Goal: Contribute content: Contribute content

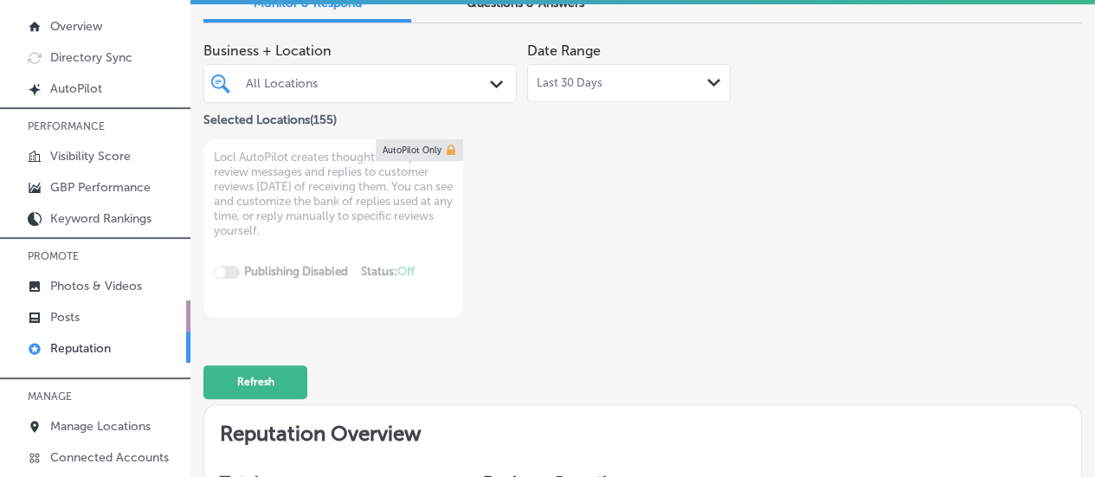
scroll to position [4659, 0]
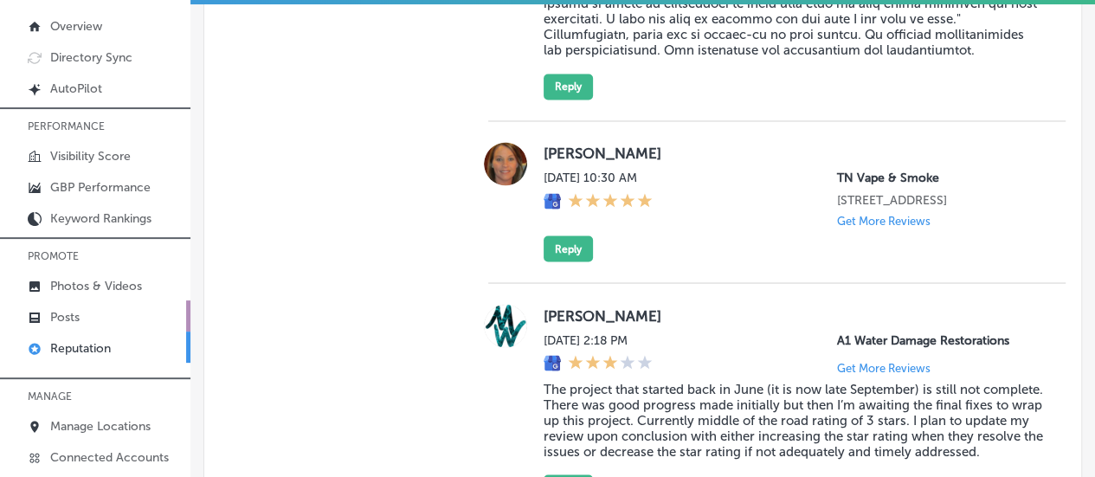
drag, startPoint x: 0, startPoint y: 0, endPoint x: 74, endPoint y: 306, distance: 315.3
click at [74, 306] on link "Posts" at bounding box center [95, 315] width 190 height 31
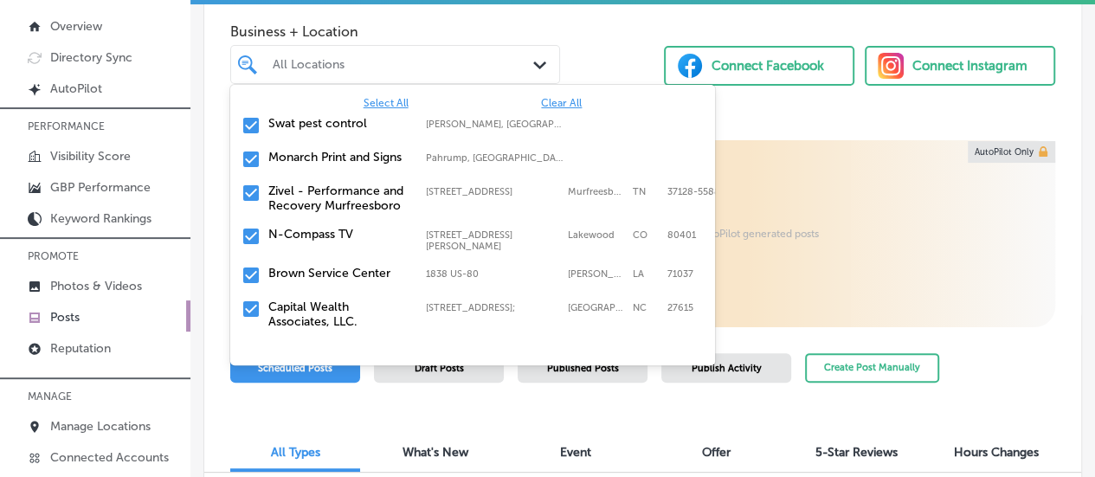
click at [525, 56] on div "All Locations Path Created with Sketch." at bounding box center [395, 64] width 328 height 22
click at [548, 101] on span "Clear All" at bounding box center [561, 103] width 41 height 12
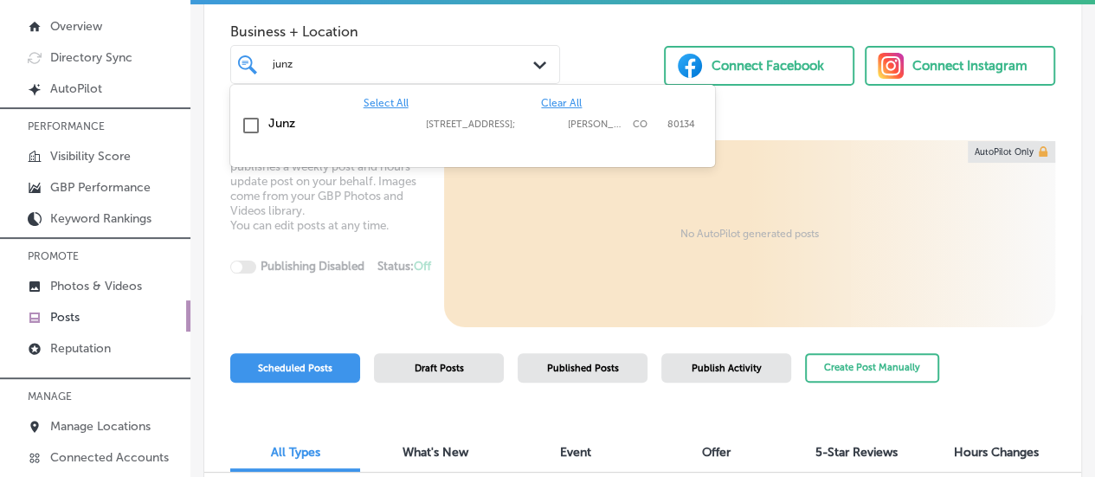
click at [303, 116] on label "Junz" at bounding box center [338, 123] width 140 height 15
type input "junz"
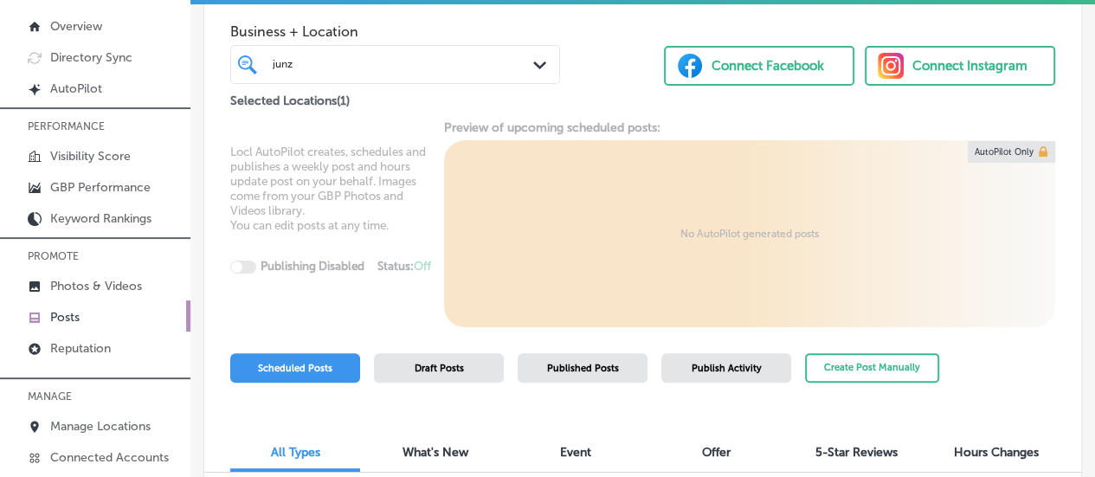
click at [751, 111] on div "Business + Location junz junz Path Created with Sketch. Selected Locations ( 1 …" at bounding box center [642, 55] width 877 height 132
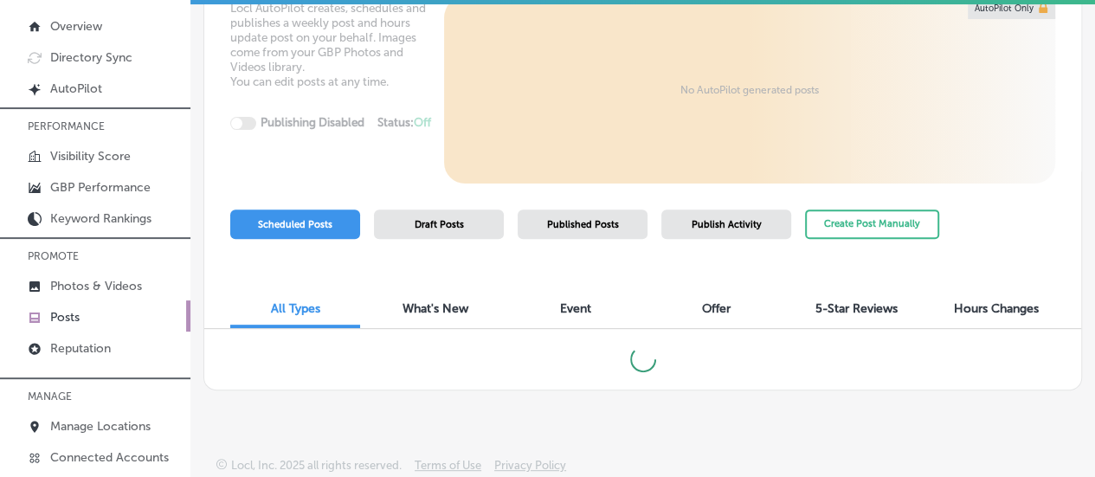
scroll to position [147, 0]
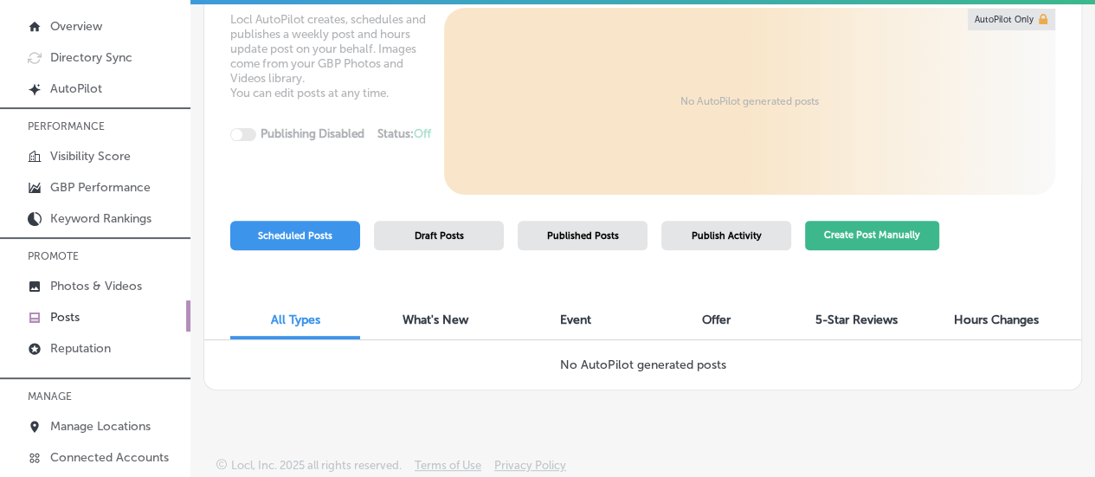
click at [847, 221] on button "Create Post Manually" at bounding box center [872, 236] width 134 height 30
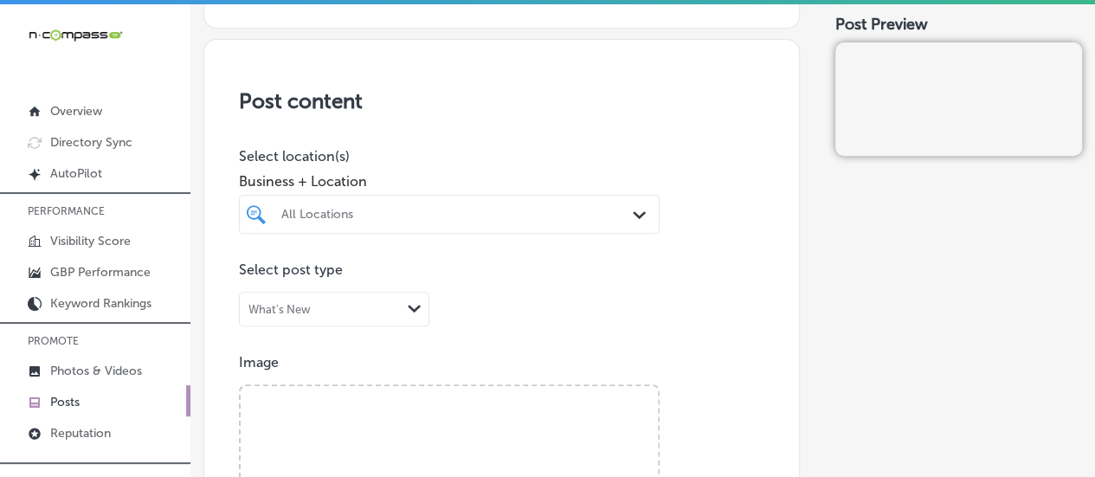
scroll to position [286, 0]
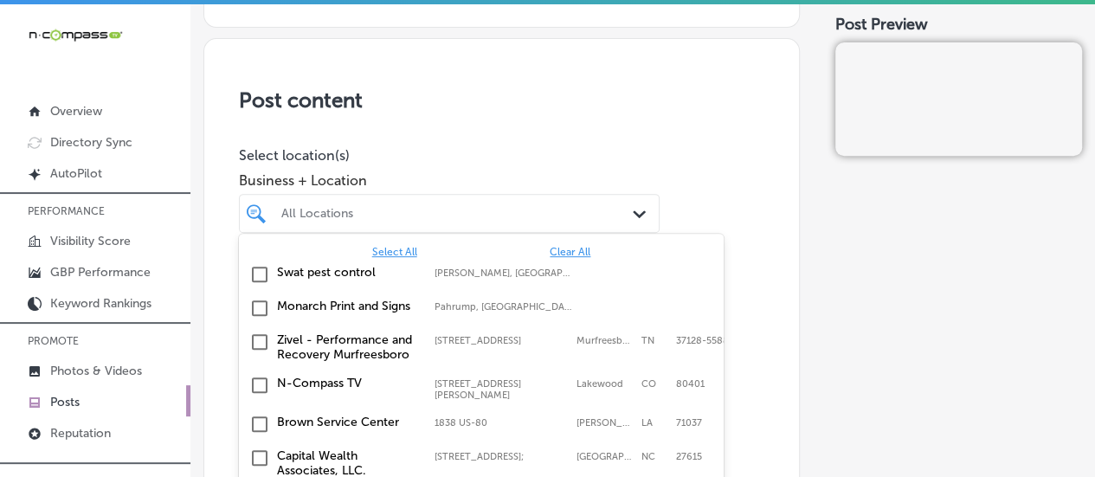
click at [507, 209] on div "option focused, 1 of 156. 156 results available. Use Up and Down to choose opti…" at bounding box center [449, 213] width 421 height 39
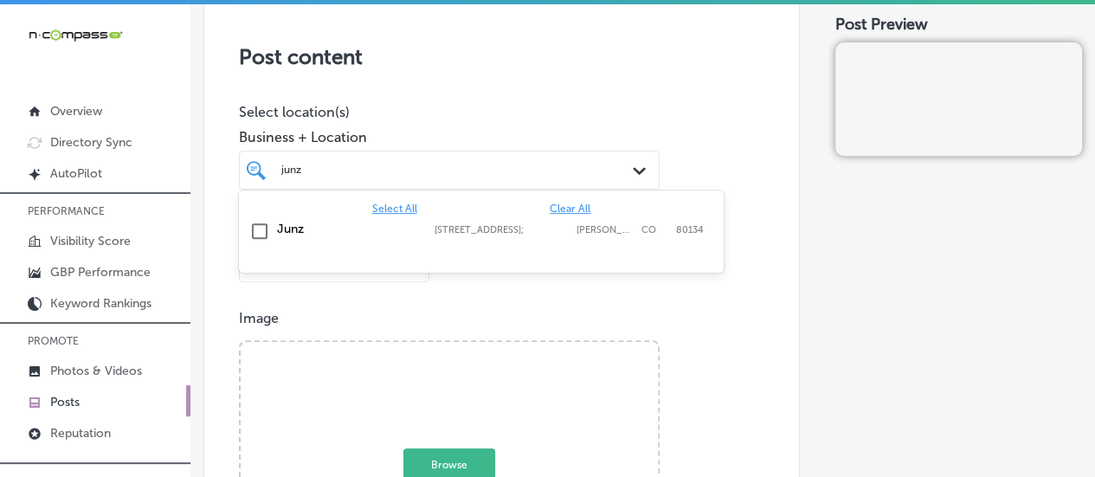
click at [296, 226] on label "Junz" at bounding box center [347, 229] width 140 height 15
type input "junz"
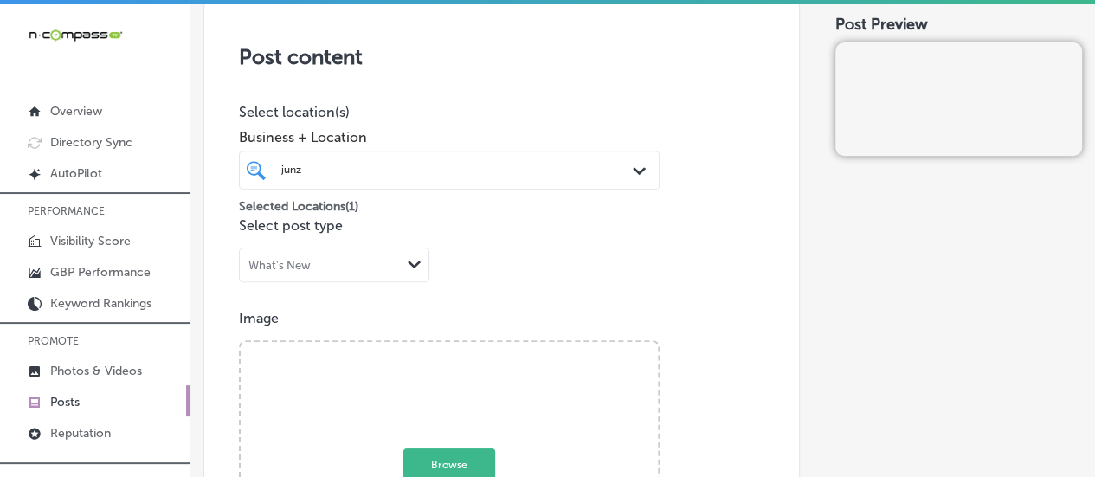
click at [417, 115] on p "Select location(s)" at bounding box center [449, 112] width 421 height 16
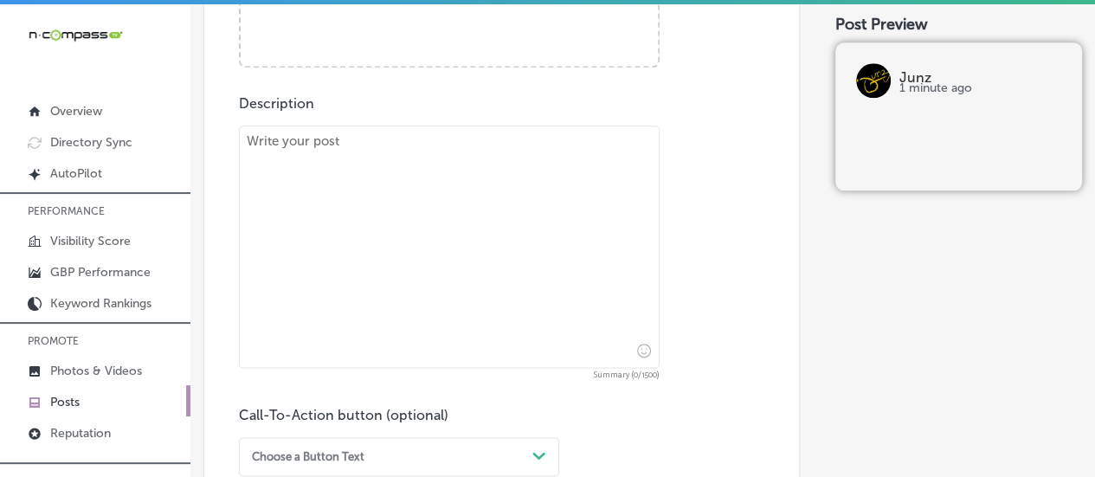
scroll to position [880, 0]
click at [350, 158] on textarea "To enrich screen reader interactions, please activate Accessibility in Grammarl…" at bounding box center [449, 245] width 421 height 242
paste textarea "At [GEOGRAPHIC_DATA], we offer a wide range of salads and entrees, from [GEOGRA…"
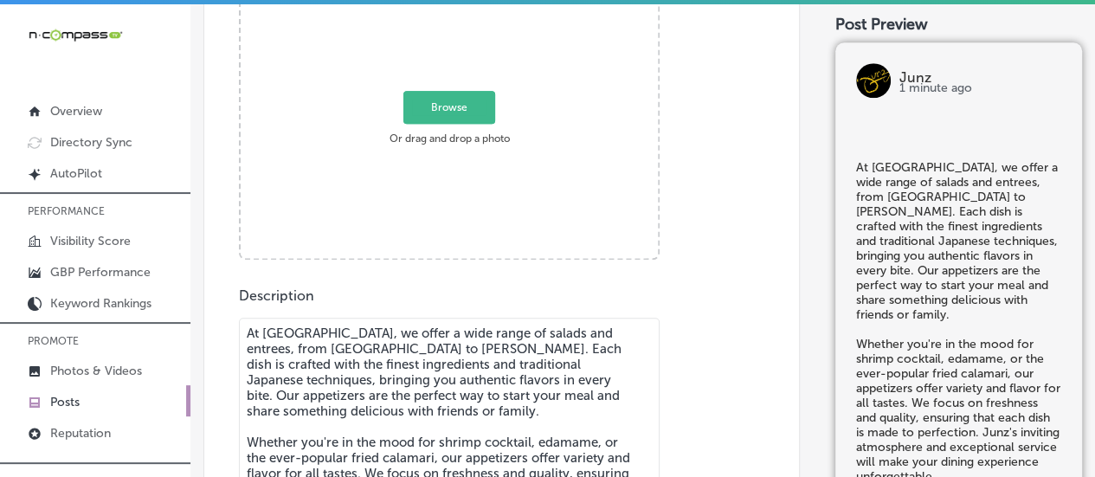
scroll to position [688, 0]
type textarea "At [GEOGRAPHIC_DATA], we offer a wide range of salads and entrees, from [GEOGRA…"
click at [455, 101] on span "Browse" at bounding box center [449, 105] width 92 height 33
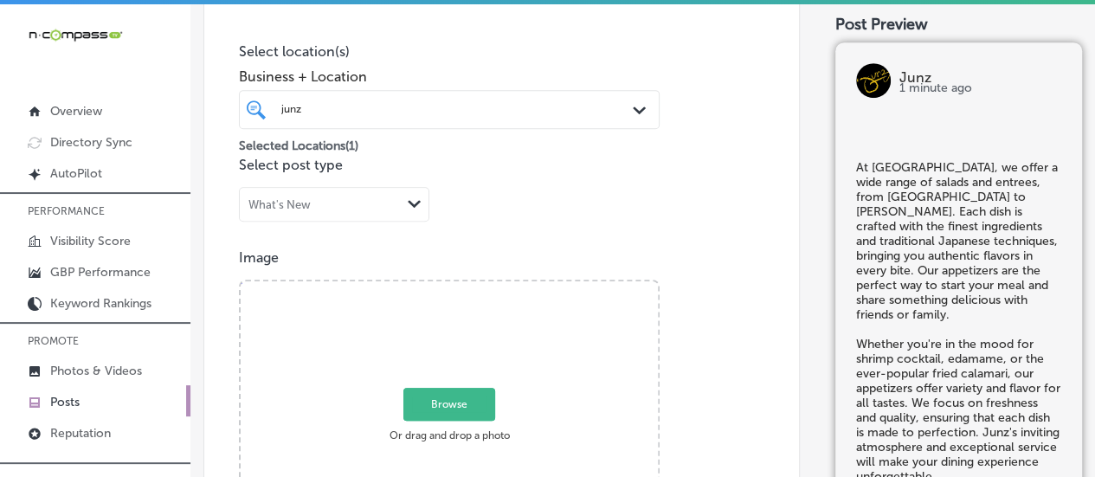
type input "C:\fakepath\120 (1).jpg"
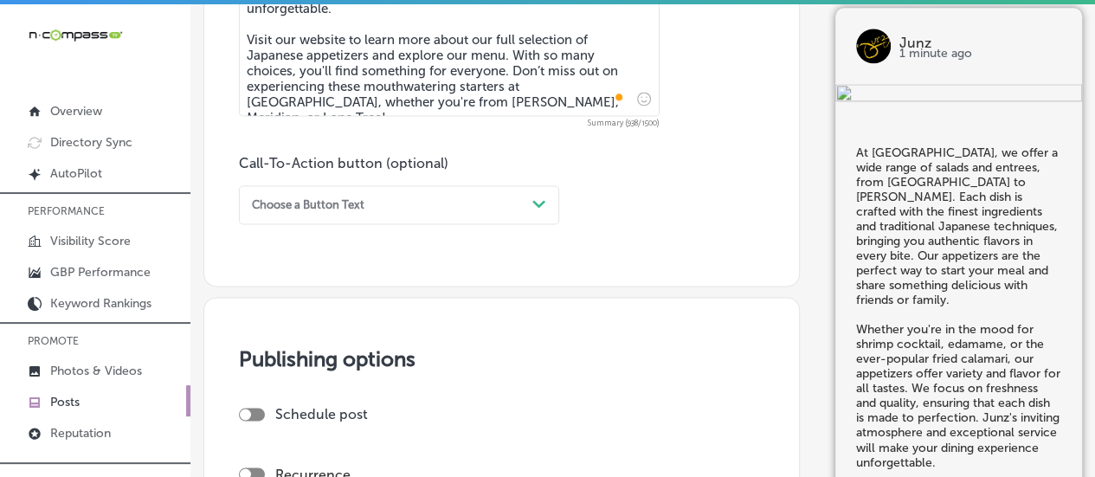
scroll to position [1199, 0]
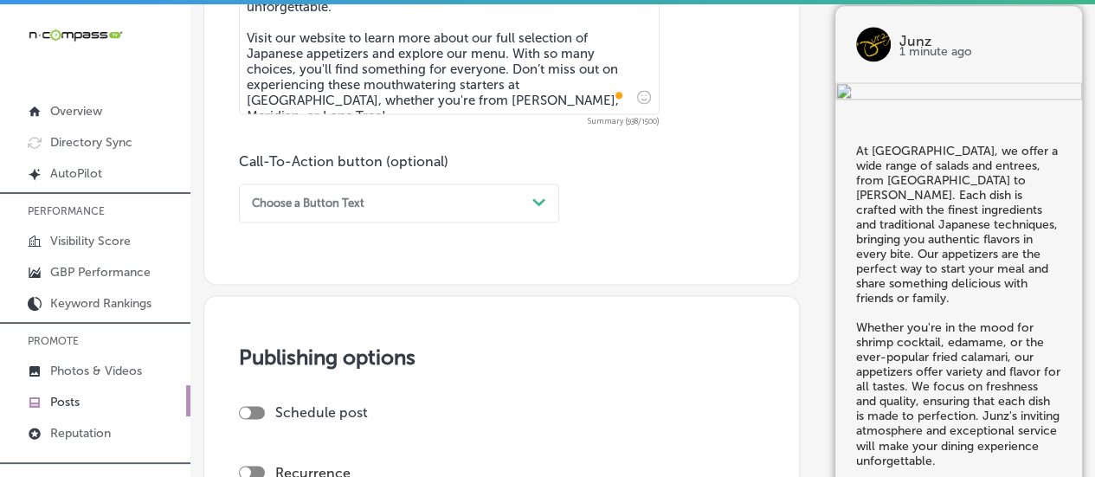
click at [408, 205] on div "Choose a Button Text" at bounding box center [385, 202] width 280 height 23
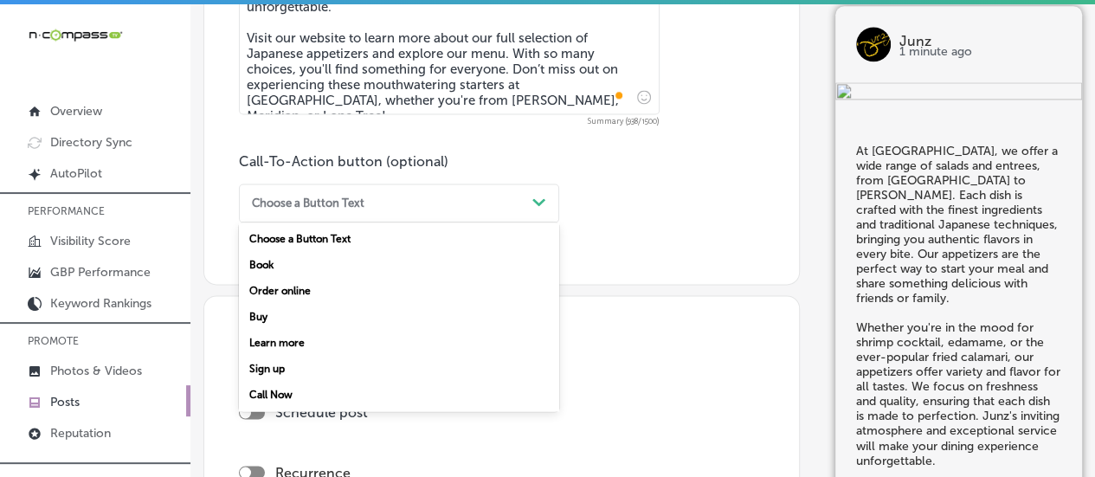
click at [297, 344] on div "Learn more" at bounding box center [399, 343] width 320 height 26
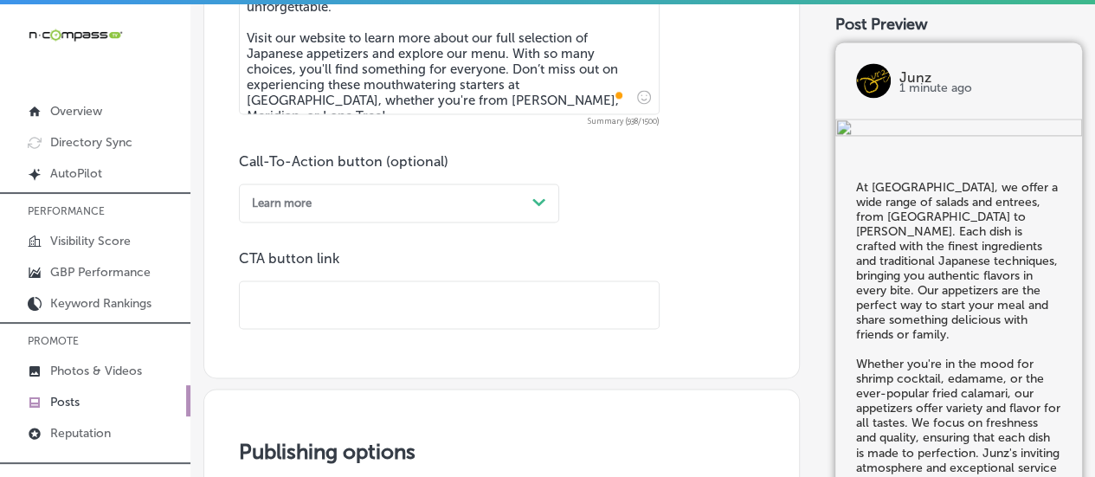
click at [313, 302] on input "text" at bounding box center [449, 305] width 419 height 48
paste input "[URL][DOMAIN_NAME]"
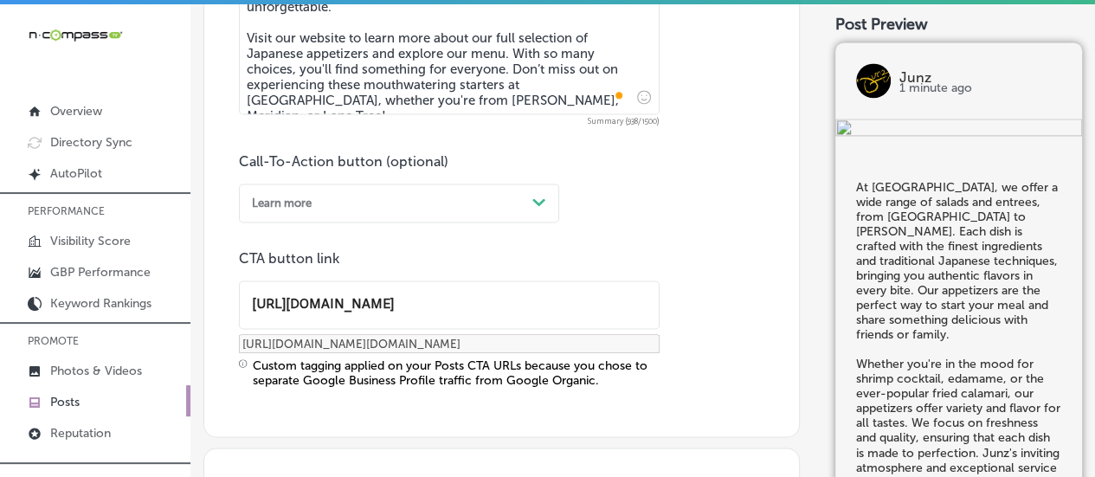
click at [442, 294] on input "[URL][DOMAIN_NAME]" at bounding box center [449, 305] width 419 height 48
type input "[URL][DOMAIN_NAME]"
click at [464, 228] on div "Call-To-Action button (optional) Learn more Path Created with Sketch. CTA butto…" at bounding box center [501, 270] width 525 height 235
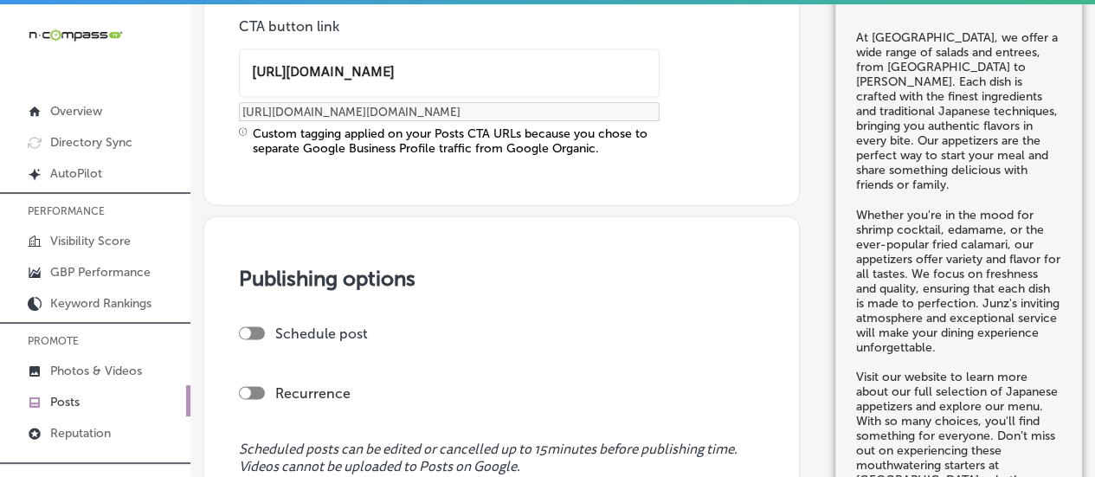
scroll to position [1435, 0]
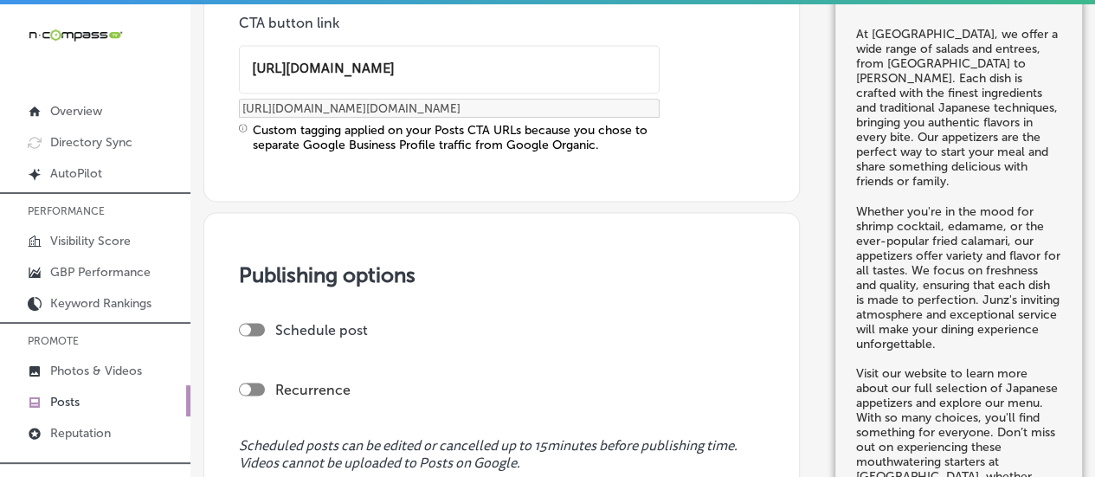
click at [255, 325] on div at bounding box center [252, 329] width 26 height 13
checkbox input "true"
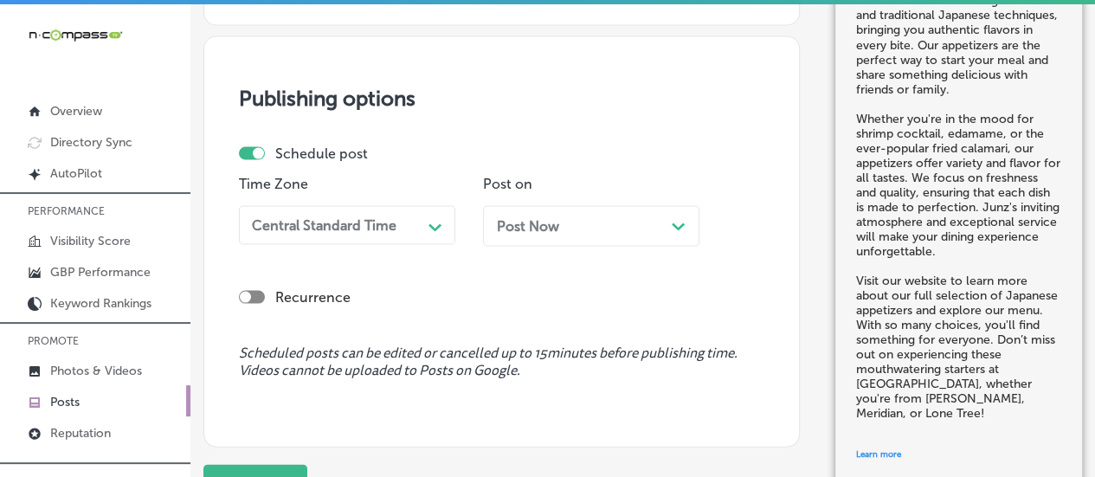
scroll to position [1611, 0]
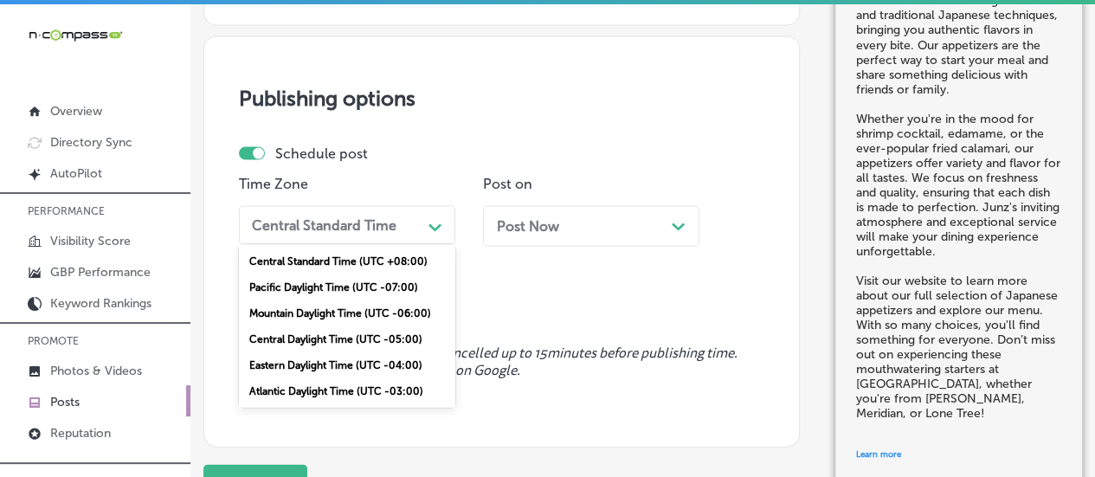
click at [412, 219] on div "Central Standard Time" at bounding box center [333, 224] width 177 height 27
click at [348, 300] on div "Mountain Daylight Time (UTC -06:00)" at bounding box center [347, 312] width 216 height 26
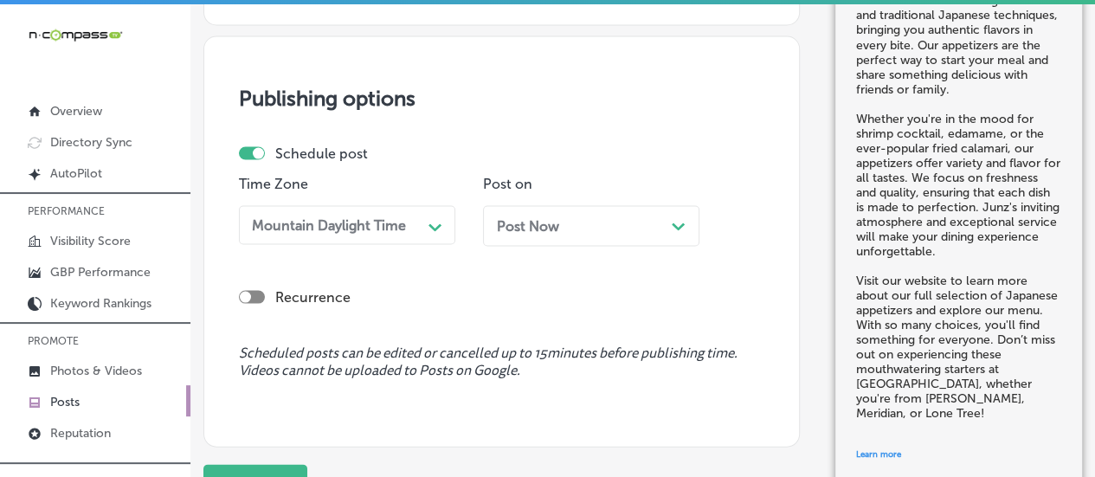
click at [556, 226] on span "Post Now" at bounding box center [528, 225] width 62 height 16
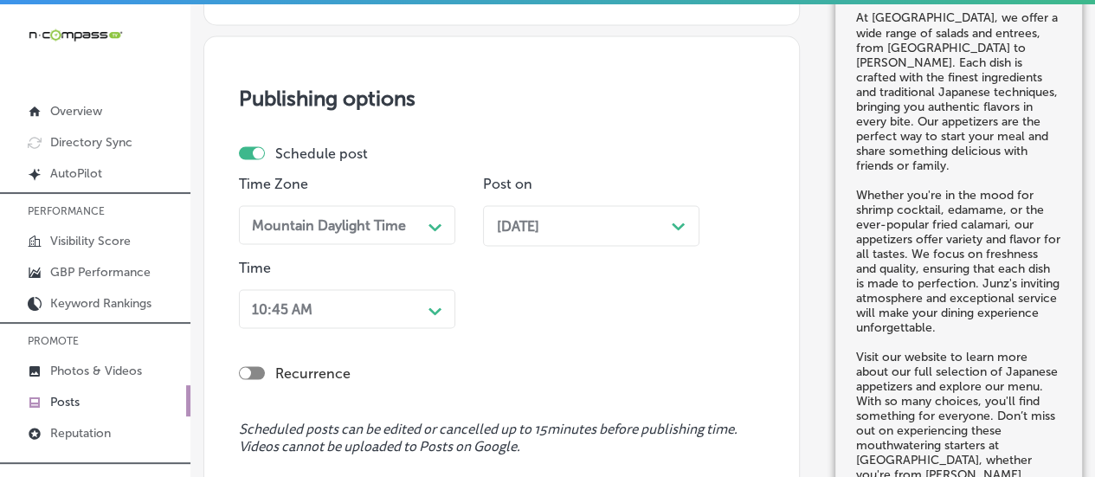
scroll to position [1726, 0]
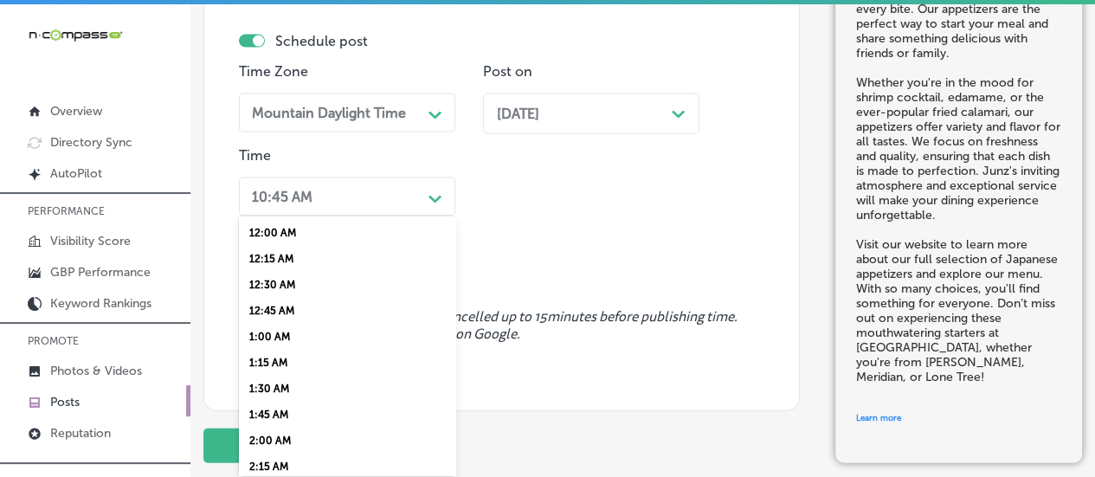
click at [424, 216] on div "option 12:45 AM focused, 4 of 96. 96 results available. Use Up and Down to choo…" at bounding box center [347, 196] width 216 height 39
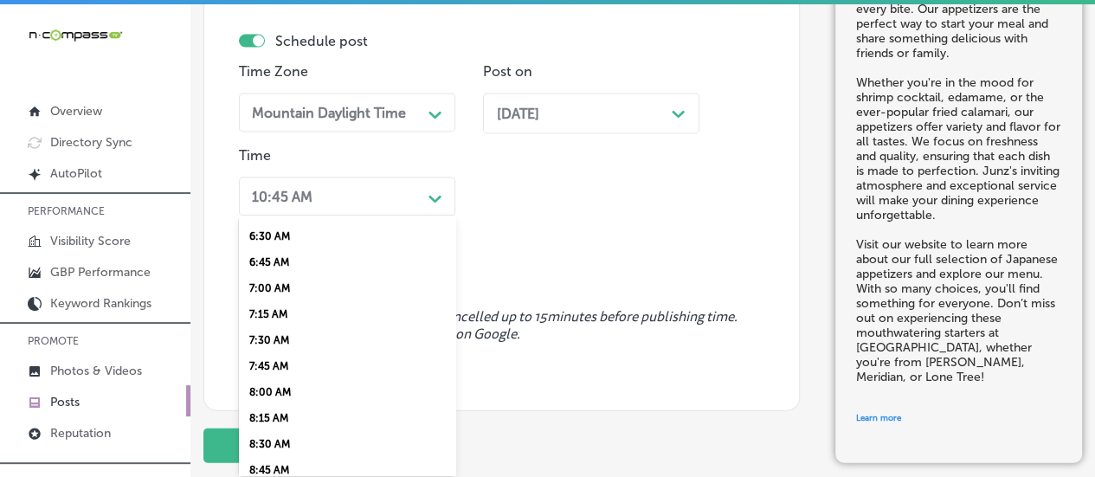
scroll to position [842, 0]
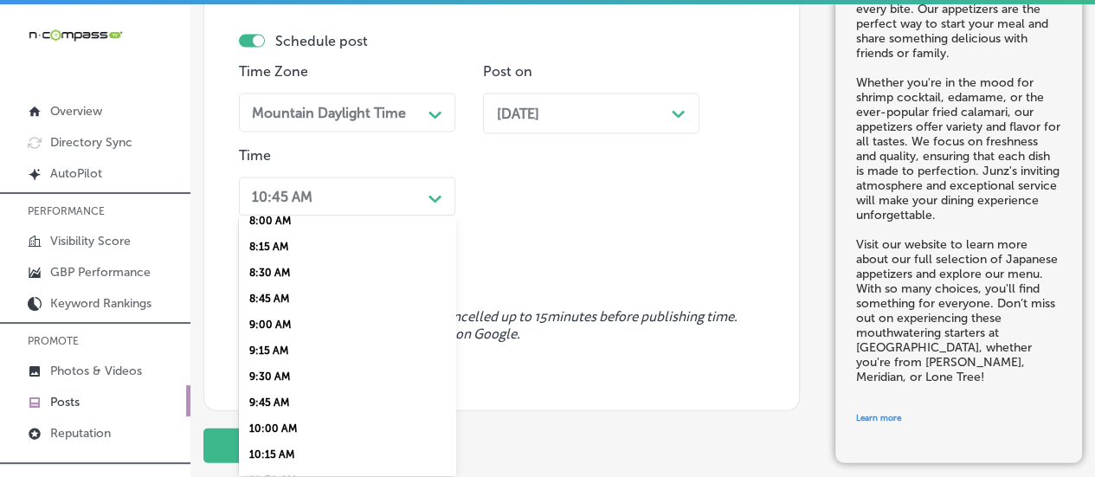
click at [283, 338] on div "9:00 AM" at bounding box center [347, 325] width 216 height 26
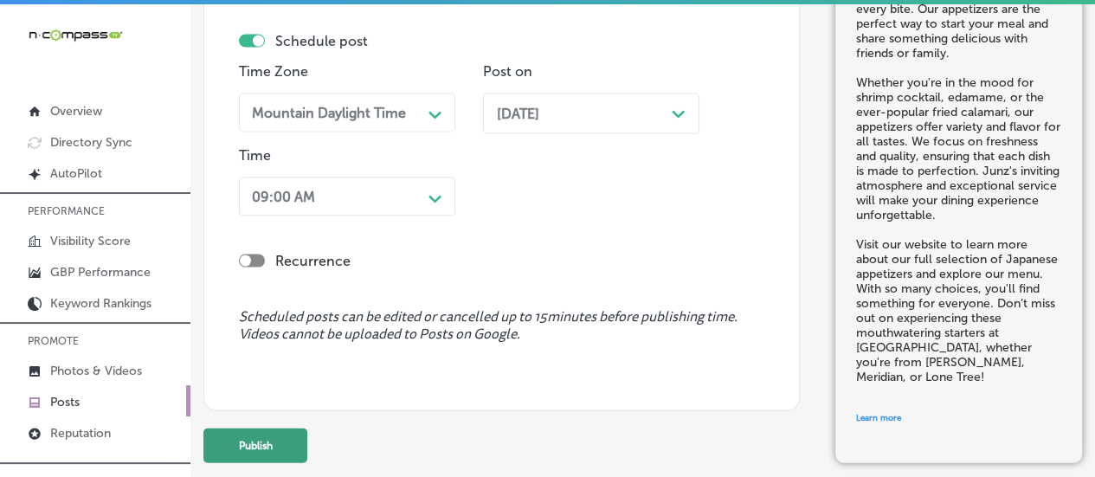
click at [260, 443] on button "Publish" at bounding box center [255, 445] width 104 height 35
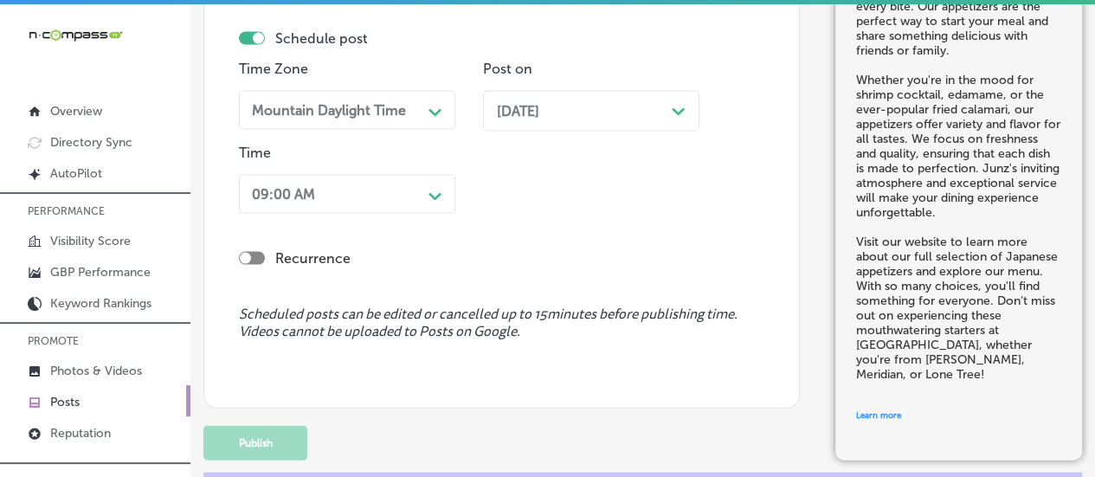
scroll to position [1497, 0]
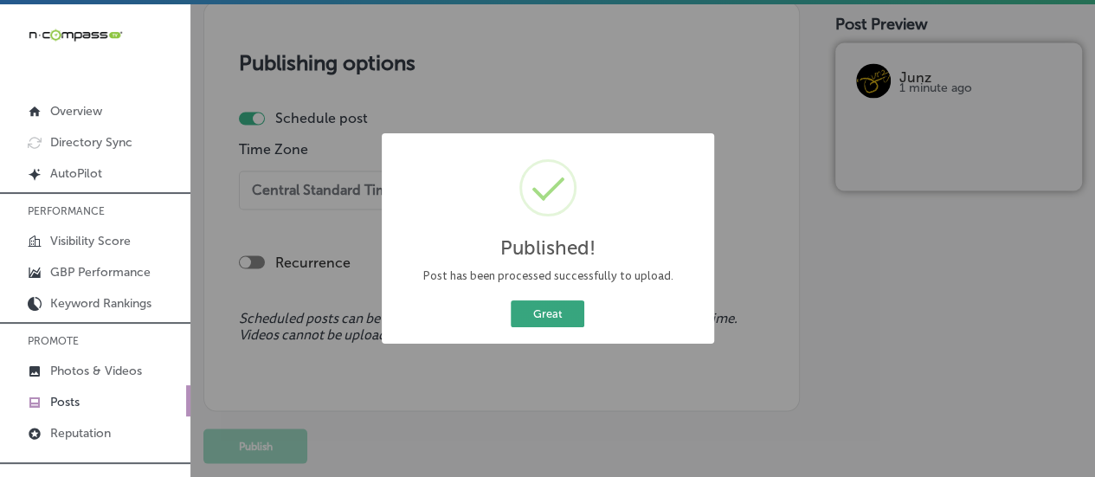
click at [547, 326] on button "Great" at bounding box center [548, 313] width 74 height 27
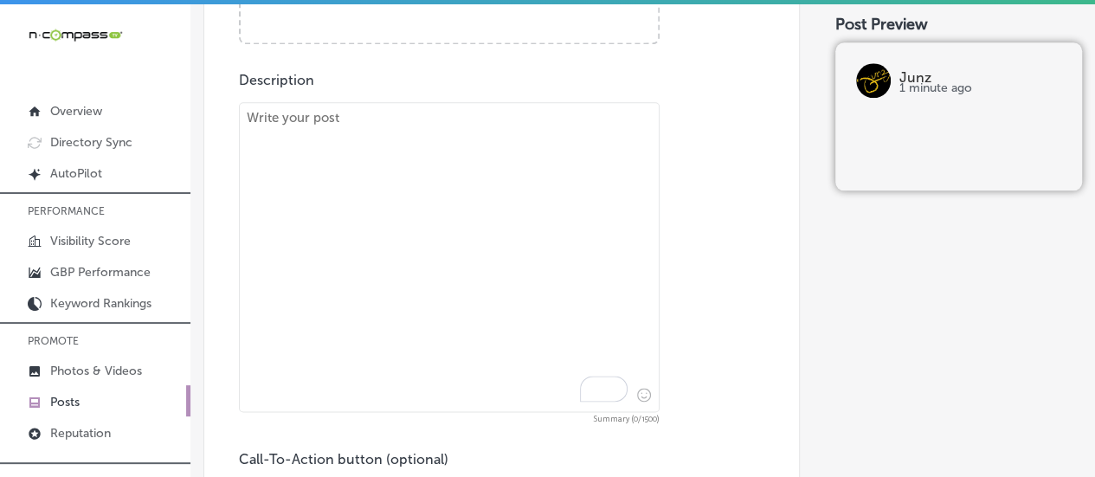
scroll to position [902, 0]
click at [398, 194] on textarea "To enrich screen reader interactions, please activate Accessibility in Grammarl…" at bounding box center [449, 257] width 421 height 310
paste textarea "Junz’s Chilean Sea Bass is a dish that will truly satisfy your seafood cravings…"
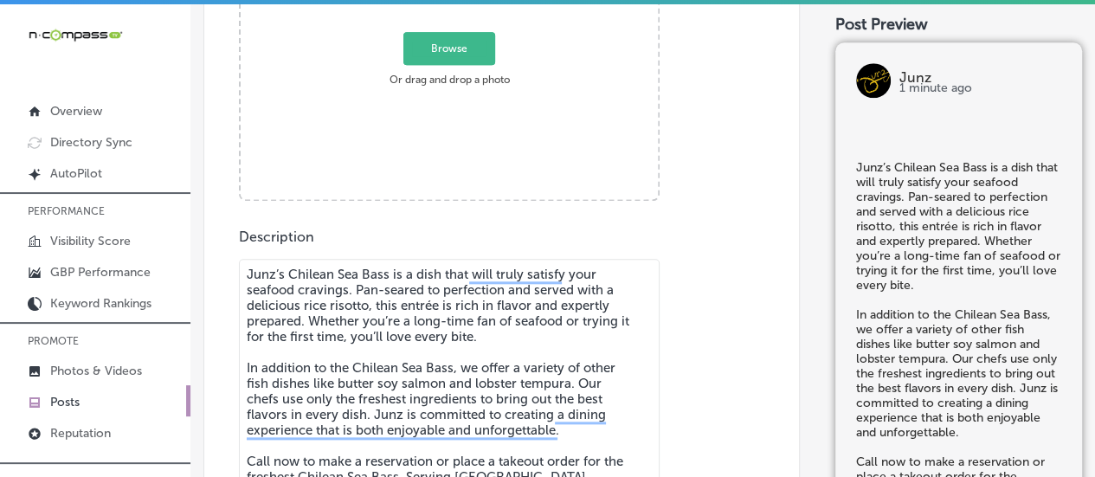
scroll to position [736, 0]
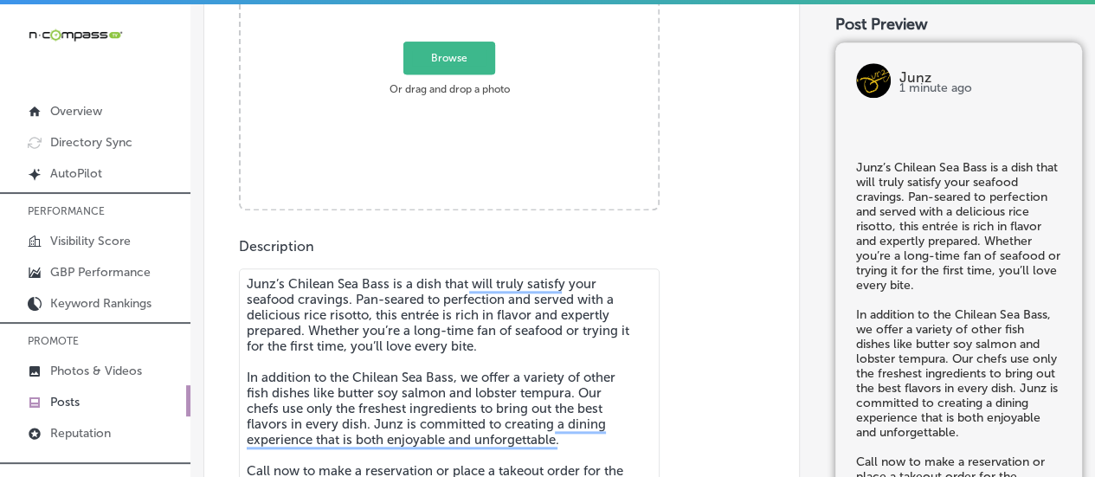
type textarea "Junz’s Chilean Sea Bass is a dish that will truly satisfy your seafood cravings…"
click at [439, 49] on span "Browse" at bounding box center [449, 58] width 92 height 33
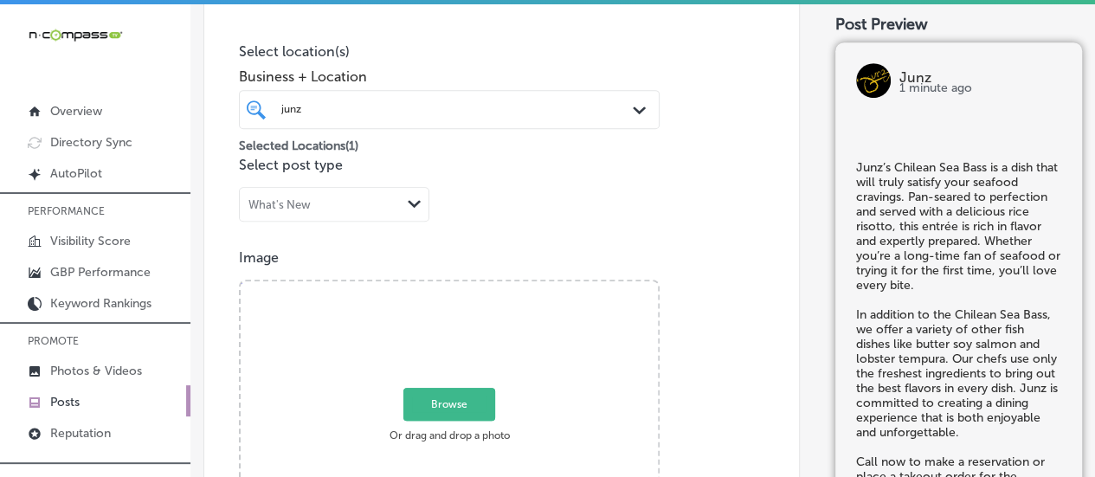
type input "C:\fakepath\136 (1).jpg"
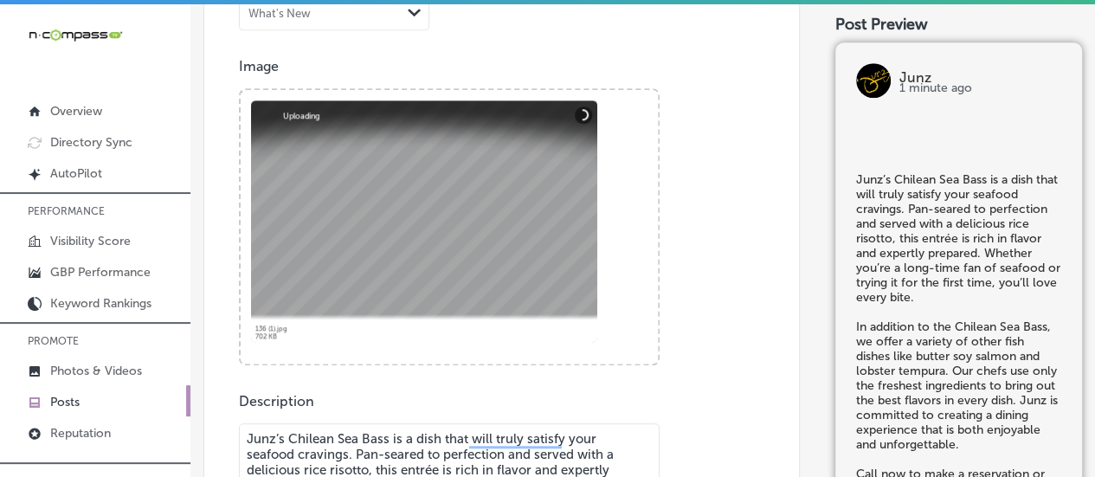
scroll to position [811, 0]
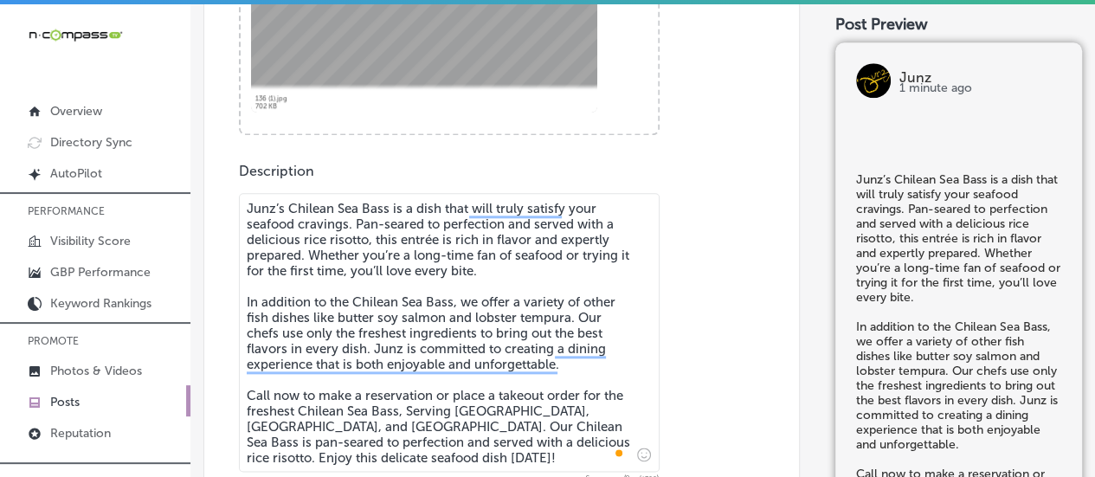
click at [493, 395] on textarea "Junz’s Chilean Sea Bass is a dish that will truly satisfy your seafood cravings…" at bounding box center [449, 332] width 421 height 279
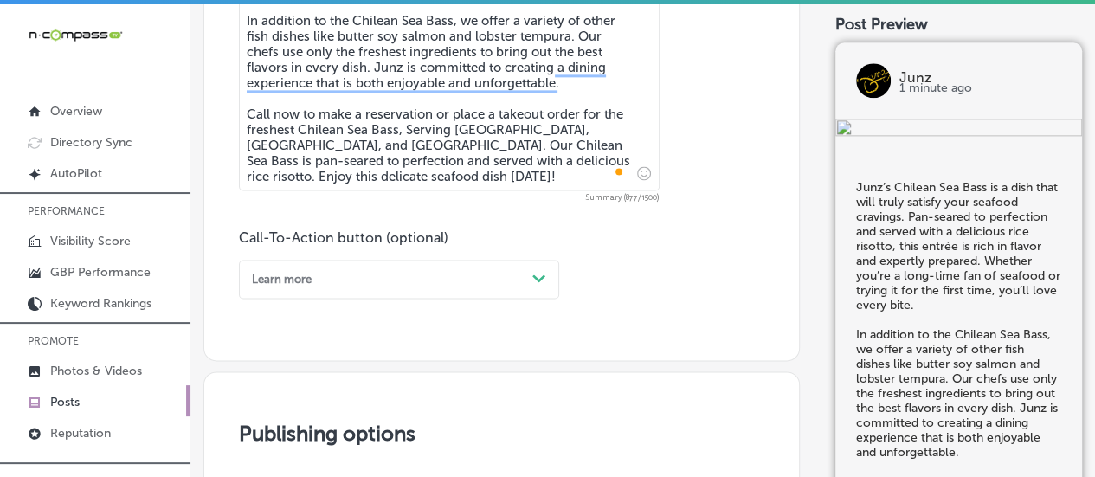
scroll to position [1113, 0]
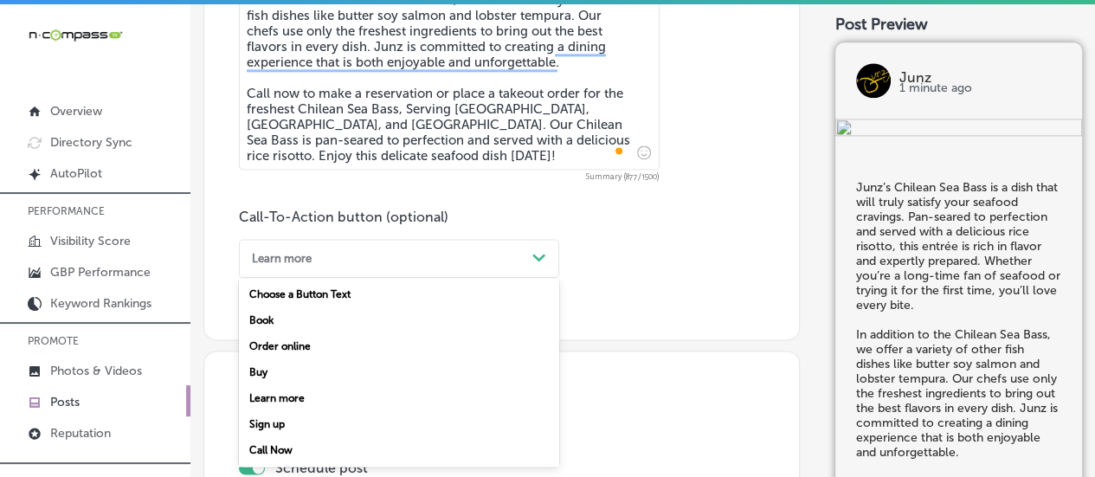
click at [540, 278] on div "option Learn more, selected. option Choose a Button Text focused, 1 of 7. 7 res…" at bounding box center [399, 258] width 320 height 39
click at [302, 450] on div "Call Now" at bounding box center [399, 450] width 320 height 26
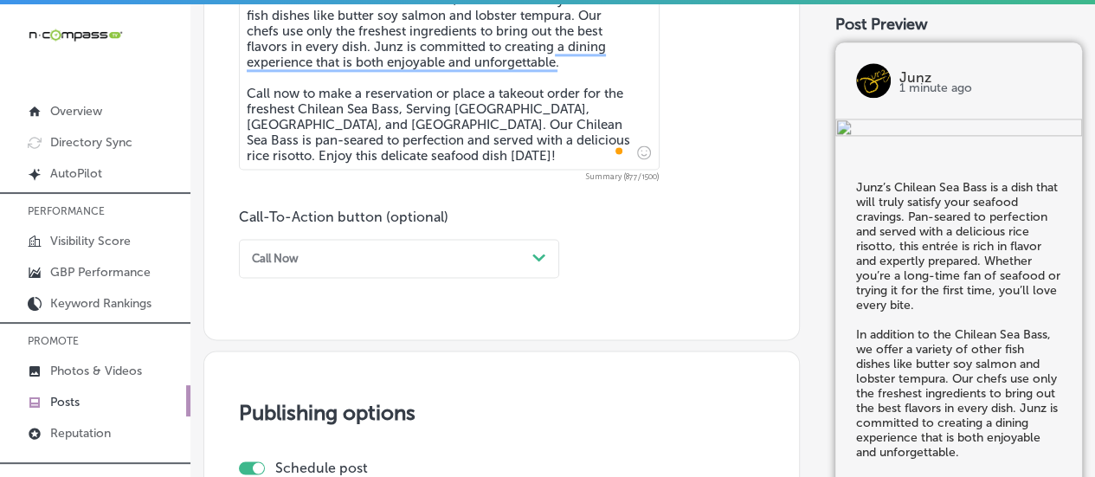
click at [588, 200] on div "Description Junz’s Chilean Sea Bass is a dish that will truly satisfy your seaf…" at bounding box center [501, 69] width 525 height 417
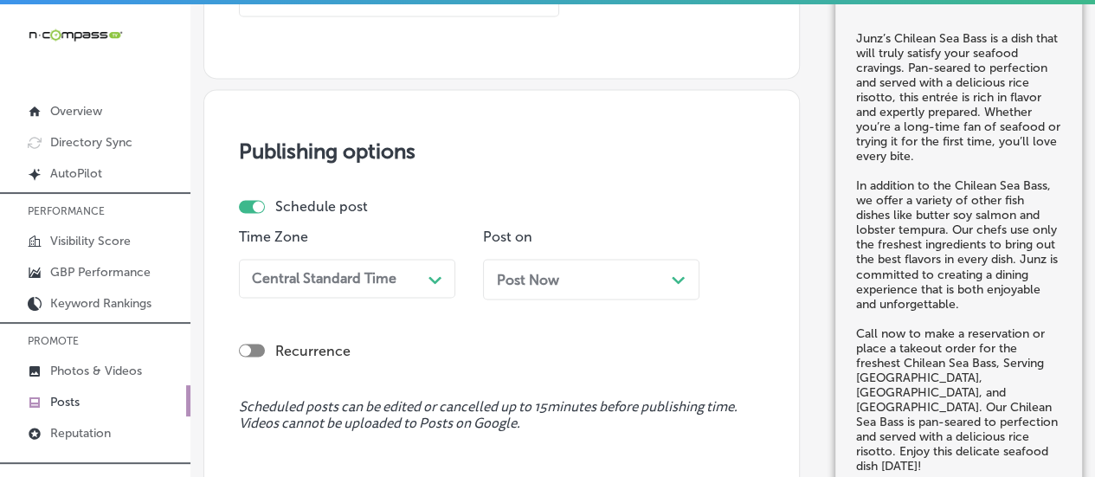
scroll to position [1466, 0]
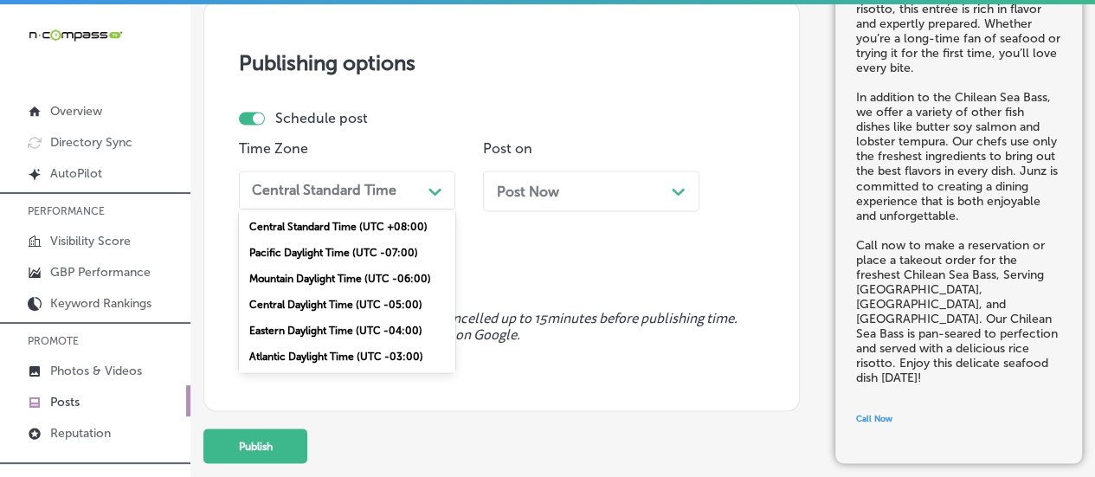
click at [415, 184] on div "Central Standard Time" at bounding box center [333, 190] width 177 height 27
click at [350, 280] on div "Mountain Daylight Time (UTC -06:00)" at bounding box center [347, 278] width 216 height 26
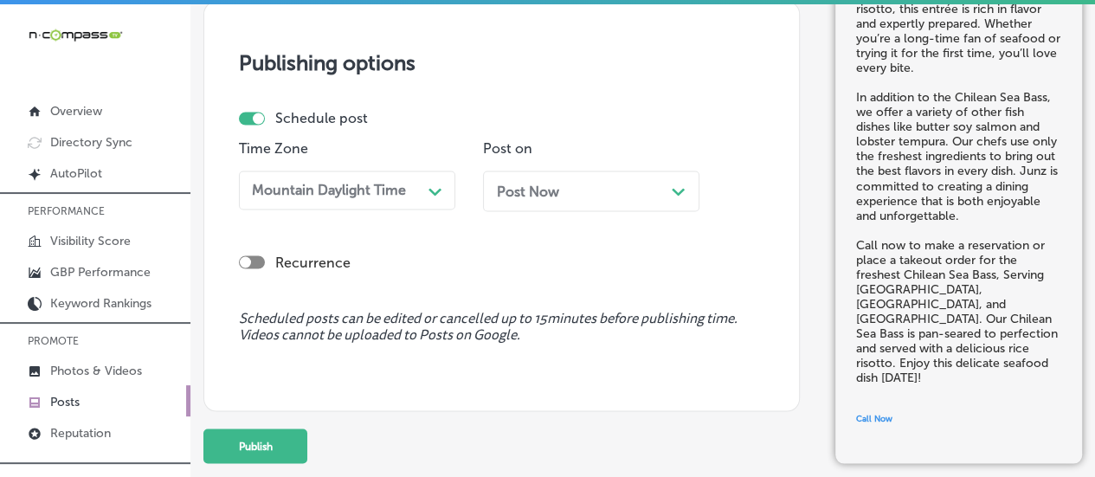
click at [666, 184] on div "Post Now Path Created with Sketch." at bounding box center [591, 191] width 189 height 16
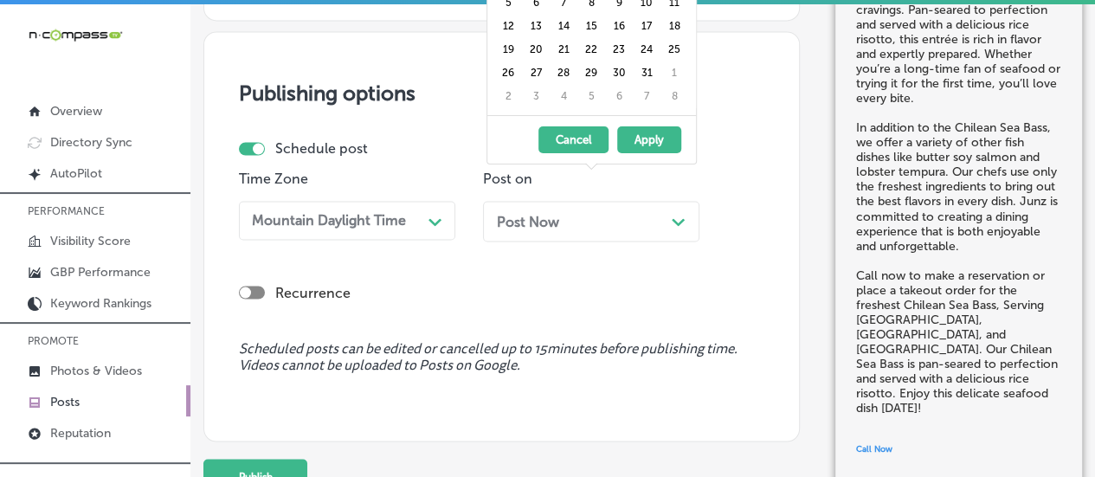
scroll to position [1431, 0]
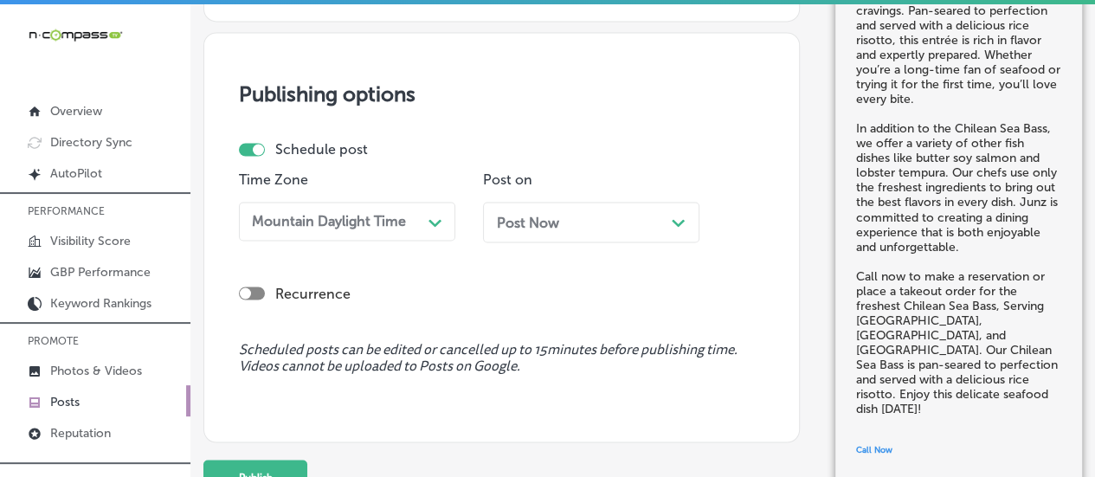
click at [736, 121] on div "Publishing options Schedule post Time Zone Mountain Daylight Time Path Created …" at bounding box center [501, 237] width 596 height 410
click at [679, 222] on polygon at bounding box center [678, 223] width 13 height 8
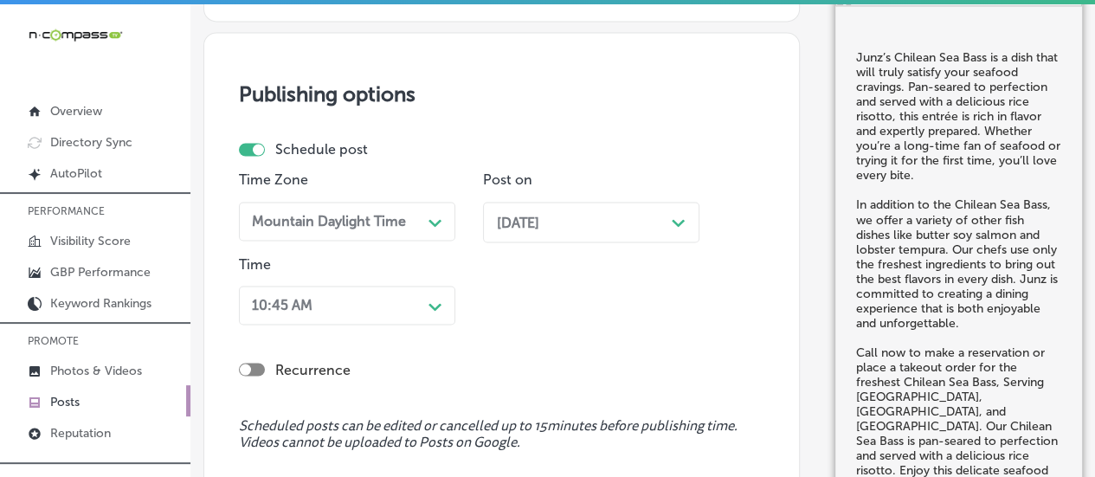
scroll to position [1542, 0]
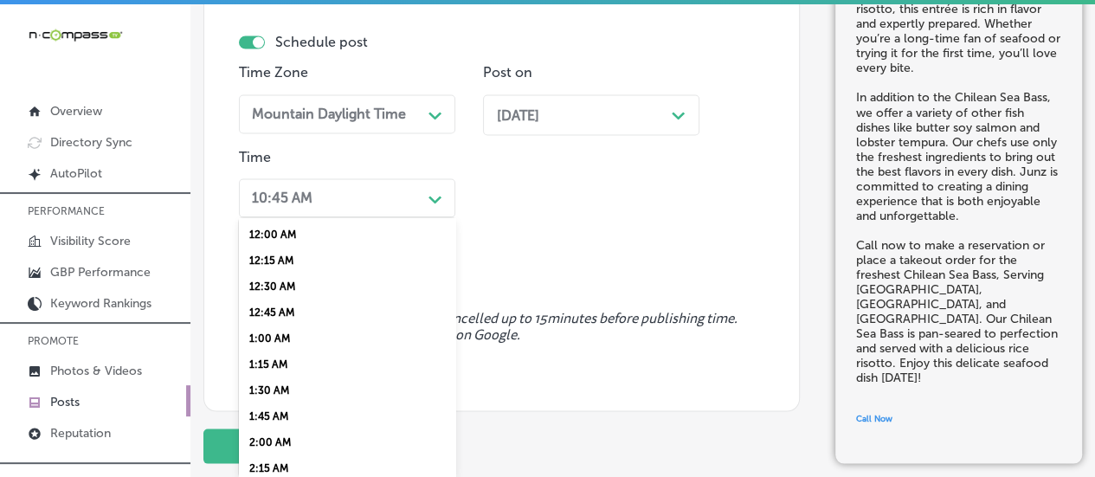
click at [417, 217] on div "option 9:00 AM, selected. option 12:45 AM focused, 4 of 96. 96 results availabl…" at bounding box center [347, 197] width 216 height 39
click at [284, 273] on div "7:00 AM" at bounding box center [347, 261] width 216 height 26
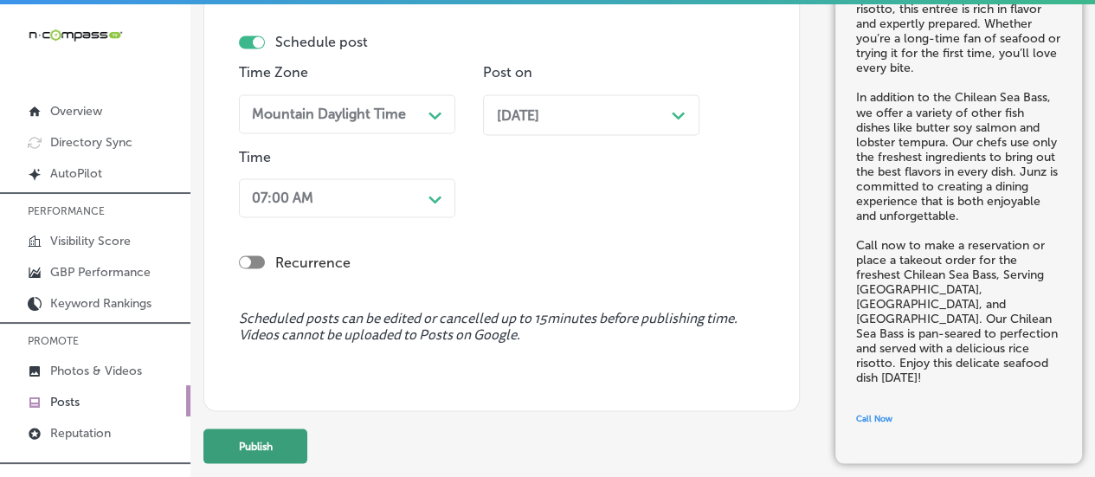
click at [267, 446] on button "Publish" at bounding box center [255, 445] width 104 height 35
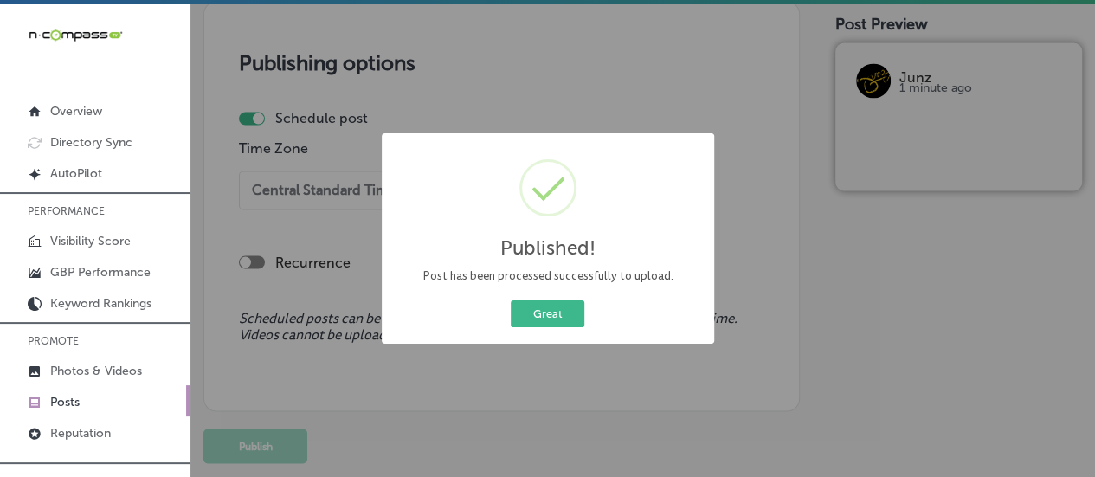
scroll to position [1466, 0]
click at [543, 310] on button "Great" at bounding box center [548, 313] width 74 height 27
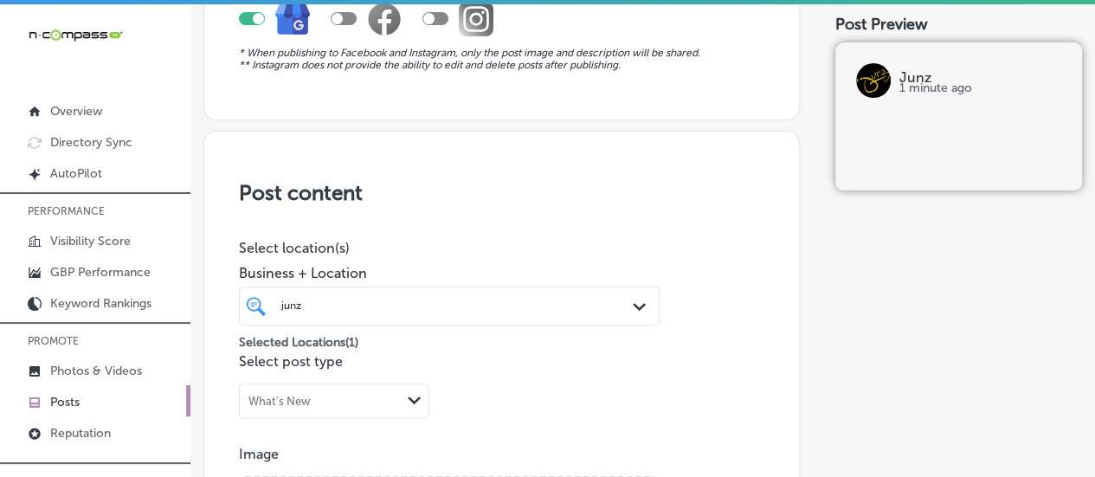
scroll to position [0, 0]
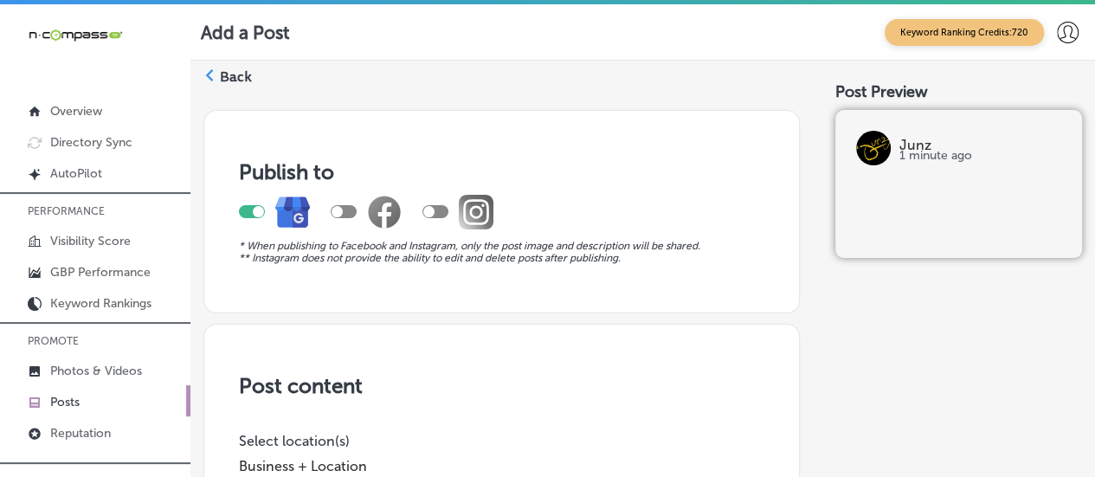
click at [208, 74] on polygon at bounding box center [210, 75] width 8 height 12
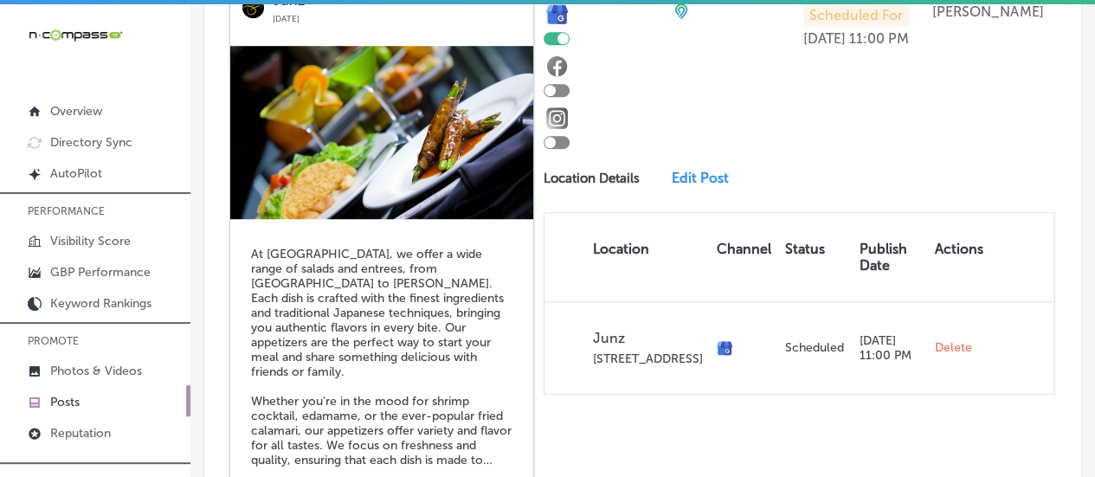
scroll to position [612, 0]
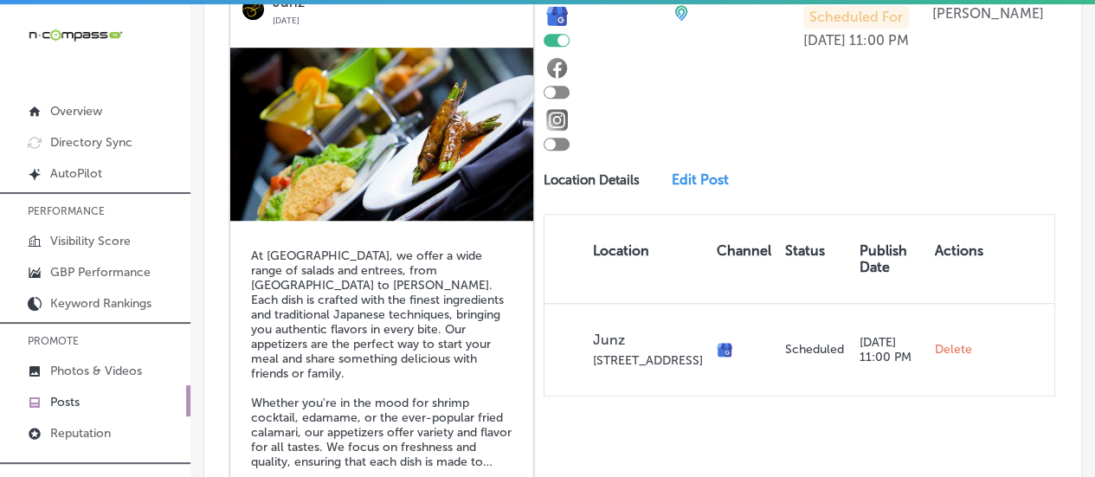
click at [695, 188] on link "Edit Post" at bounding box center [705, 179] width 67 height 16
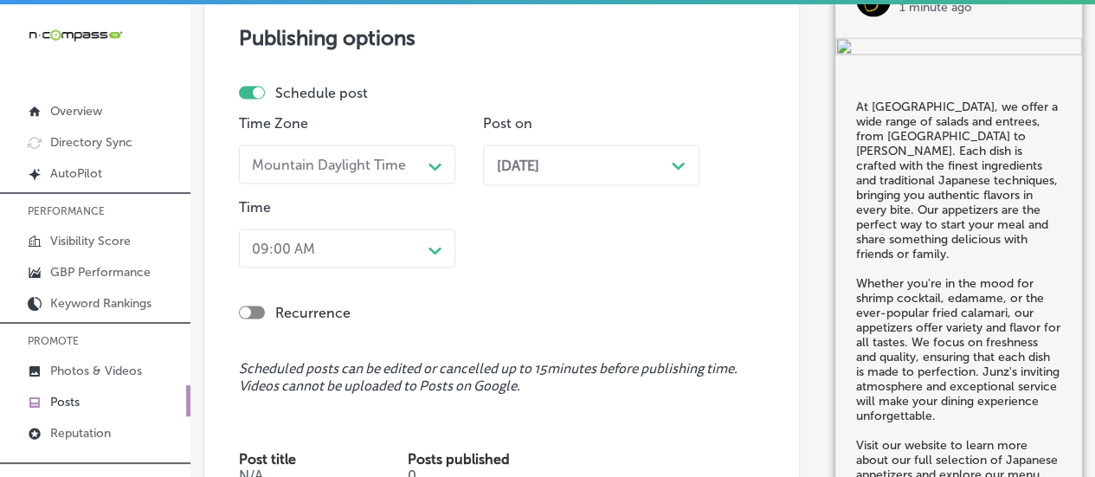
scroll to position [1742, 0]
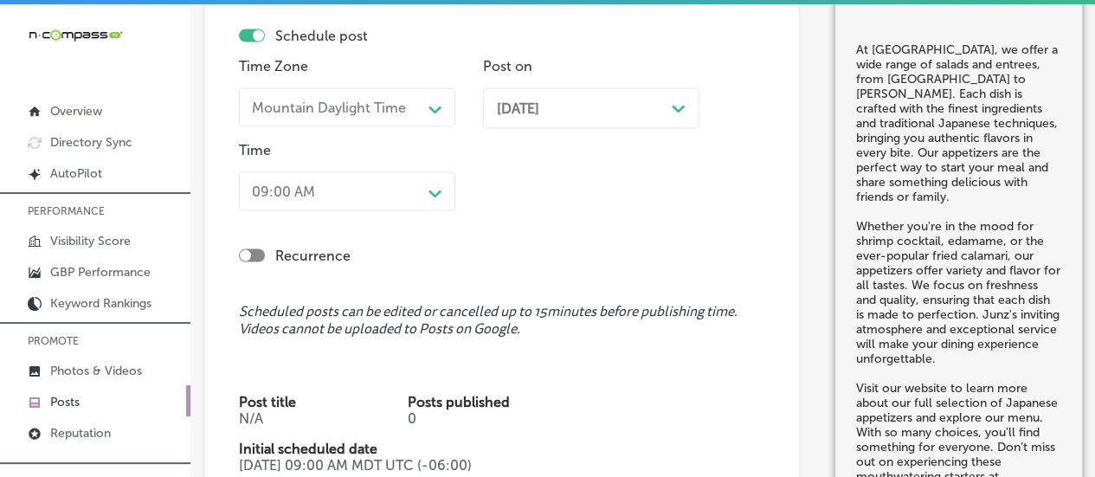
click at [445, 211] on div "09:00 AM Path Created with Sketch." at bounding box center [347, 191] width 216 height 39
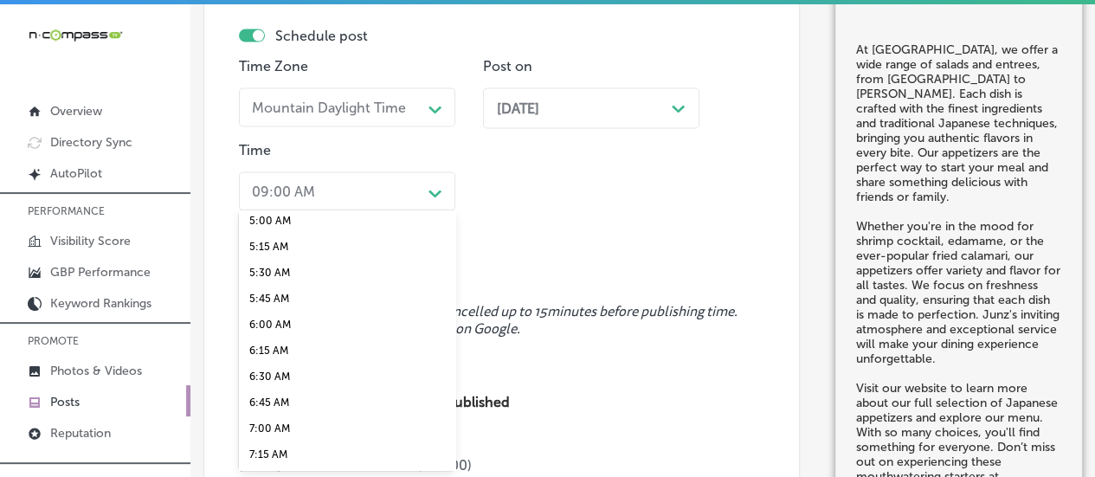
scroll to position [667, 0]
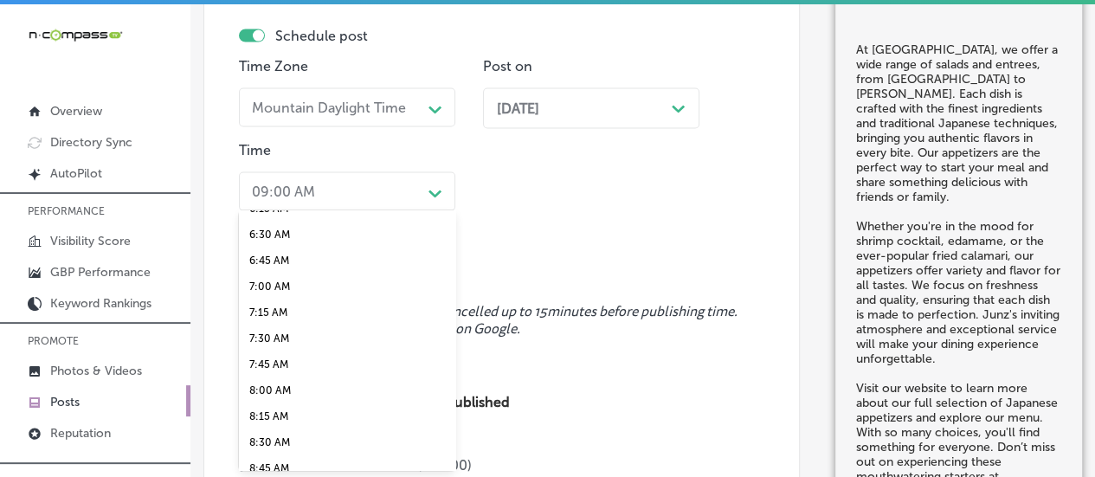
click at [267, 300] on div "7:00 AM" at bounding box center [347, 287] width 216 height 26
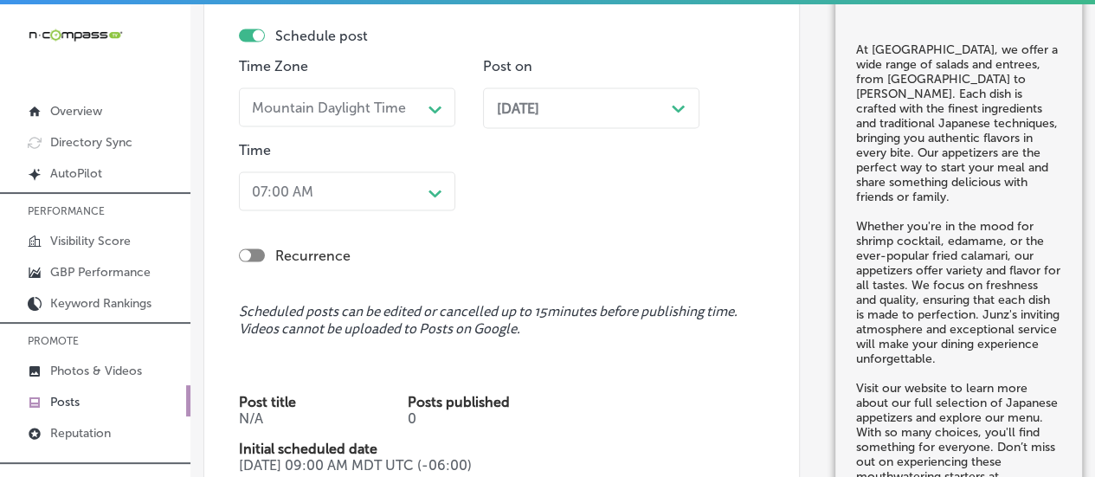
scroll to position [1890, 0]
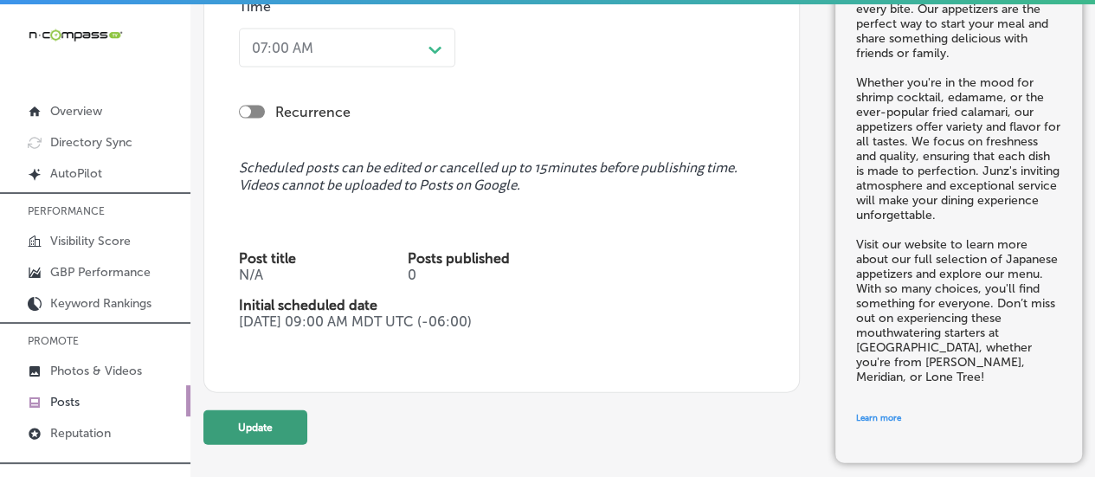
click at [269, 432] on button "Update" at bounding box center [255, 427] width 104 height 35
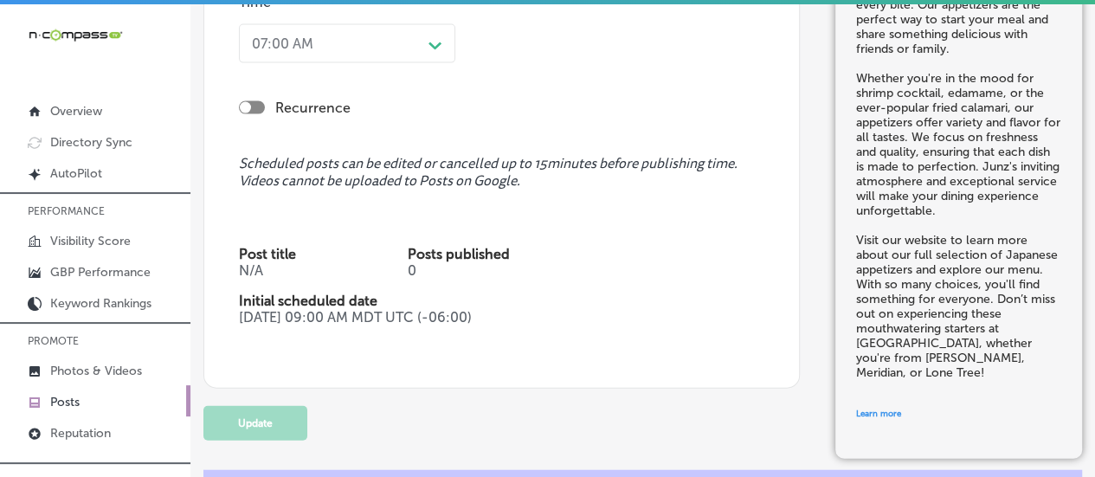
checkbox input "true"
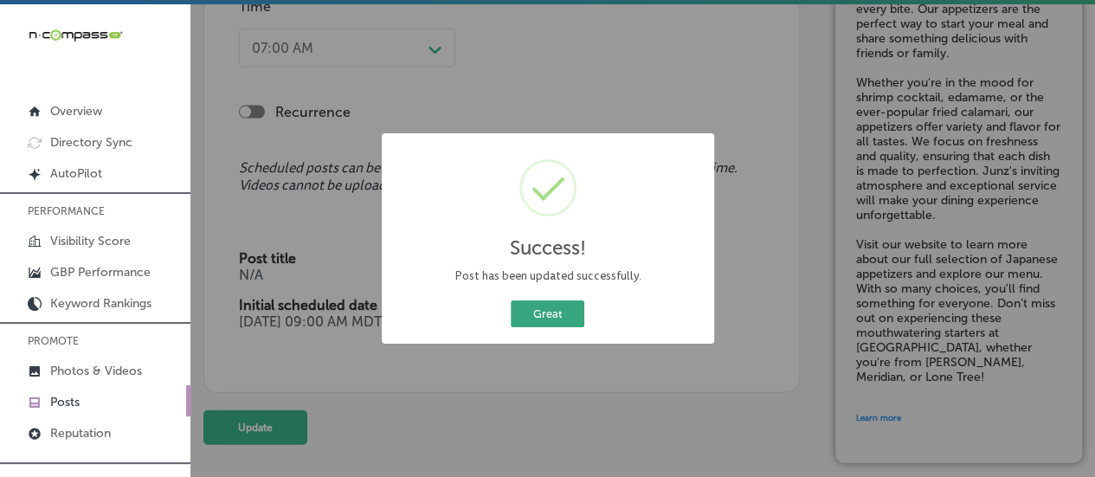
click at [534, 312] on button "Great" at bounding box center [548, 313] width 74 height 27
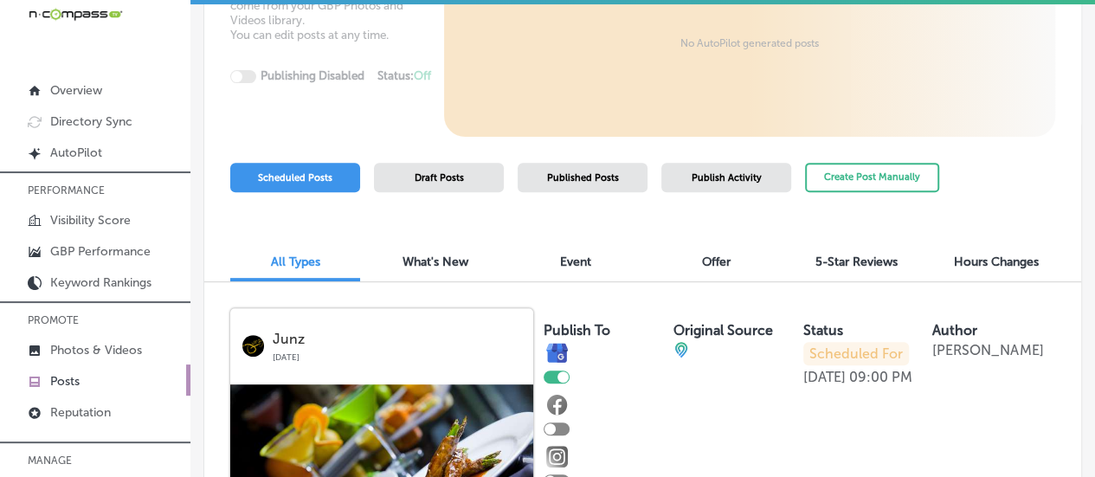
scroll to position [235, 0]
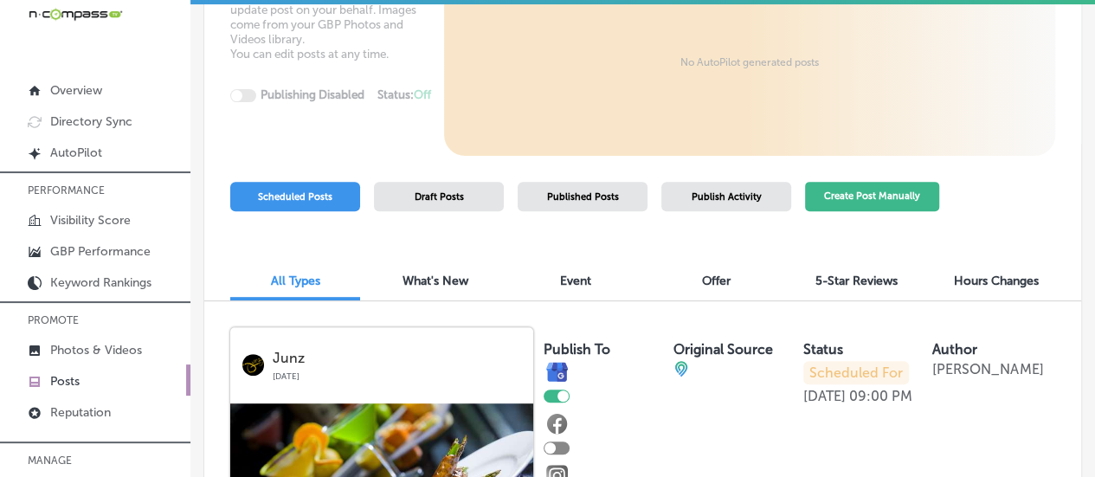
click at [869, 198] on button "Create Post Manually" at bounding box center [872, 197] width 134 height 30
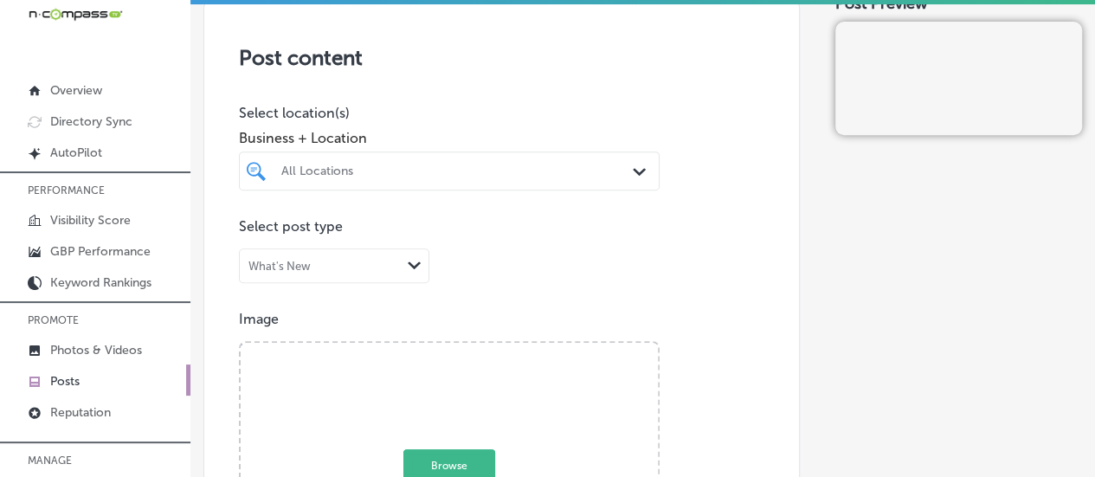
scroll to position [309, 0]
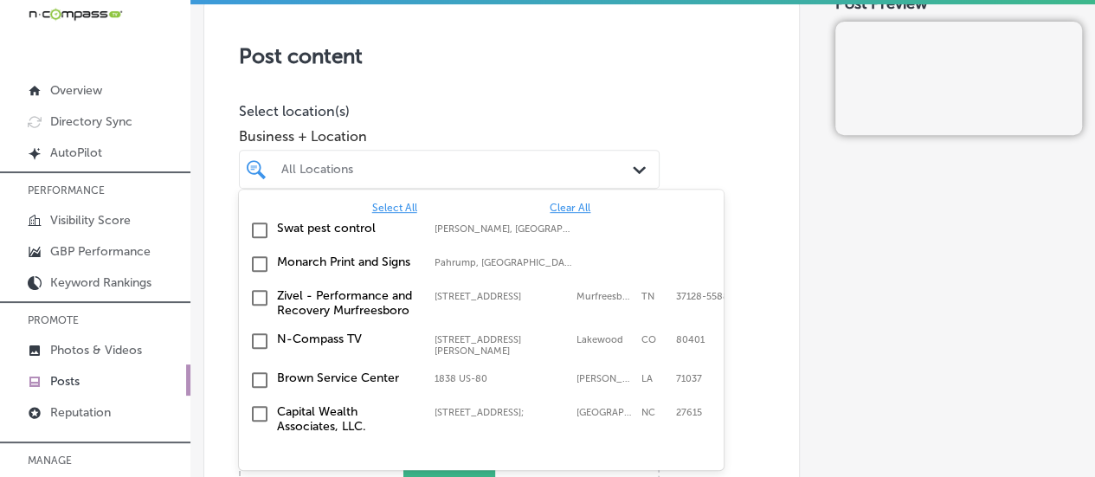
click at [406, 167] on div "All Locations" at bounding box center [457, 169] width 353 height 15
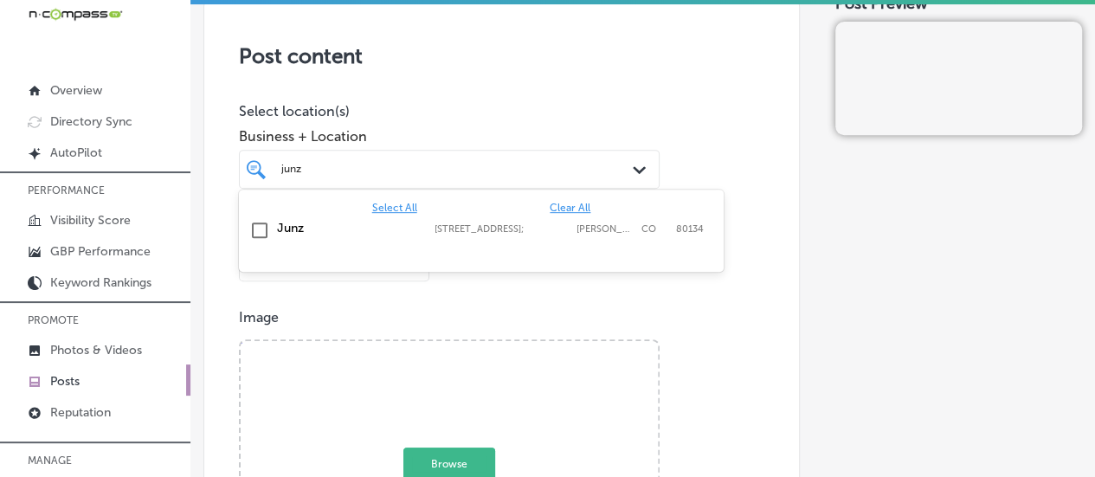
click at [301, 235] on div "Junz [STREET_ADDRESS][GEOGRAPHIC_DATA][STREET_ADDRESS]" at bounding box center [481, 230] width 471 height 27
type input "junz"
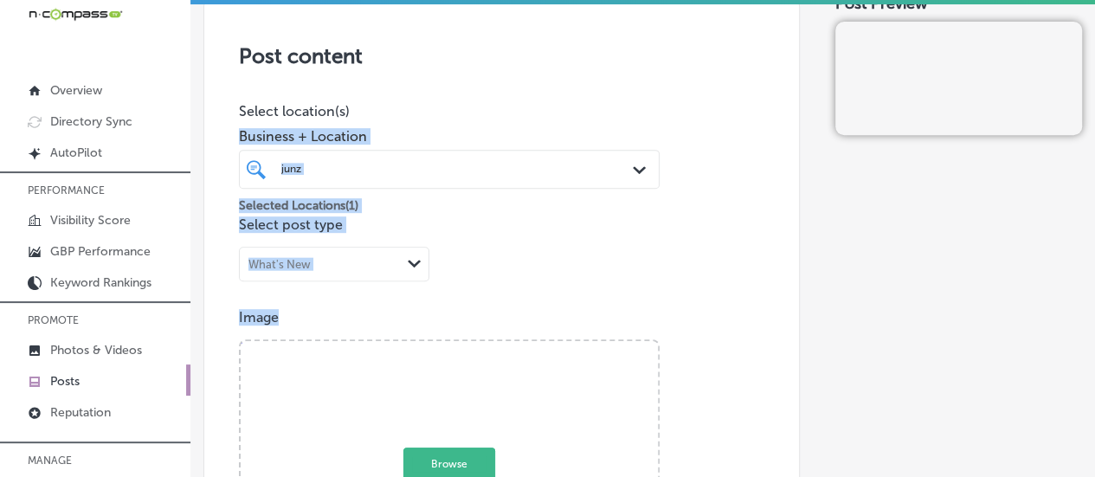
drag, startPoint x: 467, startPoint y: 113, endPoint x: 459, endPoint y: 323, distance: 209.6
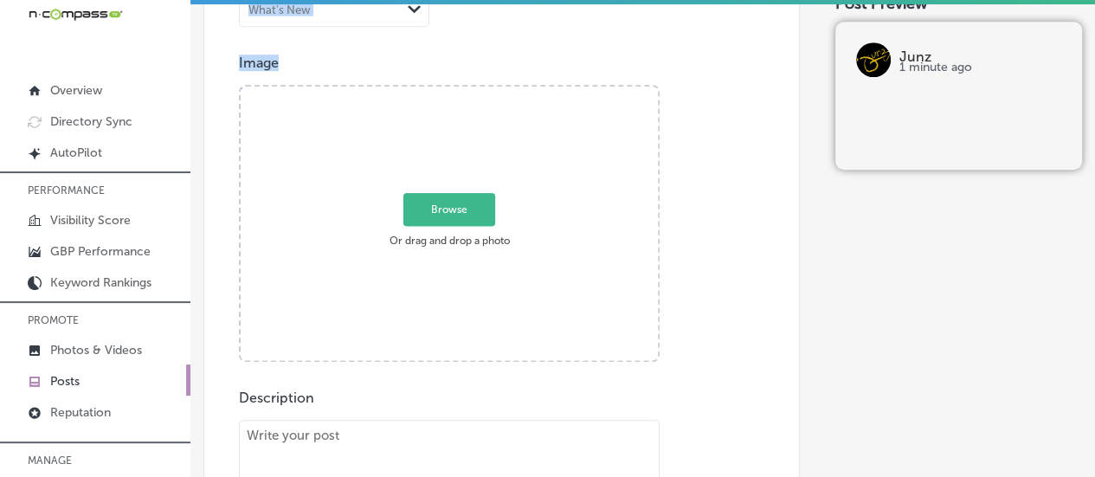
scroll to position [562, 0]
click at [560, 280] on div "Browse Or drag and drop a photo" at bounding box center [449, 225] width 417 height 277
click at [241, 87] on input "Browse Or drag and drop a photo" at bounding box center [449, 89] width 417 height 5
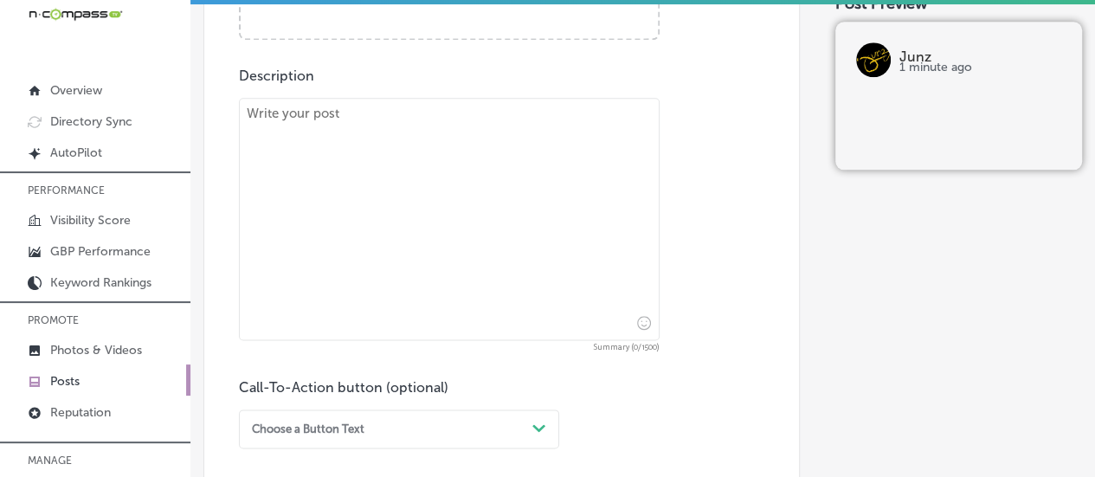
scroll to position [886, 0]
click at [327, 166] on textarea "To enrich screen reader interactions, please activate Accessibility in Grammarl…" at bounding box center [449, 218] width 421 height 242
paste textarea "The Black Cod at Junz is a standout dish that features a rich miso paste marina…"
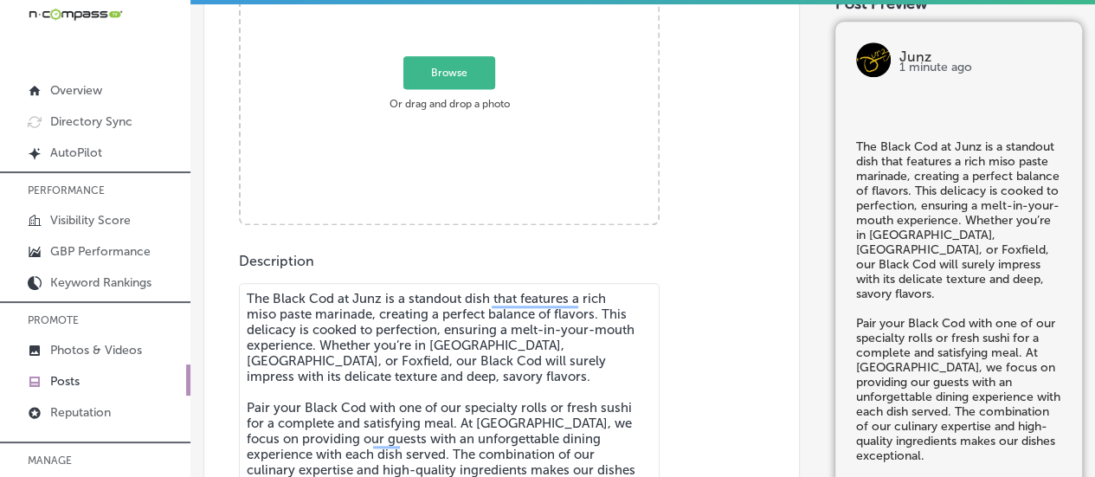
scroll to position [695, 0]
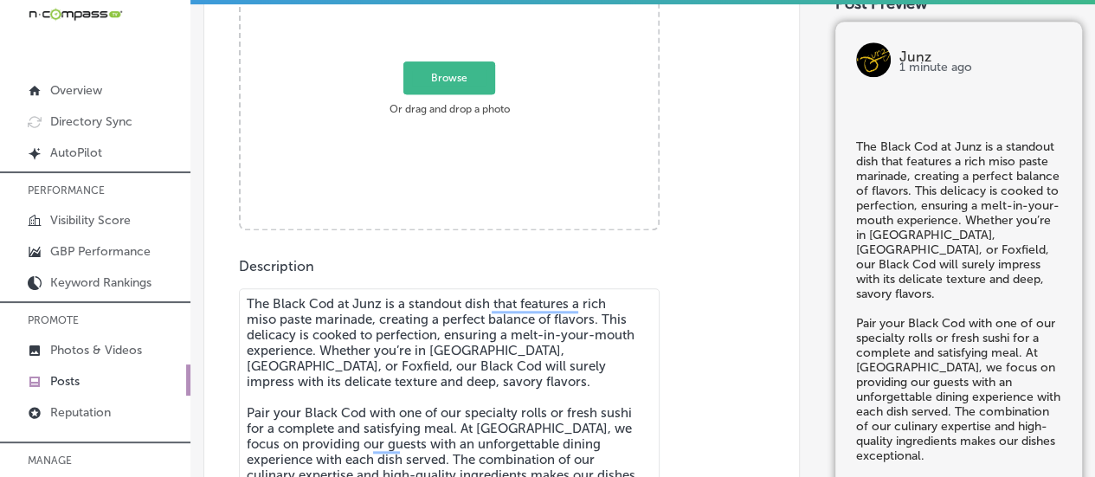
type textarea "The Black Cod at Junz is a standout dish that features a rich miso paste marina…"
click at [444, 82] on span "Browse" at bounding box center [449, 77] width 92 height 33
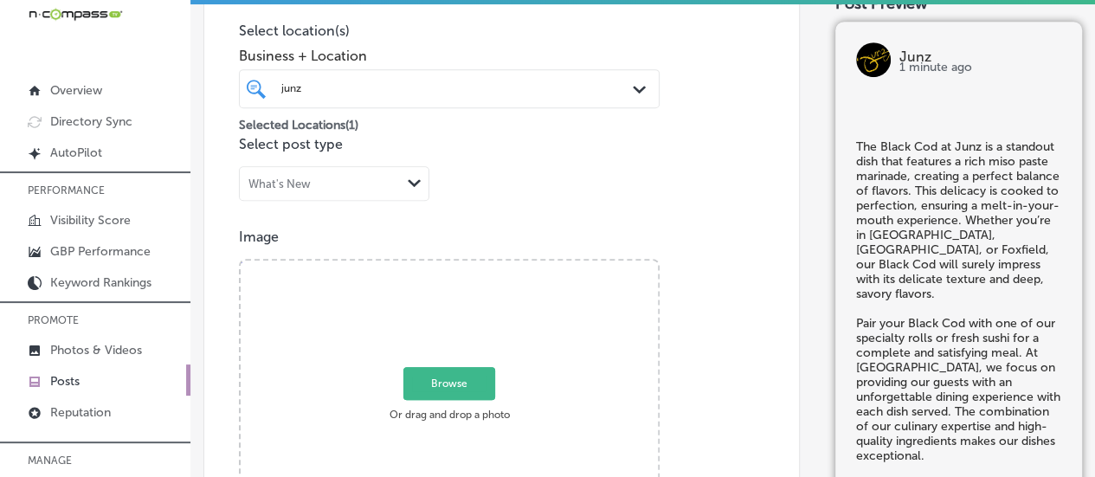
type input "C:\fakepath\173 (1).jpg"
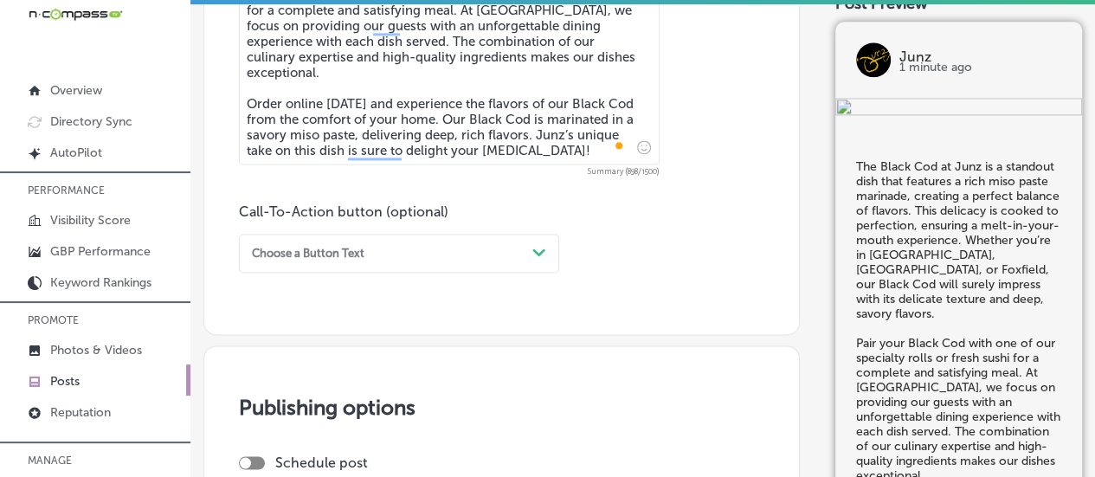
scroll to position [1241, 0]
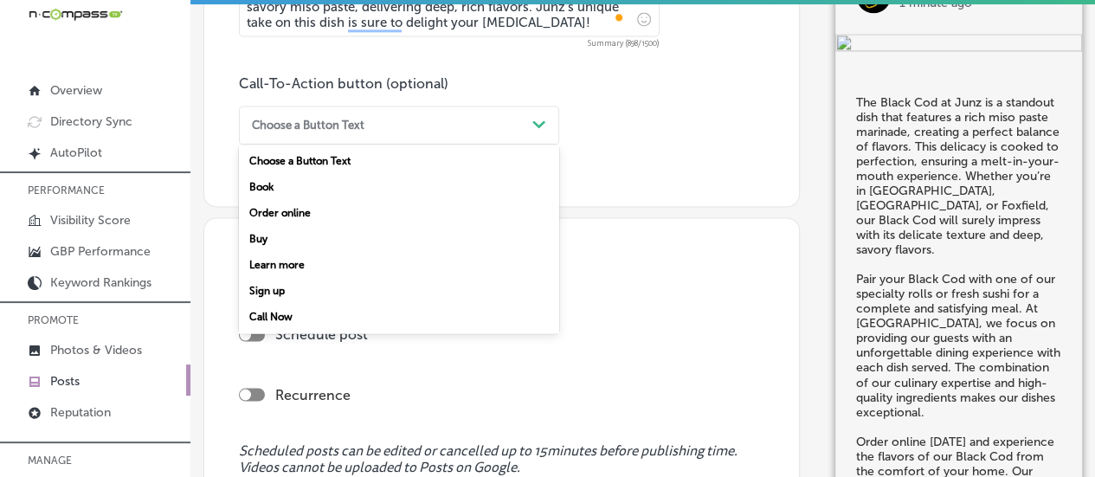
click at [427, 125] on div "Choose a Button Text" at bounding box center [385, 124] width 280 height 23
click at [295, 266] on div "Learn more" at bounding box center [399, 265] width 320 height 26
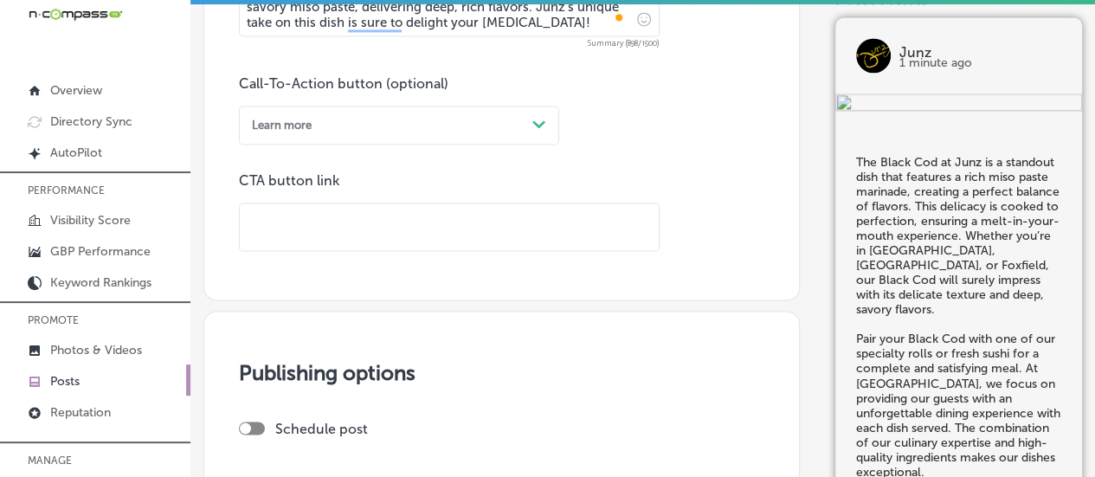
click at [318, 229] on input "text" at bounding box center [449, 227] width 419 height 48
paste input "[URL][DOMAIN_NAME]"
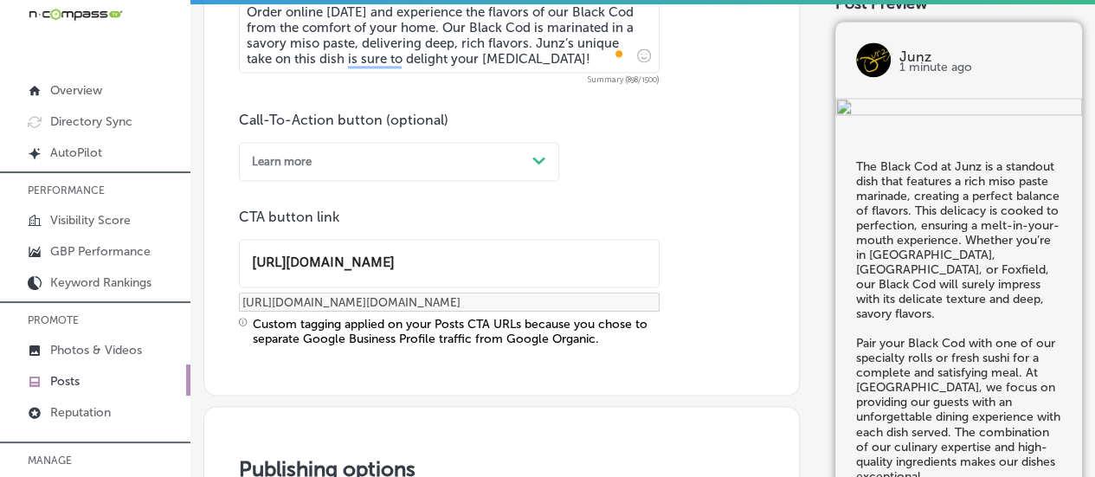
scroll to position [1208, 0]
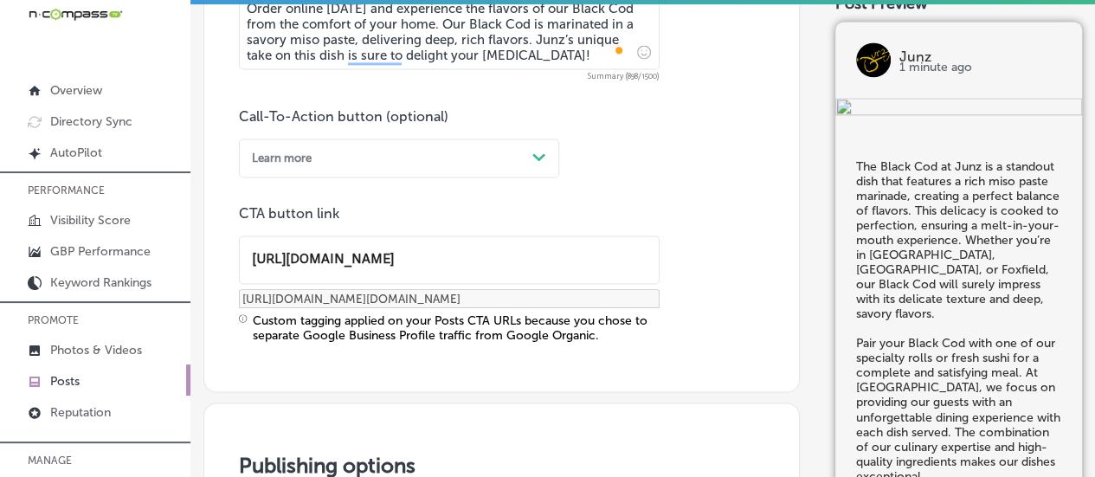
type input "[URL][DOMAIN_NAME]"
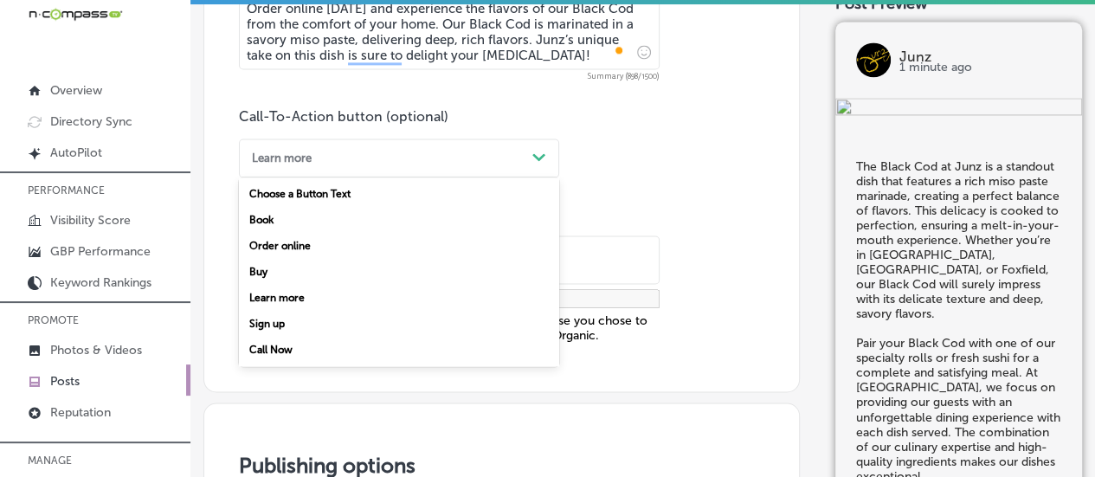
click at [431, 150] on div "Learn more" at bounding box center [385, 157] width 280 height 23
click at [298, 241] on div "Order online" at bounding box center [399, 246] width 320 height 26
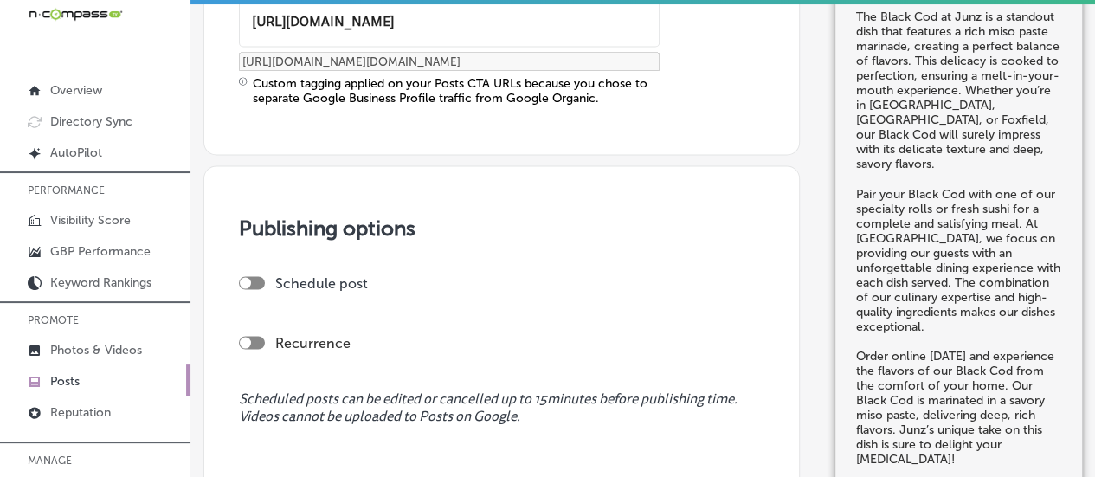
scroll to position [1449, 0]
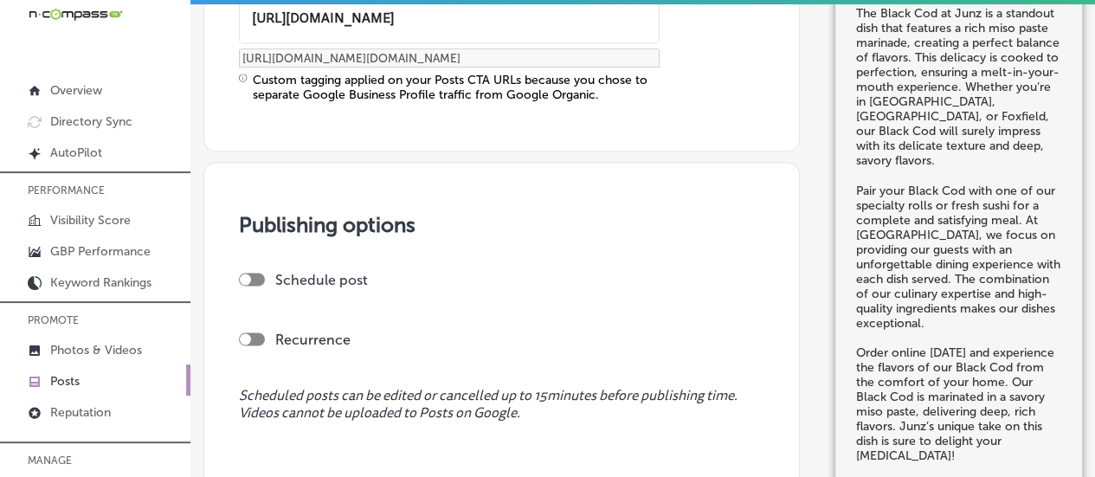
click at [251, 273] on div at bounding box center [252, 279] width 26 height 13
checkbox input "true"
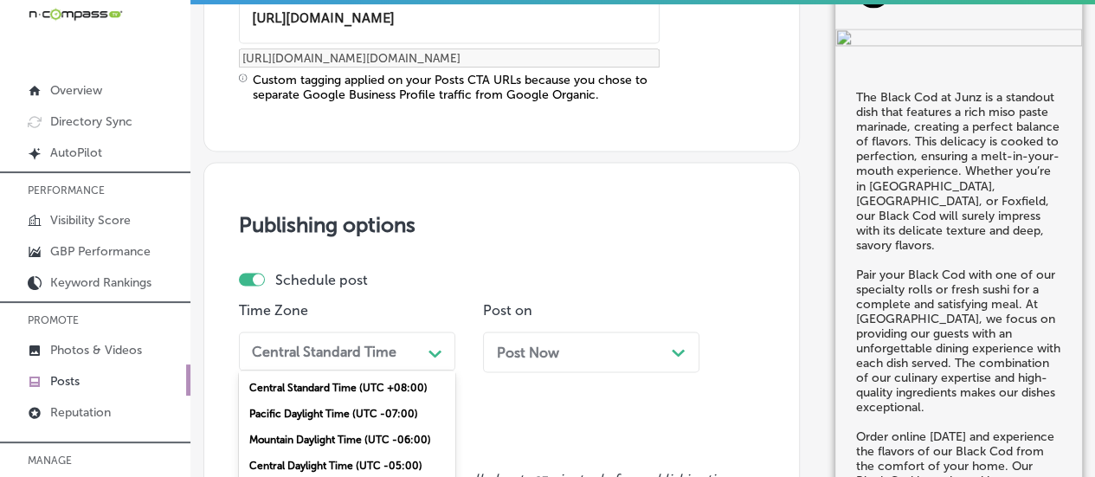
scroll to position [1514, 0]
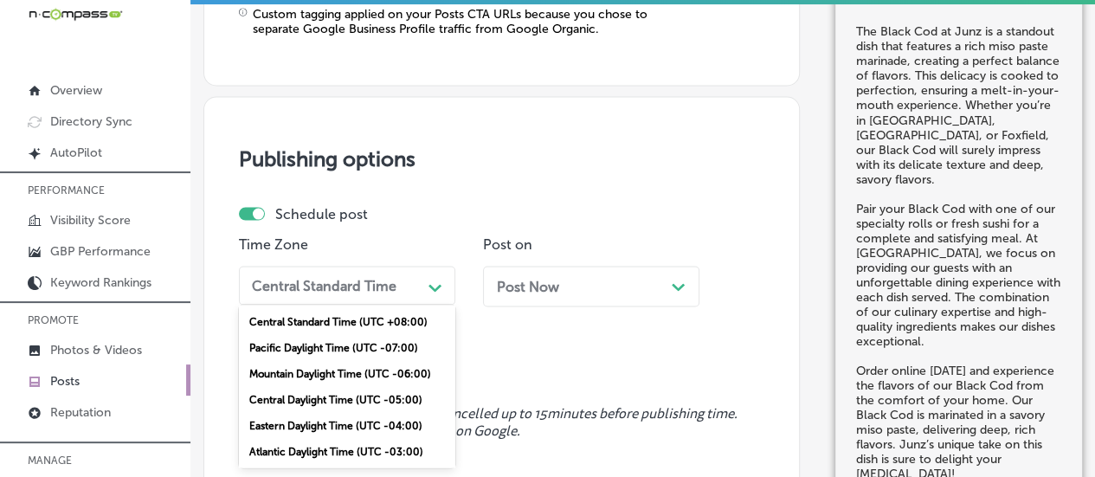
click at [430, 305] on div "option Pacific Daylight Time (UTC -07:00) focused, 2 of 6. 6 results available.…" at bounding box center [347, 285] width 216 height 39
click at [340, 373] on div "Mountain Daylight Time (UTC -06:00)" at bounding box center [347, 373] width 216 height 26
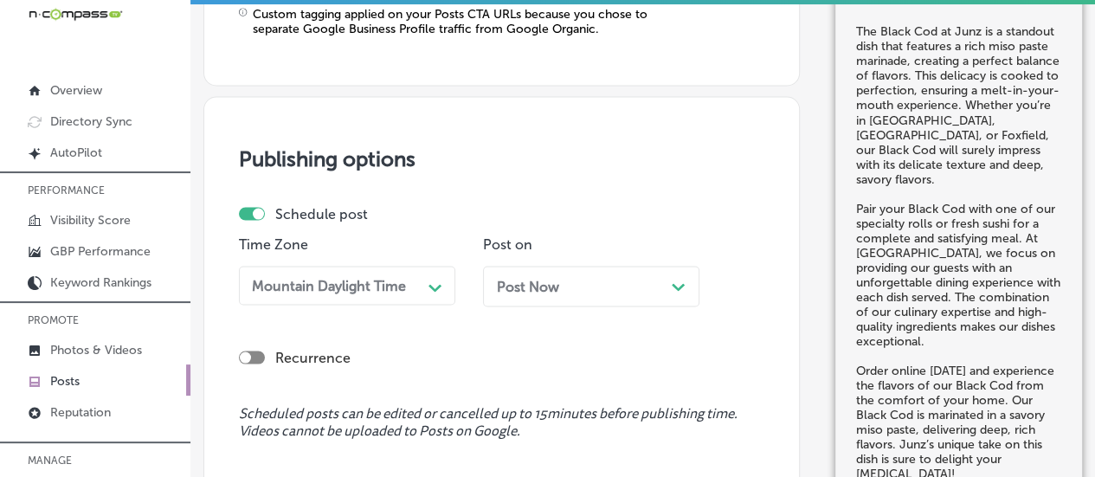
click at [673, 283] on icon "Path Created with Sketch." at bounding box center [678, 287] width 13 height 8
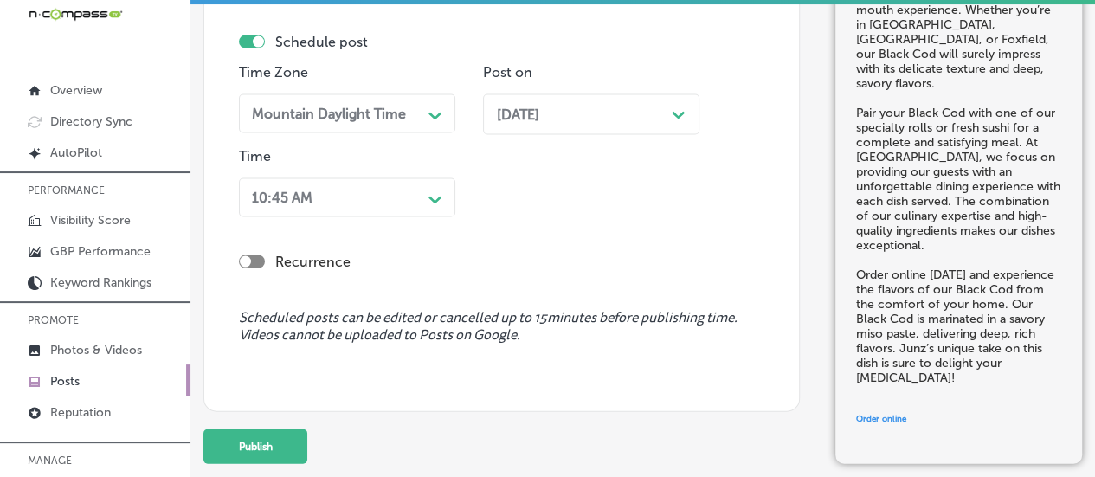
scroll to position [1687, 0]
click at [420, 207] on div "10:45 AM" at bounding box center [333, 196] width 177 height 27
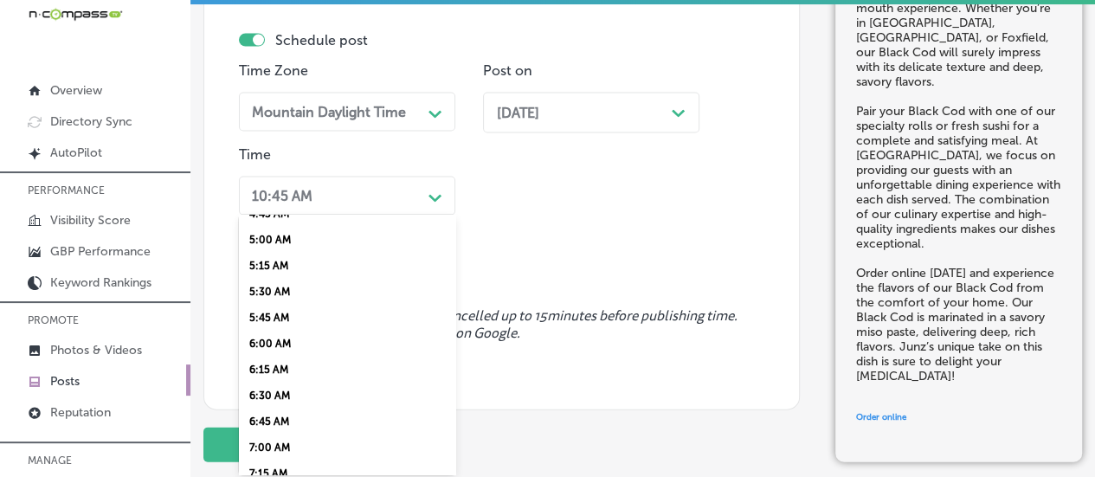
scroll to position [607, 0]
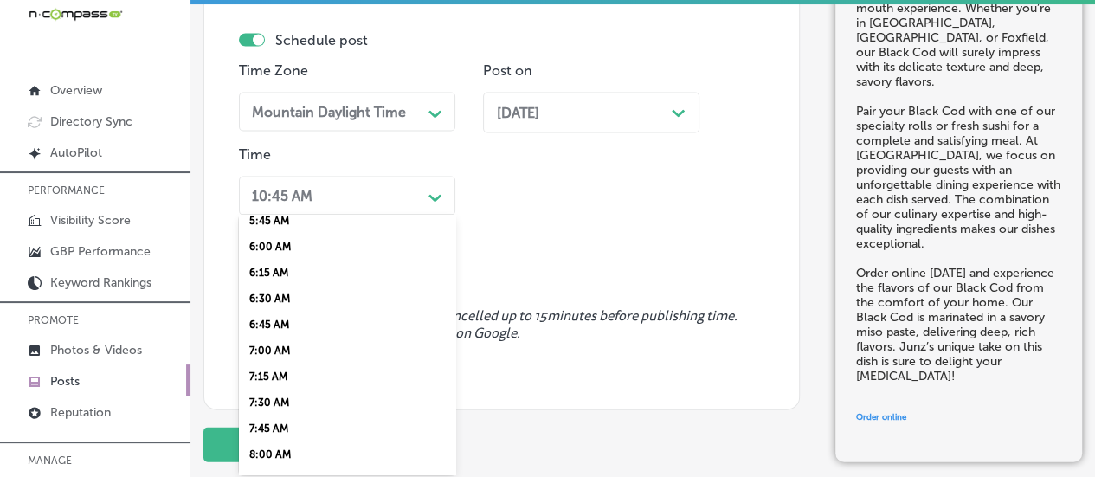
click at [267, 360] on div "7:00 AM" at bounding box center [347, 351] width 216 height 26
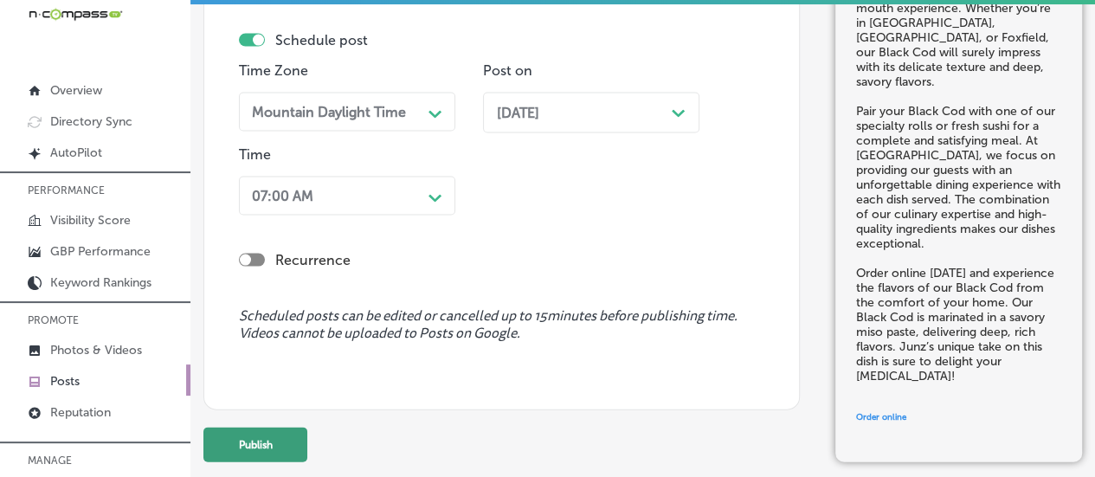
click at [234, 448] on button "Publish" at bounding box center [255, 444] width 104 height 35
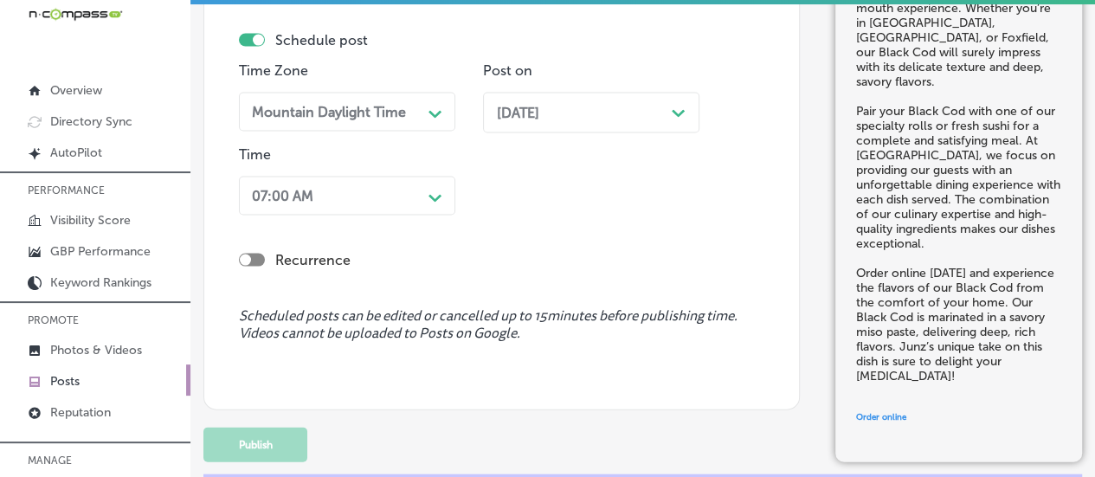
scroll to position [1482, 0]
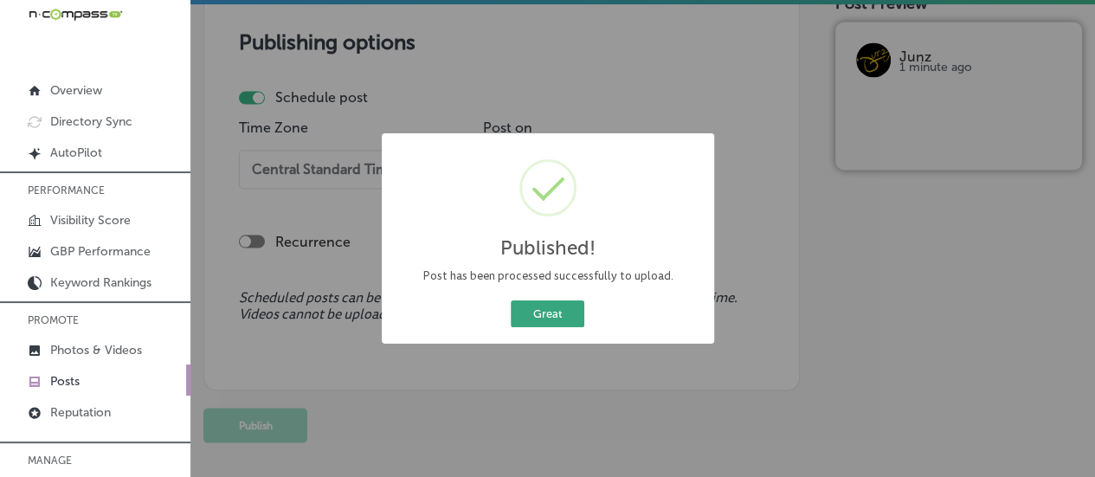
click at [531, 311] on button "Great" at bounding box center [548, 313] width 74 height 27
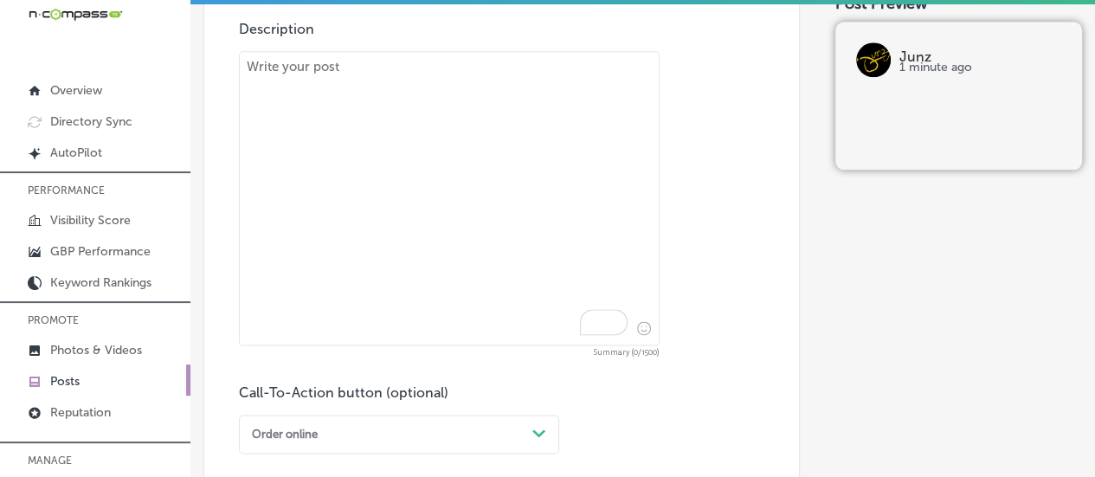
scroll to position [909, 0]
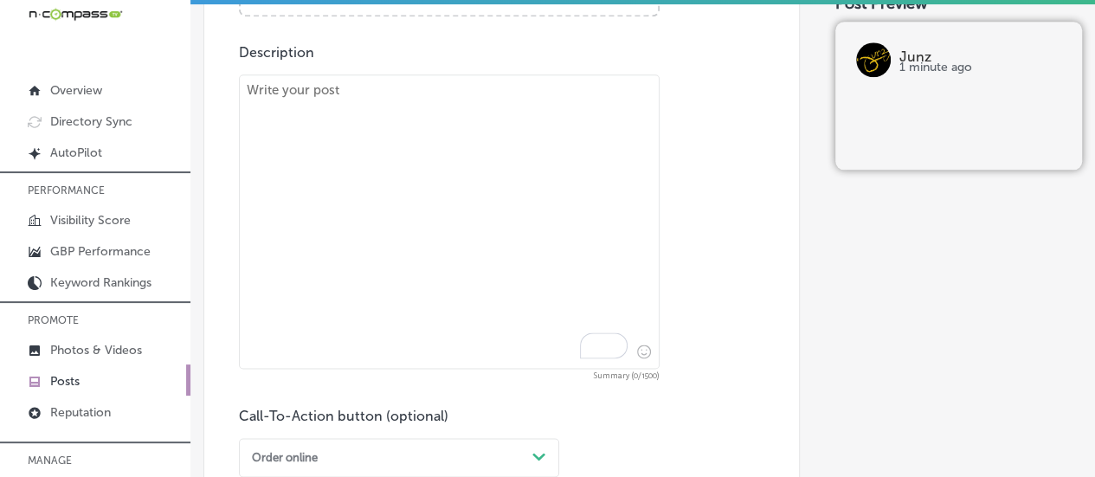
click at [376, 120] on textarea "To enrich screen reader interactions, please activate Accessibility in Grammarl…" at bounding box center [449, 221] width 421 height 294
paste textarea "Junz offers a variety of Deluxe Rolls, each crafted with the finest ingredients…"
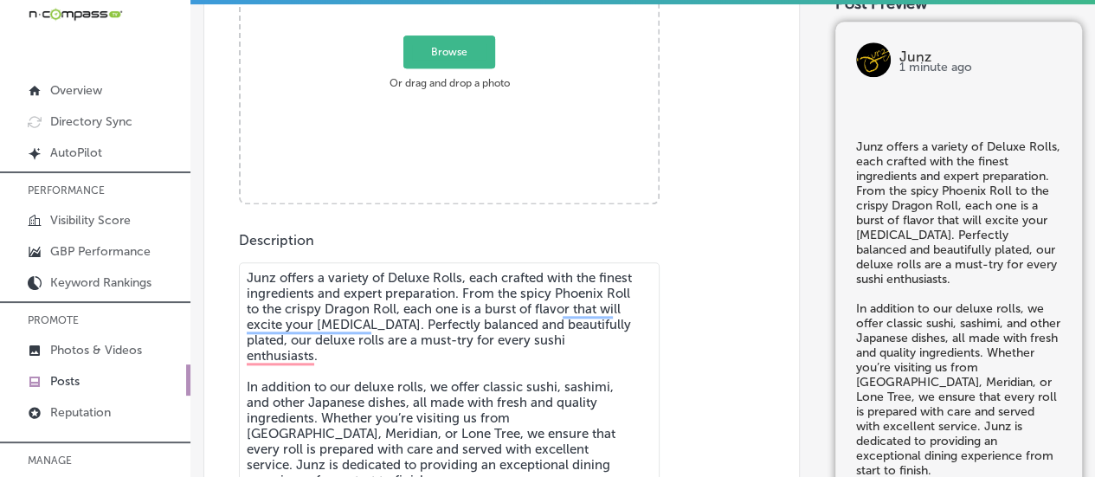
scroll to position [693, 0]
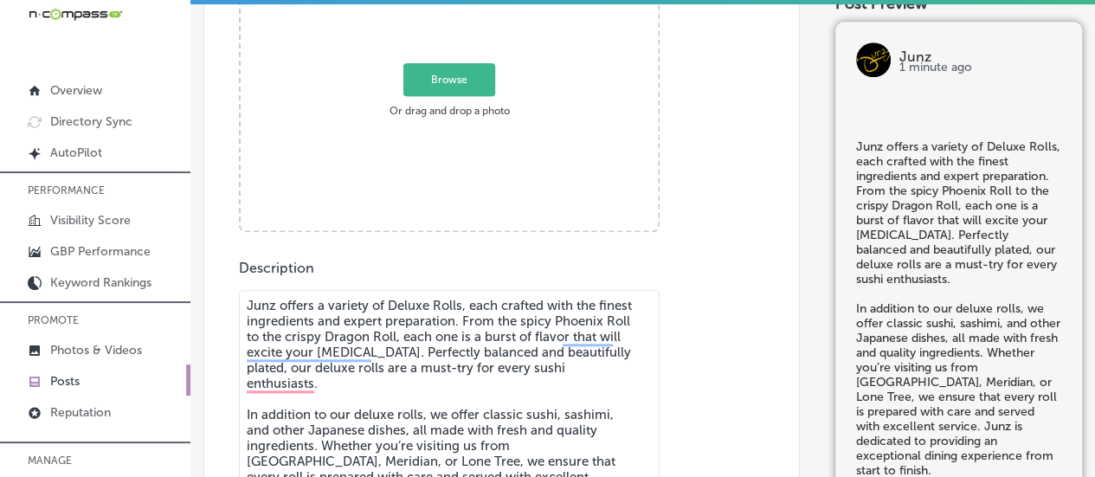
type textarea "Junz offers a variety of Deluxe Rolls, each crafted with the finest ingredients…"
click at [424, 81] on span "Browse" at bounding box center [449, 79] width 92 height 33
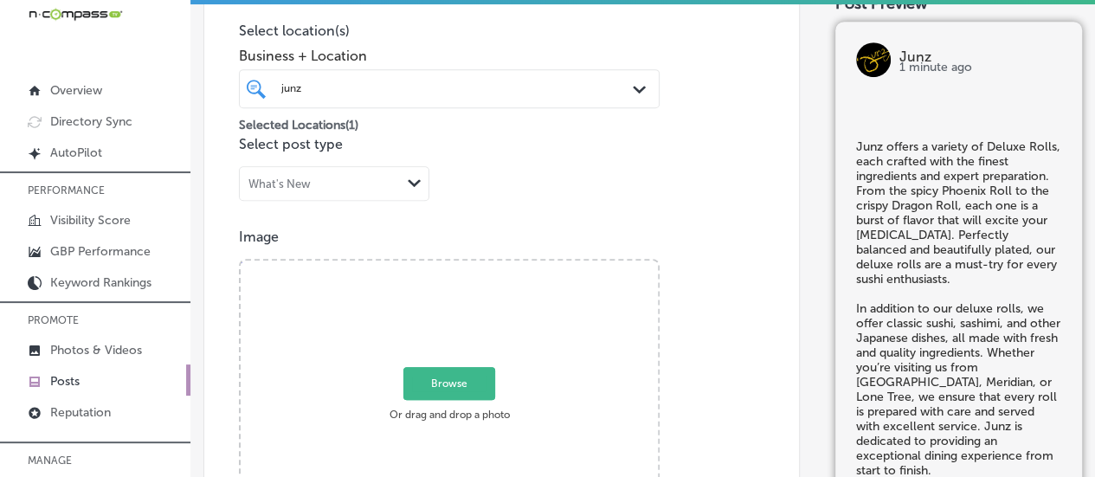
type input "C:\fakepath\190 (1).jpg"
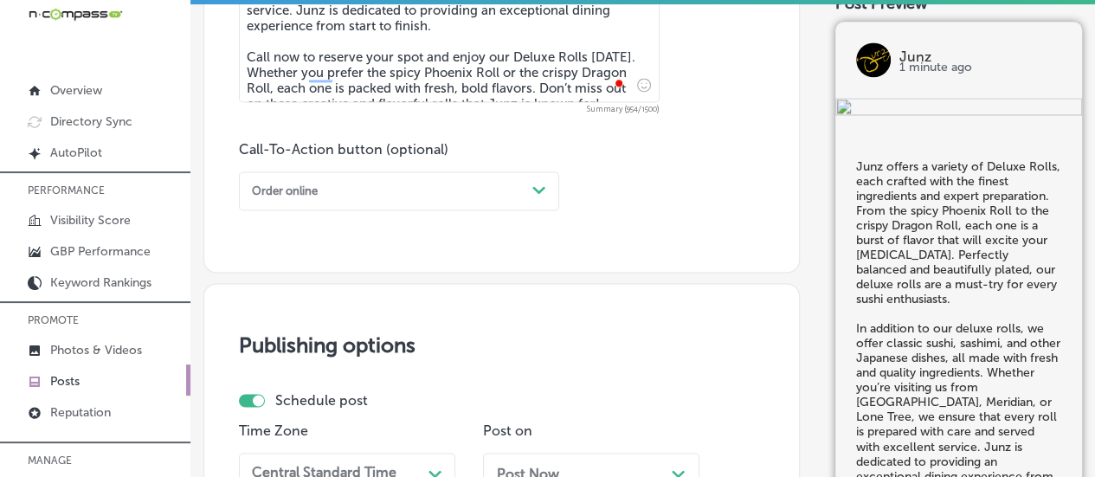
scroll to position [1175, 0]
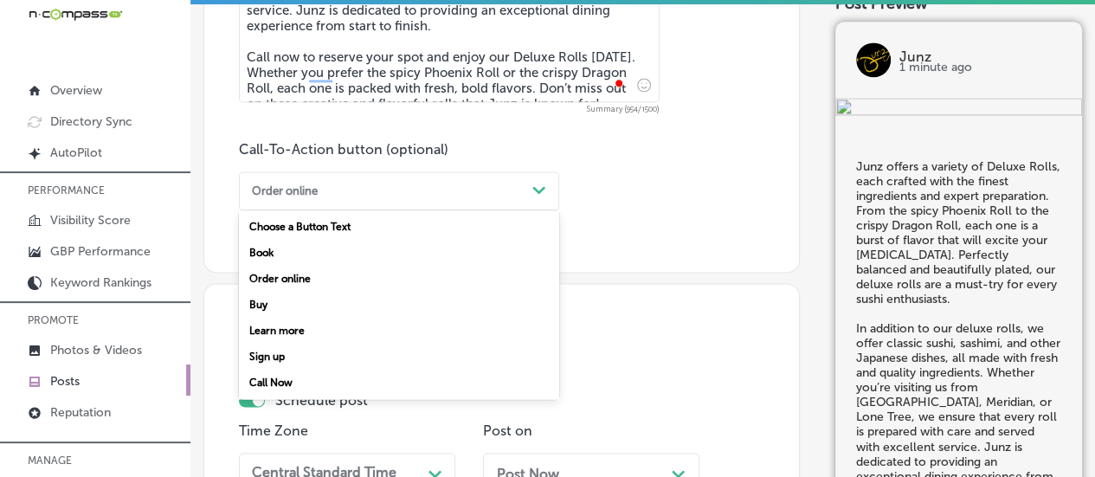
click at [512, 180] on div "Order online" at bounding box center [385, 190] width 280 height 23
click at [284, 385] on div "Call Now" at bounding box center [399, 383] width 320 height 26
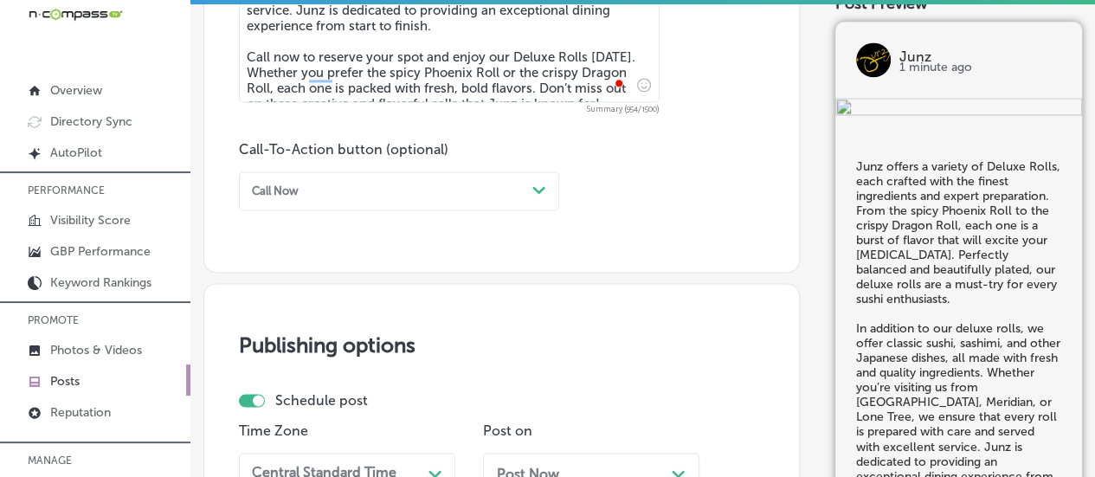
scroll to position [1482, 0]
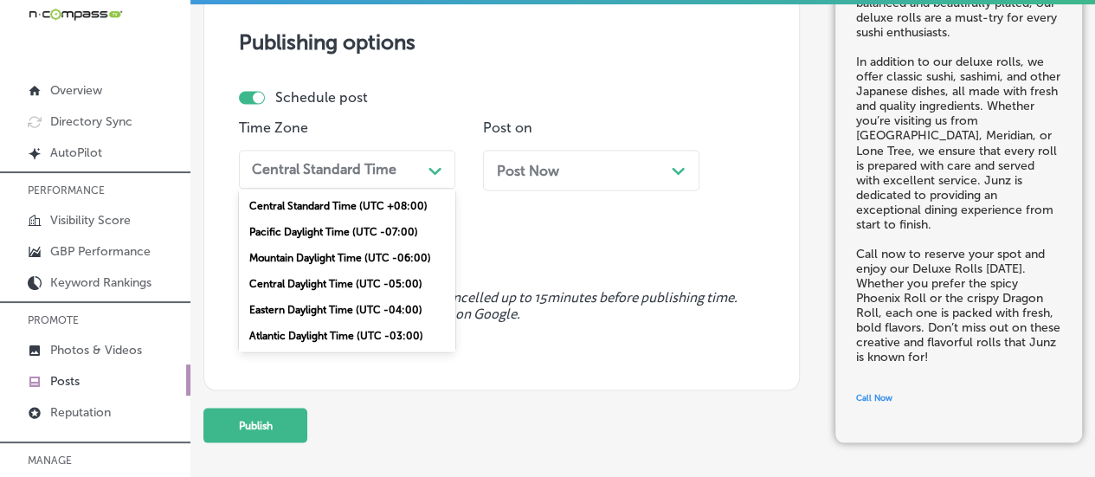
click at [362, 177] on div "Central Standard Time" at bounding box center [333, 169] width 177 height 27
click at [336, 250] on div "Mountain Daylight Time (UTC -06:00)" at bounding box center [347, 257] width 216 height 26
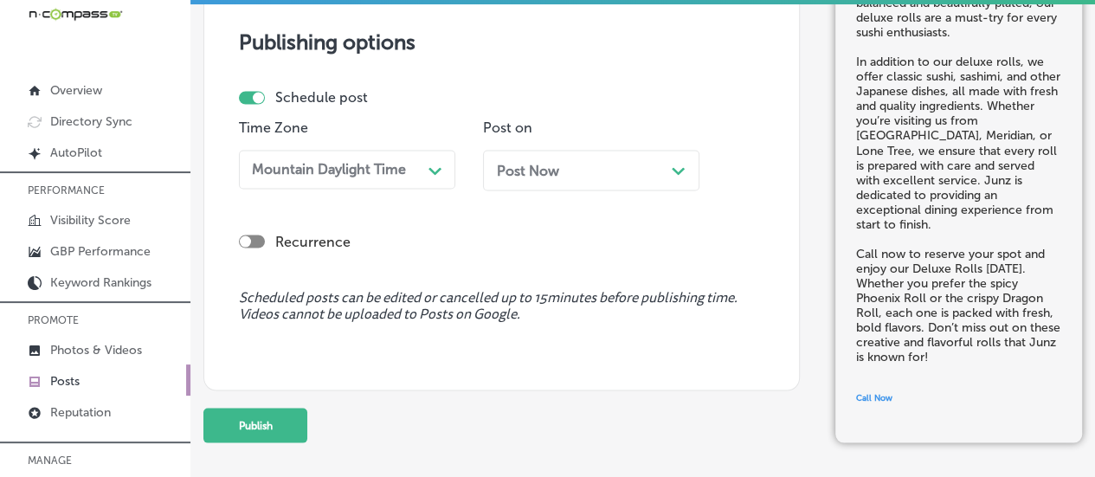
click at [676, 162] on div "Path Created with Sketch." at bounding box center [679, 169] width 14 height 14
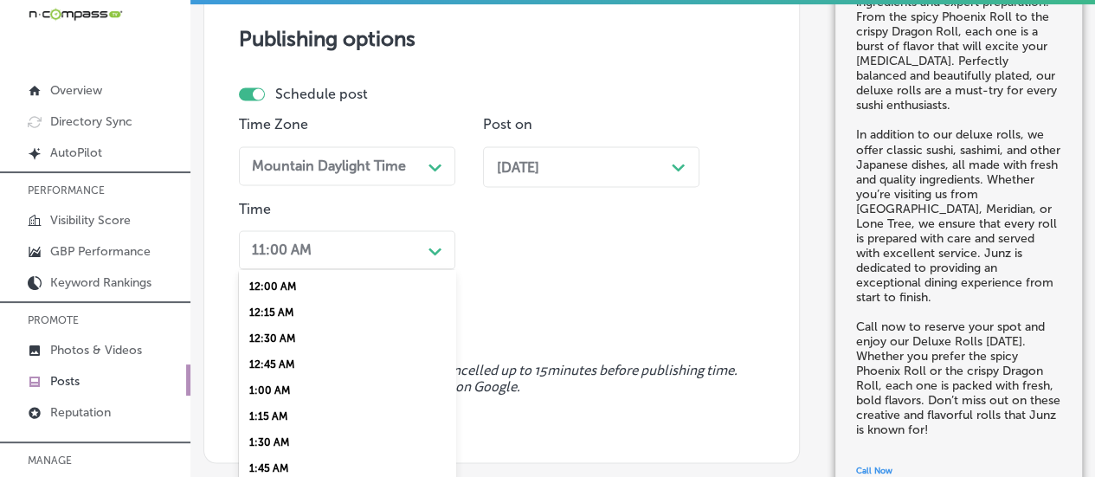
scroll to position [1539, 0]
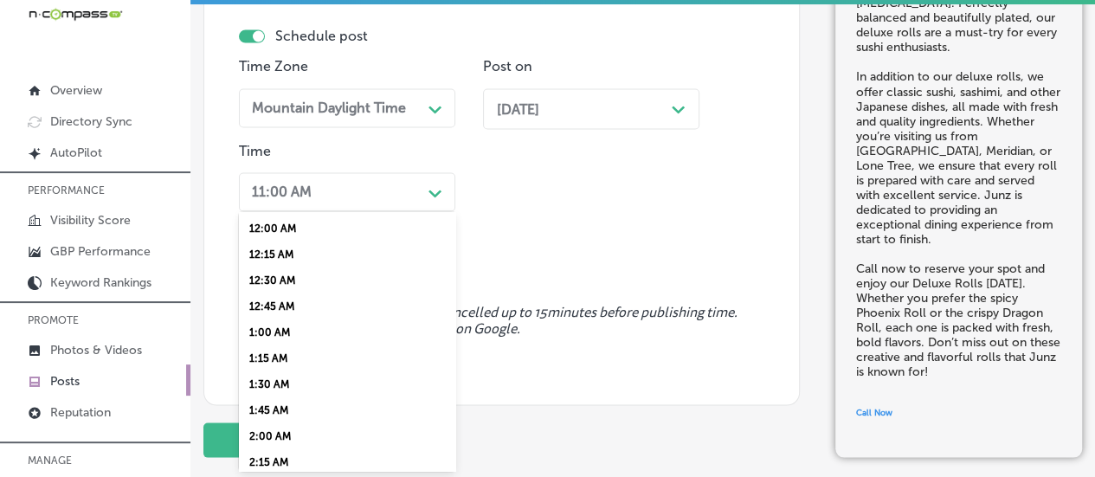
click at [429, 211] on div "option 7:00 AM, selected. option 12:15 AM focused, 2 of 96. 96 results availabl…" at bounding box center [347, 191] width 216 height 39
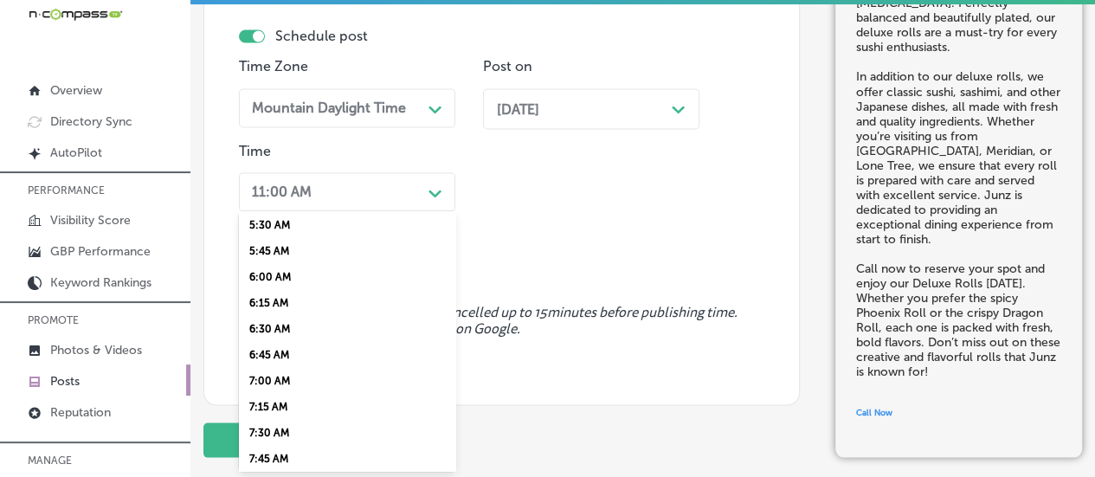
scroll to position [575, 0]
click at [268, 393] on div "7:00 AM" at bounding box center [347, 380] width 216 height 26
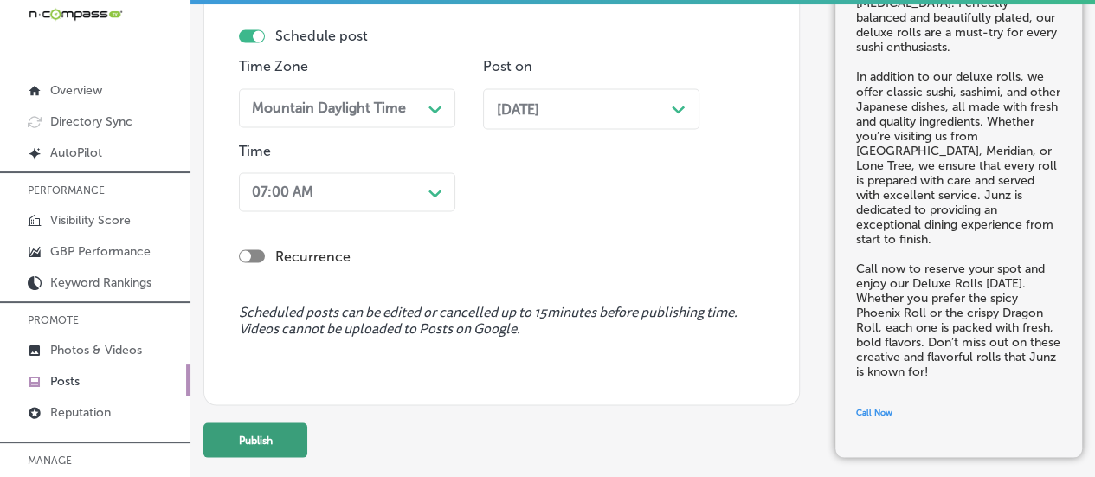
click at [265, 435] on button "Publish" at bounding box center [255, 439] width 104 height 35
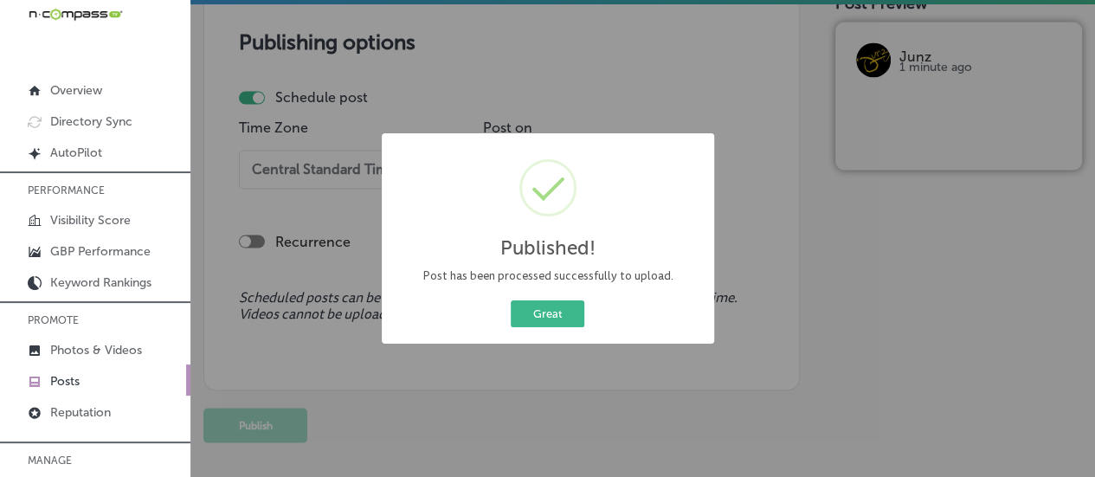
scroll to position [1482, 0]
click at [552, 326] on button "Great" at bounding box center [548, 313] width 74 height 27
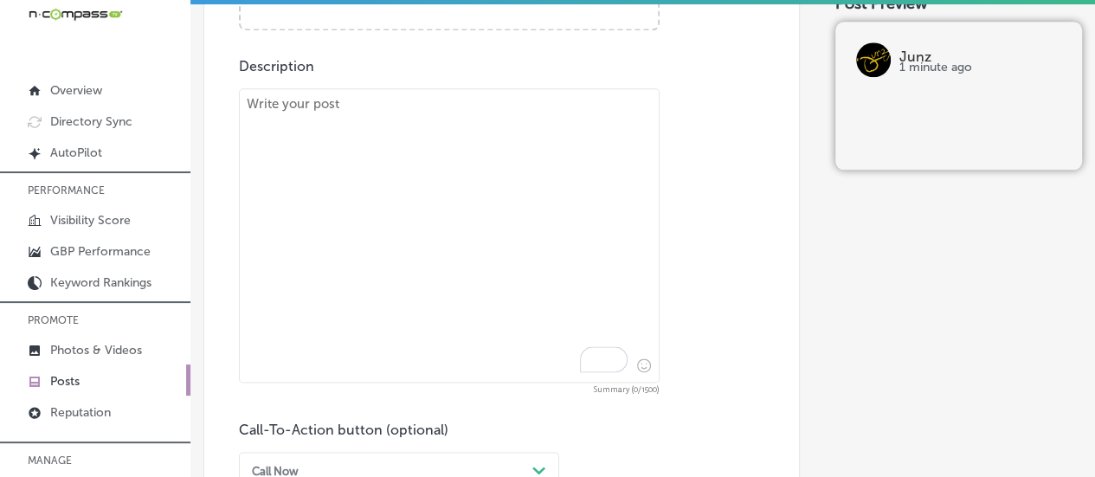
scroll to position [892, 0]
click at [440, 150] on textarea "To enrich screen reader interactions, please activate Accessibility in Grammarl…" at bounding box center [449, 238] width 421 height 294
paste textarea "If you’re in the mood for a truly exceptional entrée, [PERSON_NAME]’s Lamb Chop…"
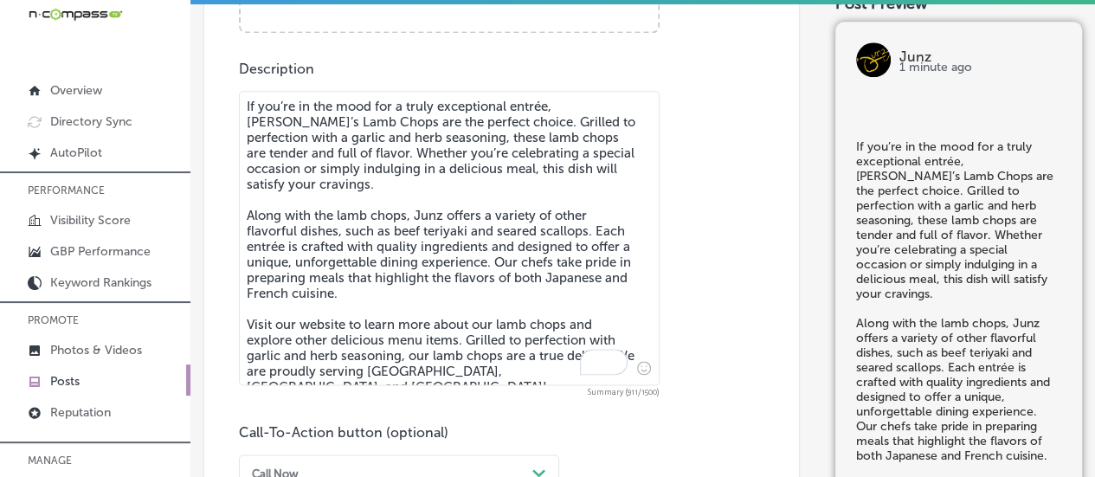
click at [440, 150] on textarea "If you’re in the mood for a truly exceptional entrée, [PERSON_NAME]’s Lamb Chop…" at bounding box center [449, 238] width 421 height 294
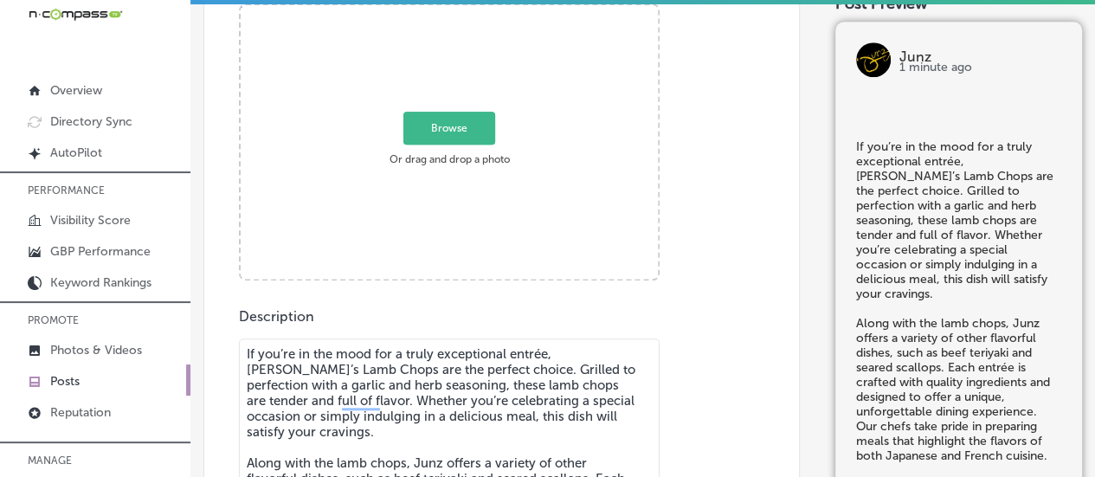
scroll to position [627, 0]
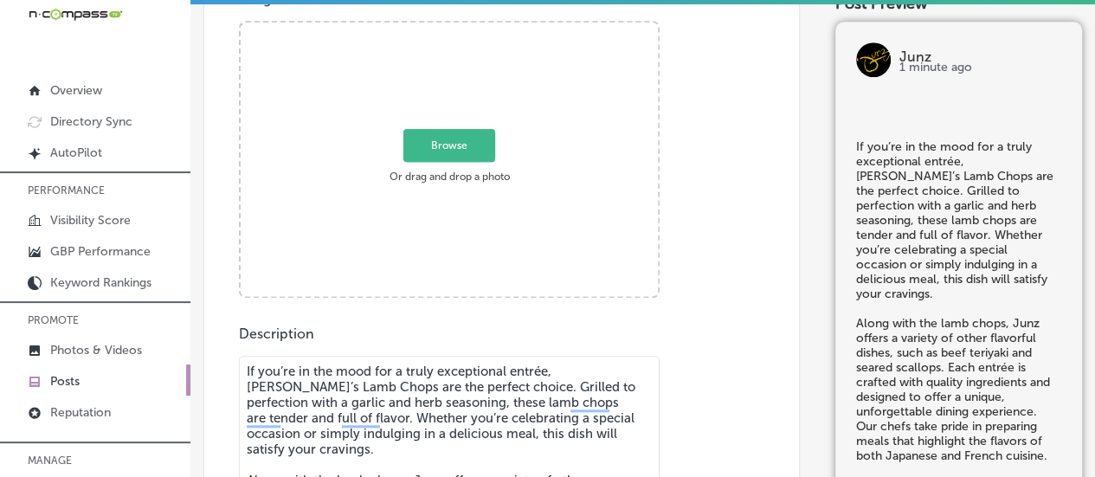
type textarea "If you’re in the mood for a truly exceptional entrée, [PERSON_NAME]’s Lamb Chop…"
click at [440, 150] on span "Browse" at bounding box center [449, 145] width 92 height 33
click at [440, 28] on input "Browse Or drag and drop a photo" at bounding box center [449, 24] width 417 height 5
type input "C:\fakepath\CF4A0731 (1).jpg"
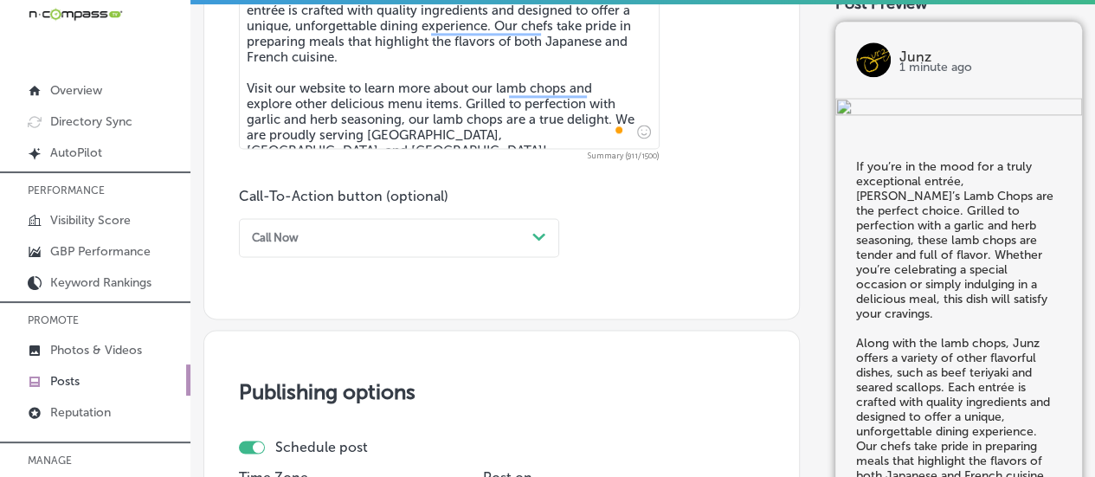
scroll to position [1129, 0]
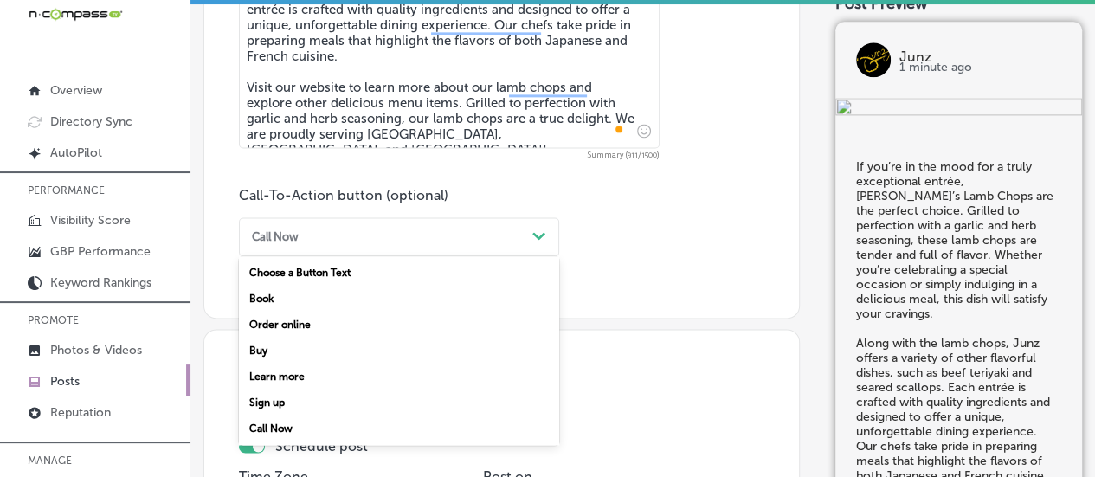
click at [384, 231] on div "Call Now" at bounding box center [385, 236] width 280 height 23
click at [301, 376] on div "Learn more" at bounding box center [399, 376] width 320 height 26
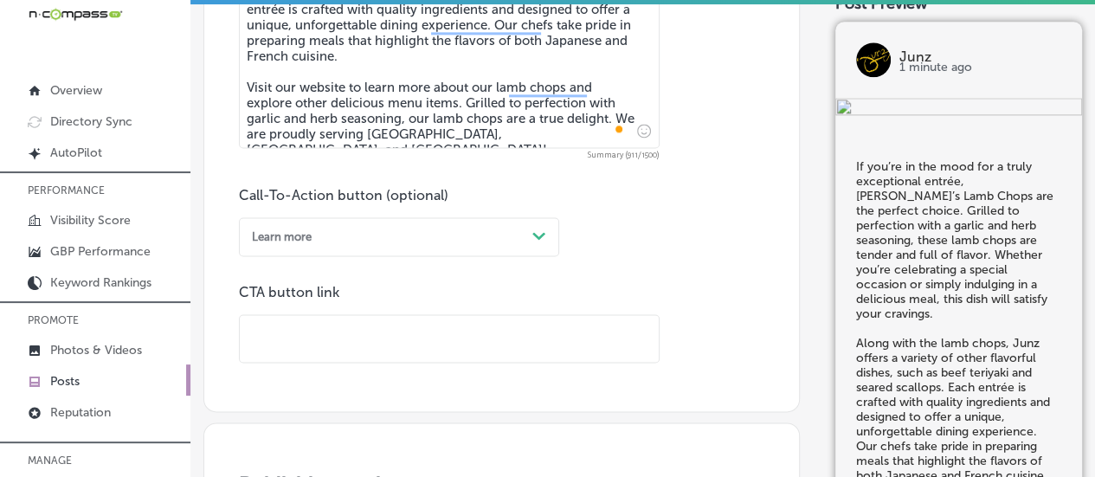
click at [344, 339] on input "text" at bounding box center [449, 339] width 419 height 48
paste input "[URL][DOMAIN_NAME]"
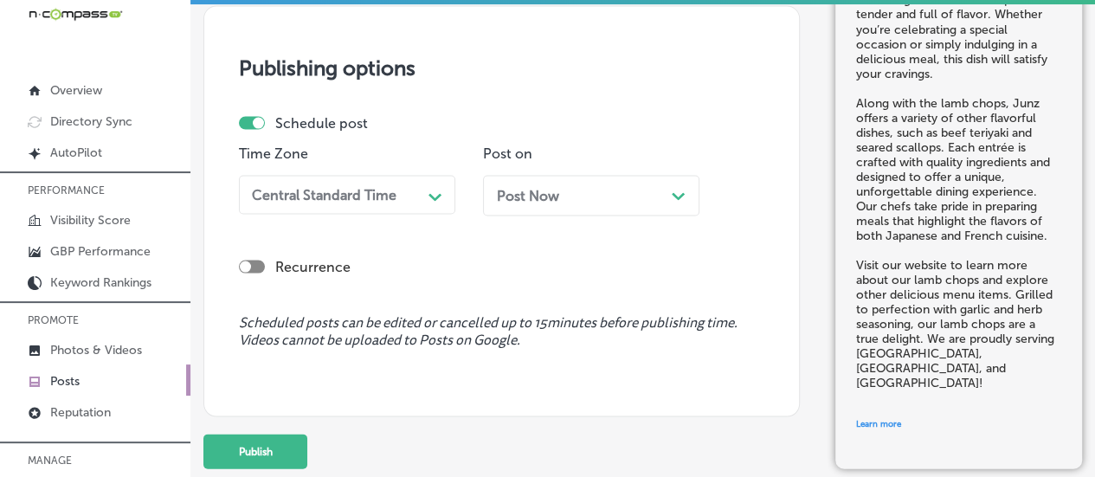
scroll to position [1634, 0]
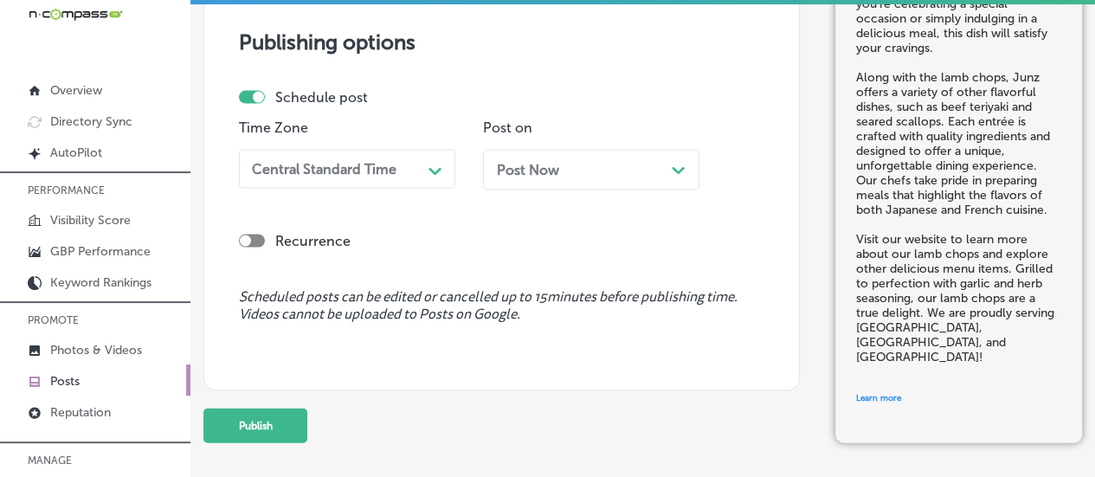
type input "[URL][DOMAIN_NAME]"
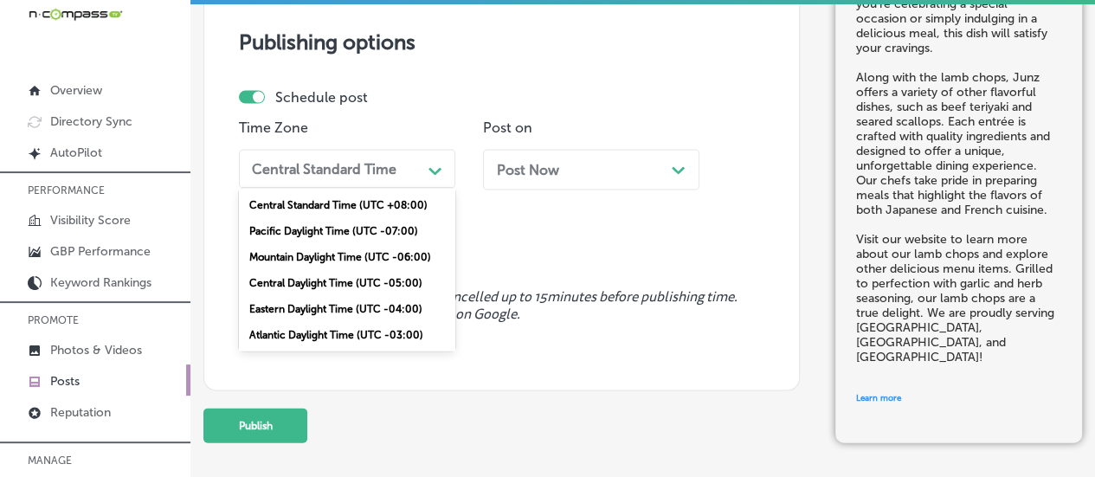
click at [412, 170] on div "Central Standard Time" at bounding box center [333, 168] width 177 height 27
click at [353, 249] on div "Mountain Daylight Time (UTC -06:00)" at bounding box center [347, 256] width 216 height 26
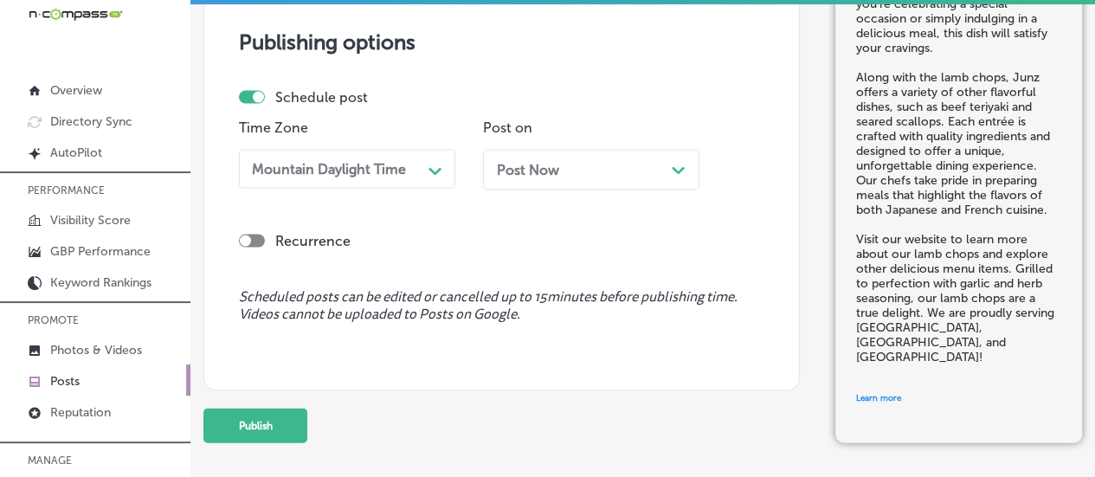
click at [678, 168] on polygon at bounding box center [678, 170] width 13 height 8
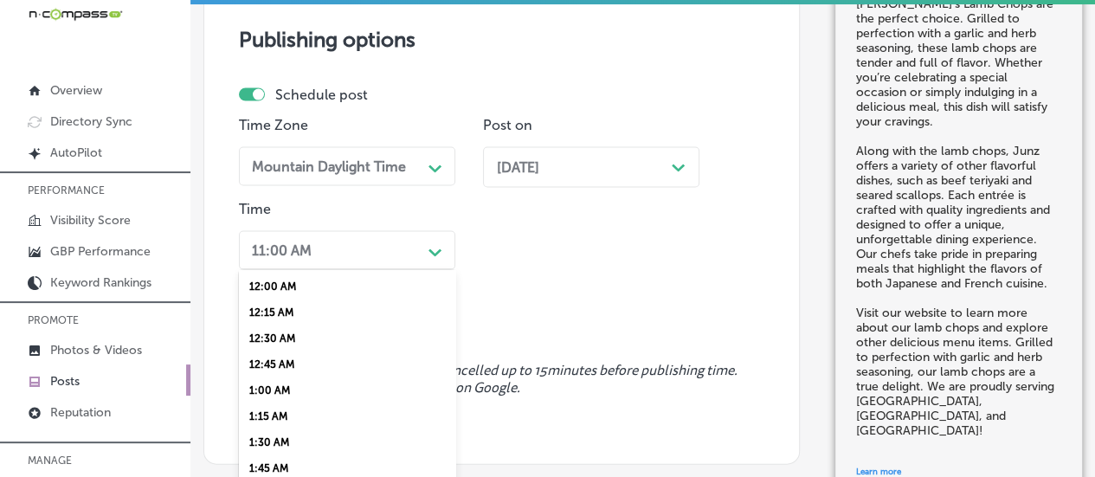
scroll to position [1692, 0]
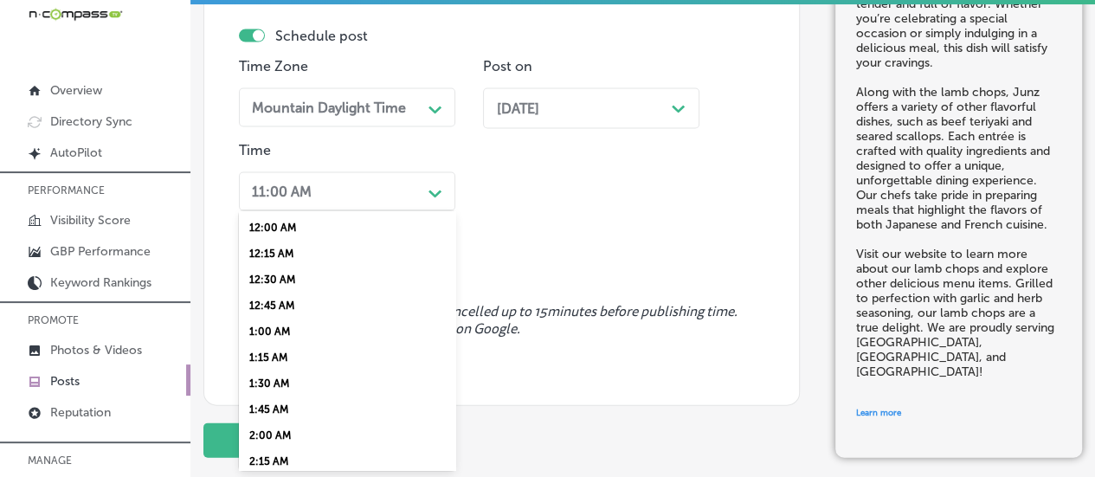
click at [363, 211] on div "option 7:00 AM, selected. option 12:15 AM focused, 2 of 96. 96 results availabl…" at bounding box center [347, 191] width 216 height 39
click at [280, 399] on div "7:00 AM" at bounding box center [347, 386] width 216 height 26
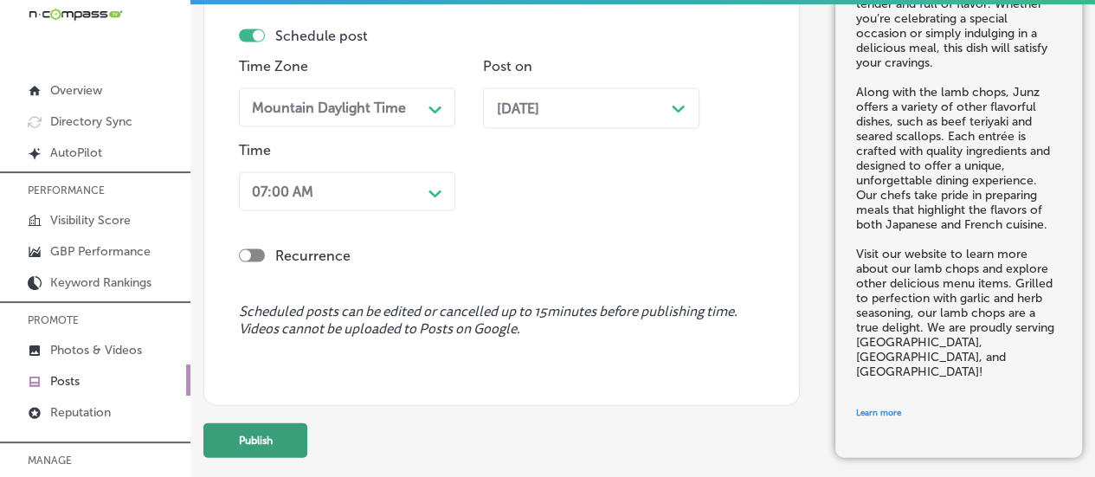
click at [272, 442] on button "Publish" at bounding box center [255, 440] width 104 height 35
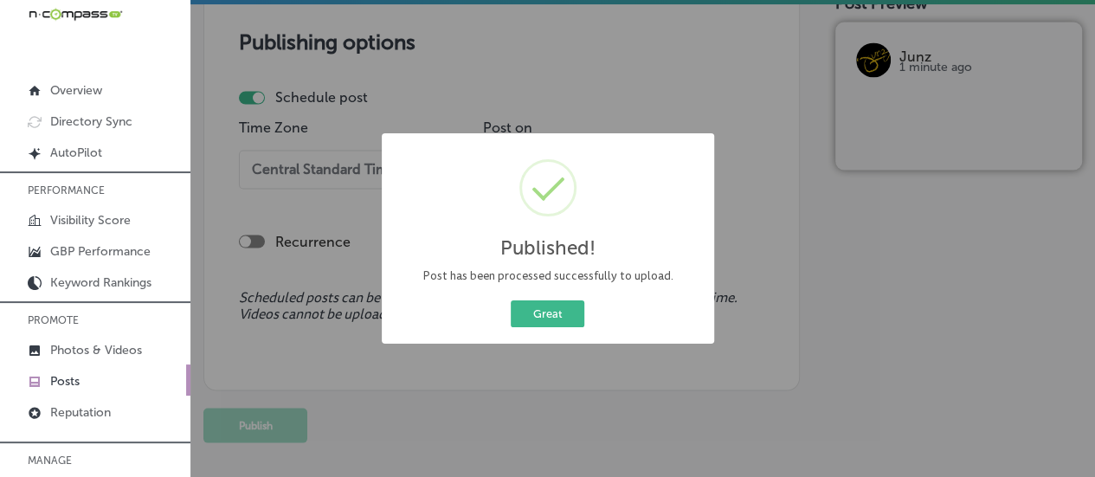
scroll to position [1482, 0]
click at [537, 308] on button "Great" at bounding box center [548, 313] width 74 height 27
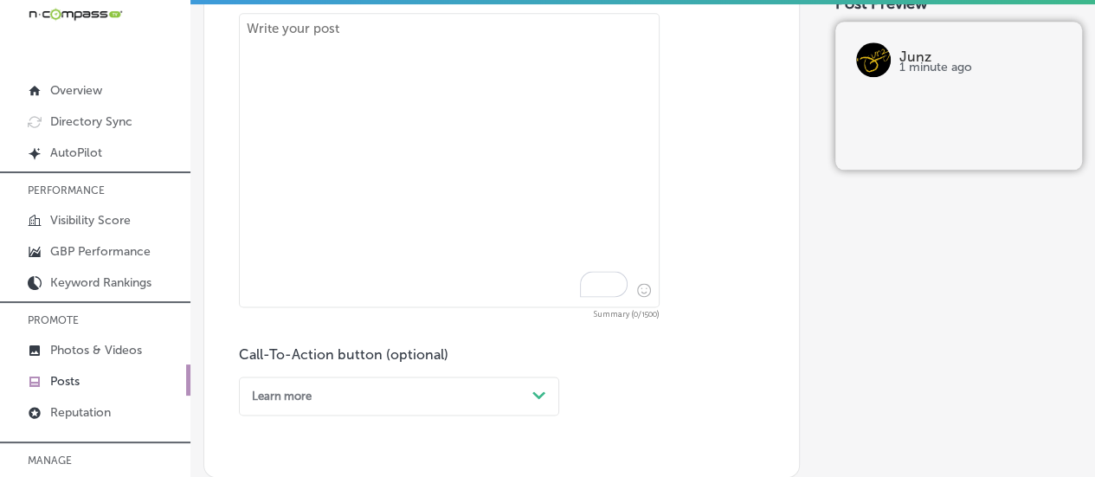
scroll to position [971, 0]
click at [493, 75] on textarea "To enrich screen reader interactions, please activate Accessibility in Grammarl…" at bounding box center [449, 159] width 421 height 294
paste textarea "Junz offers a delightful Seafood Pasta that combines fresh seafood like shrimp,…"
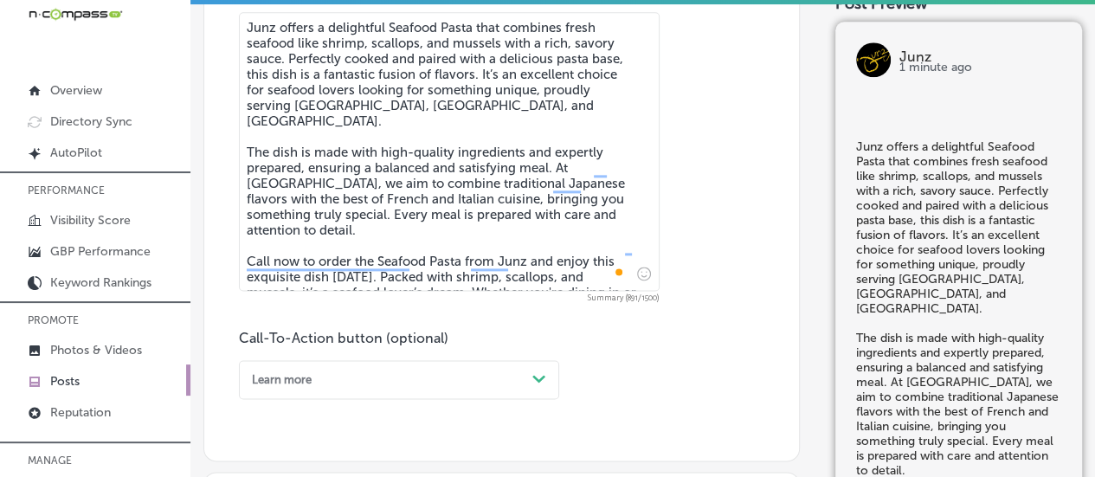
type textarea "Junz offers a delightful Seafood Pasta that combines fresh seafood like shrimp,…"
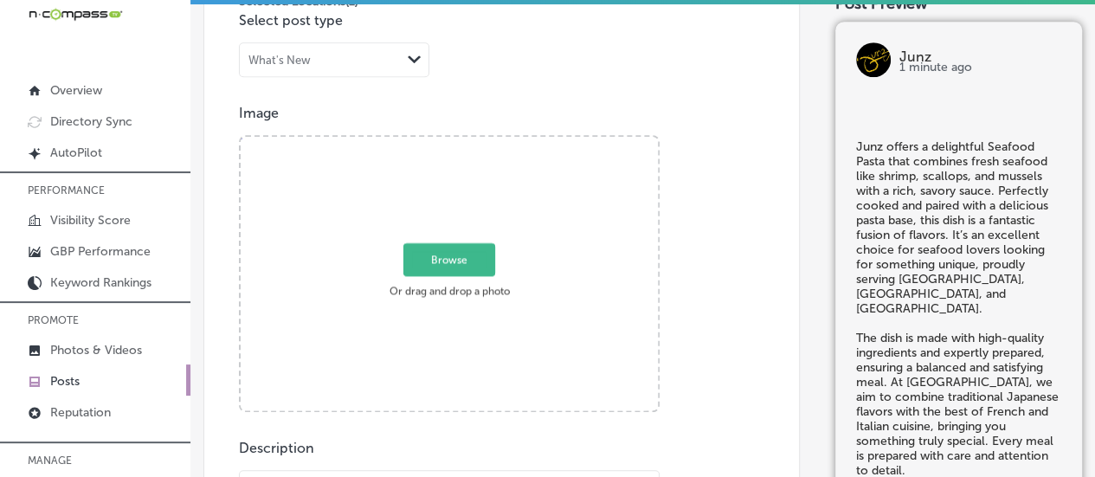
scroll to position [514, 0]
click at [473, 248] on span "Browse" at bounding box center [449, 258] width 92 height 33
click at [473, 141] on input "Browse Or drag and drop a photo" at bounding box center [449, 138] width 417 height 5
type input "C:\fakepath\132 (1).jpg"
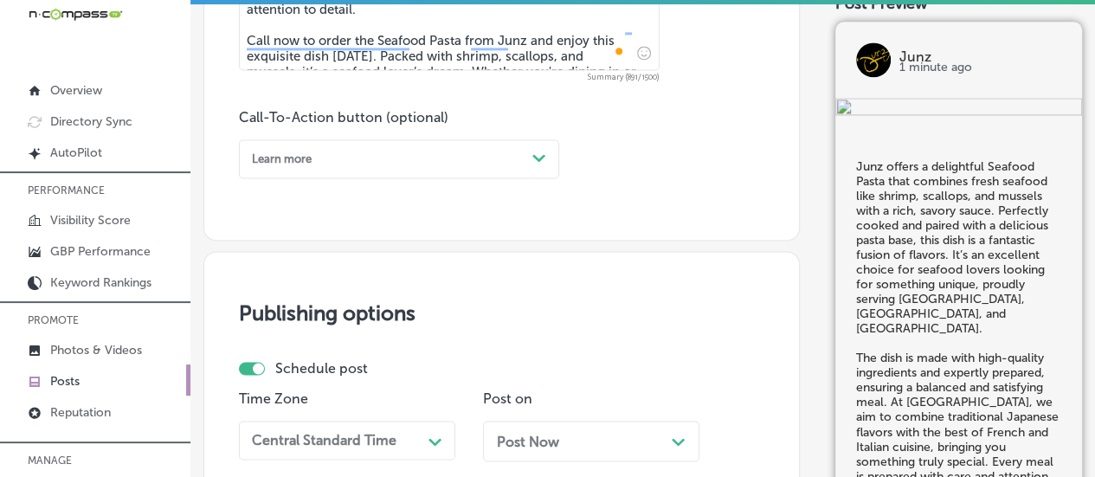
scroll to position [1192, 0]
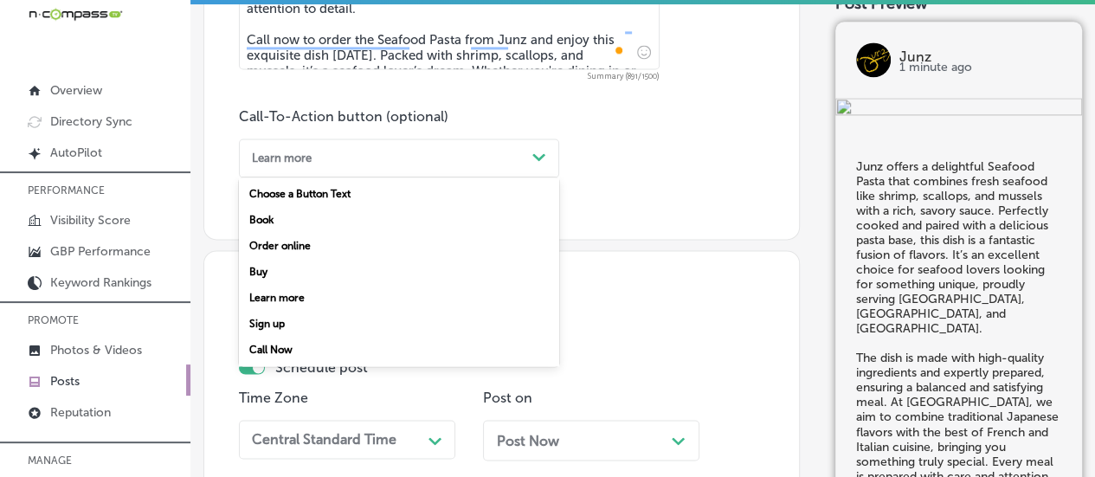
click at [444, 151] on div "Learn more" at bounding box center [385, 157] width 280 height 23
click at [281, 352] on div "Call Now" at bounding box center [399, 350] width 320 height 26
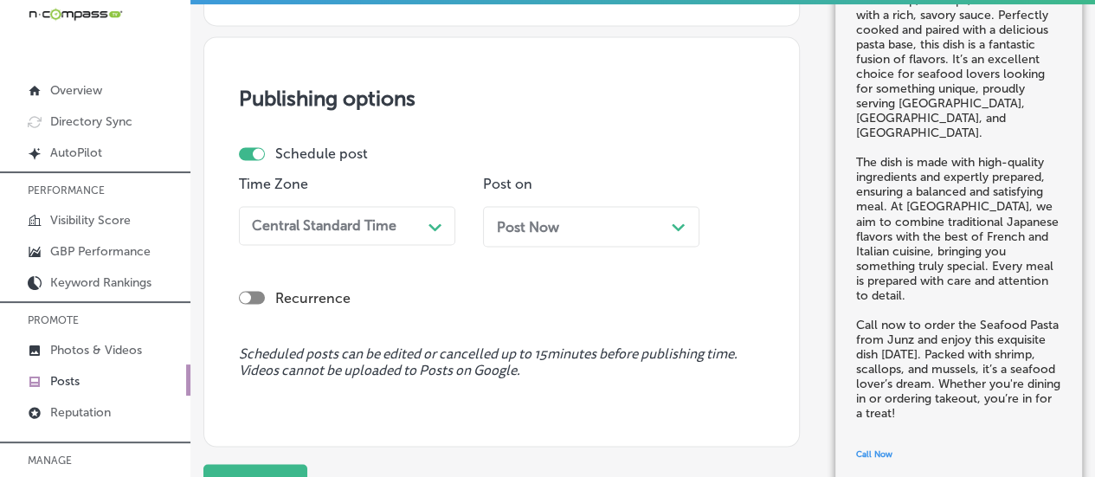
scroll to position [1466, 0]
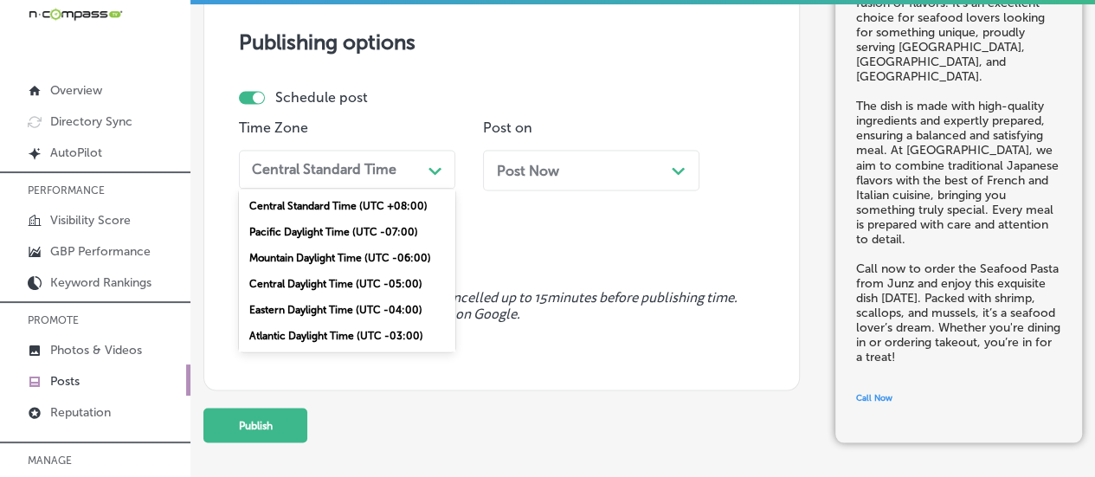
click at [380, 161] on div "Central Standard Time" at bounding box center [324, 169] width 145 height 16
click at [325, 253] on div "Mountain Daylight Time (UTC -06:00)" at bounding box center [347, 257] width 216 height 26
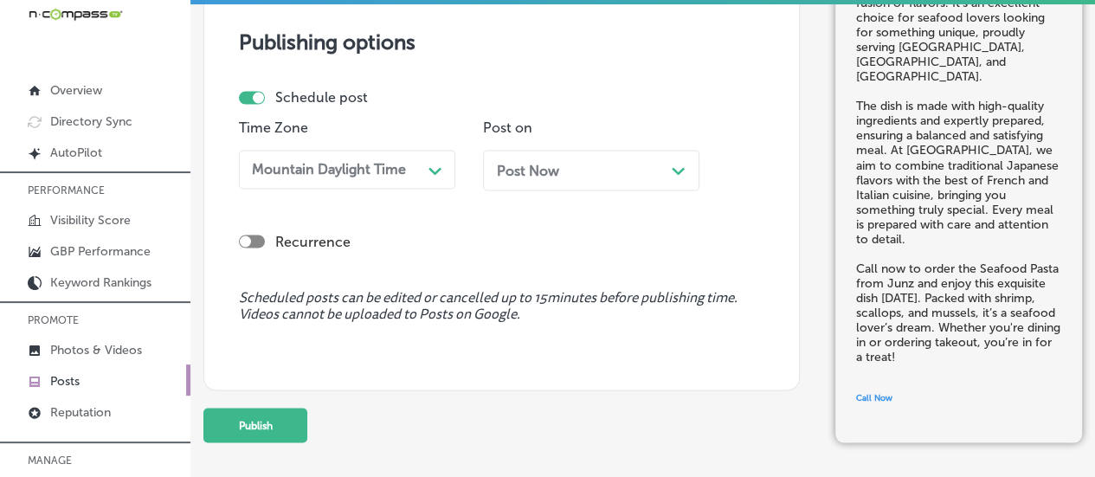
click at [558, 164] on div "Post Now Path Created with Sketch." at bounding box center [591, 170] width 189 height 16
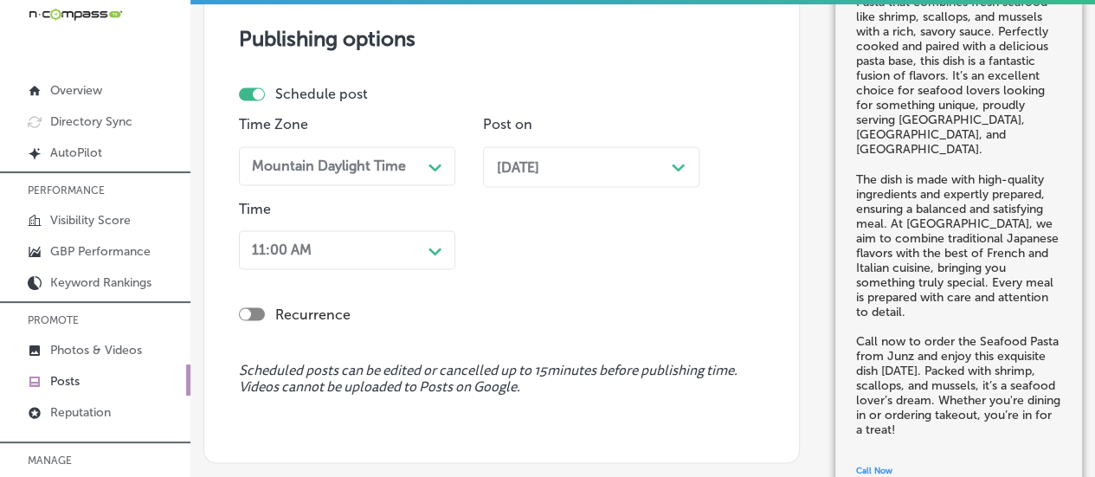
scroll to position [1524, 0]
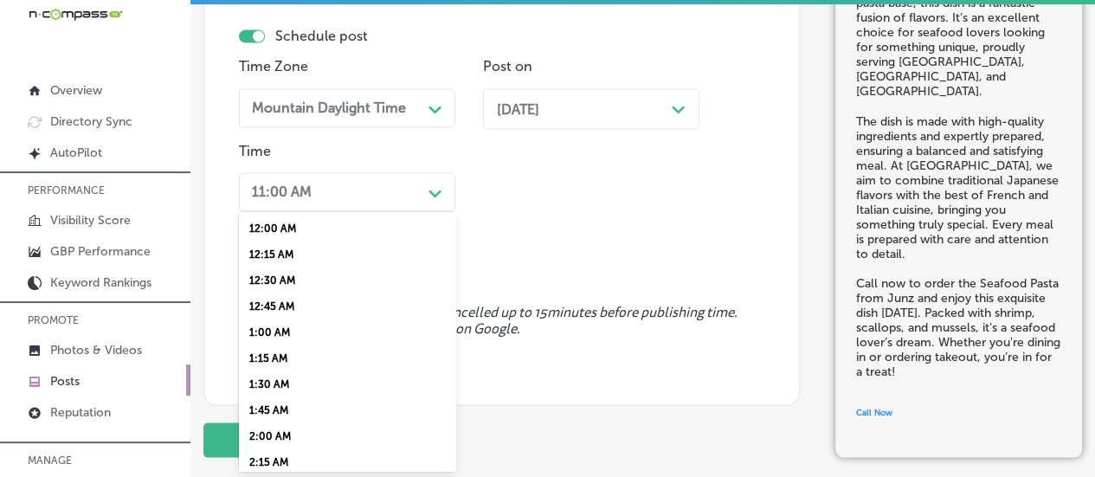
click at [346, 211] on div "option 7:00 AM, selected. option 12:15 AM focused, 2 of 96. 96 results availabl…" at bounding box center [347, 191] width 216 height 39
click at [270, 317] on div "7:00 AM" at bounding box center [347, 304] width 216 height 26
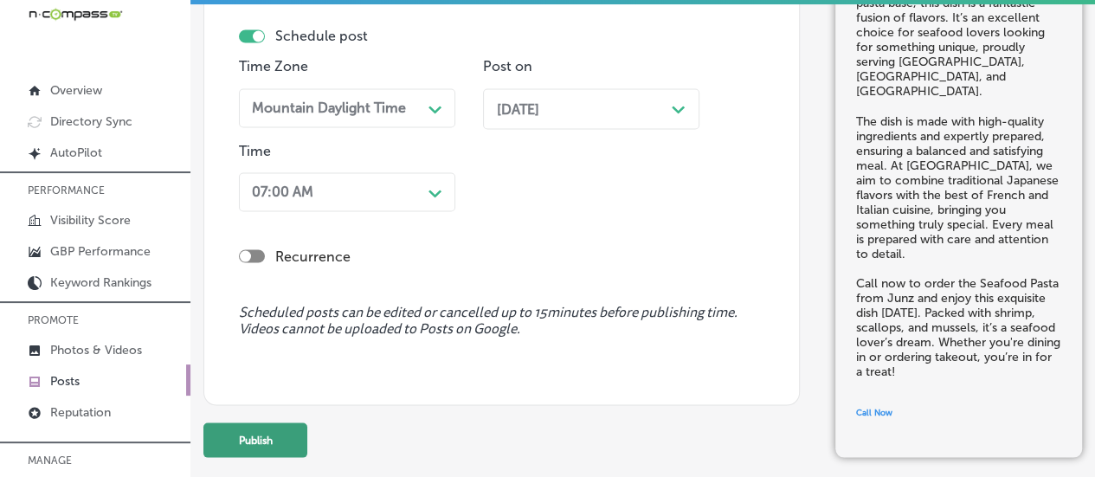
click at [246, 442] on button "Publish" at bounding box center [255, 439] width 104 height 35
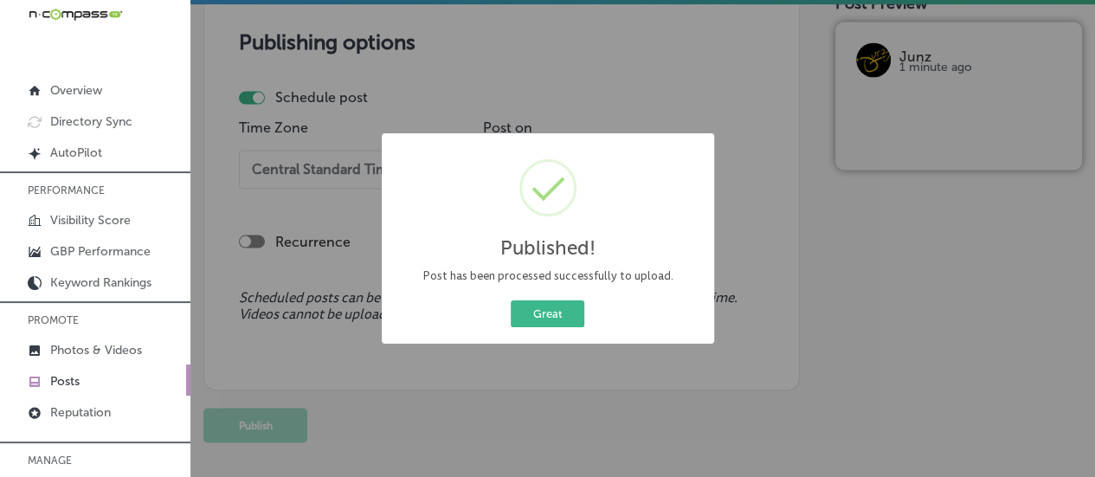
scroll to position [1466, 0]
click at [539, 318] on button "Great" at bounding box center [548, 313] width 74 height 27
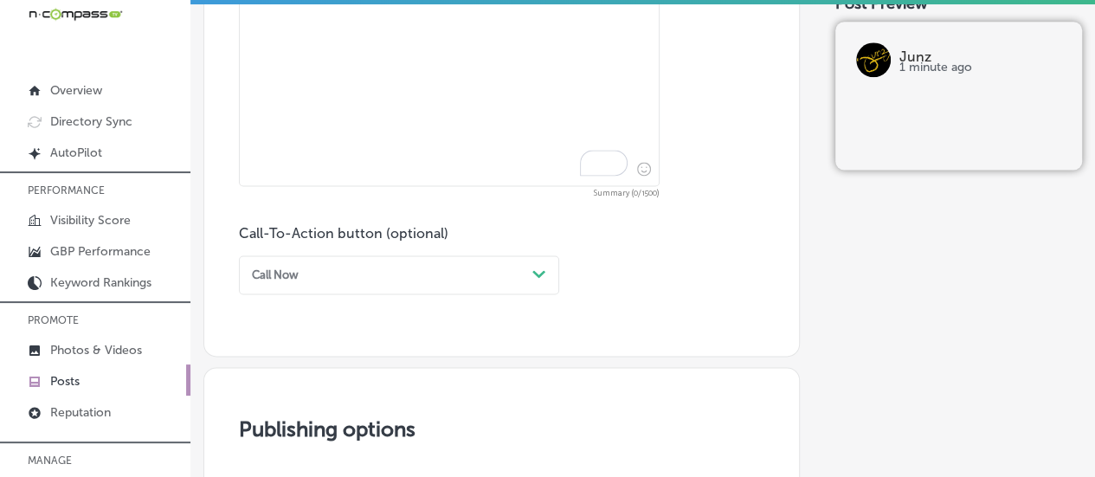
scroll to position [941, 0]
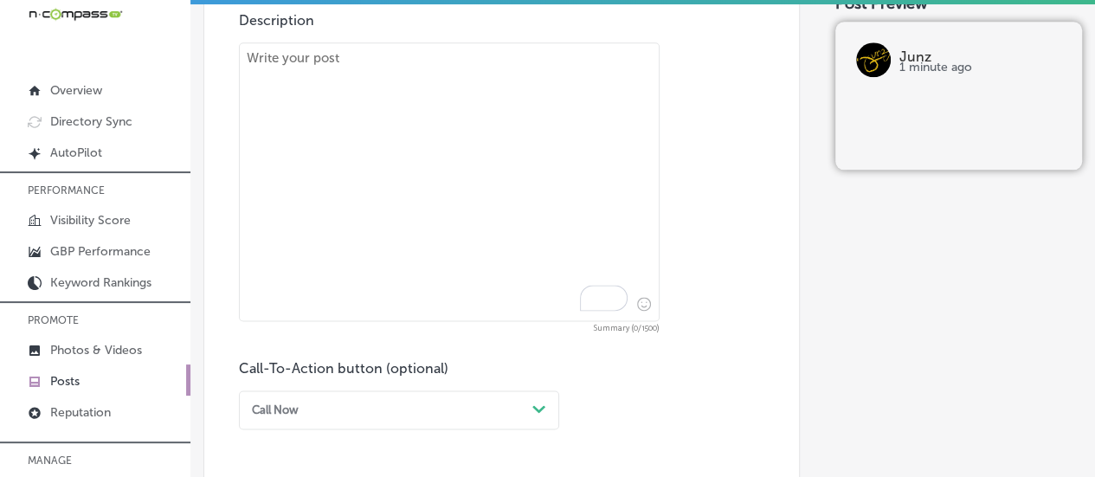
click at [417, 188] on textarea "To enrich screen reader interactions, please activate Accessibility in Grammarl…" at bounding box center [449, 181] width 421 height 279
paste textarea "Junz’s [PERSON_NAME] is a hearty and satisfying dish that’s sure to fill you up…"
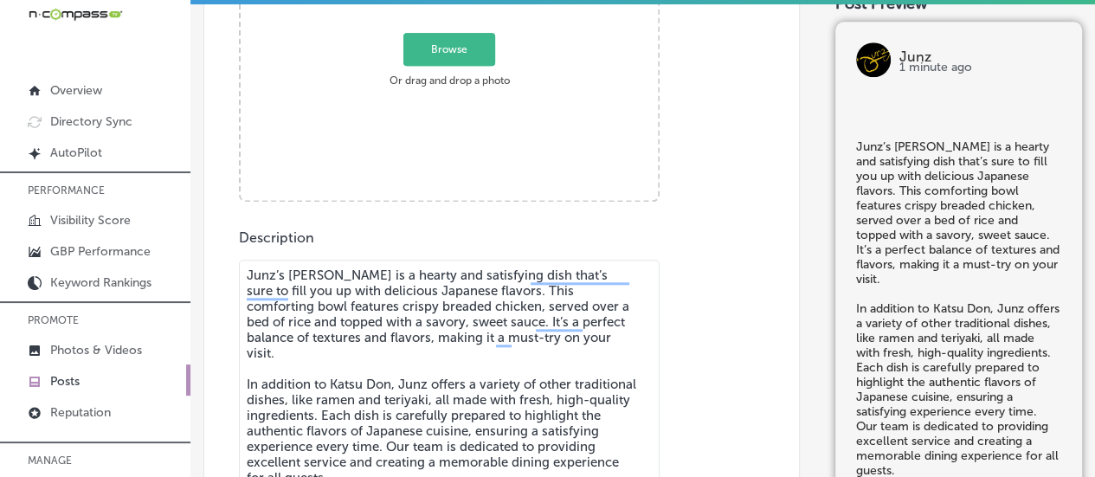
scroll to position [691, 0]
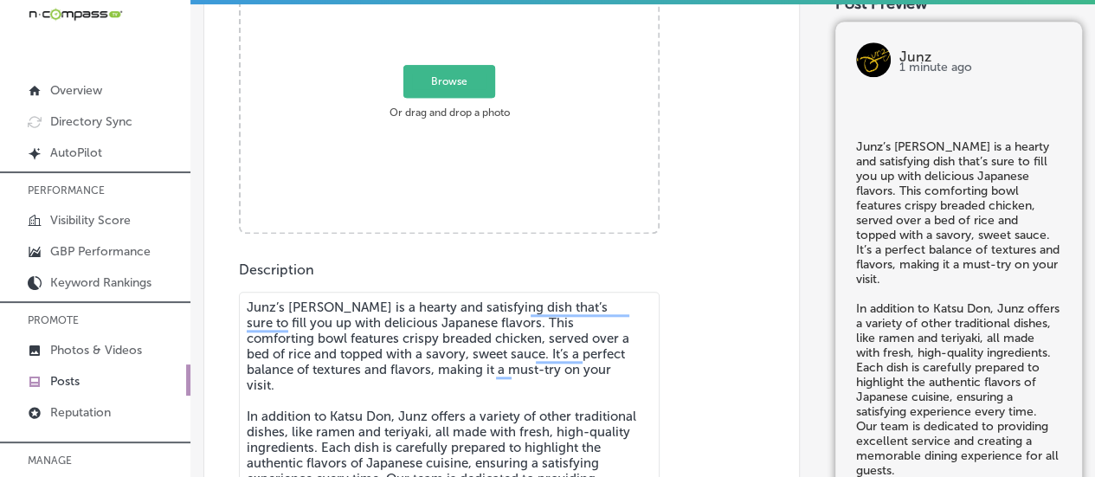
type textarea "Junz’s [PERSON_NAME] is a hearty and satisfying dish that’s sure to fill you up…"
click at [454, 94] on span "Browse" at bounding box center [449, 81] width 92 height 33
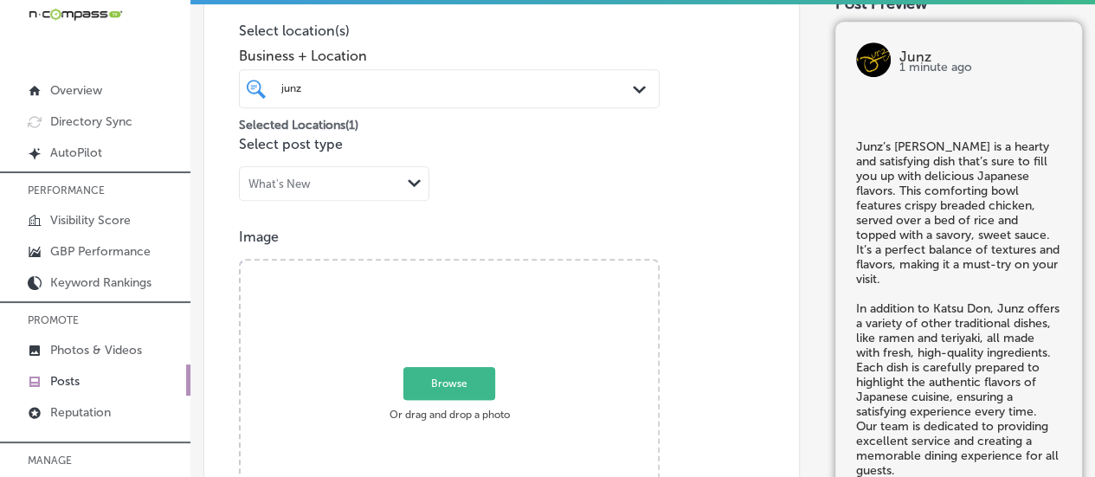
type input "C:\fakepath\Junz Restaurant-64 (1).jpg"
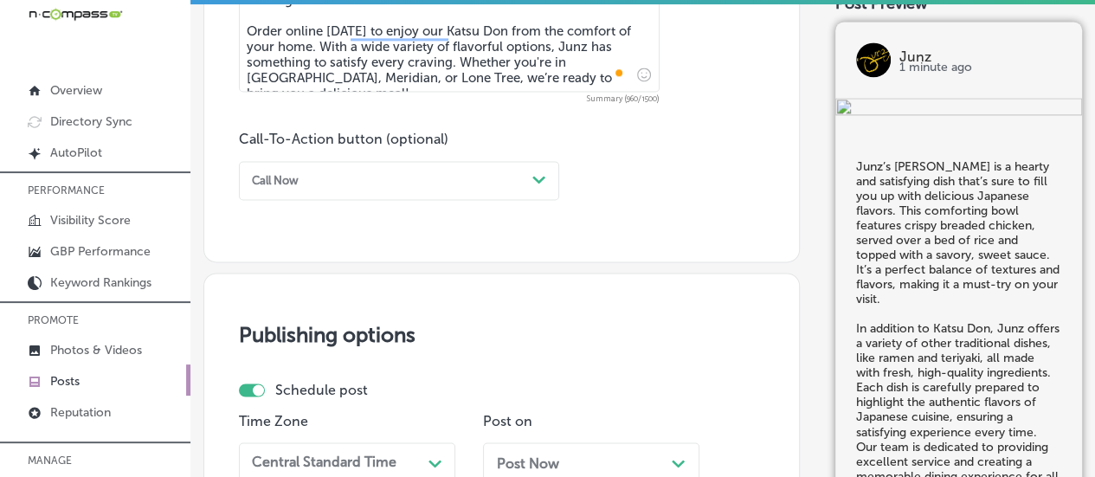
scroll to position [1203, 0]
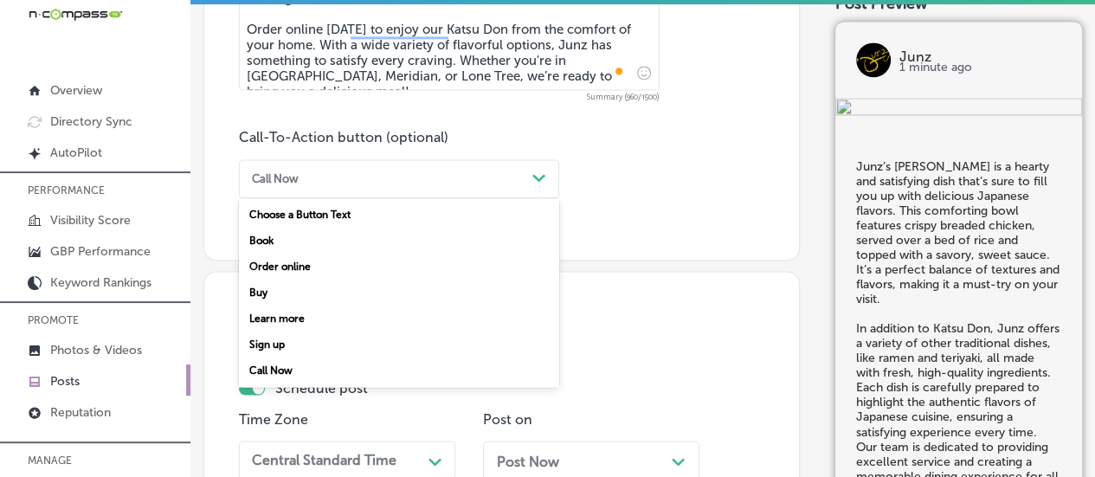
click at [474, 176] on div "Call Now" at bounding box center [385, 178] width 280 height 23
click at [301, 268] on div "Order online" at bounding box center [399, 267] width 320 height 26
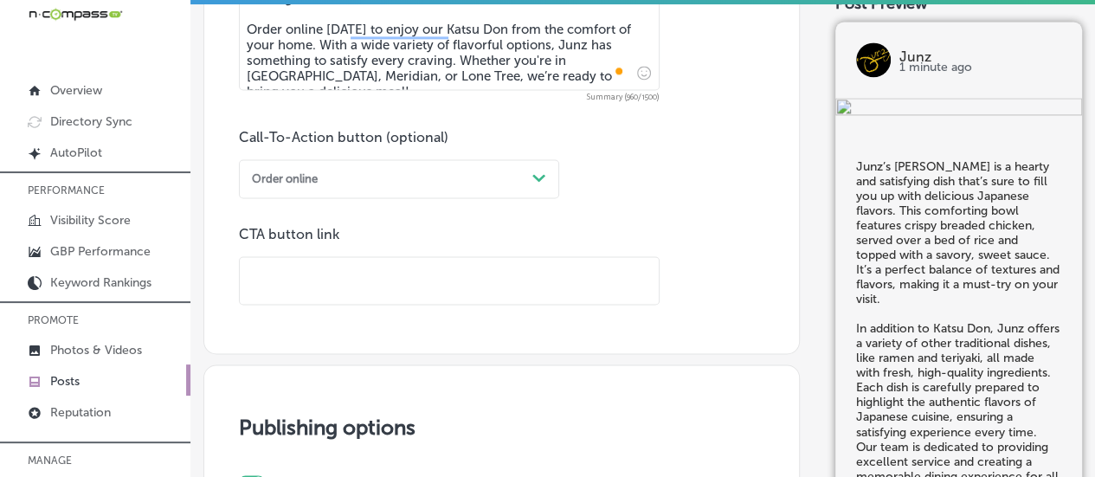
click at [328, 267] on input "text" at bounding box center [449, 281] width 419 height 48
paste input "[URL][DOMAIN_NAME]"
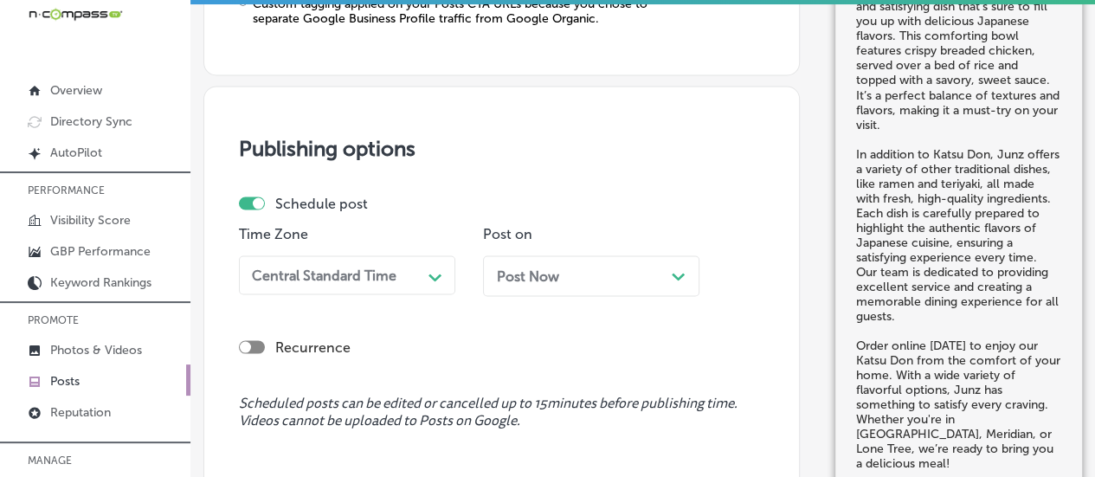
scroll to position [1559, 0]
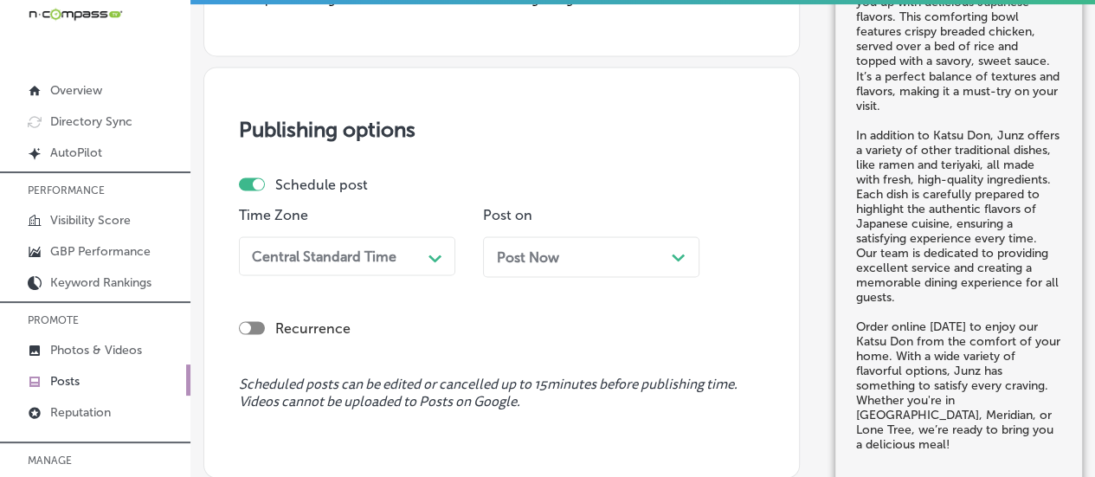
type input "[URL][DOMAIN_NAME]"
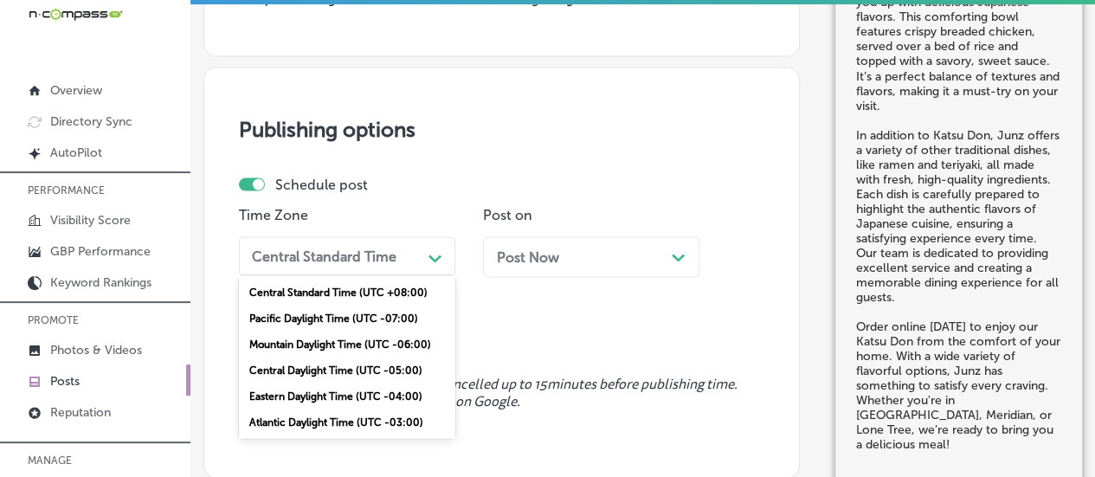
click at [432, 257] on polygon at bounding box center [434, 258] width 13 height 8
click at [337, 342] on div "Mountain Daylight Time (UTC -06:00)" at bounding box center [347, 344] width 216 height 26
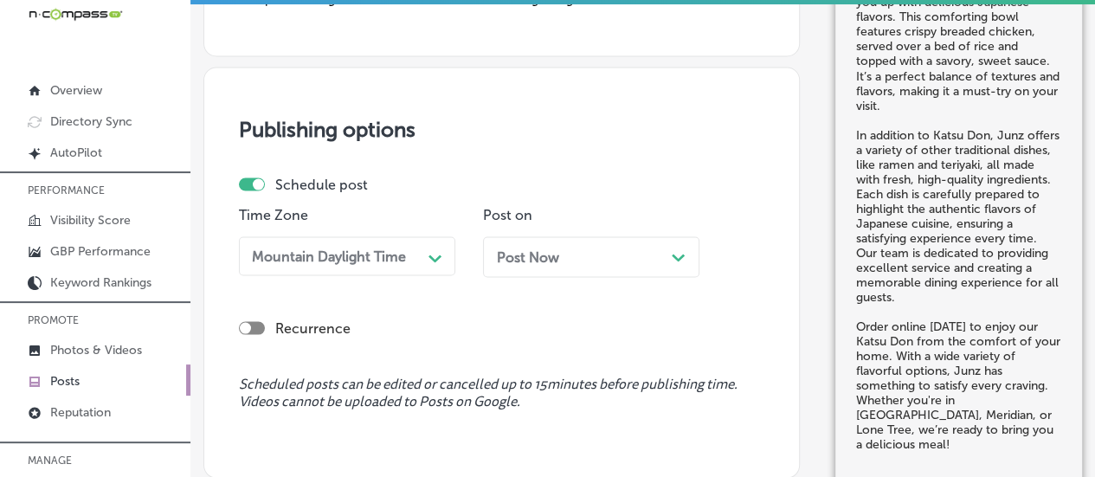
click at [682, 250] on div "Path Created with Sketch." at bounding box center [679, 255] width 14 height 14
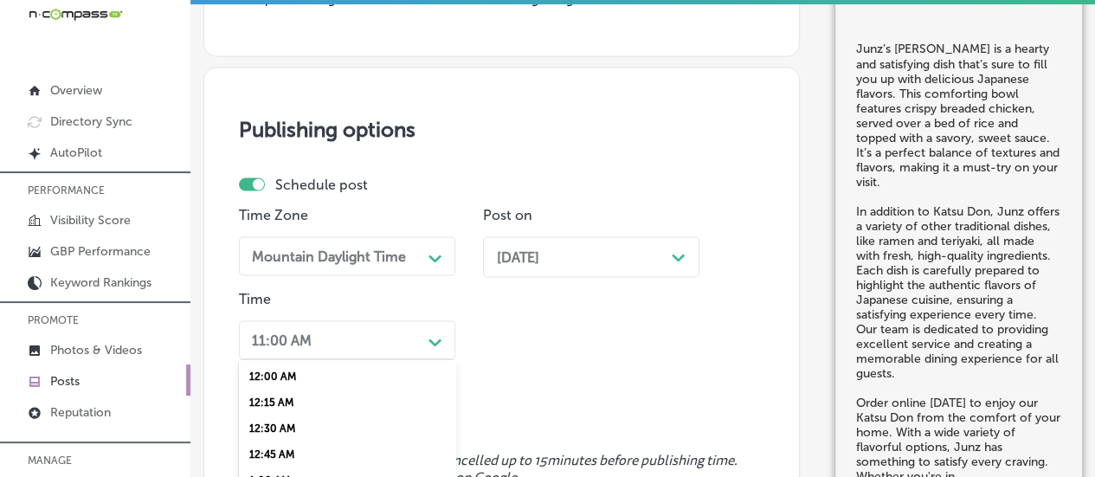
scroll to position [1707, 0]
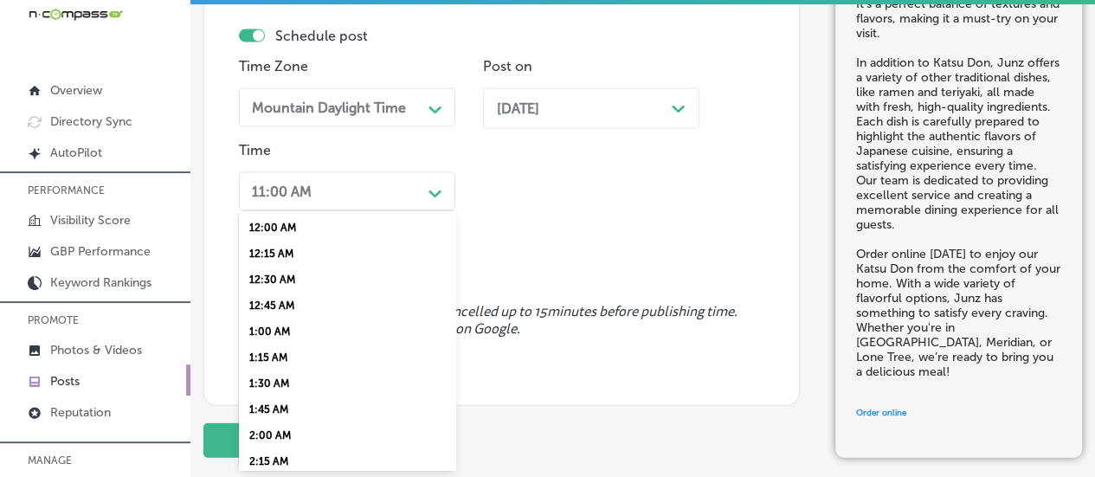
click at [412, 211] on div "option 7:00 AM, selected. option 1:00 AM focused, 5 of 96. 96 results available…" at bounding box center [347, 191] width 216 height 39
click at [278, 344] on div "7:00 AM" at bounding box center [347, 333] width 216 height 26
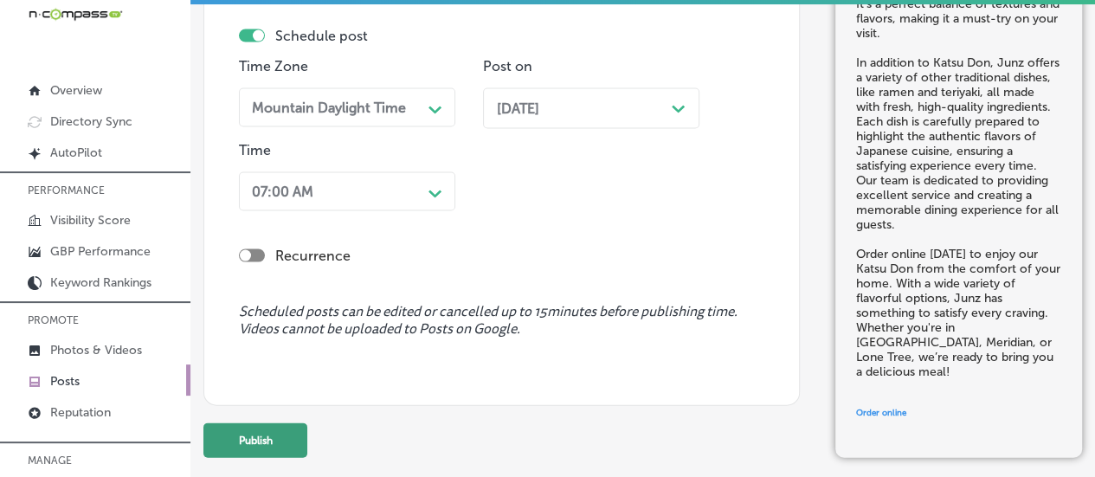
click at [265, 440] on button "Publish" at bounding box center [255, 440] width 104 height 35
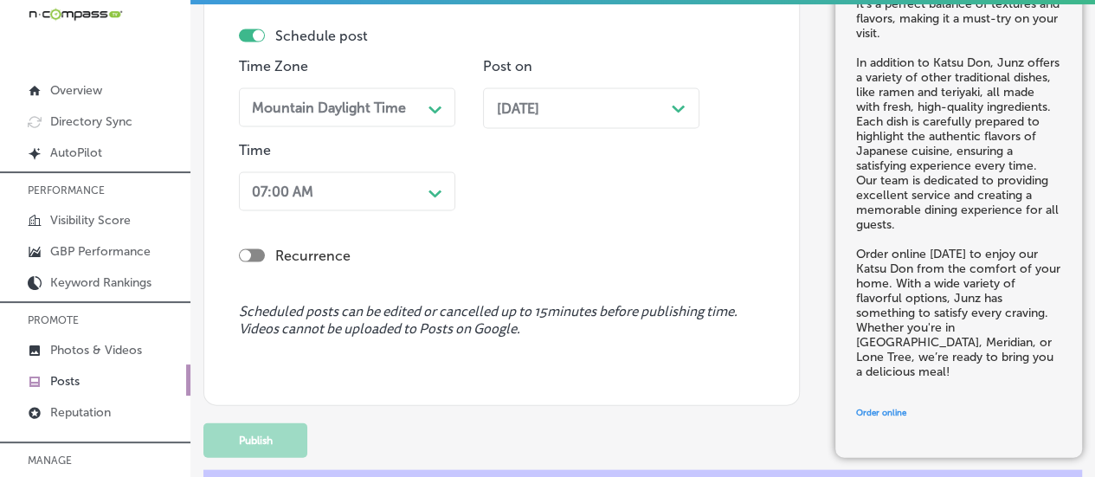
scroll to position [1497, 0]
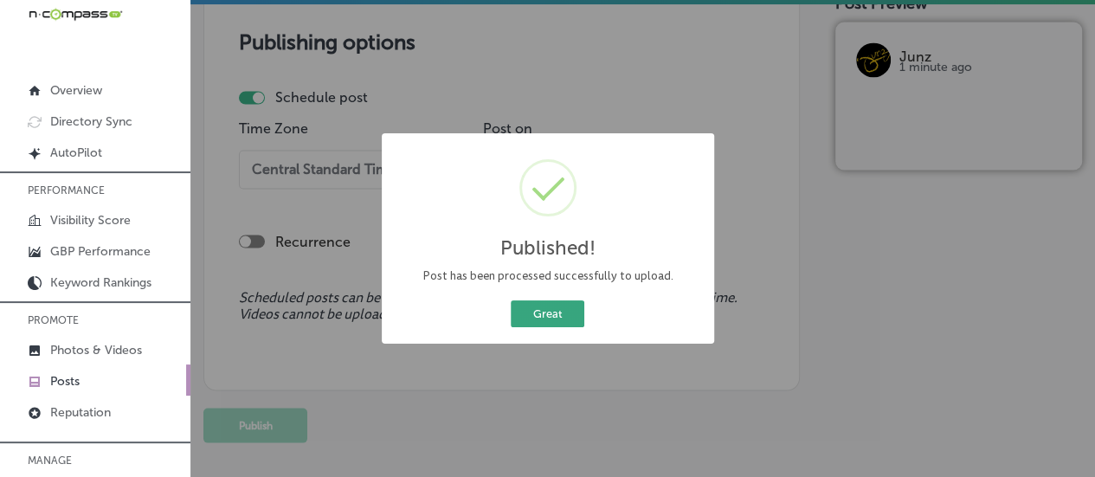
click at [544, 319] on button "Great" at bounding box center [548, 313] width 74 height 27
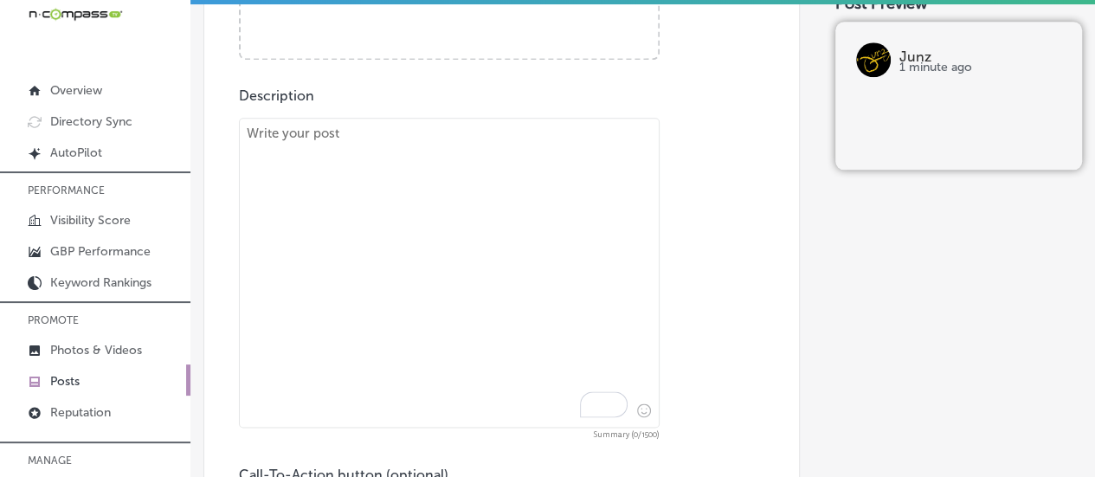
scroll to position [867, 0]
click at [386, 180] on textarea "To enrich screen reader interactions, please activate Accessibility in Grammarl…" at bounding box center [449, 271] width 421 height 310
paste textarea "End your meal with Junz’s delicious and unique Chocolate, Mango, and Red Bean M…"
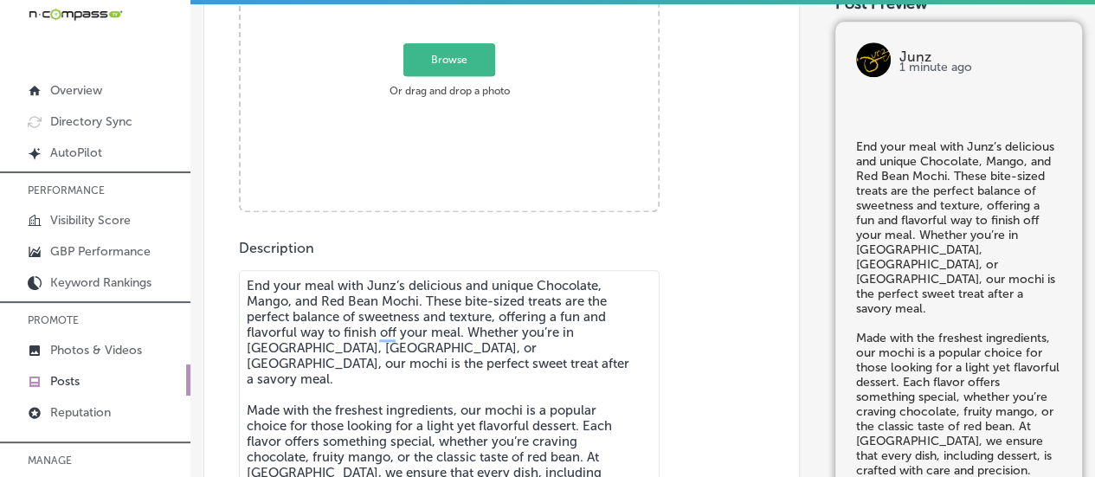
scroll to position [635, 0]
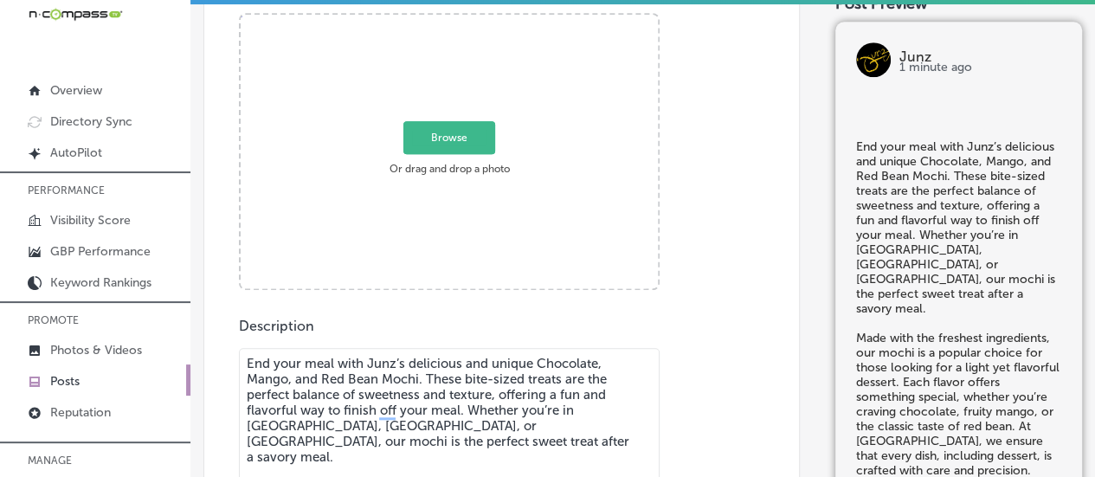
type textarea "End your meal with Junz’s delicious and unique Chocolate, Mango, and Red Bean M…"
click at [425, 141] on span "Browse" at bounding box center [449, 137] width 92 height 33
click at [425, 20] on input "Browse Or drag and drop a photo" at bounding box center [449, 17] width 417 height 5
type input "C:\fakepath\211 (1).jpg"
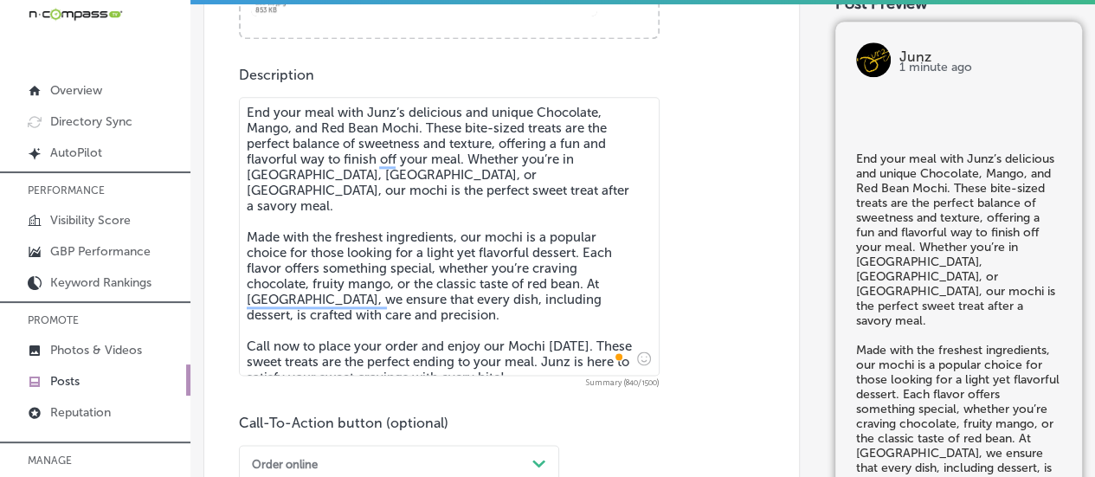
scroll to position [1090, 0]
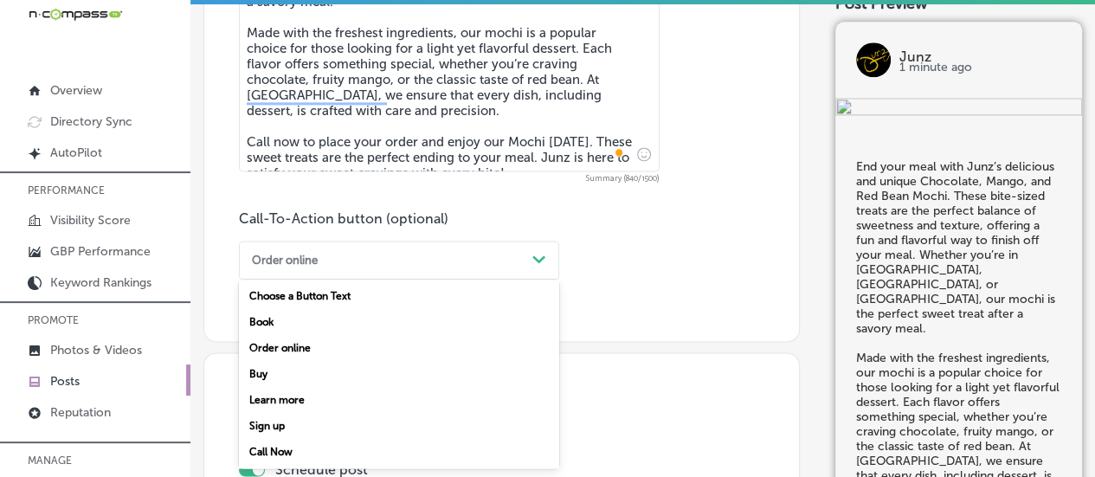
click at [530, 260] on div "Path Created with Sketch." at bounding box center [539, 260] width 28 height 28
click at [277, 453] on div "Call Now" at bounding box center [399, 452] width 320 height 26
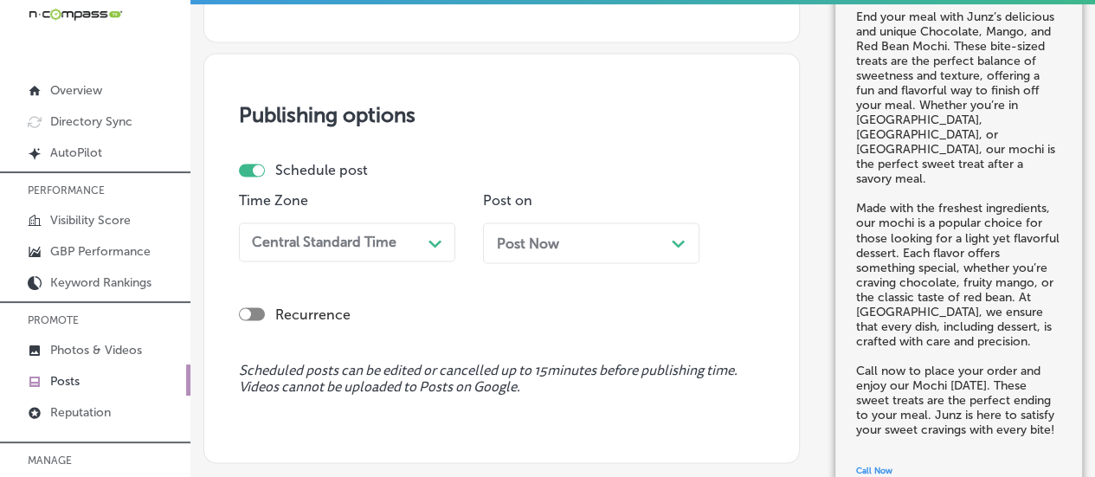
scroll to position [1407, 0]
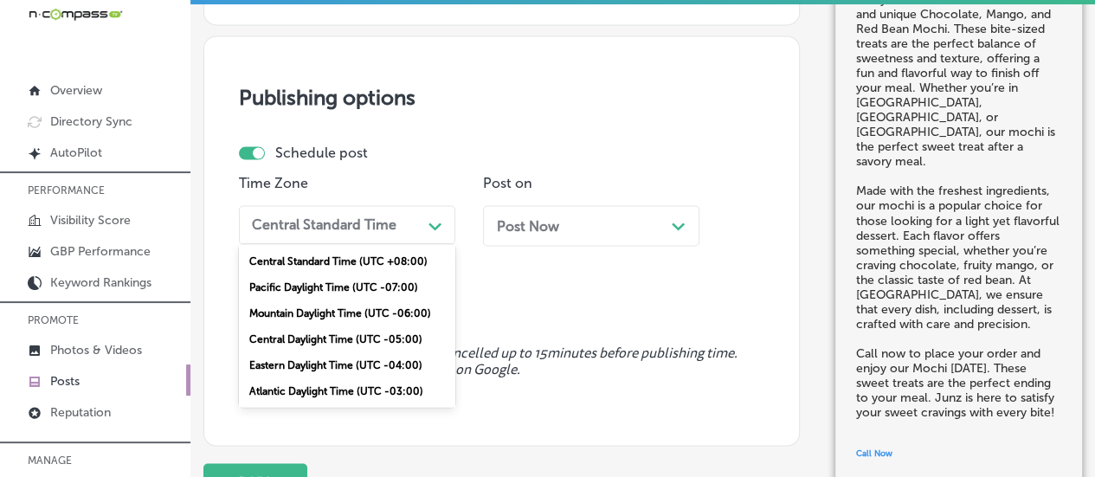
click at [366, 221] on div "Central Standard Time" at bounding box center [324, 224] width 145 height 16
click at [334, 309] on div "Mountain Daylight Time (UTC -06:00)" at bounding box center [347, 312] width 216 height 26
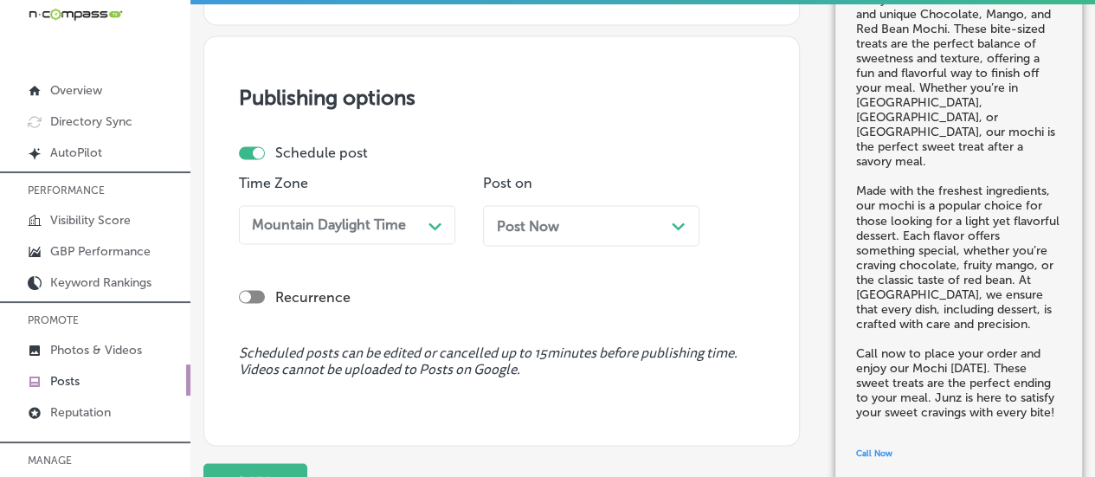
click at [689, 231] on div "Post Now Path Created with Sketch." at bounding box center [591, 225] width 216 height 41
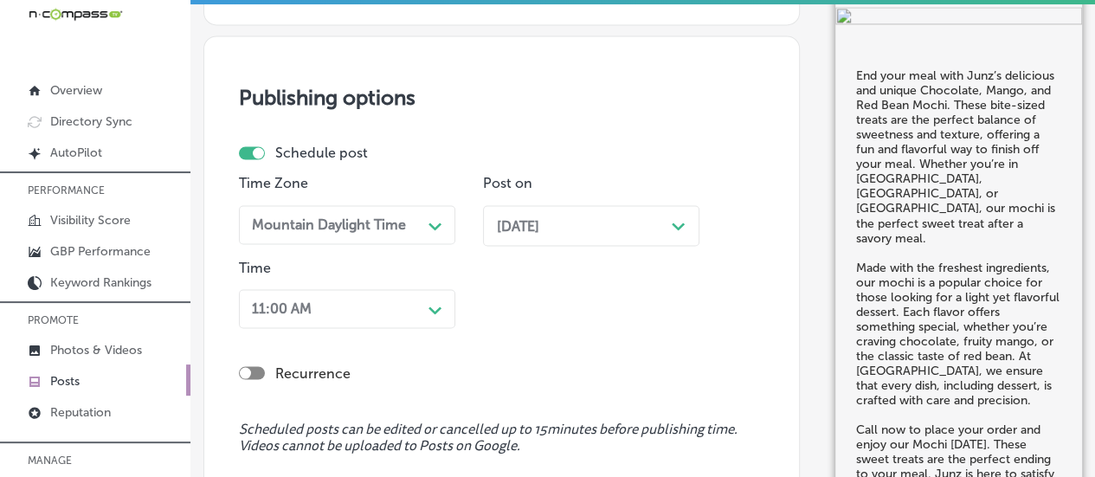
scroll to position [1524, 0]
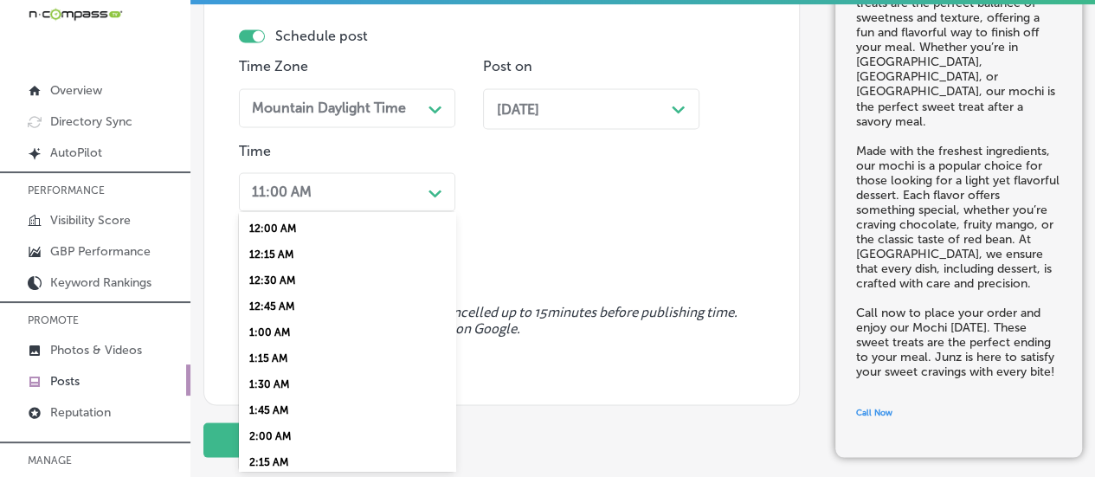
click at [421, 211] on div "option 7:00 AM, selected. option 12:45 AM focused, 4 of 96. 96 results availabl…" at bounding box center [347, 191] width 216 height 39
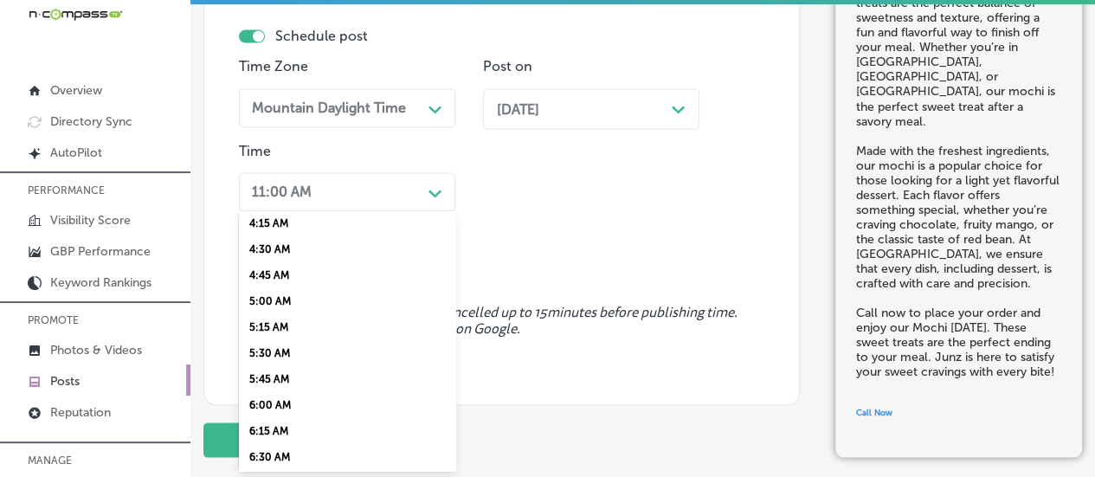
scroll to position [608, 0]
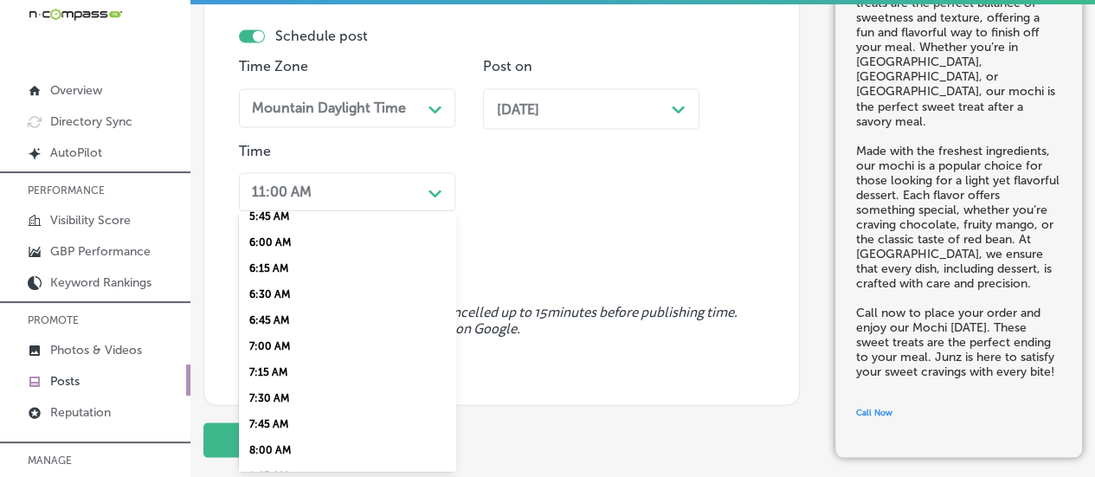
click at [288, 359] on div "7:00 AM" at bounding box center [347, 346] width 216 height 26
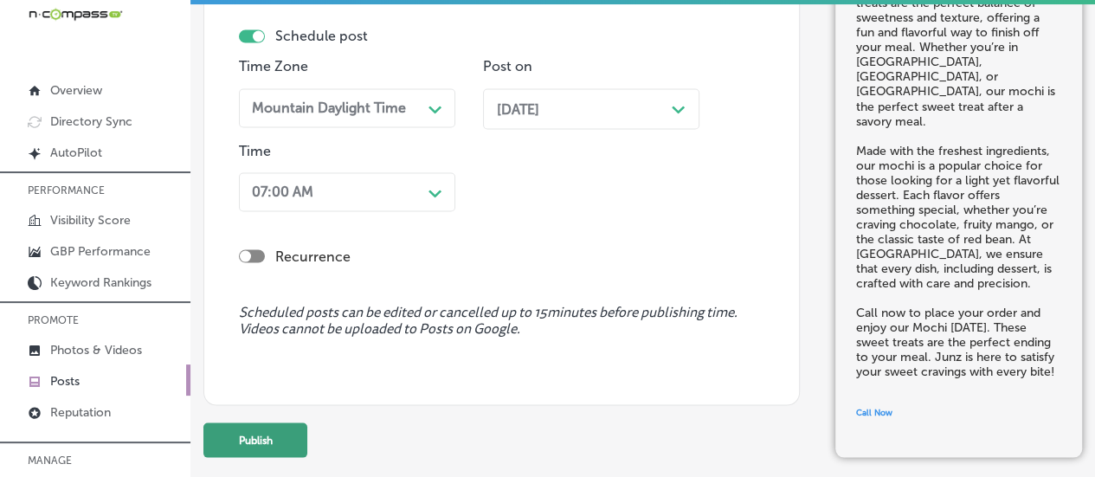
click at [267, 442] on button "Publish" at bounding box center [255, 439] width 104 height 35
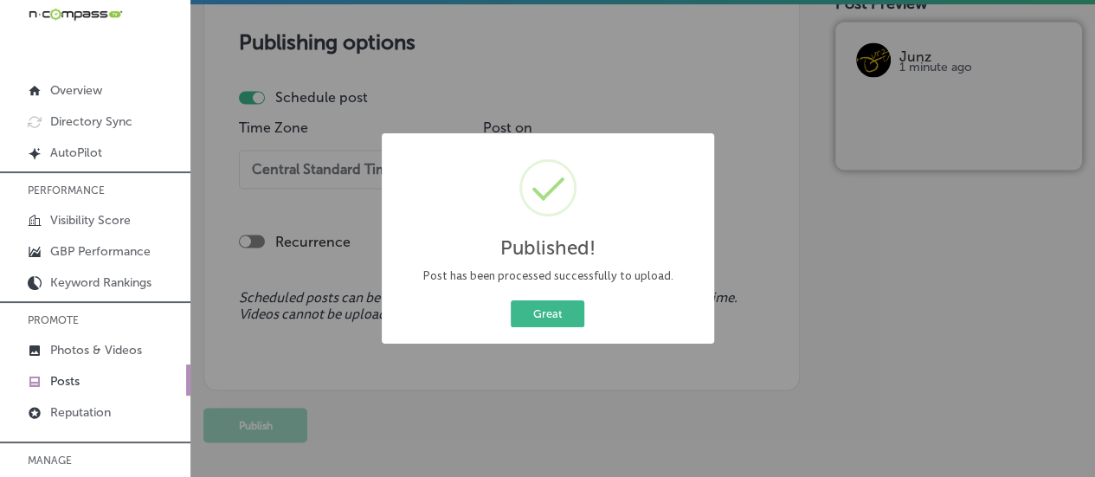
scroll to position [1466, 0]
drag, startPoint x: 551, startPoint y: 299, endPoint x: 553, endPoint y: 316, distance: 17.4
click at [553, 316] on div "Great Cancel" at bounding box center [548, 314] width 306 height 34
click at [553, 316] on button "Great" at bounding box center [548, 313] width 74 height 27
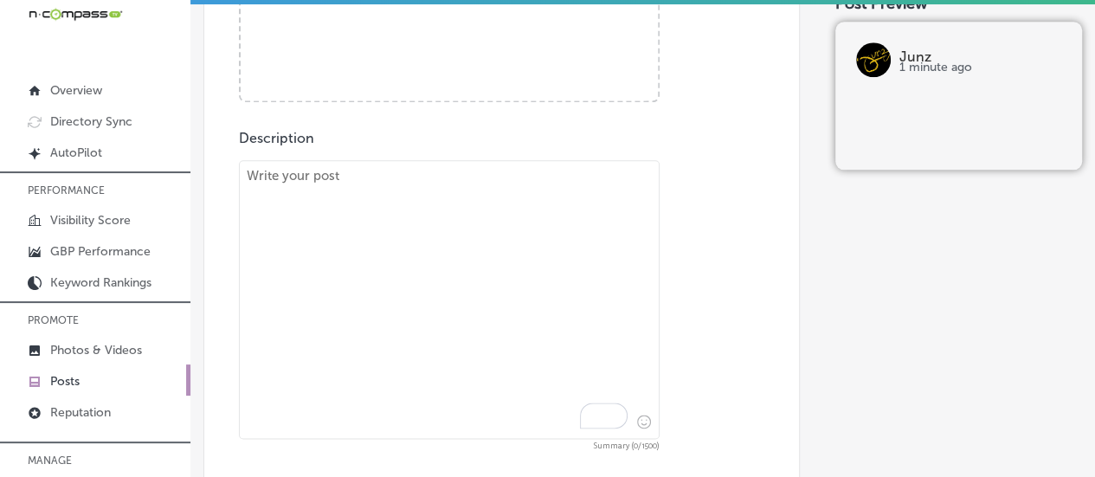
scroll to position [824, 0]
click at [386, 188] on textarea "To enrich screen reader interactions, please activate Accessibility in Grammarl…" at bounding box center [449, 298] width 421 height 279
paste textarea "Junz’s Prosciutto-Wrapped Tuna is an exceptional appetizer that combines the ri…"
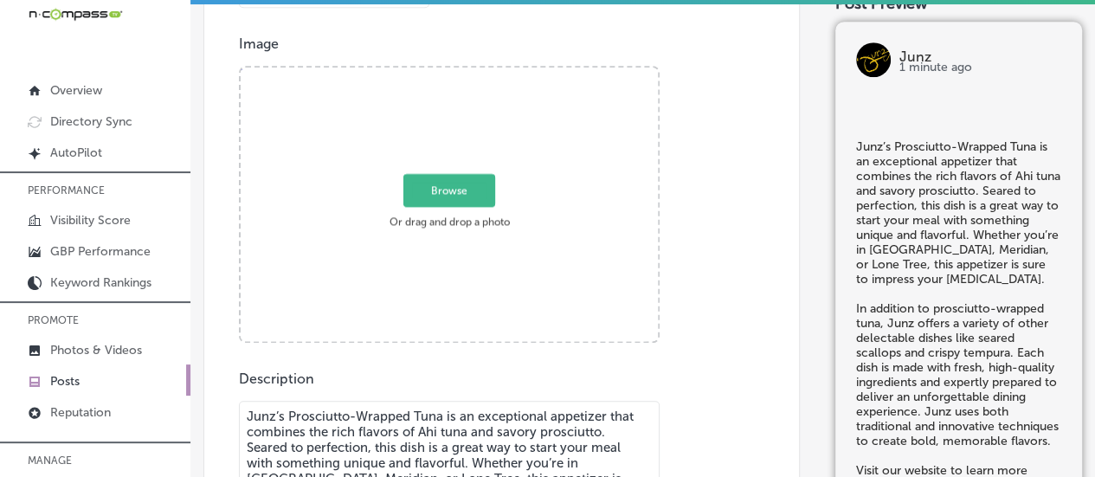
scroll to position [582, 0]
type textarea "Junz’s Prosciutto-Wrapped Tuna is an exceptional appetizer that combines the ri…"
click at [415, 191] on span "Browse" at bounding box center [449, 191] width 92 height 33
click at [415, 74] on input "Browse Or drag and drop a photo" at bounding box center [449, 70] width 417 height 5
type input "C:\fakepath\Junz Restaurant-66 (1).jpg"
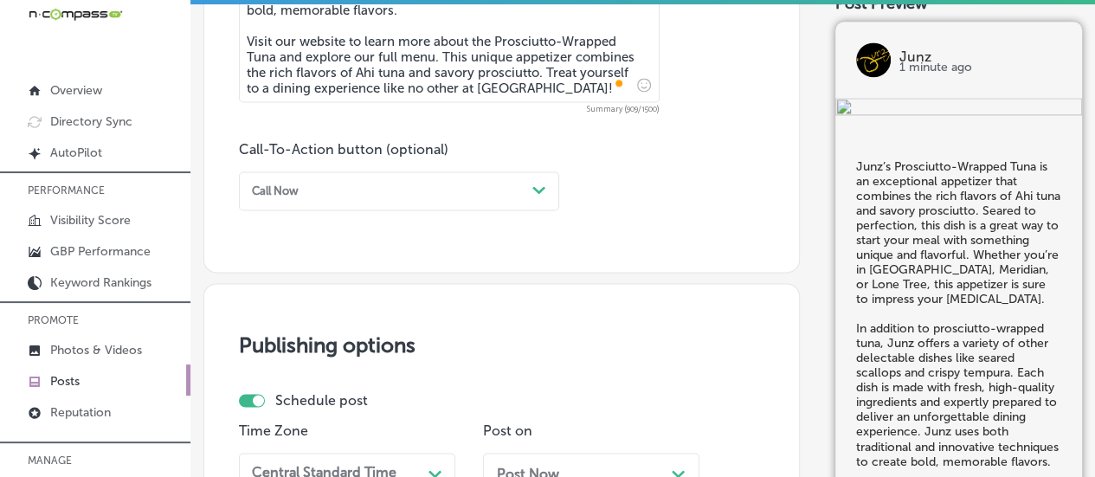
scroll to position [1182, 0]
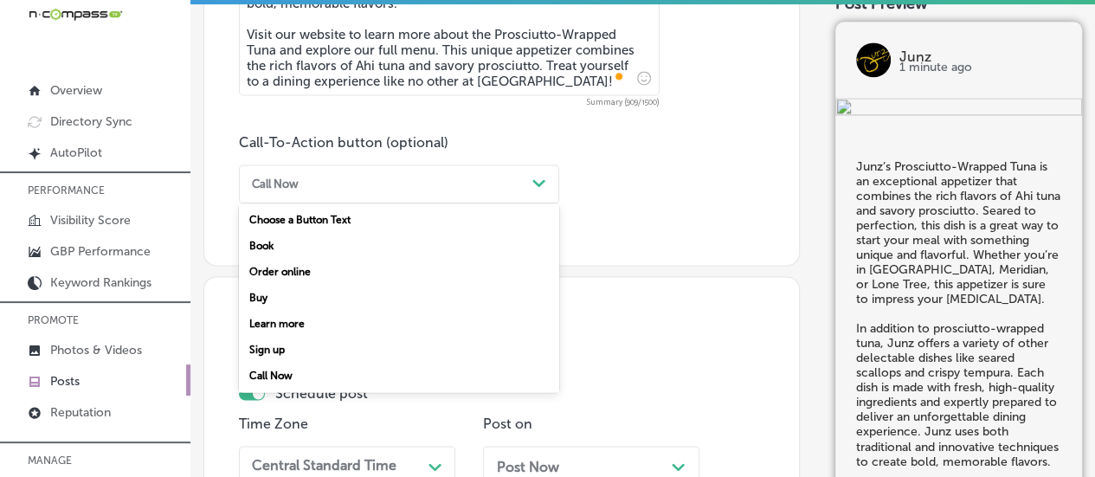
click at [318, 196] on div "Call Now Path Created with Sketch." at bounding box center [399, 183] width 320 height 39
click at [291, 323] on div "Learn more" at bounding box center [399, 324] width 320 height 26
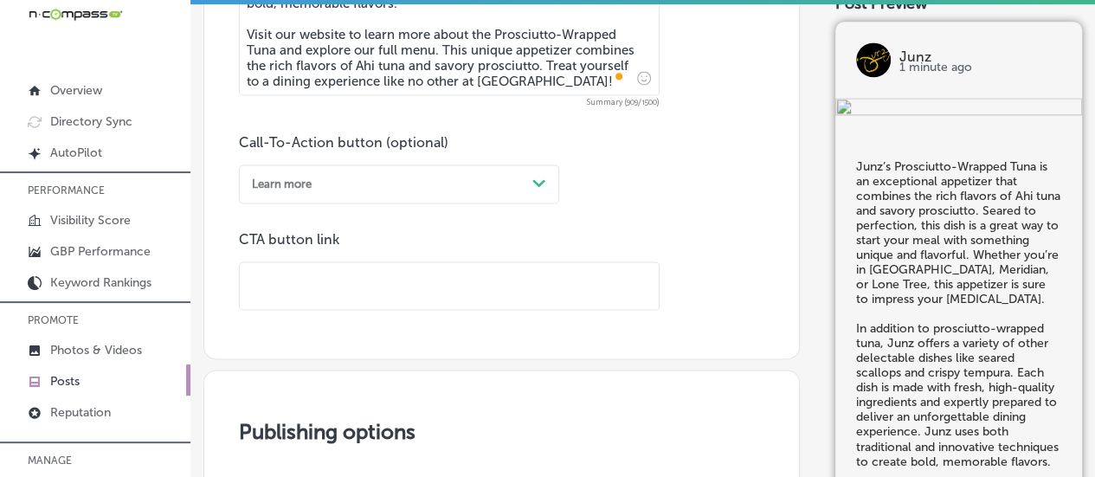
click at [322, 286] on input "text" at bounding box center [449, 286] width 419 height 48
paste input "[URL][DOMAIN_NAME]"
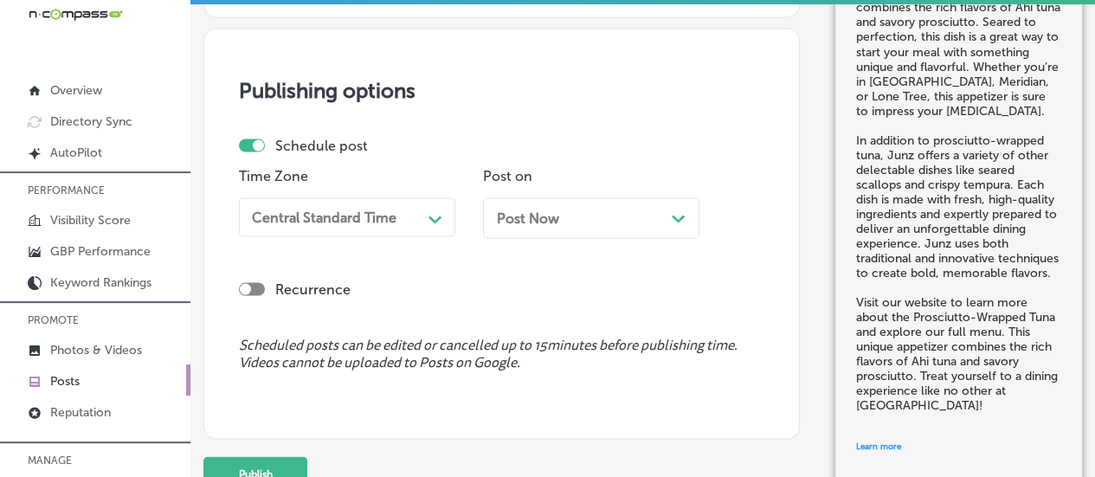
scroll to position [1584, 0]
type input "[URL][DOMAIN_NAME]"
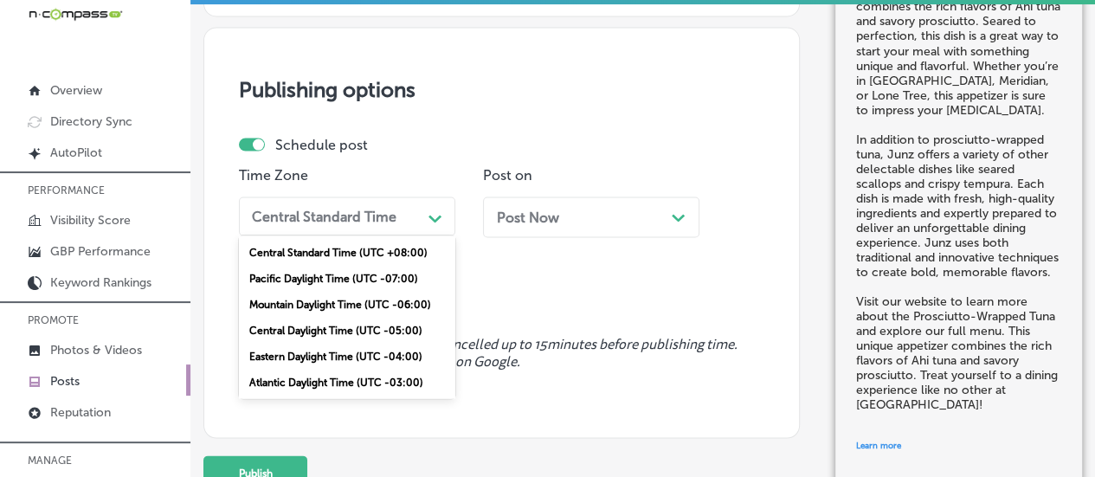
click at [407, 228] on div "Central Standard Time" at bounding box center [333, 215] width 177 height 27
click at [344, 302] on div "Mountain Daylight Time (UTC -06:00)" at bounding box center [347, 304] width 216 height 26
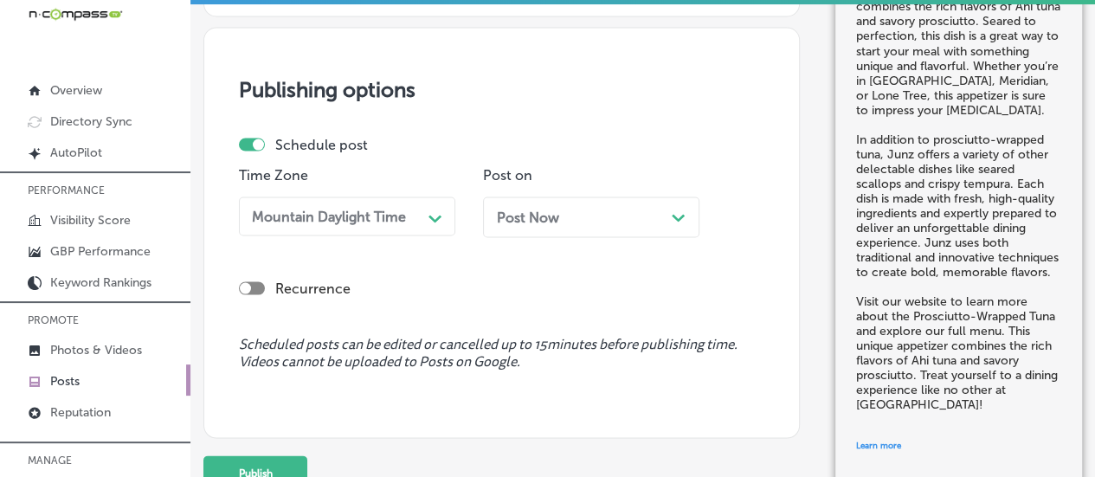
click at [685, 216] on div "Path Created with Sketch." at bounding box center [679, 216] width 14 height 14
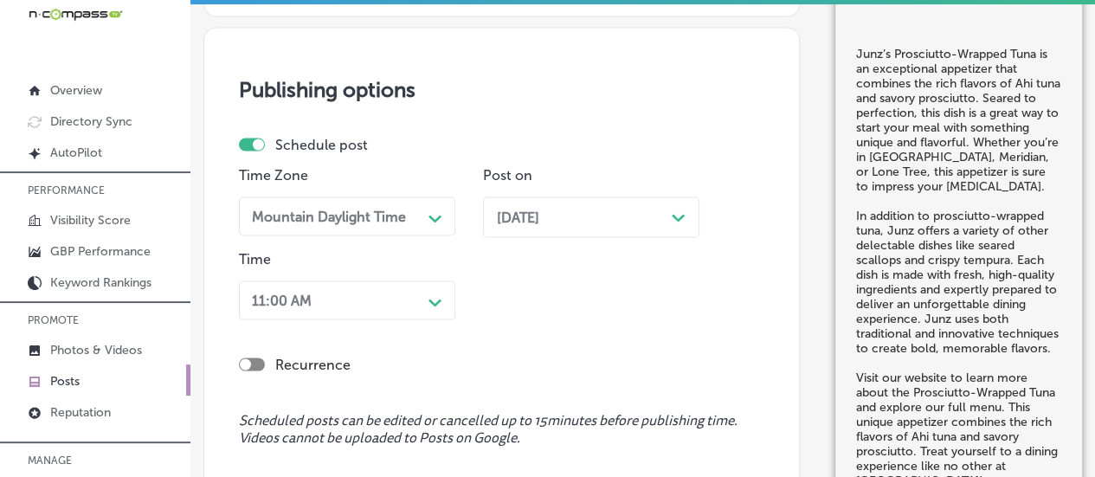
scroll to position [1692, 0]
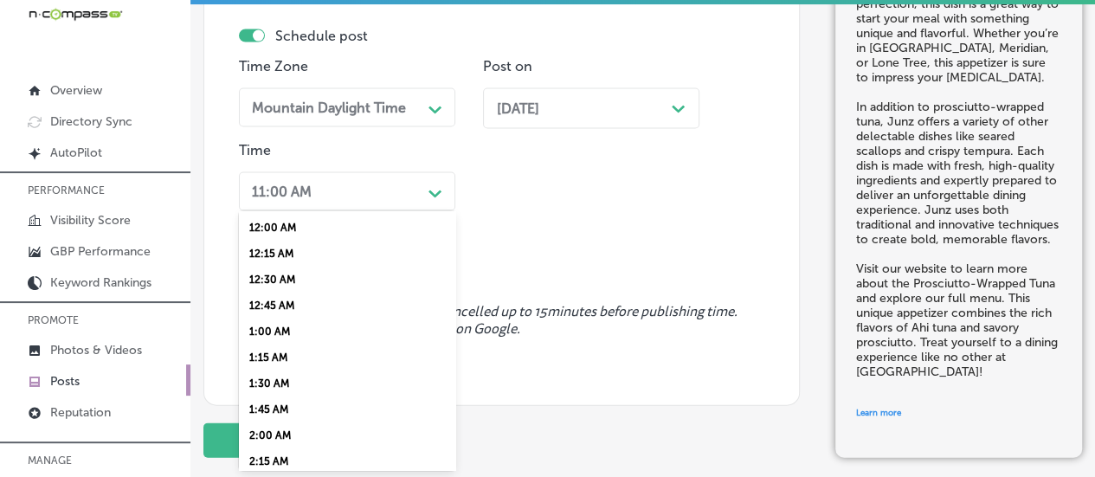
click at [400, 211] on div "option 7:00 AM, selected. option 12:45 AM focused, 4 of 96. 96 results availabl…" at bounding box center [347, 191] width 216 height 39
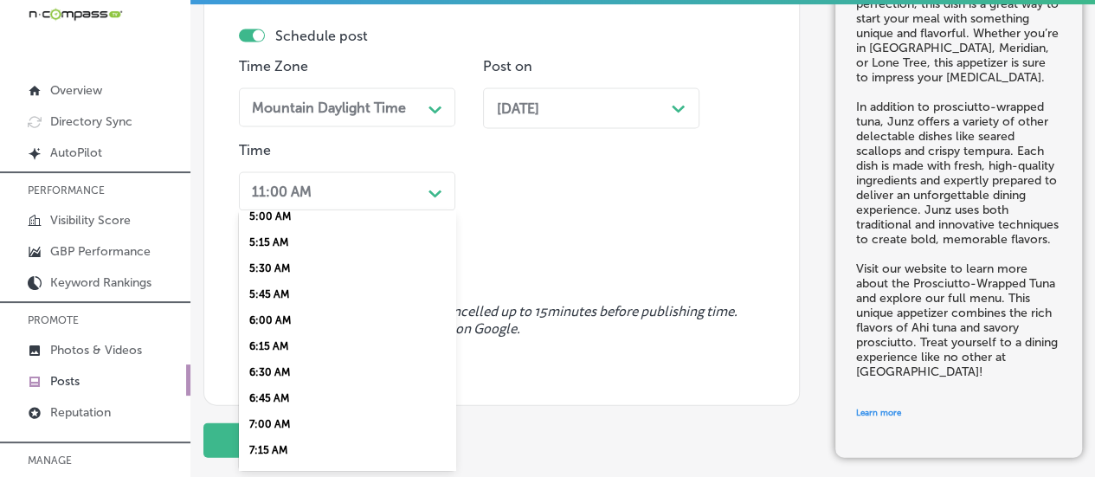
scroll to position [597, 0]
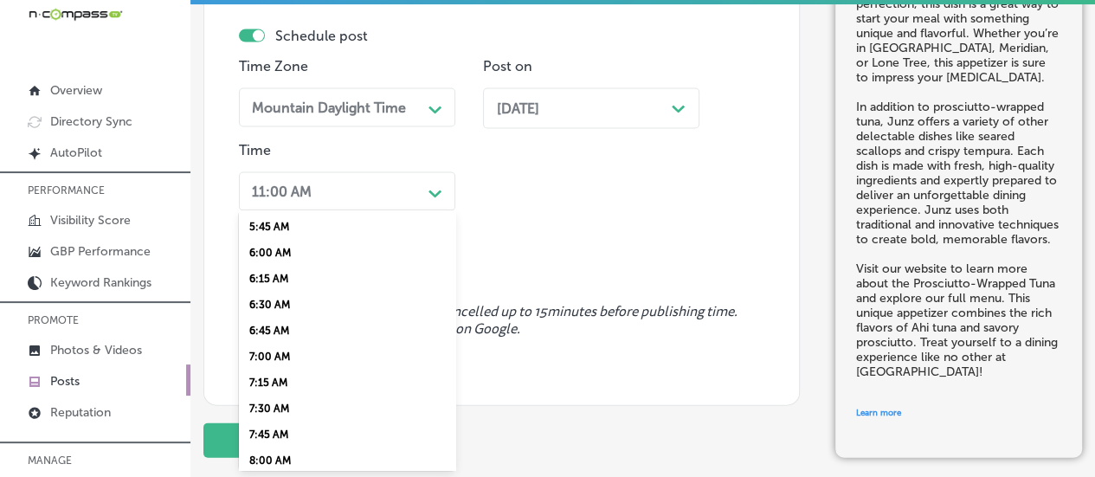
click at [269, 370] on div "7:00 AM" at bounding box center [347, 357] width 216 height 26
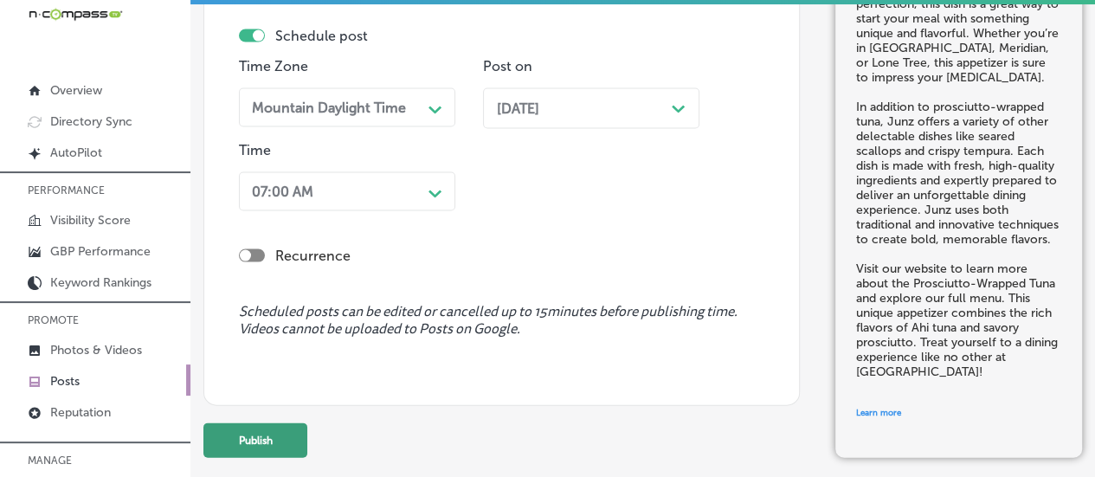
click at [254, 440] on button "Publish" at bounding box center [255, 440] width 104 height 35
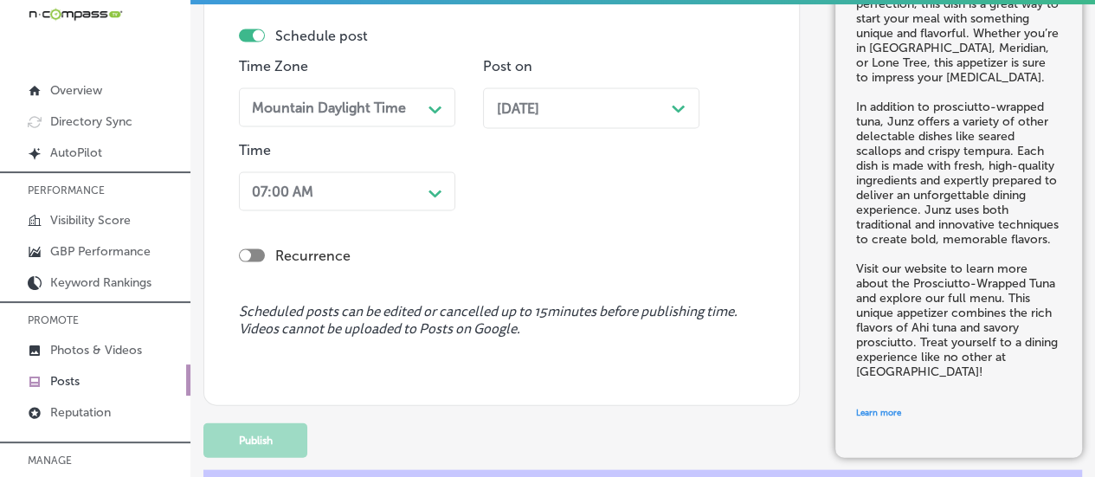
scroll to position [1482, 0]
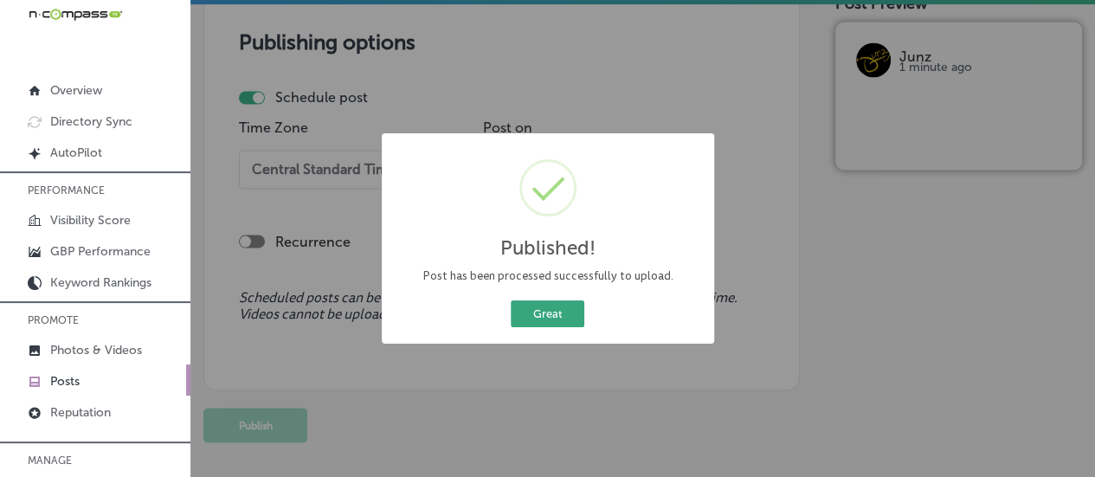
click at [538, 311] on button "Great" at bounding box center [548, 313] width 74 height 27
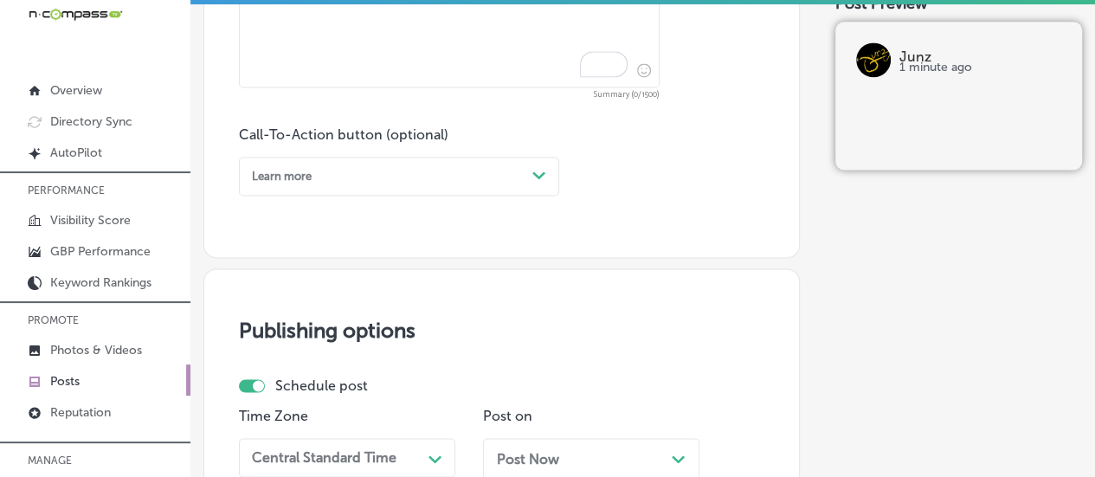
scroll to position [953, 0]
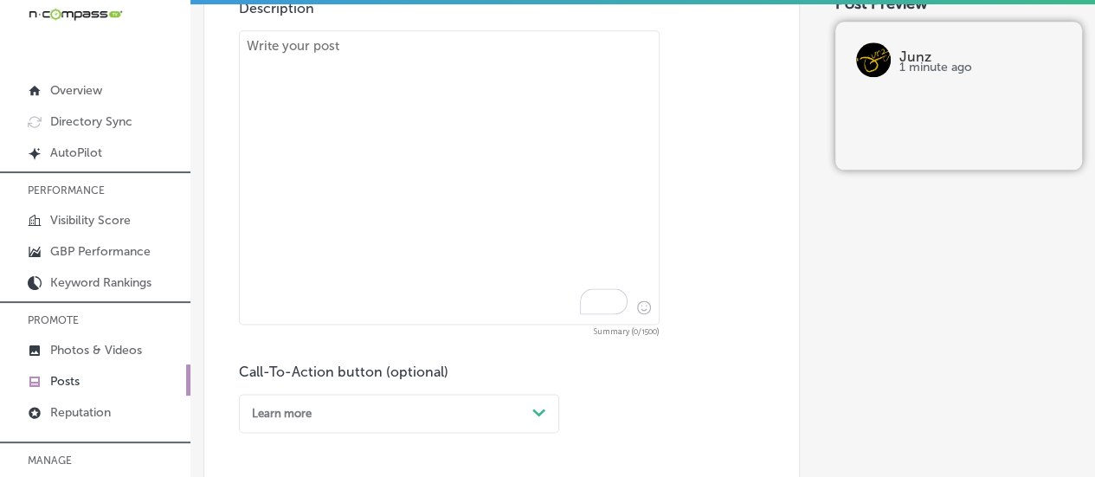
click at [344, 96] on textarea "To enrich screen reader interactions, please activate Accessibility in Grammarl…" at bounding box center [449, 177] width 421 height 294
paste textarea "Junz’s Ribeye Steak is a true standout, served with a zesty citrus soy sauce an…"
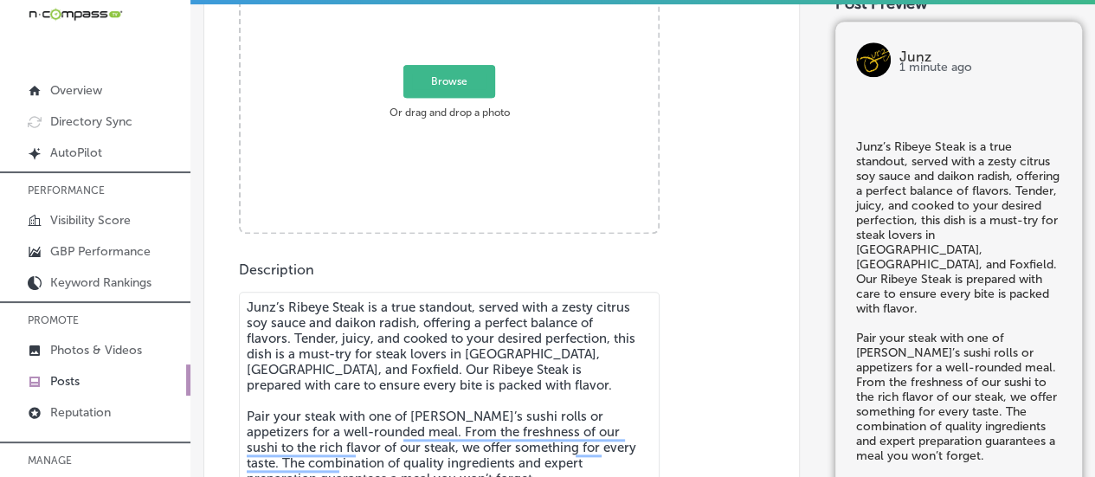
scroll to position [692, 0]
type textarea "Junz’s Ribeye Steak is a true standout, served with a zesty citrus soy sauce an…"
click at [405, 85] on span "Browse" at bounding box center [449, 80] width 92 height 33
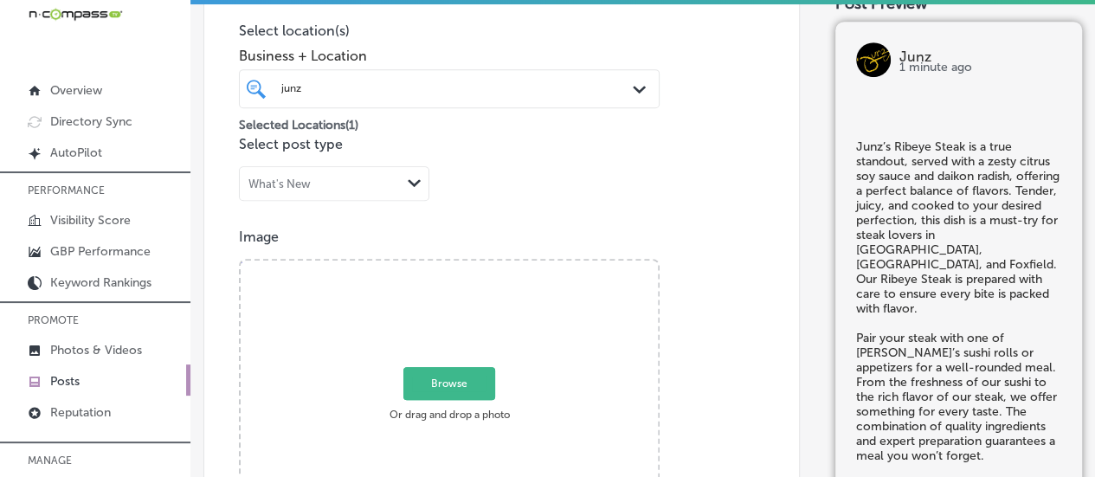
type input "C:\fakepath\Junz Restaurant-5 (1).jpg"
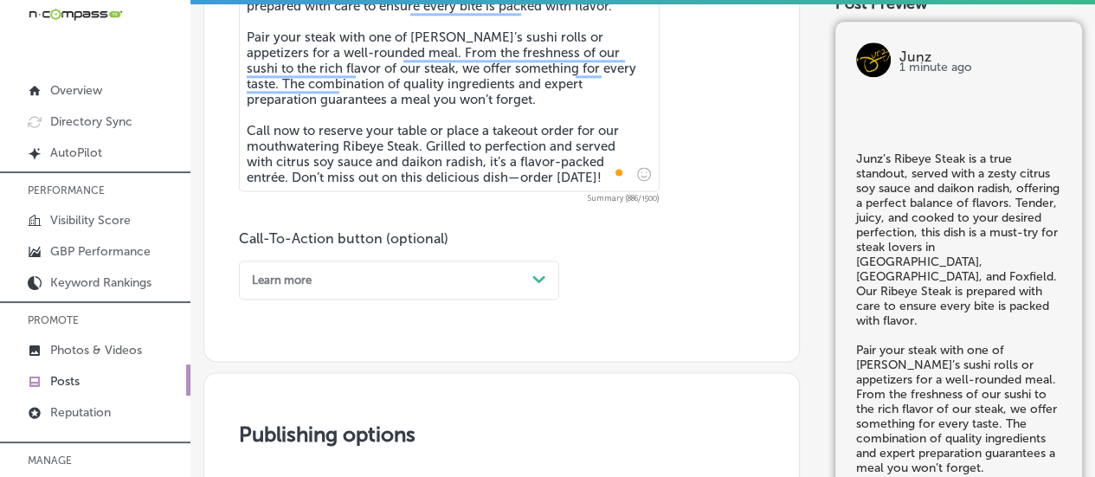
scroll to position [1250, 0]
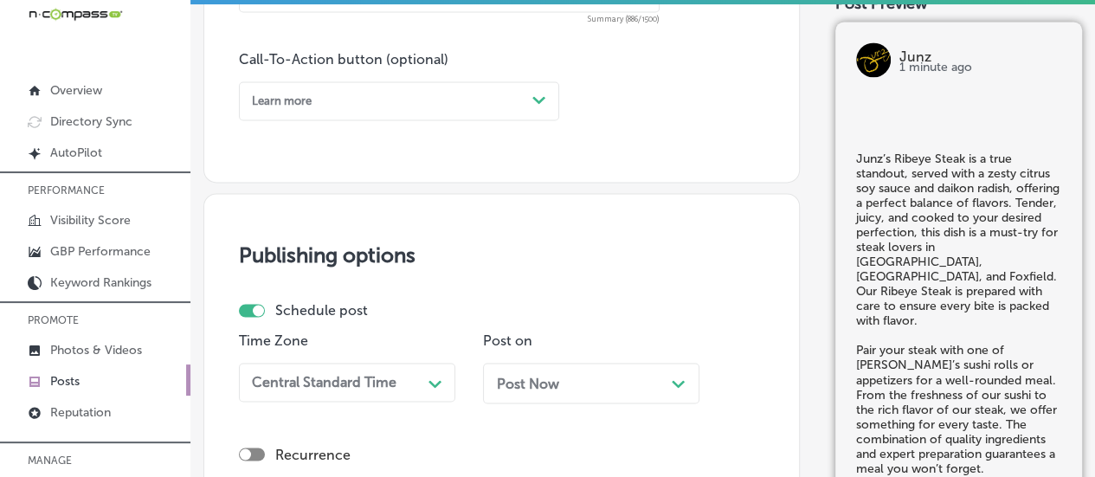
click at [483, 106] on div "Learn more" at bounding box center [385, 100] width 280 height 23
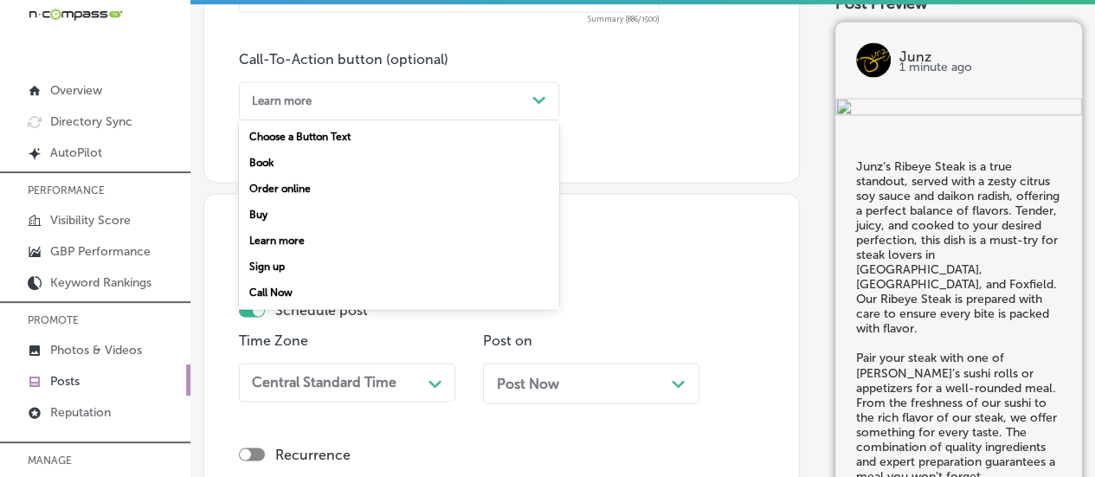
click at [305, 296] on div "Call Now" at bounding box center [399, 293] width 320 height 26
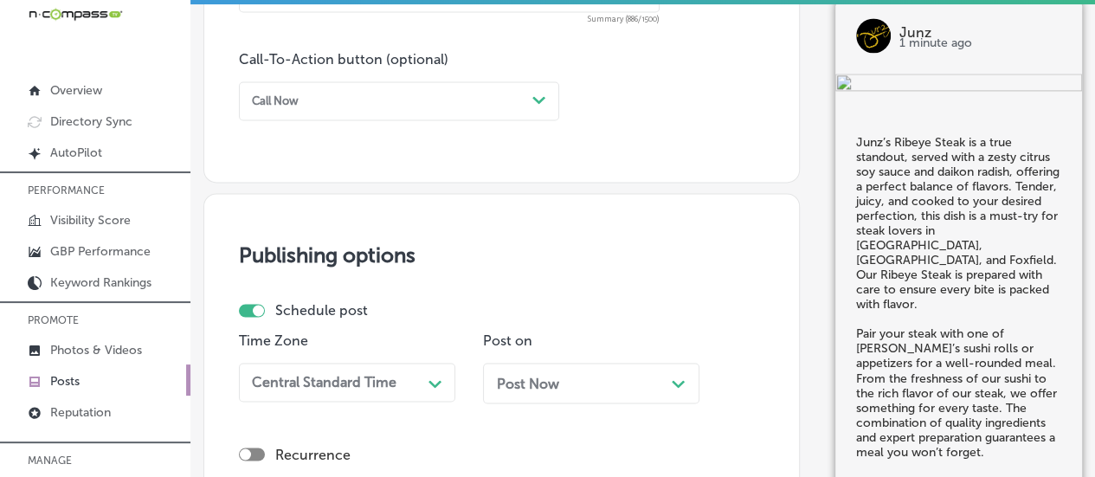
scroll to position [1466, 0]
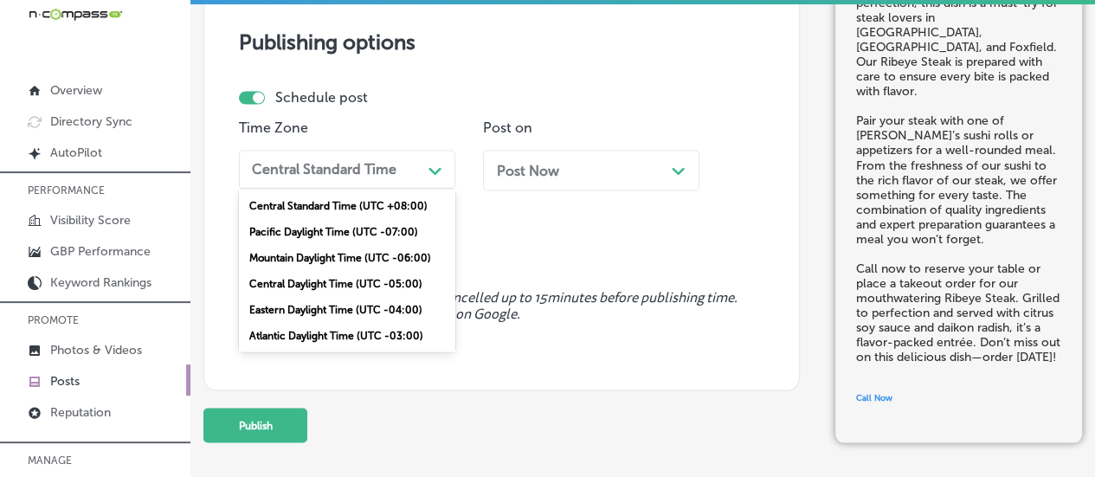
click at [410, 164] on div "Central Standard Time" at bounding box center [333, 169] width 177 height 27
click at [344, 247] on div "Mountain Daylight Time (UTC -06:00)" at bounding box center [347, 257] width 216 height 26
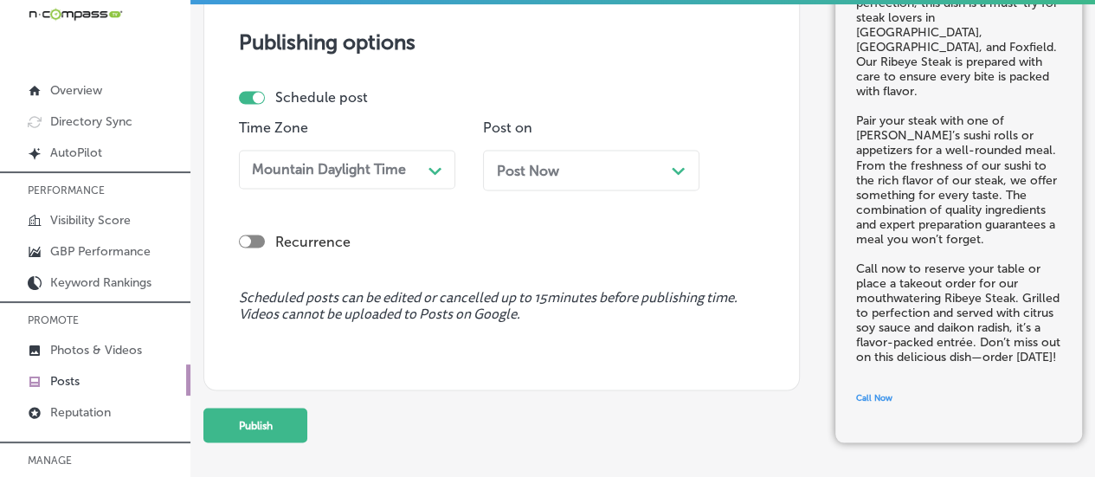
click at [681, 167] on icon "Path Created with Sketch." at bounding box center [678, 171] width 13 height 8
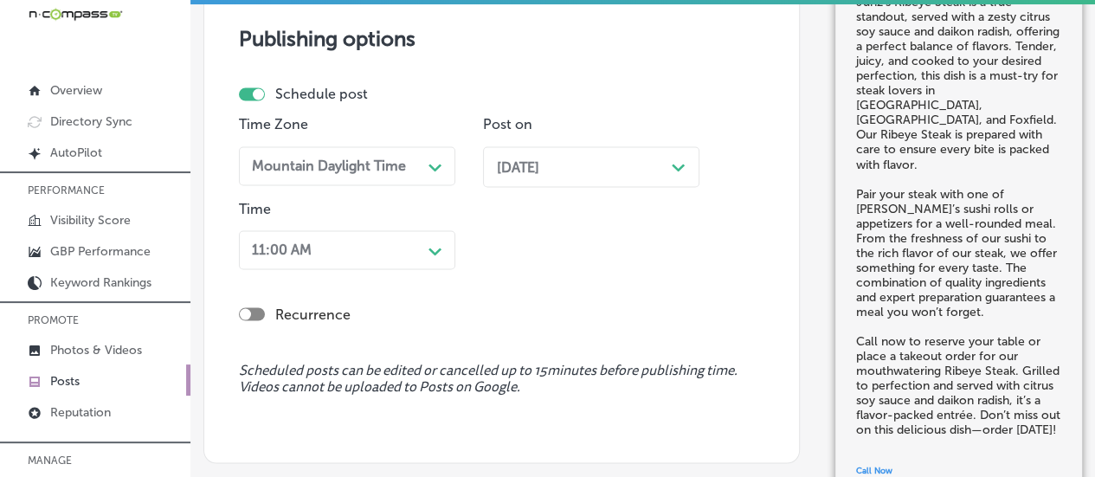
scroll to position [1524, 0]
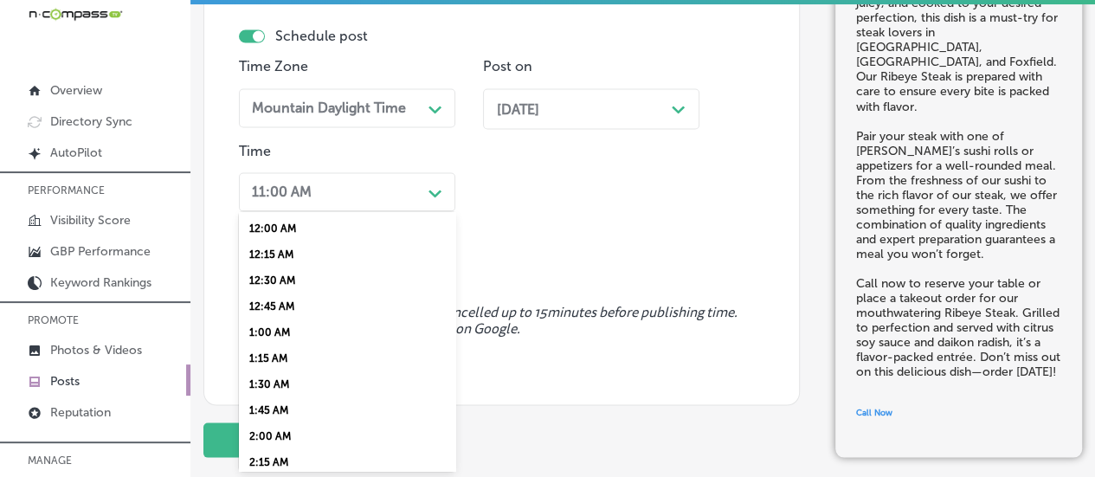
click at [429, 211] on div "option 7:00 AM, selected. option 12:15 AM focused, 2 of 96. 96 results availabl…" at bounding box center [347, 191] width 216 height 39
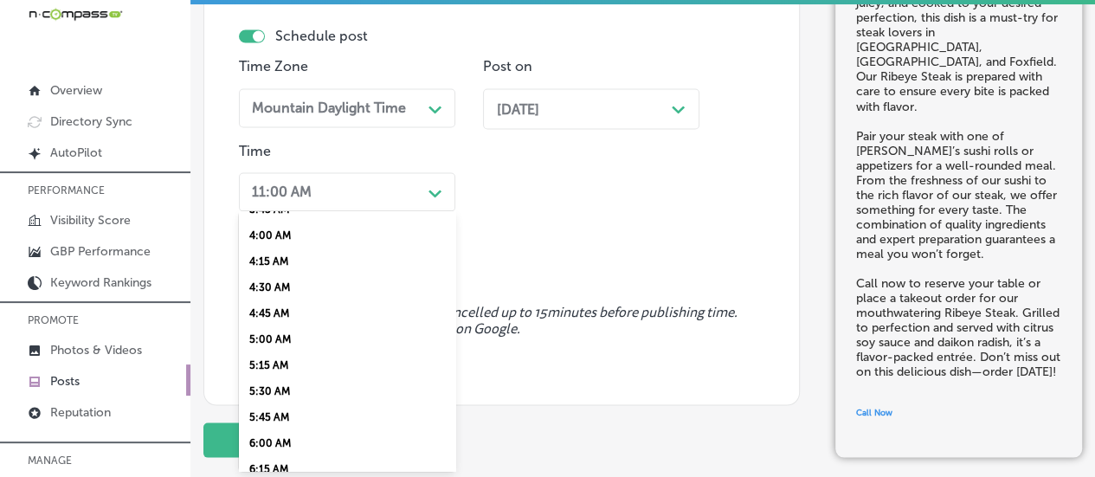
scroll to position [652, 0]
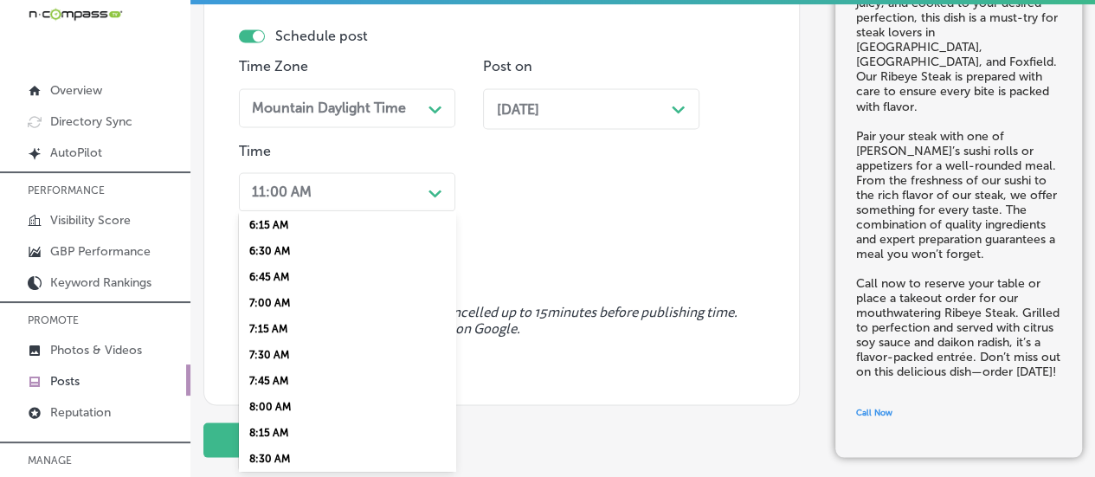
click at [282, 315] on div "7:00 AM" at bounding box center [347, 303] width 216 height 26
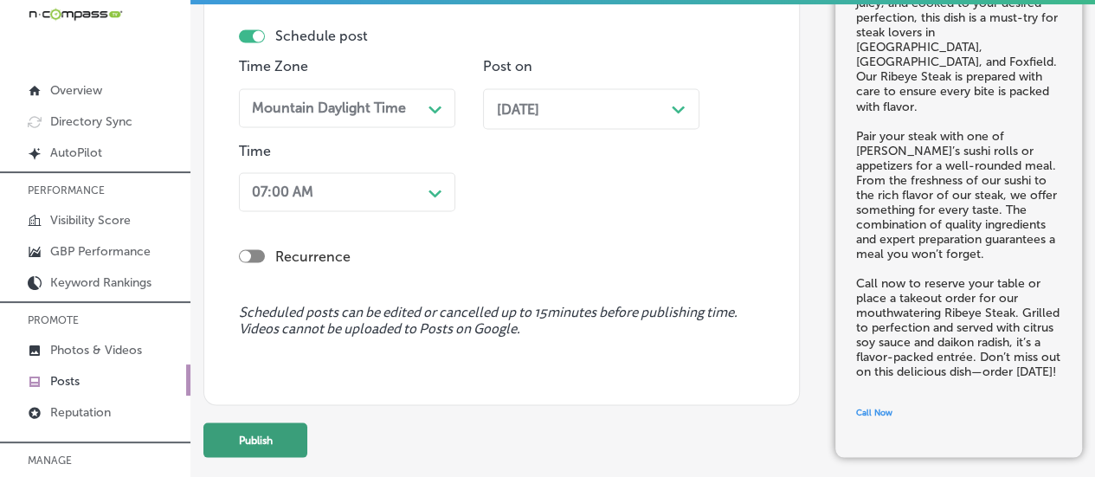
click at [250, 435] on button "Publish" at bounding box center [255, 439] width 104 height 35
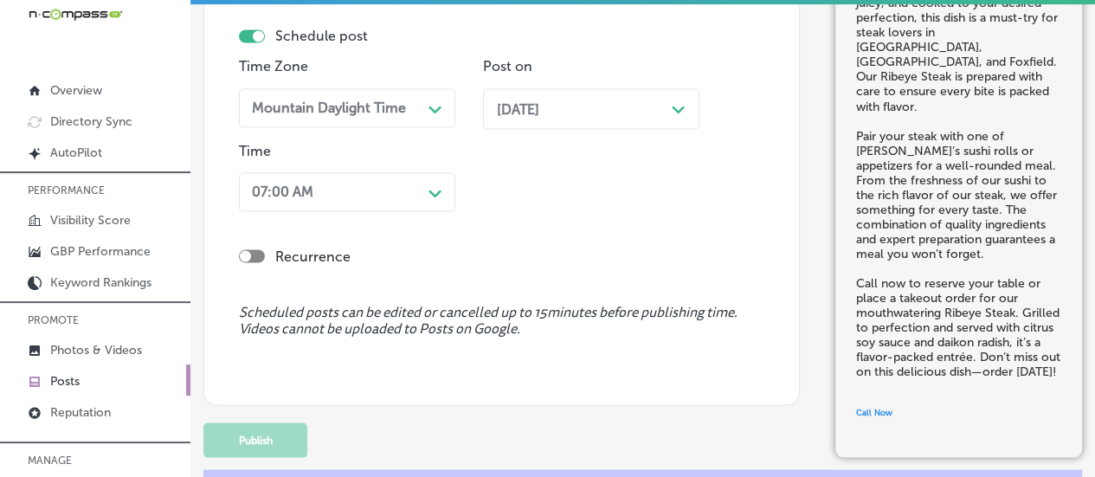
scroll to position [1466, 0]
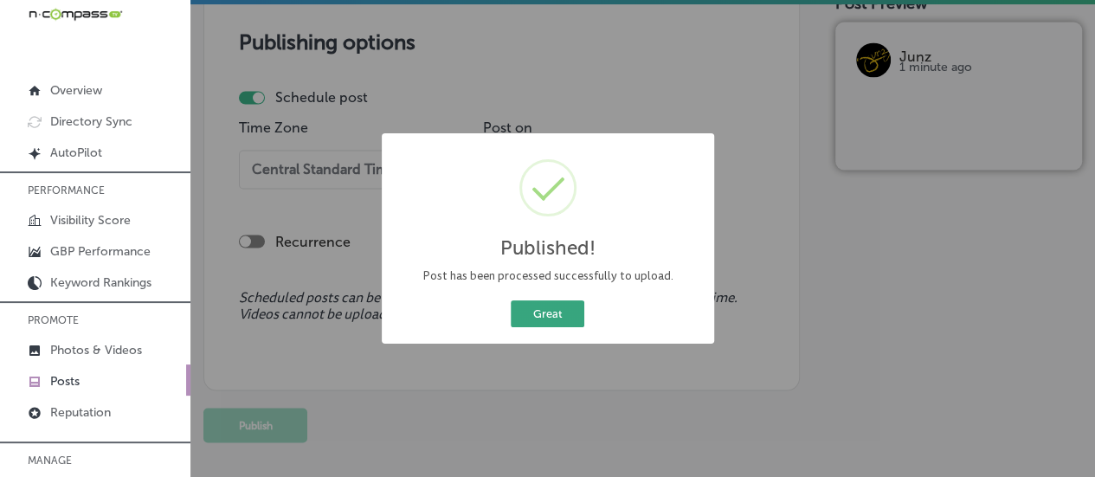
click at [524, 311] on button "Great" at bounding box center [548, 313] width 74 height 27
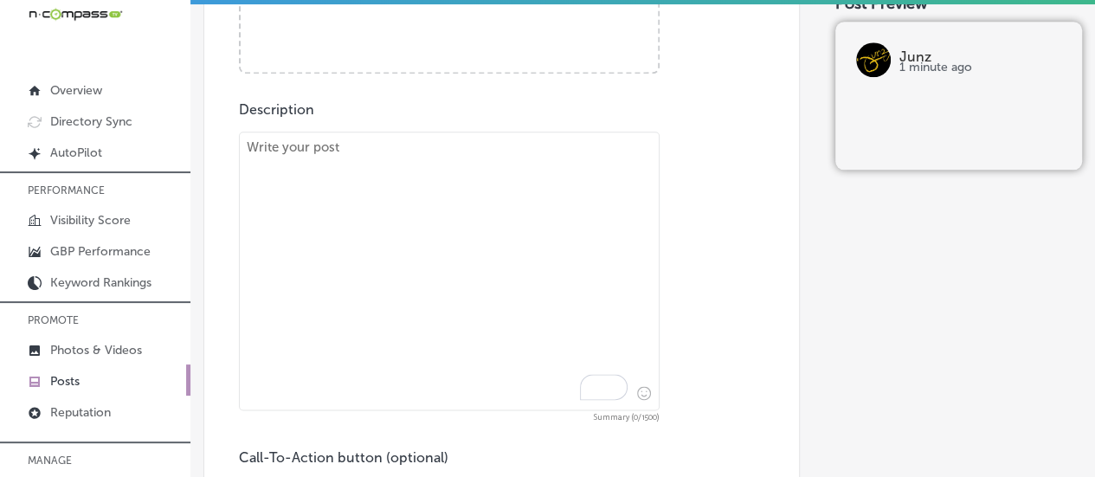
scroll to position [852, 0]
click at [388, 193] on textarea "To enrich screen reader interactions, please activate Accessibility in Grammarl…" at bounding box center [449, 270] width 421 height 279
paste textarea "At [GEOGRAPHIC_DATA], we pride ourselves on using only the highest quality ingr…"
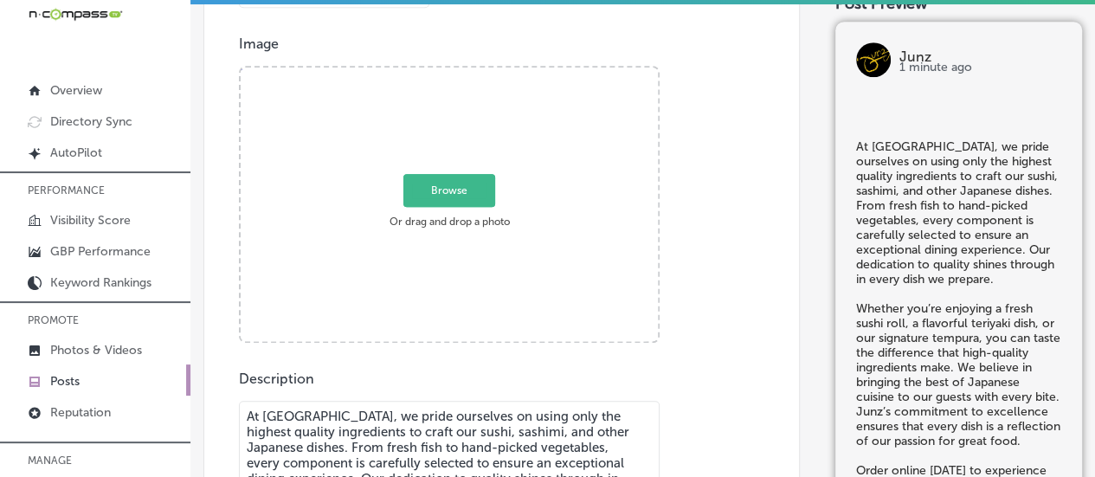
scroll to position [575, 0]
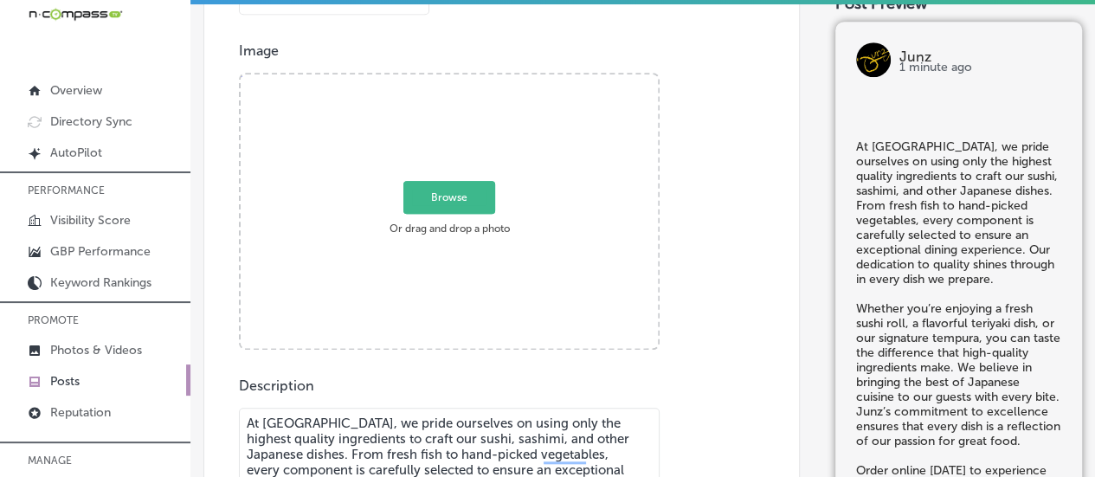
type textarea "At [GEOGRAPHIC_DATA], we pride ourselves on using only the highest quality ingr…"
click at [415, 200] on span "Browse" at bounding box center [449, 197] width 92 height 33
click at [415, 80] on input "Browse Or drag and drop a photo" at bounding box center [449, 76] width 417 height 5
type input "C:\fakepath\20231005_101935 (1).jpg"
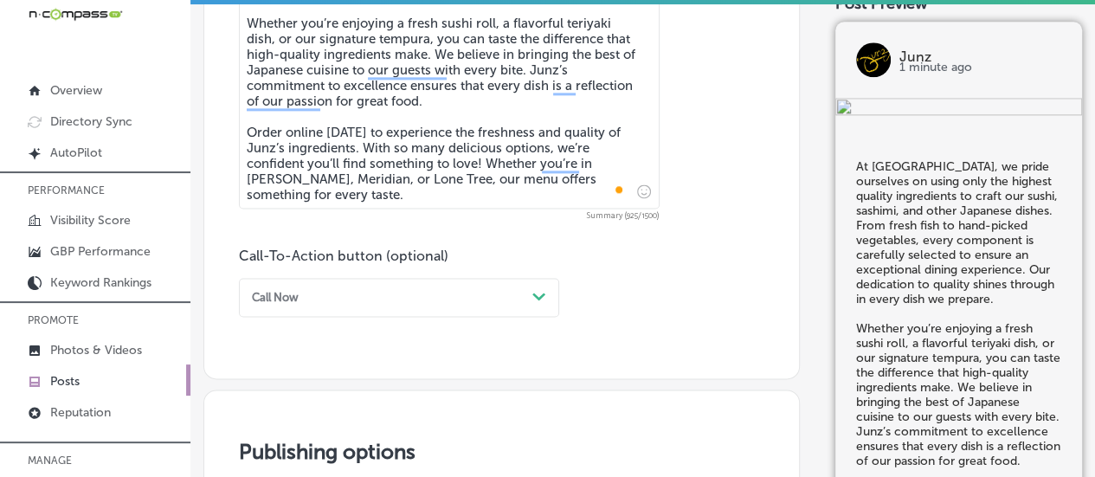
scroll to position [1123, 0]
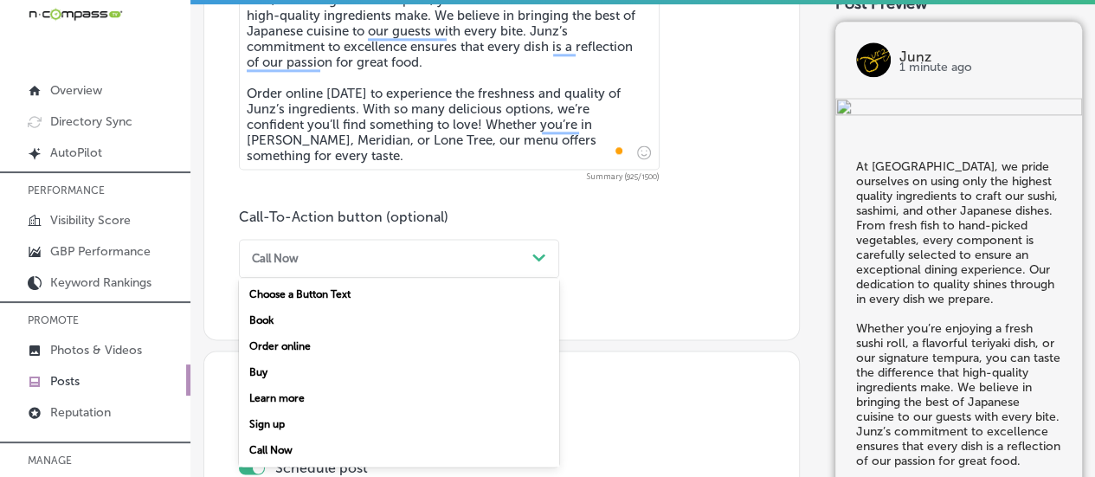
click at [431, 278] on div "option Call Now, selected. option Book focused, 2 of 7. 7 results available. Us…" at bounding box center [399, 258] width 320 height 39
click at [271, 348] on div "Order online" at bounding box center [399, 346] width 320 height 26
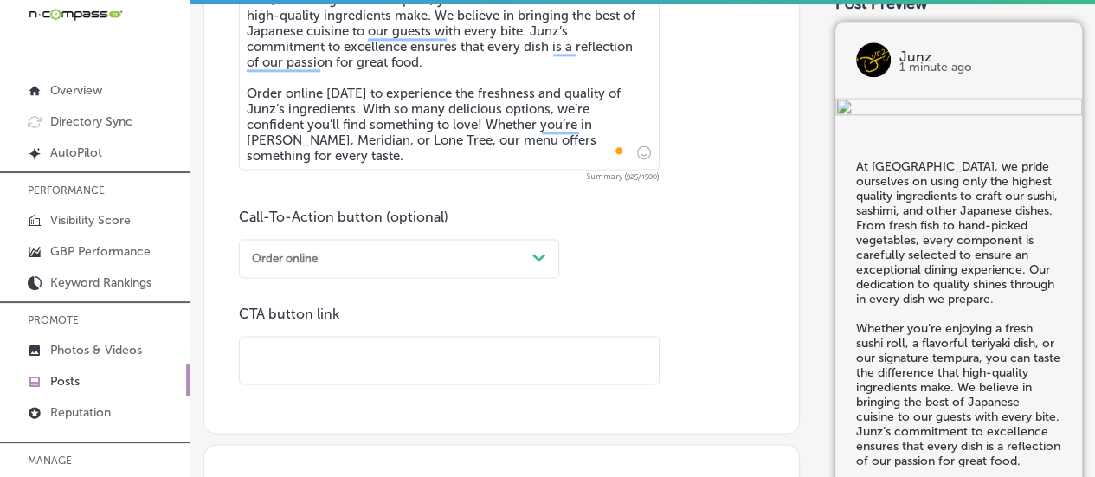
click at [298, 348] on input "text" at bounding box center [449, 361] width 419 height 48
paste input "[URL][DOMAIN_NAME]"
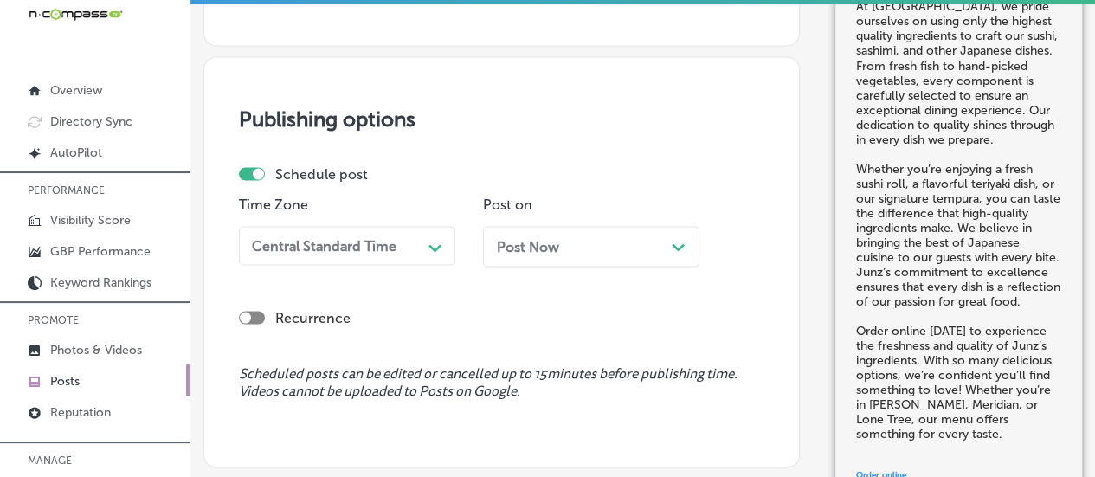
scroll to position [1571, 0]
type input "[URL][DOMAIN_NAME]"
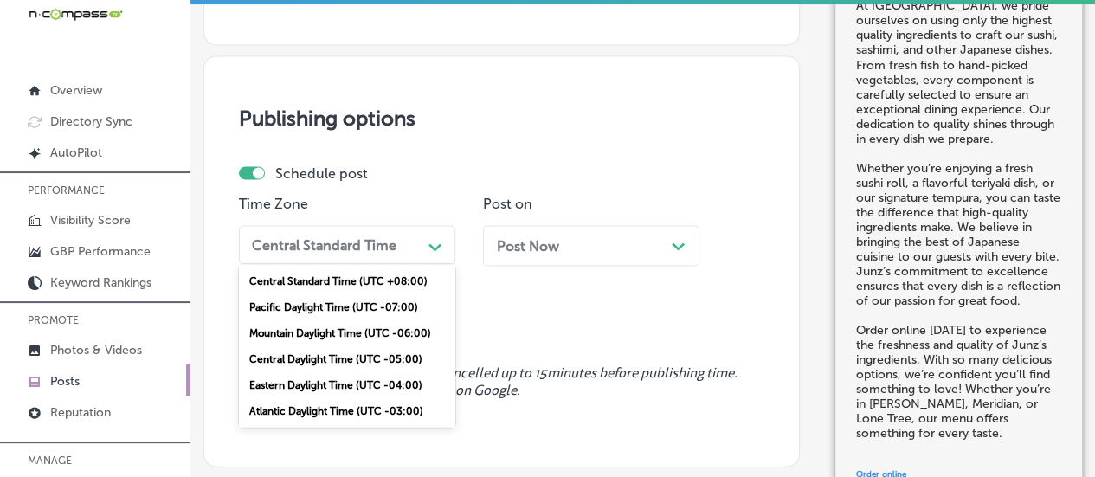
click at [410, 243] on div "Central Standard Time" at bounding box center [333, 244] width 177 height 27
click at [351, 328] on div "Mountain Daylight Time (UTC -06:00)" at bounding box center [347, 332] width 216 height 26
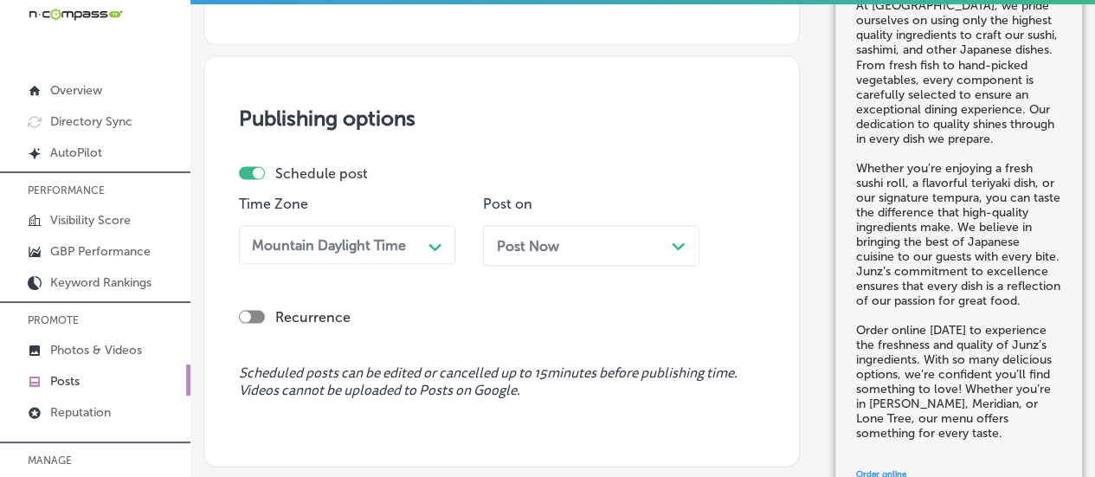
click at [679, 243] on icon "Path Created with Sketch." at bounding box center [678, 246] width 13 height 8
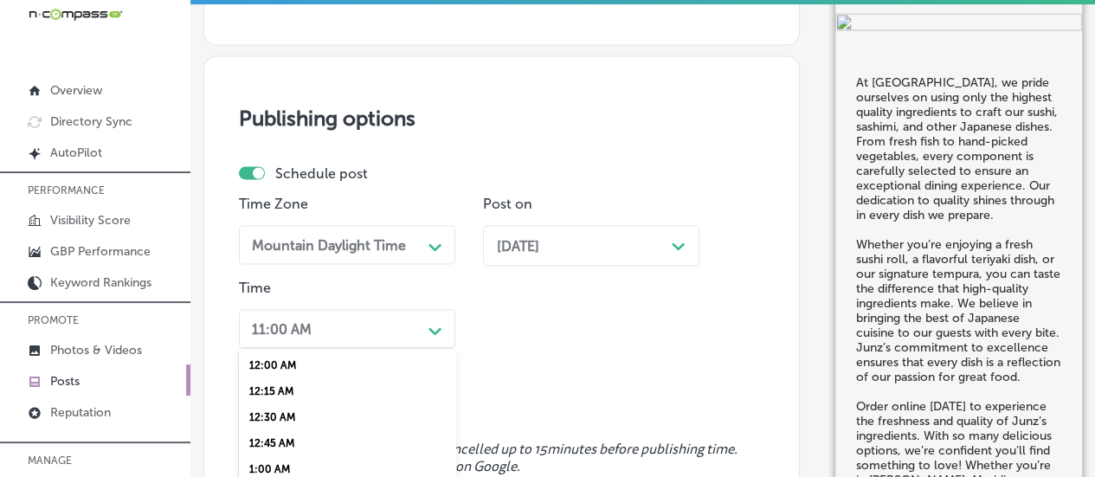
scroll to position [1707, 0]
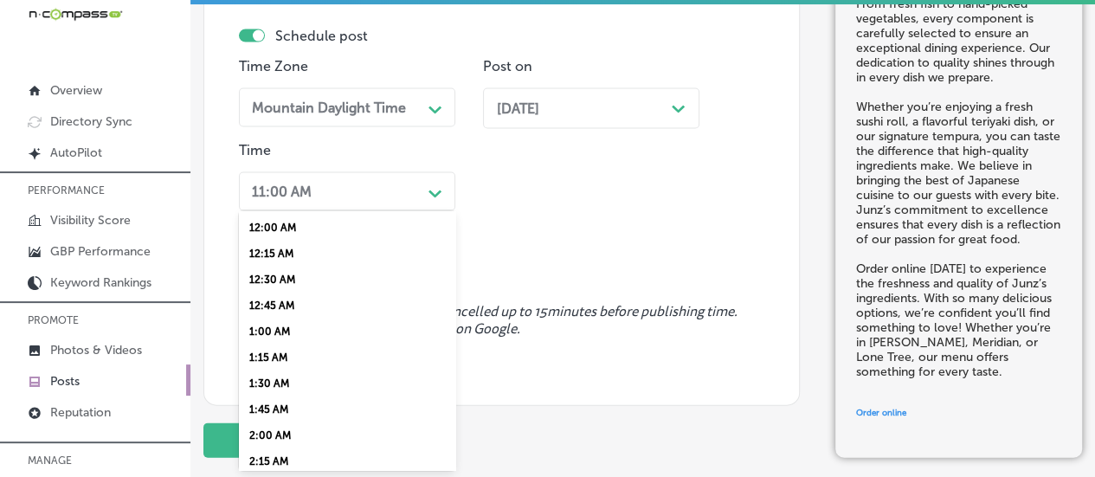
click at [426, 211] on div "option 7:00 AM, selected. option 1:00 AM focused, 5 of 96. 96 results available…" at bounding box center [347, 191] width 216 height 39
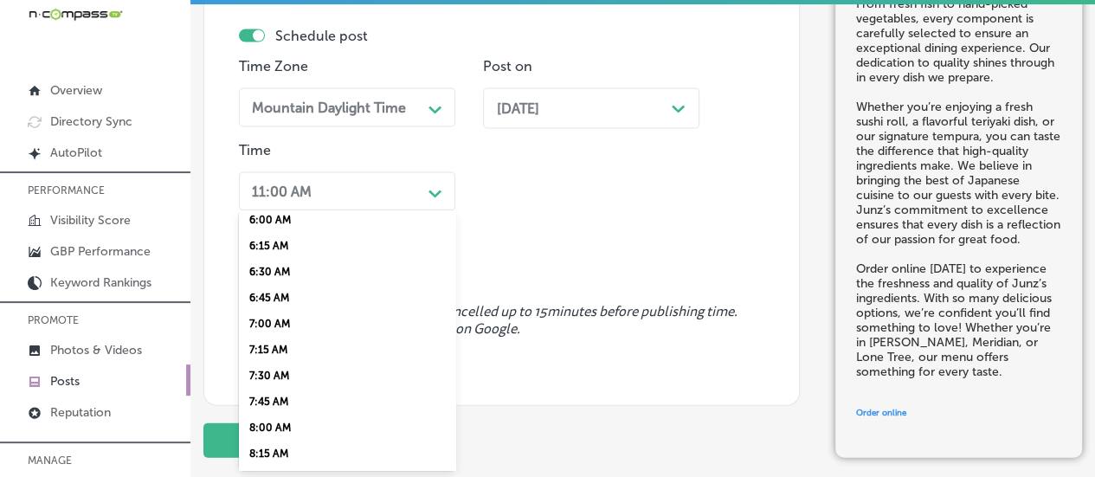
scroll to position [658, 0]
click at [267, 307] on div "7:00 AM" at bounding box center [347, 297] width 216 height 26
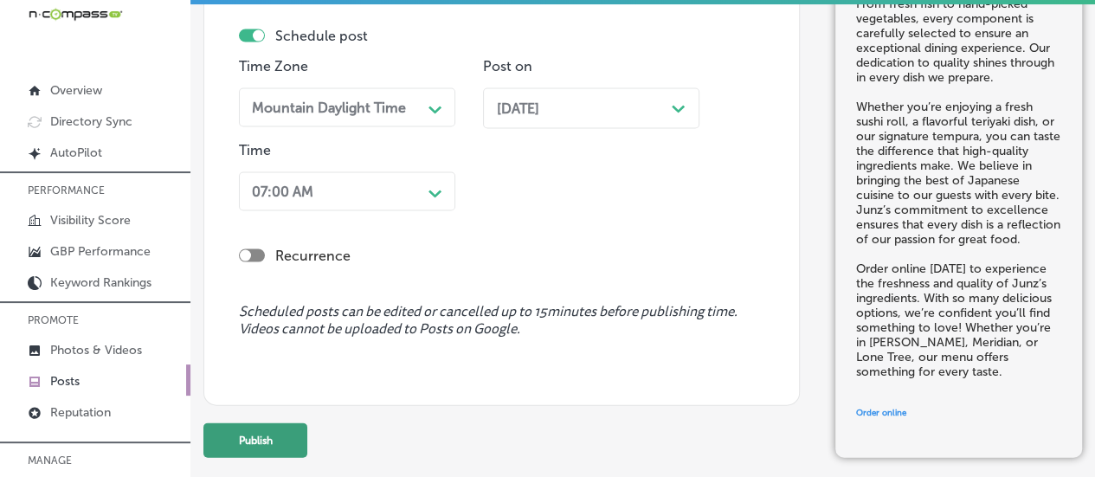
click at [267, 437] on button "Publish" at bounding box center [255, 440] width 104 height 35
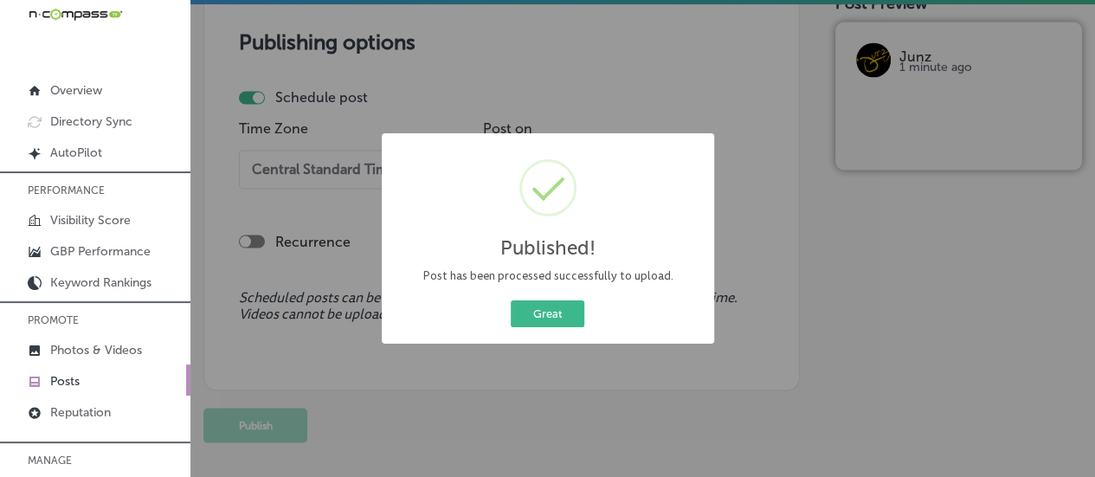
scroll to position [1497, 0]
click at [571, 314] on button "Great" at bounding box center [548, 313] width 74 height 27
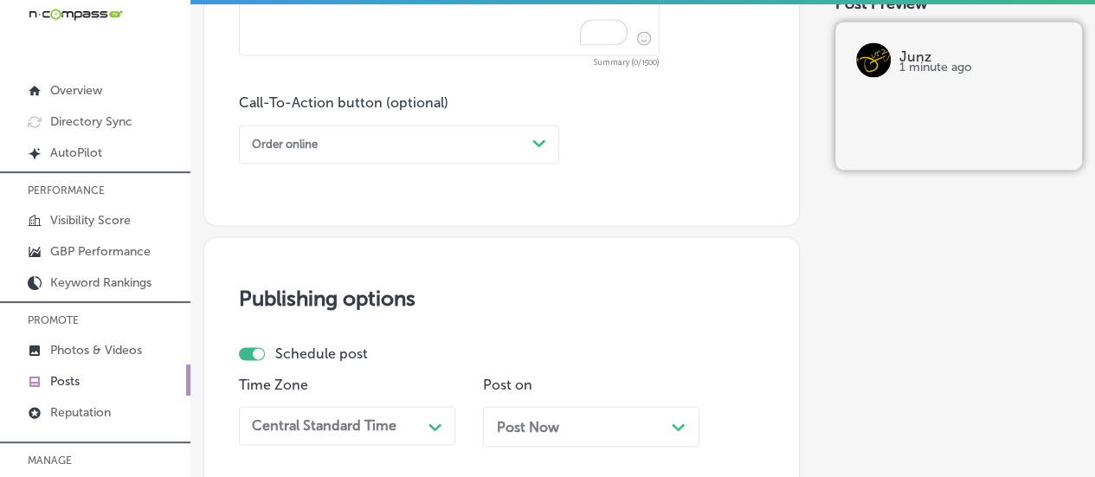
scroll to position [915, 0]
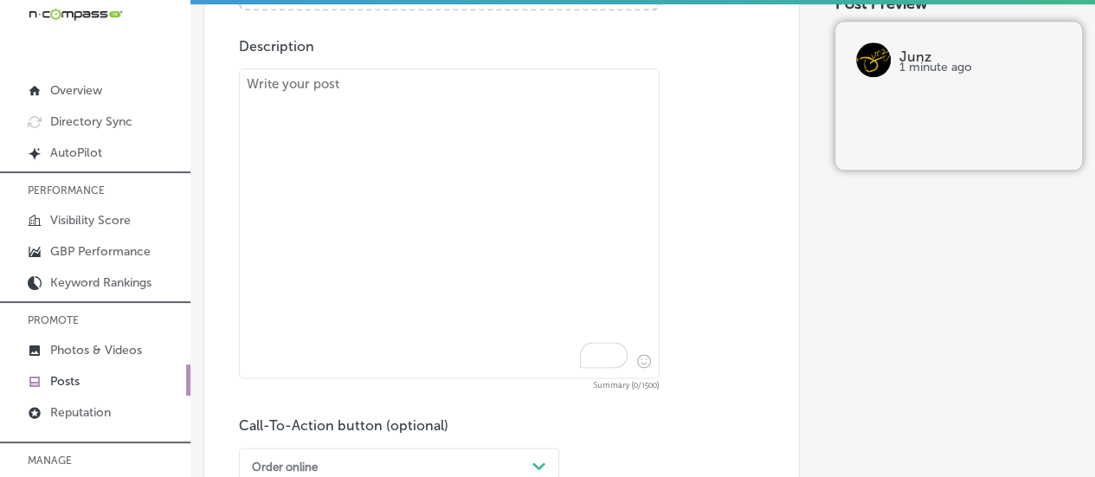
click at [279, 80] on textarea "To enrich screen reader interactions, please activate Accessibility in Grammarl…" at bounding box center [449, 223] width 421 height 310
paste textarea "Junz is known for its innovative fusion of Japanese and French cuisine, bringin…"
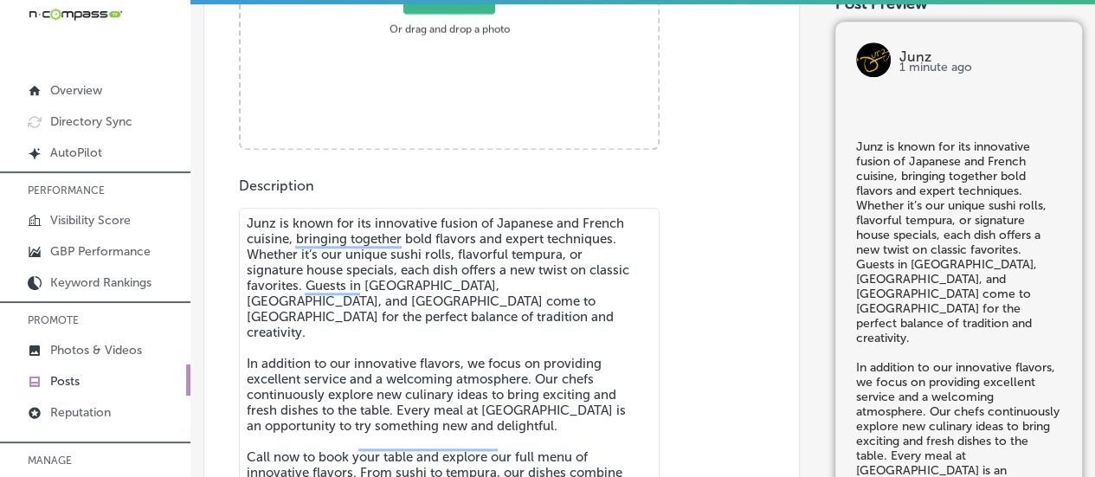
scroll to position [667, 0]
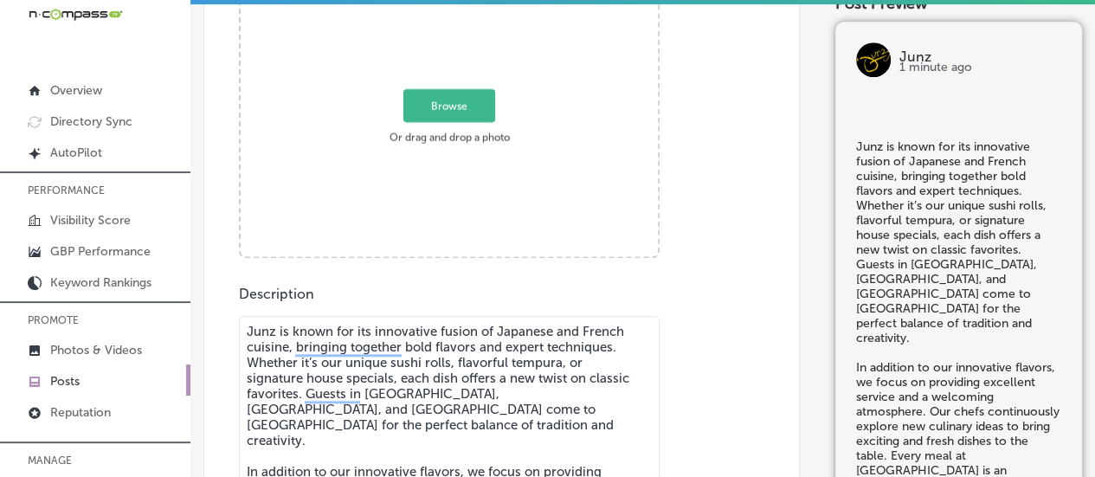
type textarea "Junz is known for its innovative fusion of Japanese and French cuisine, bringin…"
click at [440, 110] on span "Browse" at bounding box center [449, 105] width 92 height 33
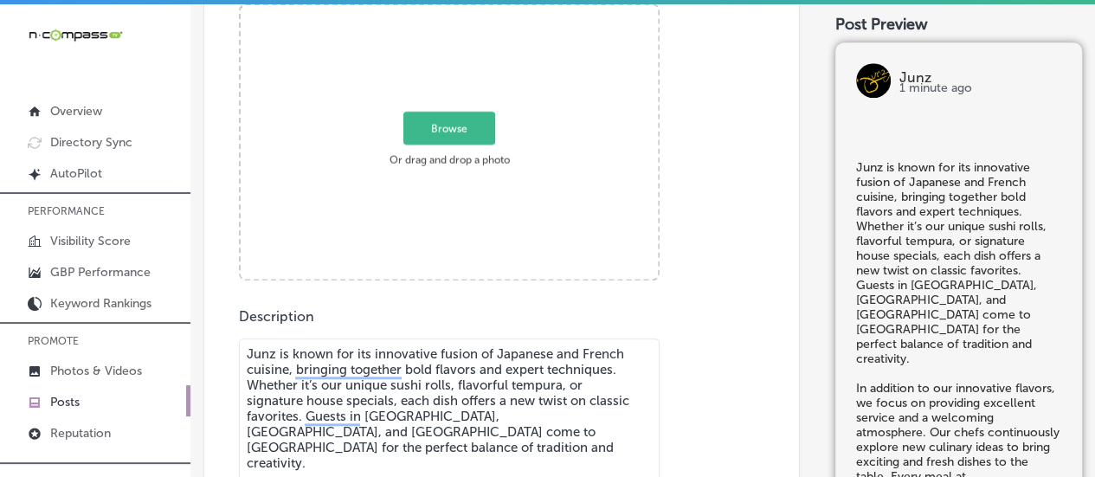
type input "C:\fakepath\193 (1).jpg"
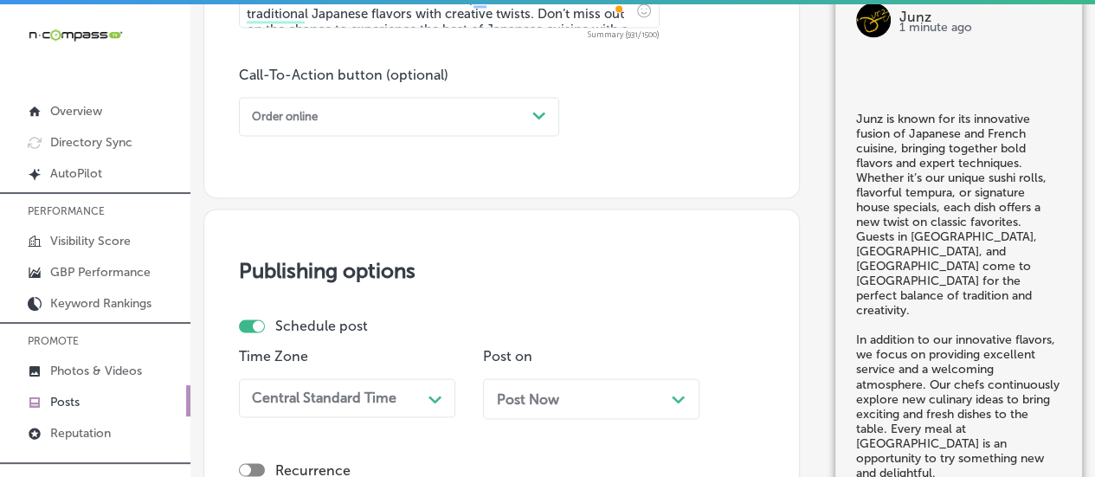
scroll to position [1280, 0]
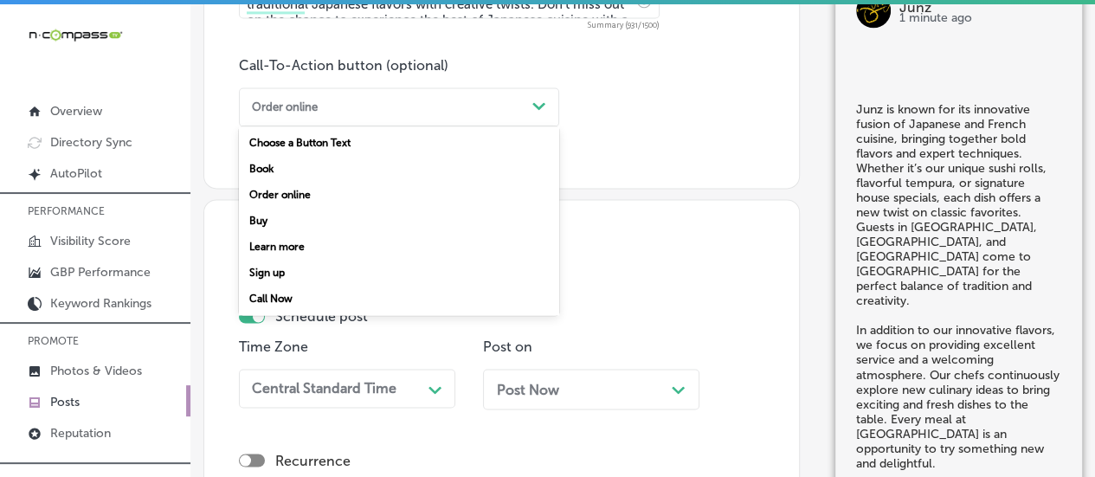
click at [384, 115] on div "Order online" at bounding box center [385, 106] width 280 height 23
click at [286, 297] on div "Call Now" at bounding box center [399, 299] width 320 height 26
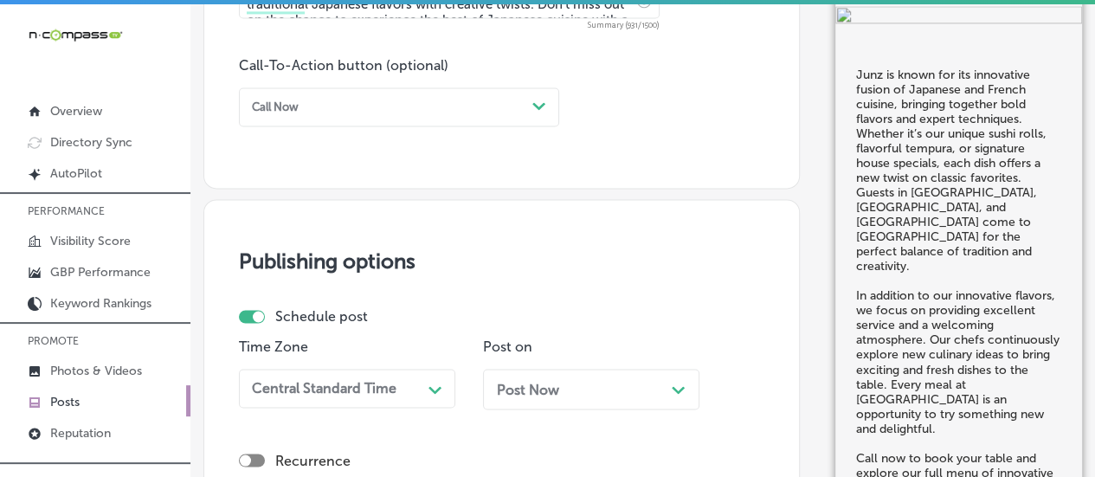
scroll to position [1482, 0]
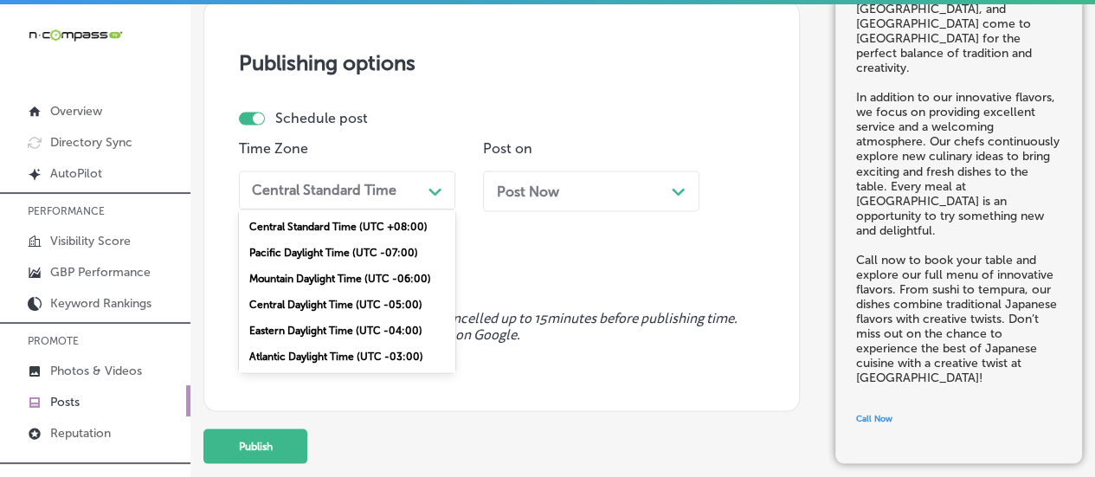
click at [336, 182] on div "Central Standard Time" at bounding box center [324, 190] width 145 height 16
click at [308, 274] on div "Mountain Daylight Time (UTC -06:00)" at bounding box center [347, 278] width 216 height 26
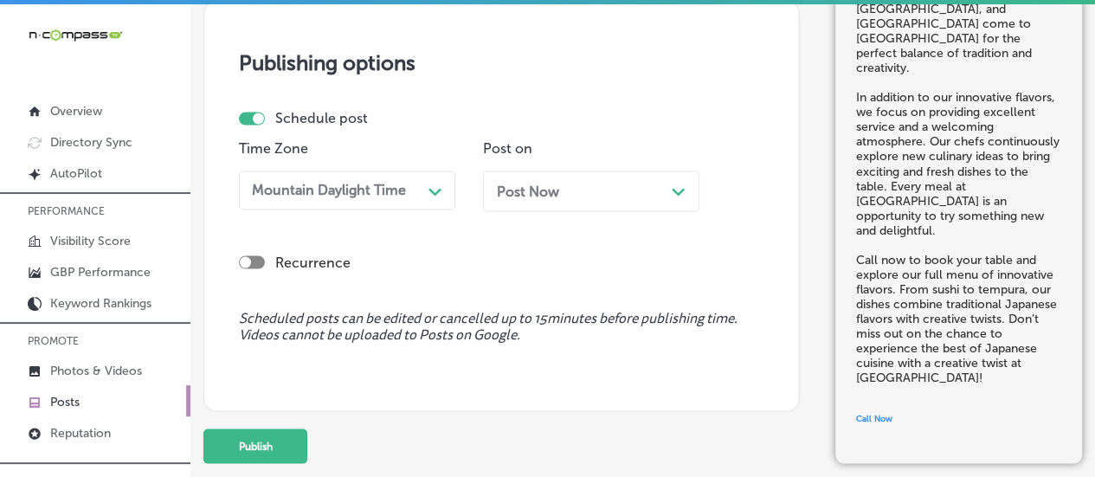
click at [557, 183] on span "Post Now" at bounding box center [528, 191] width 62 height 16
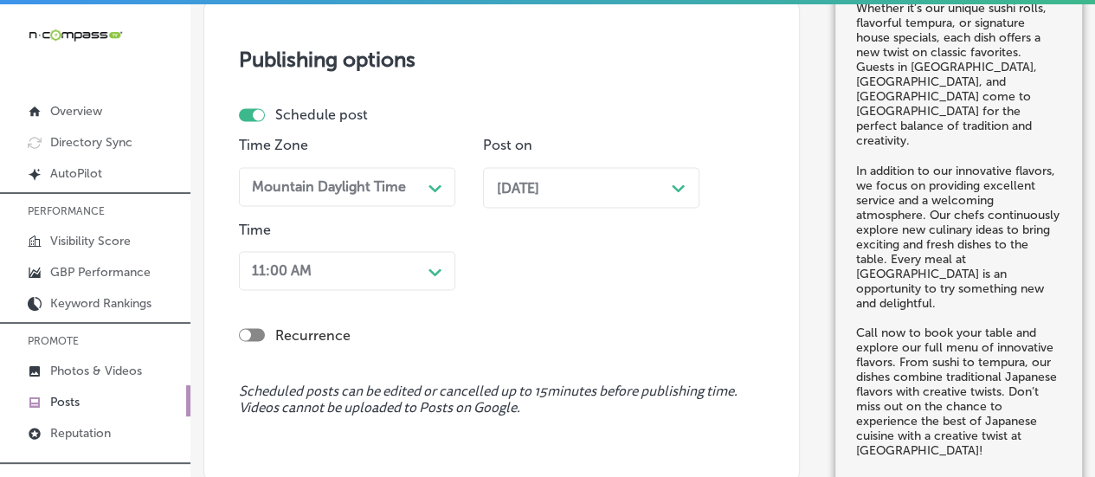
scroll to position [1558, 0]
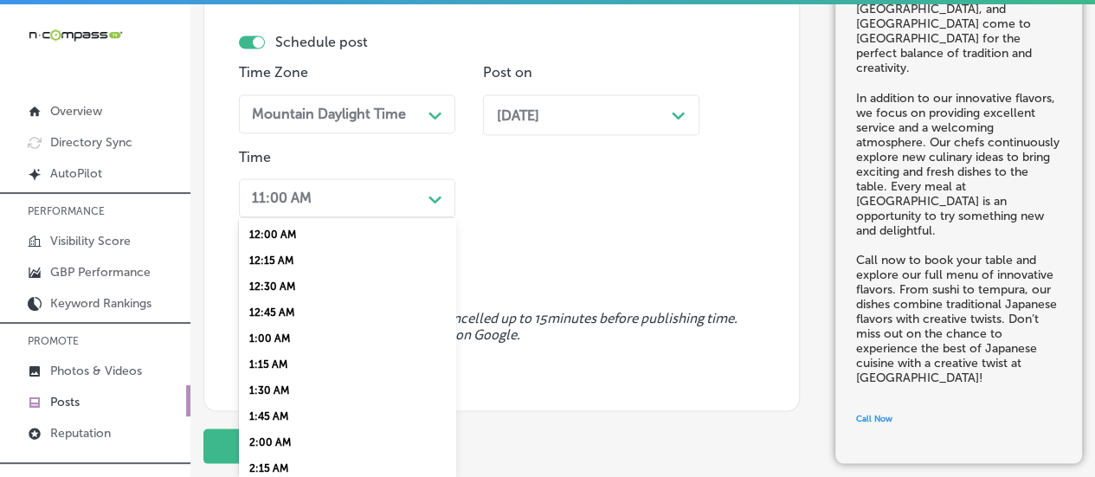
click at [348, 217] on div "option 7:00 AM, selected. option 12:15 AM focused, 2 of 96. 96 results availabl…" at bounding box center [347, 197] width 216 height 39
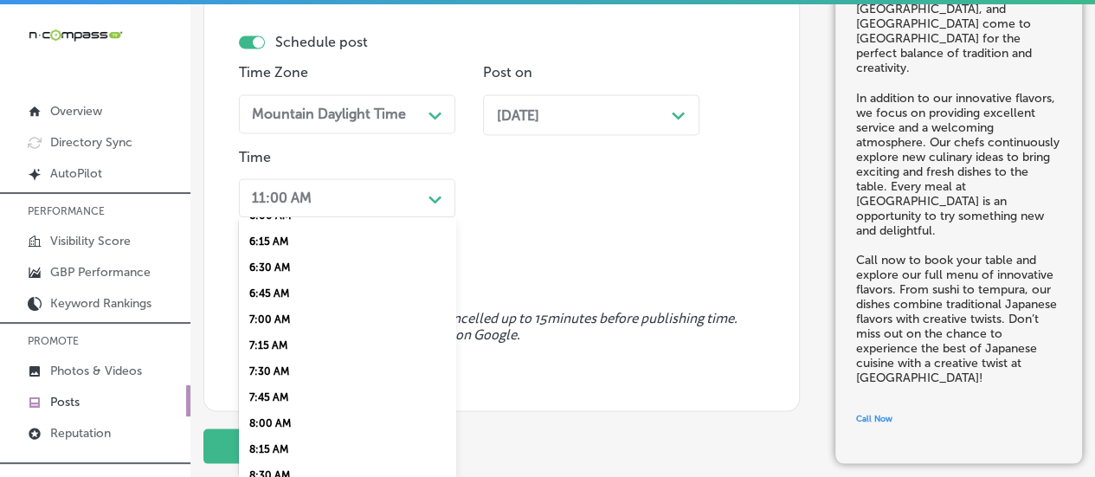
scroll to position [645, 0]
click at [291, 326] on div "7:00 AM" at bounding box center [347, 316] width 216 height 26
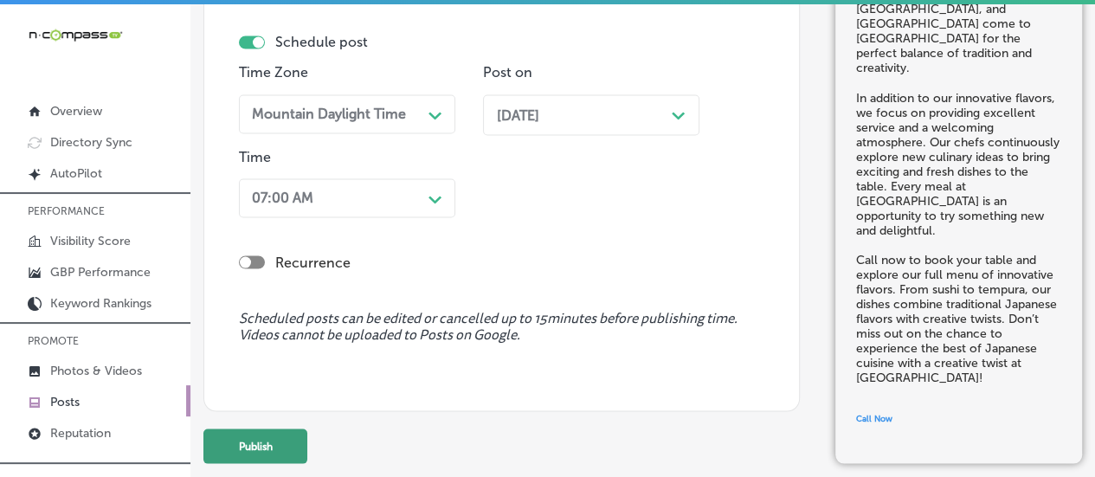
click at [263, 432] on button "Publish" at bounding box center [255, 445] width 104 height 35
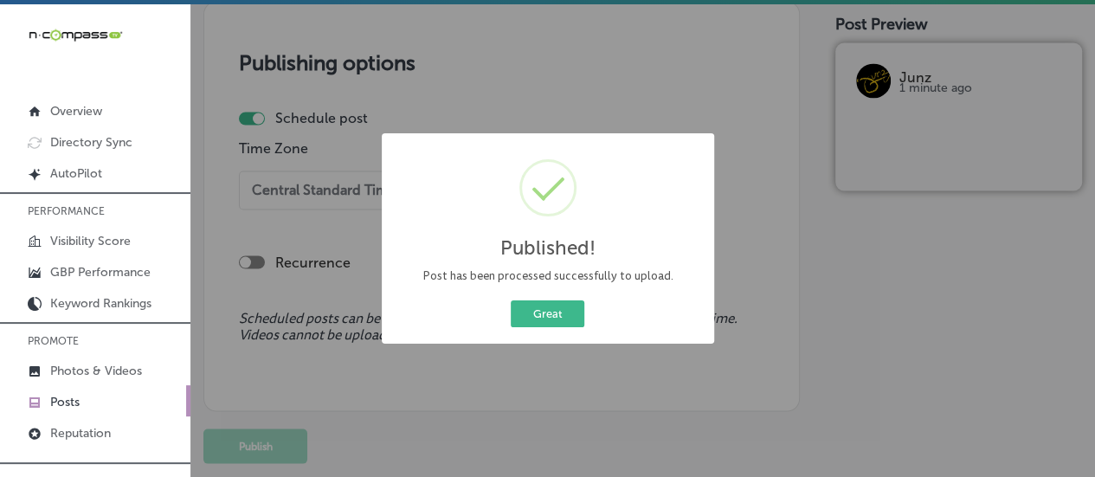
scroll to position [1482, 0]
click at [529, 313] on button "Great" at bounding box center [548, 313] width 74 height 27
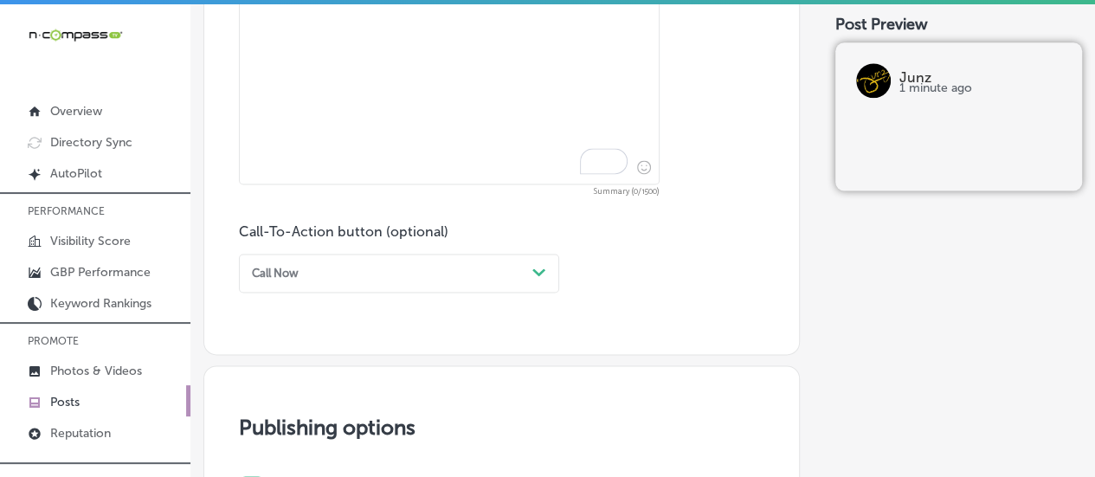
scroll to position [972, 0]
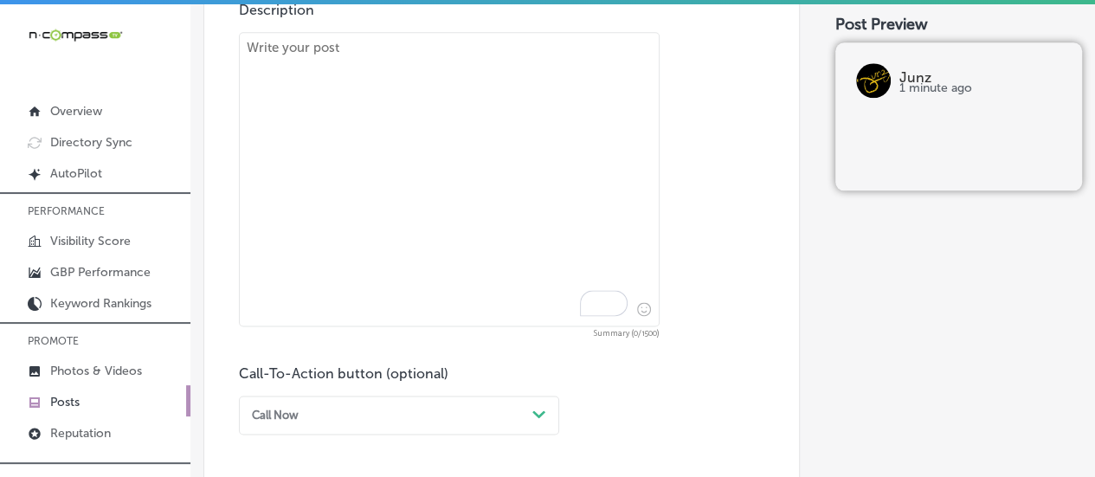
click at [357, 141] on textarea "To enrich screen reader interactions, please activate Accessibility in Grammarl…" at bounding box center [449, 179] width 421 height 294
paste textarea "Complete your meal at [GEOGRAPHIC_DATA] with one of our refreshing after-dinner…"
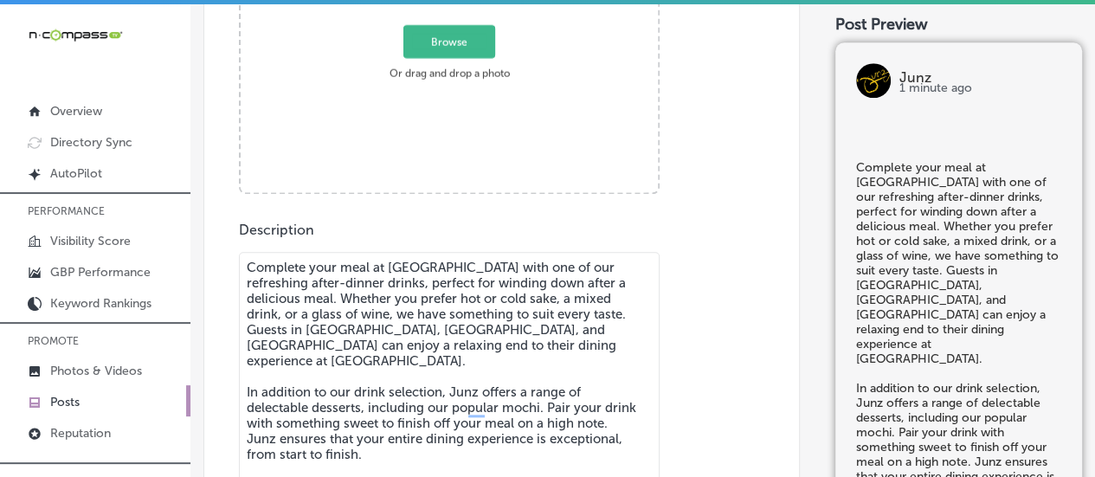
scroll to position [728, 0]
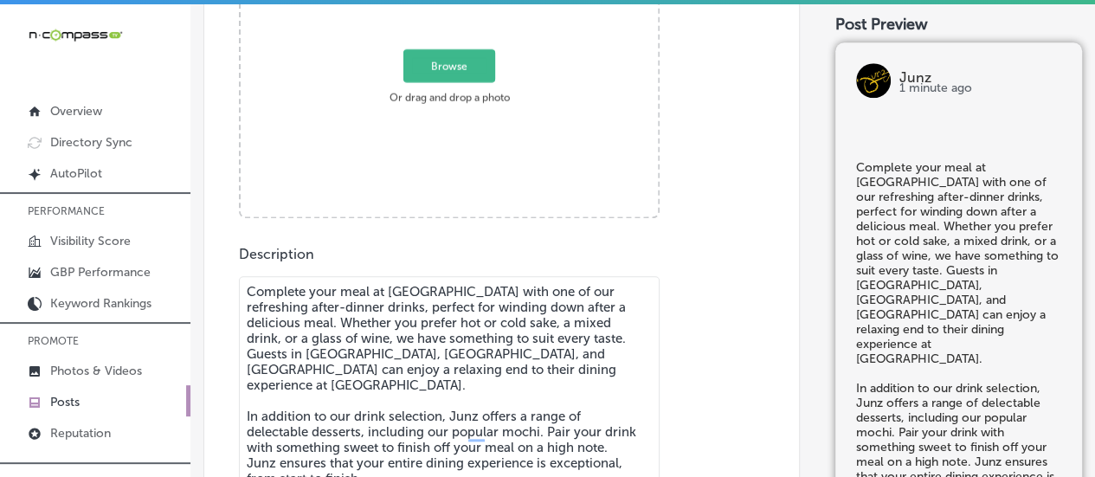
type textarea "Complete your meal at [GEOGRAPHIC_DATA] with one of our refreshing after-dinner…"
click at [428, 72] on span "Browse" at bounding box center [449, 65] width 92 height 33
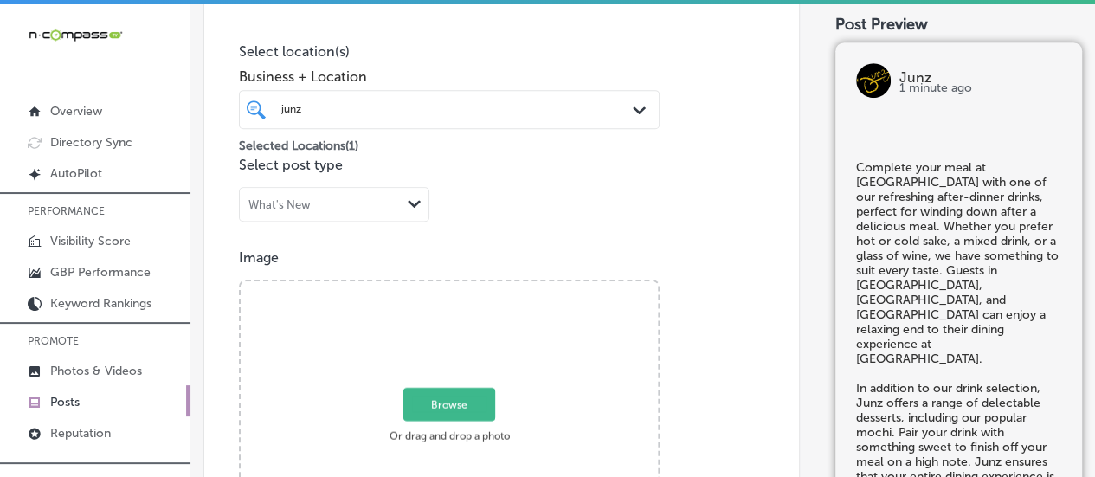
type input "C:\fakepath\191 (1).jpg"
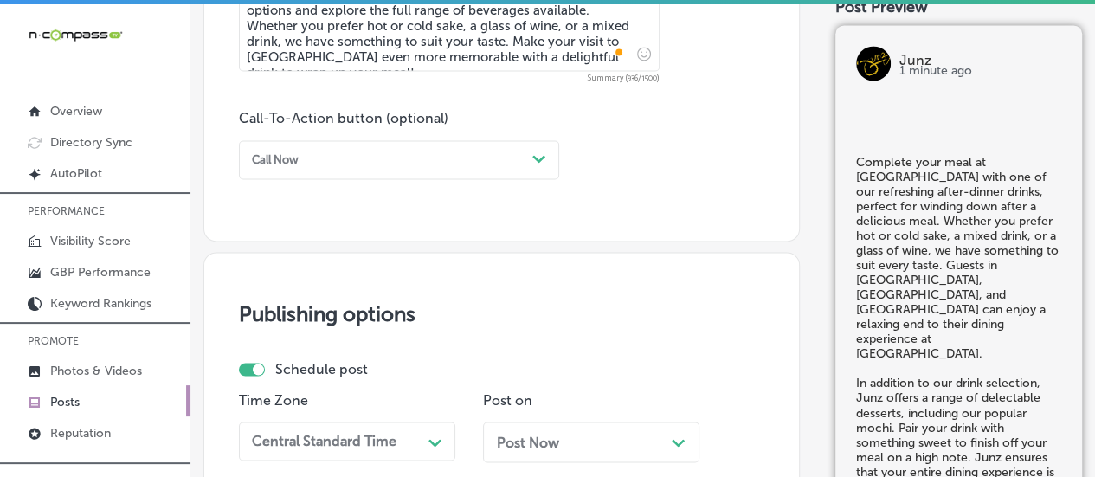
scroll to position [1244, 0]
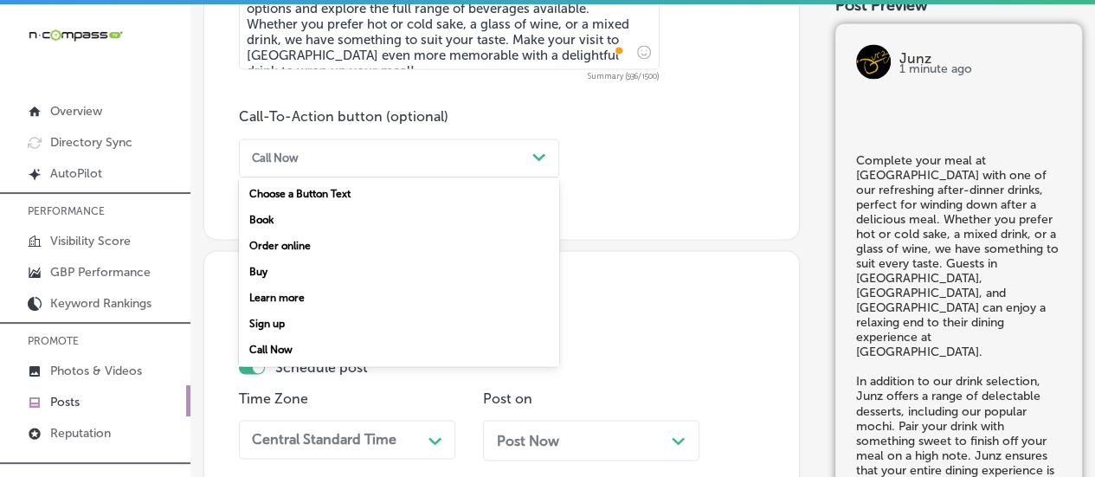
click at [505, 142] on div "Call Now Path Created with Sketch." at bounding box center [399, 157] width 320 height 39
click at [321, 300] on div "Learn more" at bounding box center [399, 298] width 320 height 26
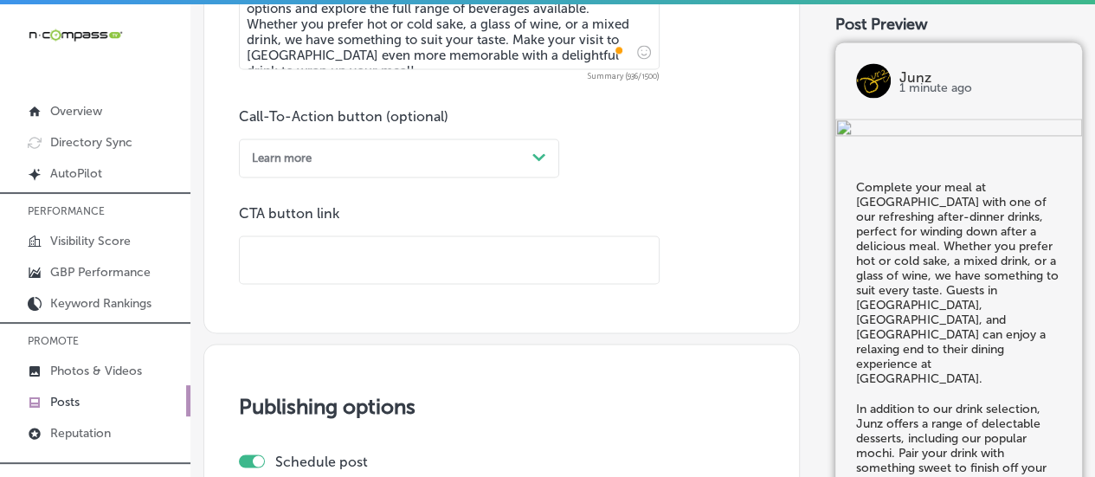
click at [386, 276] on input "text" at bounding box center [449, 260] width 419 height 48
paste input "[URL][DOMAIN_NAME]"
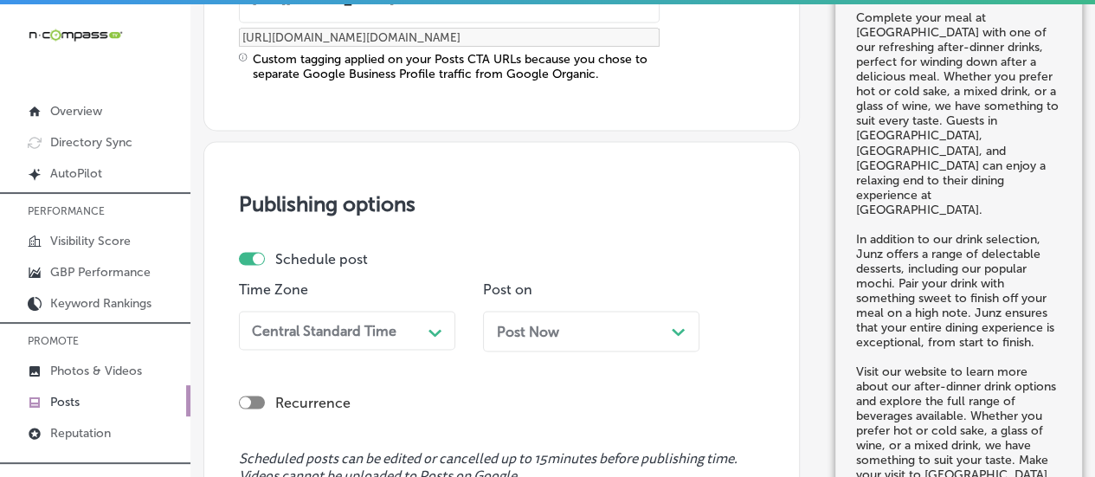
scroll to position [1649, 0]
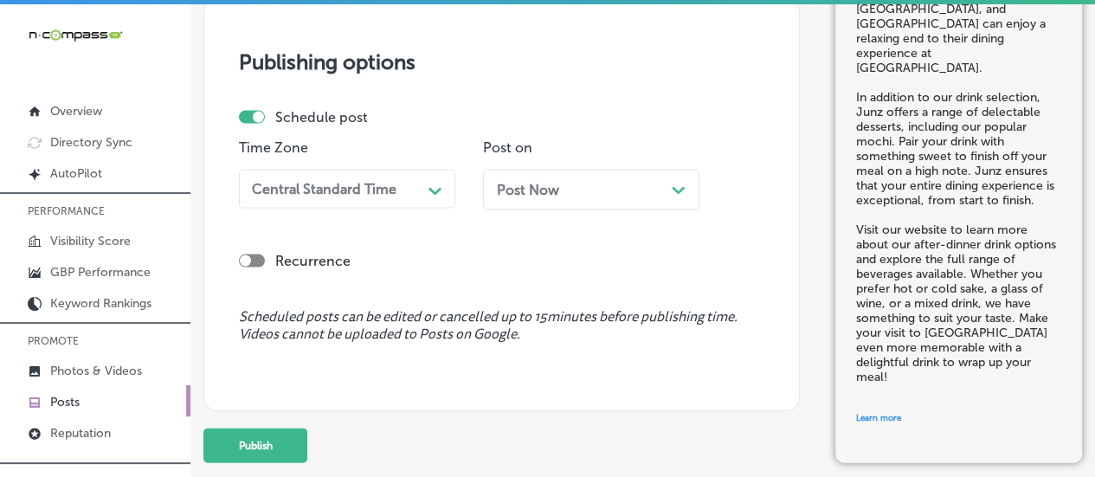
type input "[URL][DOMAIN_NAME]"
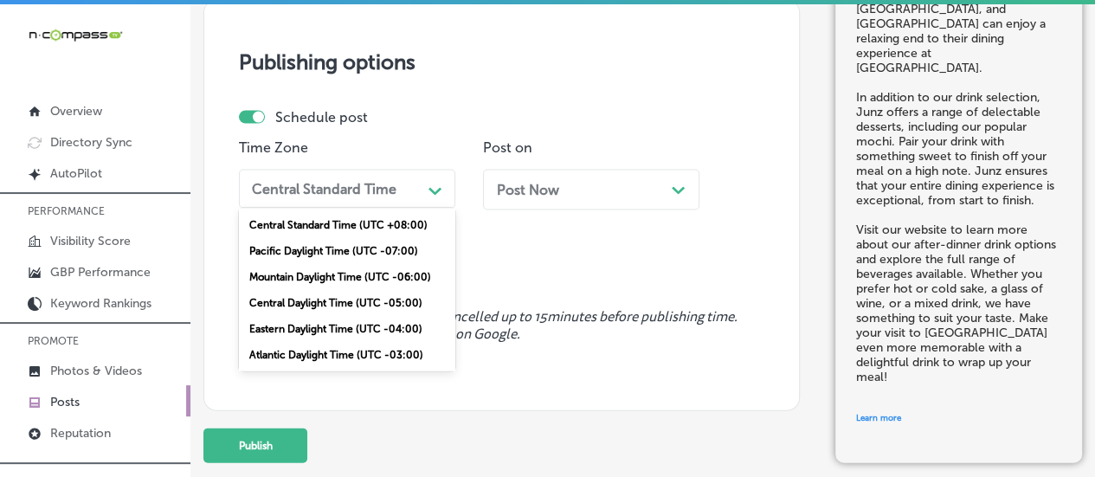
click at [402, 191] on div "Central Standard Time" at bounding box center [333, 189] width 177 height 27
click at [360, 273] on div "Mountain Daylight Time (UTC -06:00)" at bounding box center [347, 277] width 216 height 26
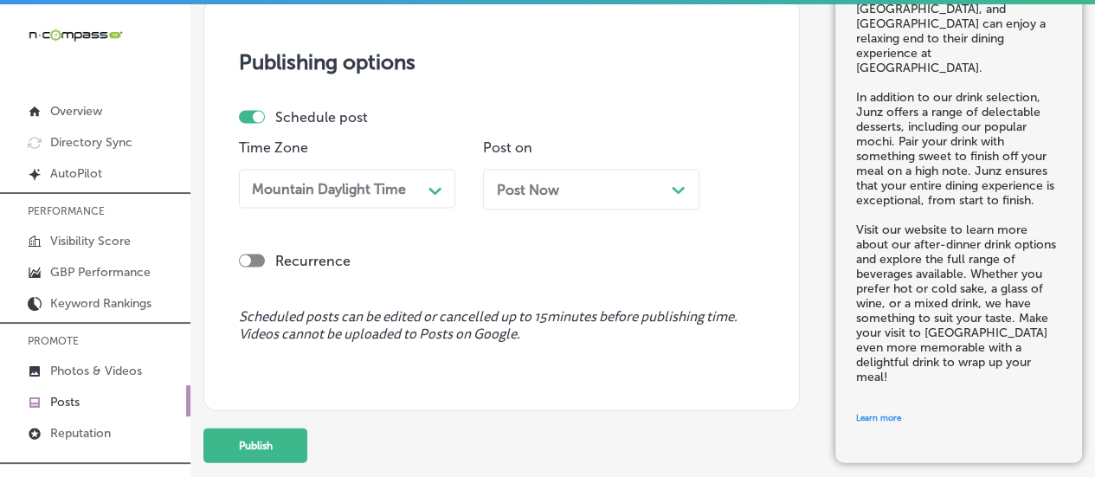
click at [675, 182] on div "Path Created with Sketch." at bounding box center [679, 189] width 14 height 14
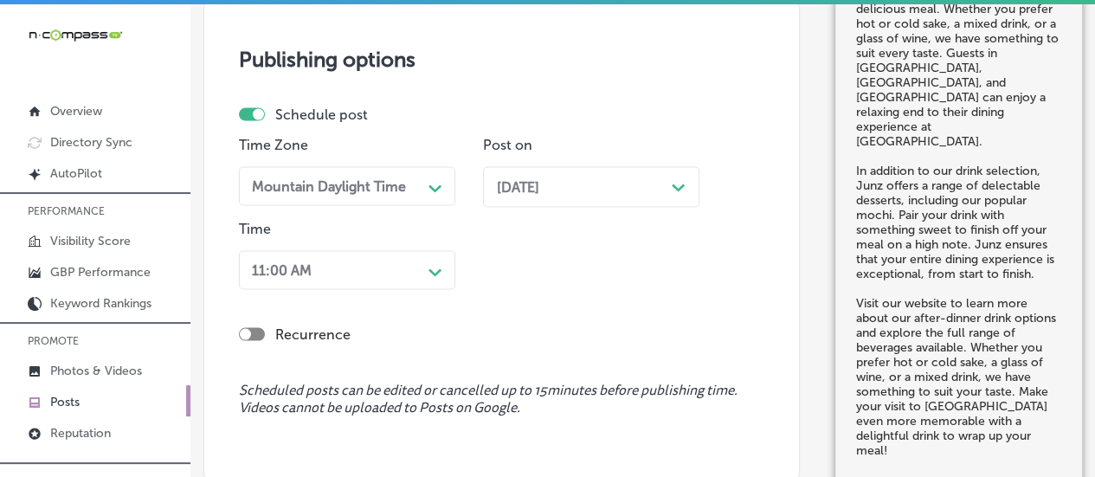
scroll to position [1726, 0]
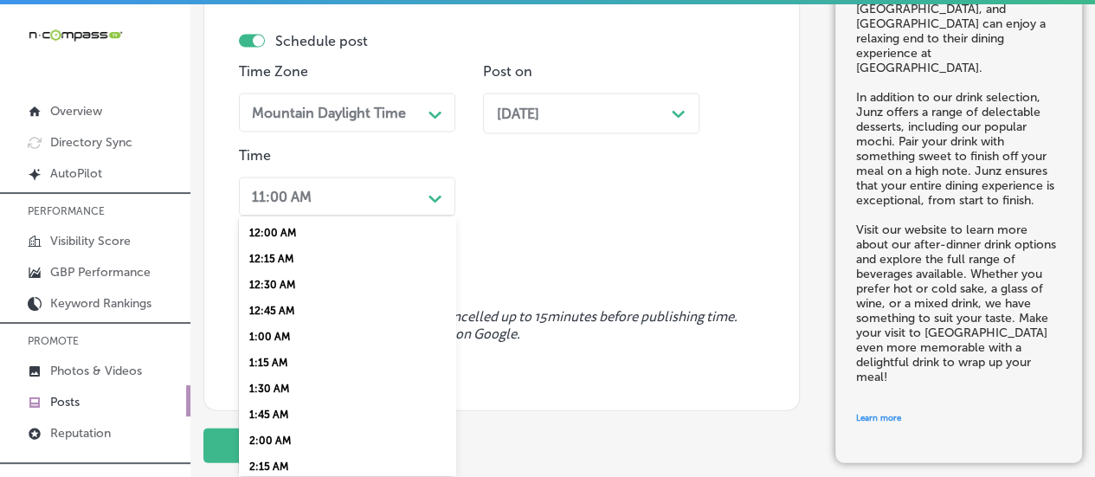
click at [418, 216] on div "option 7:00 AM, selected. option 12:15 AM focused, 2 of 96. 96 results availabl…" at bounding box center [347, 196] width 216 height 39
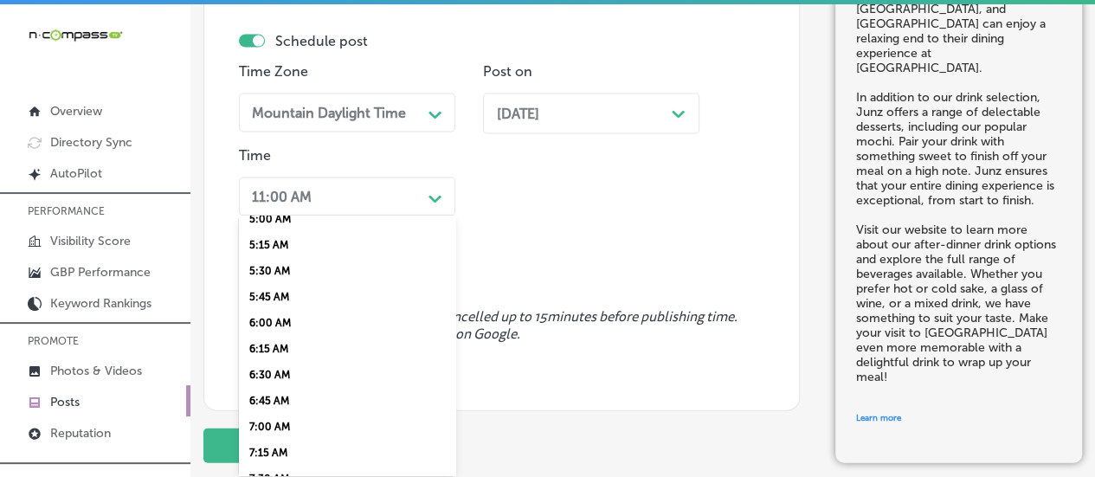
scroll to position [640, 0]
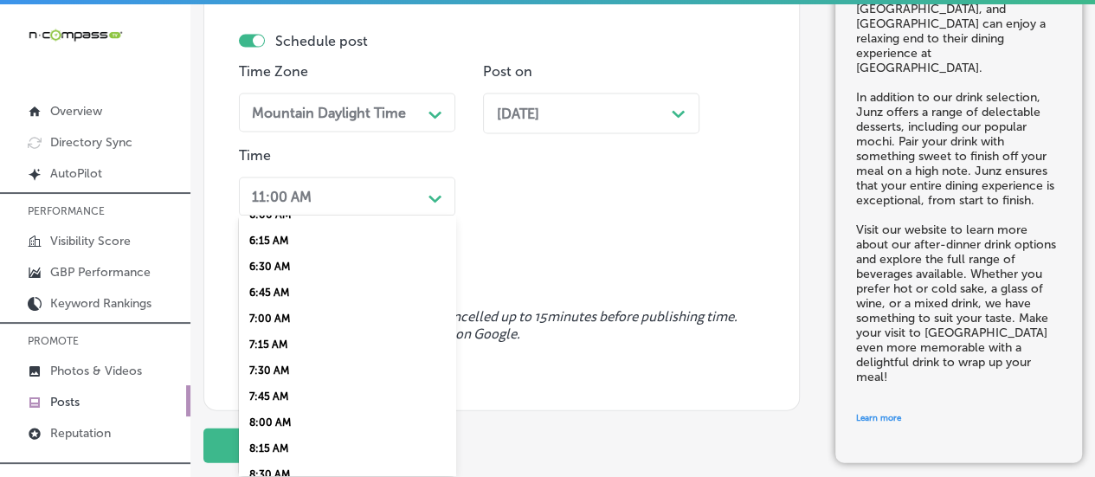
click at [280, 331] on div "7:00 AM" at bounding box center [347, 319] width 216 height 26
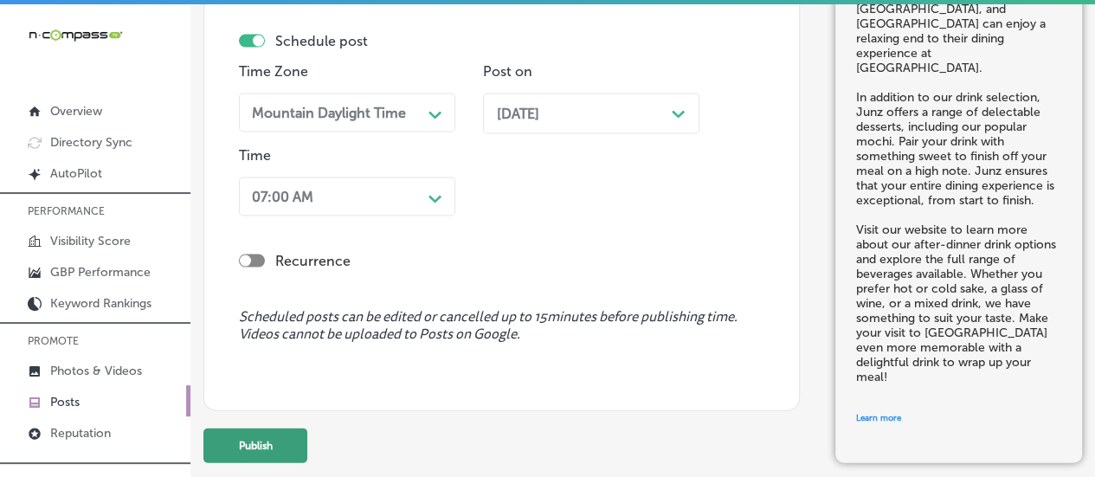
click at [239, 453] on button "Publish" at bounding box center [255, 445] width 104 height 35
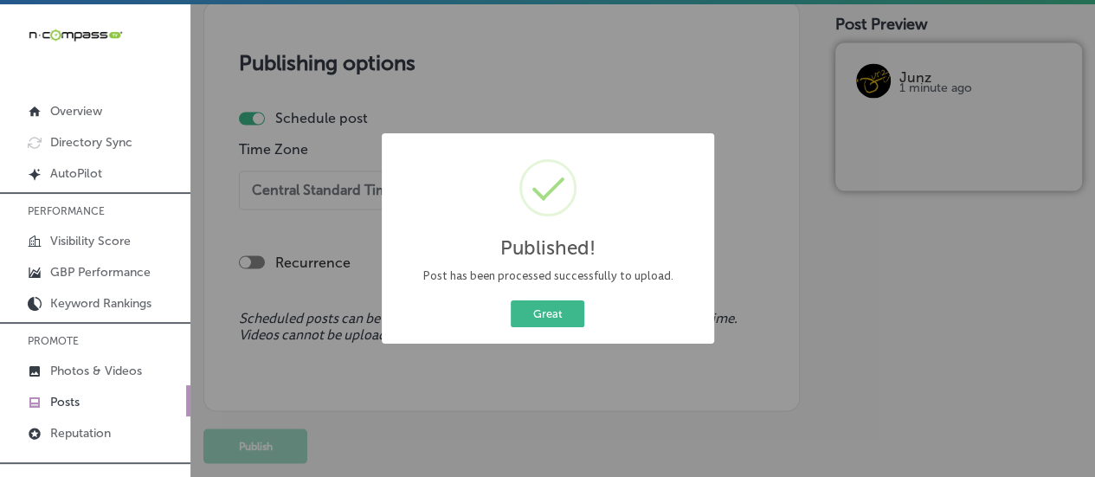
scroll to position [1497, 0]
click at [542, 311] on button "Great" at bounding box center [548, 313] width 74 height 27
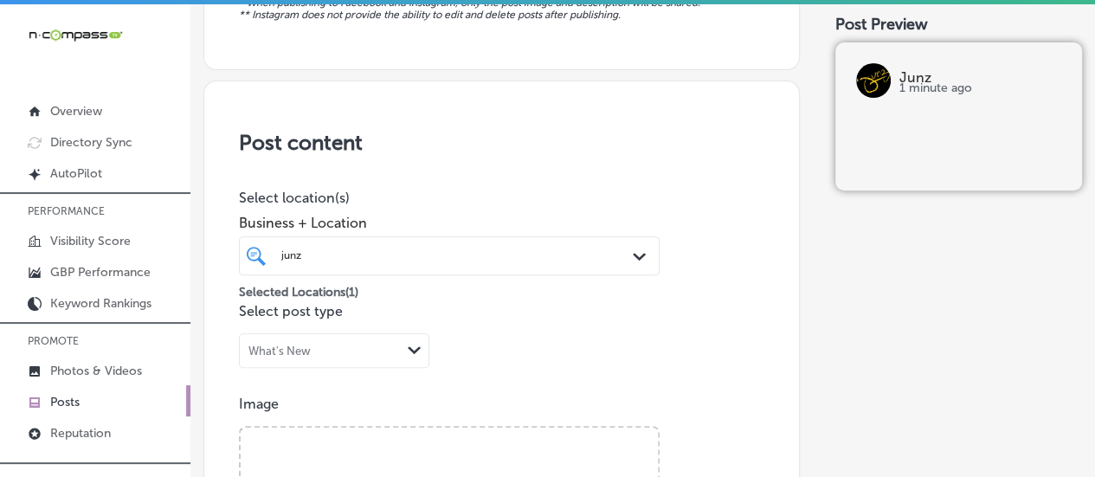
scroll to position [0, 0]
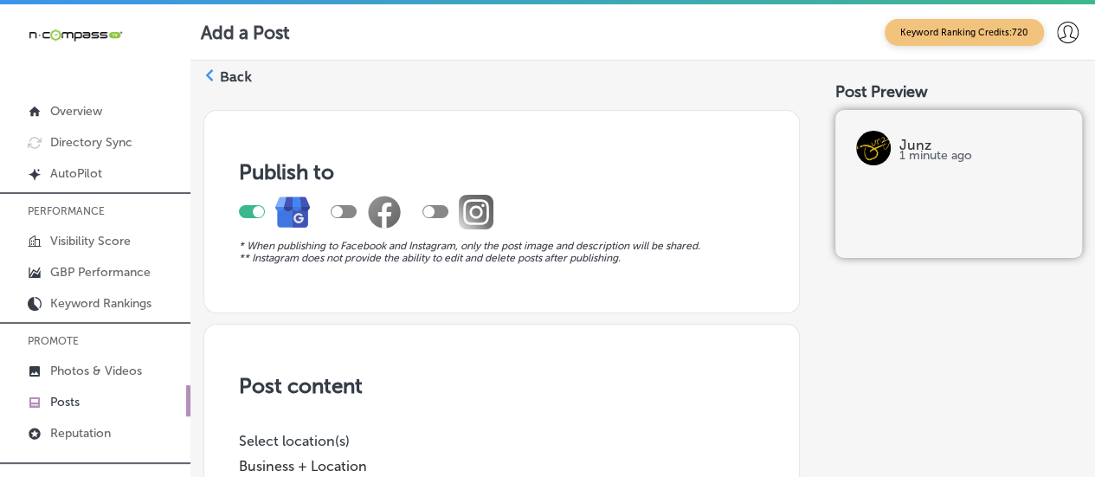
click at [215, 73] on div "Back" at bounding box center [227, 83] width 48 height 32
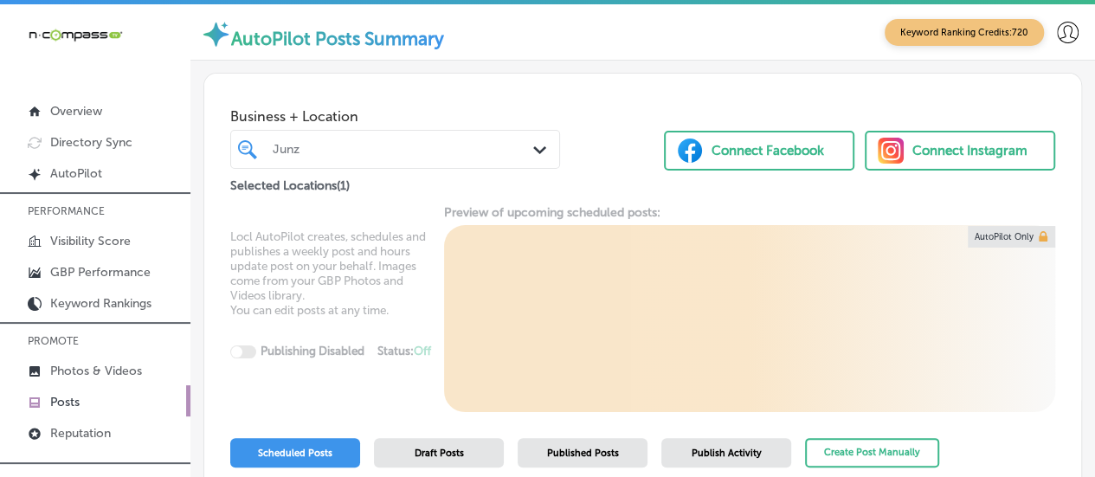
click at [344, 148] on div "Junz" at bounding box center [404, 149] width 262 height 15
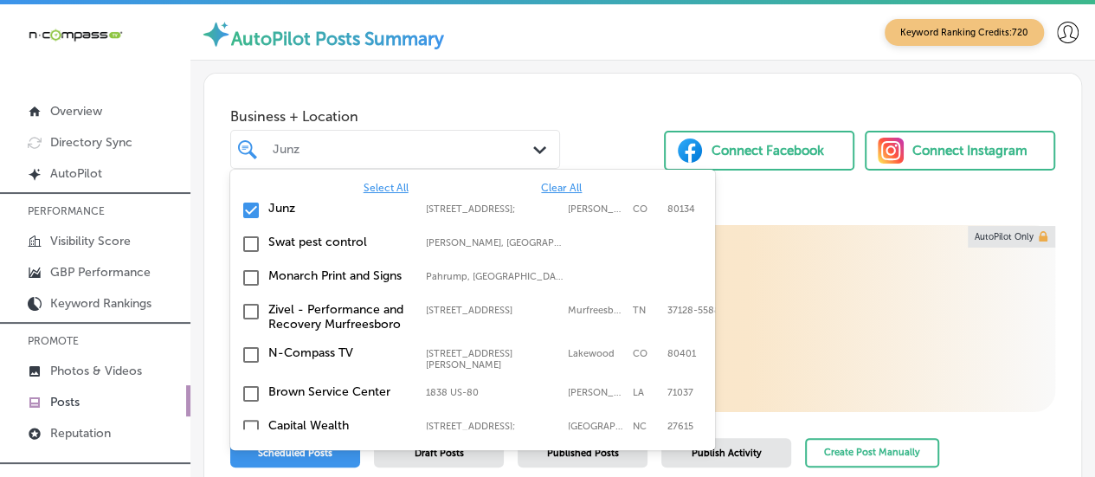
click at [549, 190] on span "Clear All" at bounding box center [561, 188] width 41 height 12
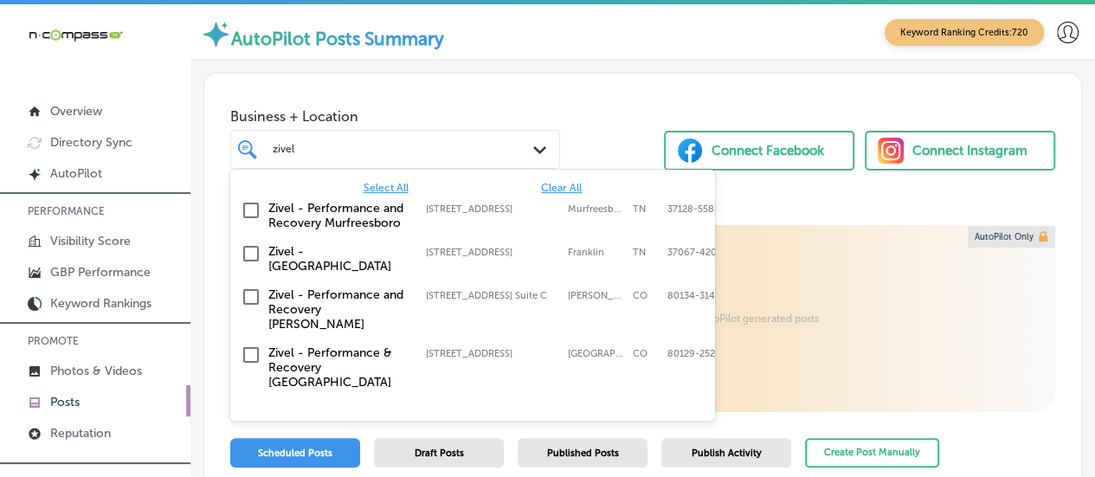
click at [366, 239] on div "Zivel - [GEOGRAPHIC_DATA] [STREET_ADDRESS] [STREET_ADDRESS]" at bounding box center [472, 258] width 485 height 43
type input "zivel"
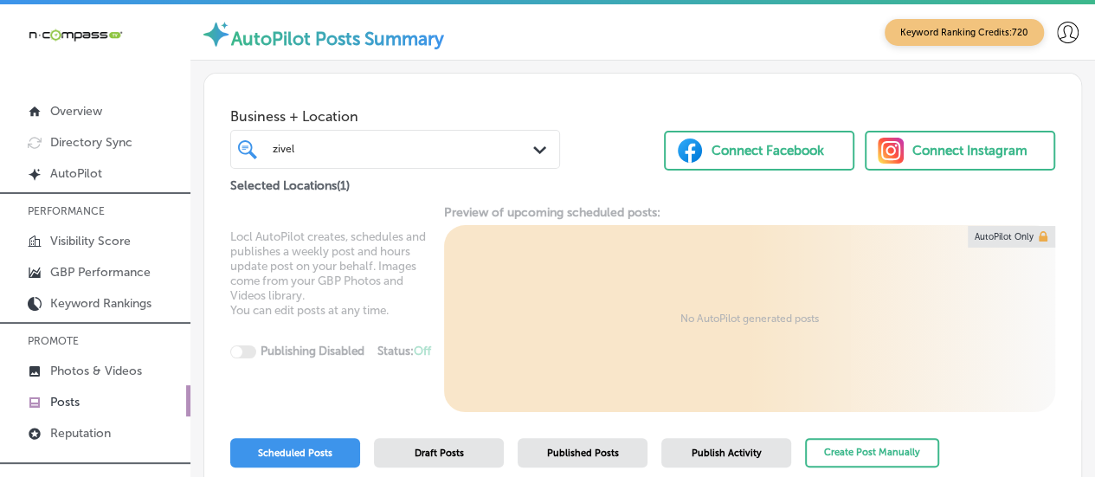
click at [408, 110] on span "Business + Location" at bounding box center [395, 116] width 330 height 16
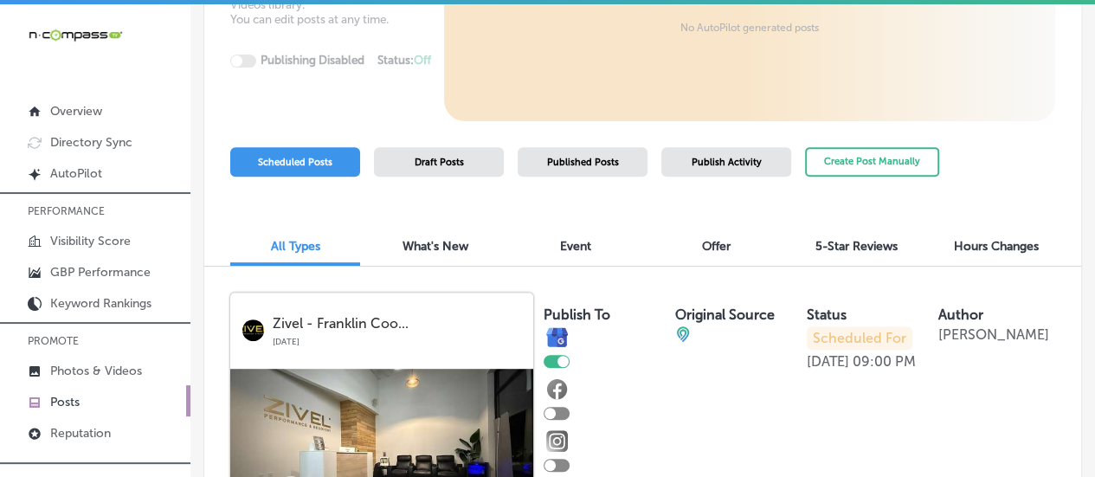
scroll to position [289, 0]
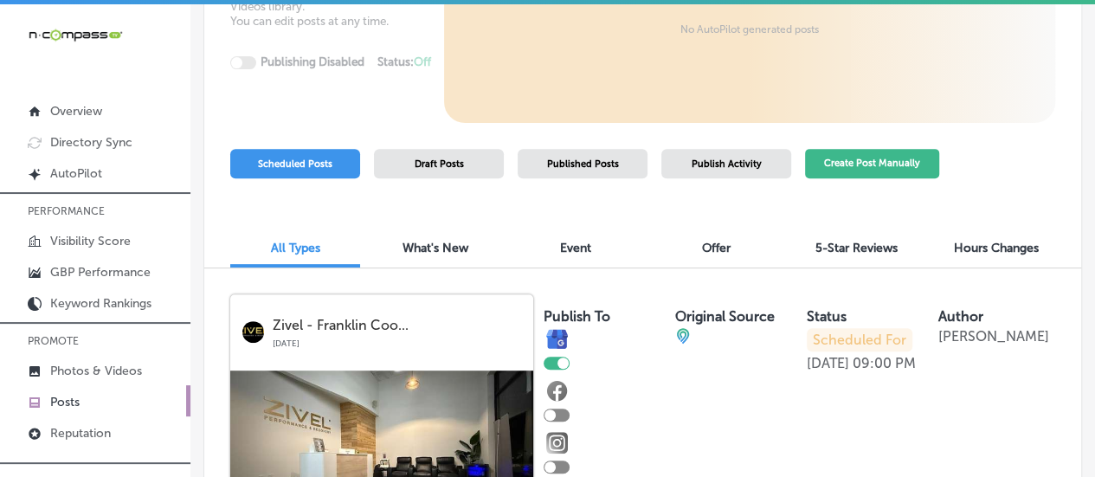
click at [845, 160] on button "Create Post Manually" at bounding box center [872, 164] width 134 height 30
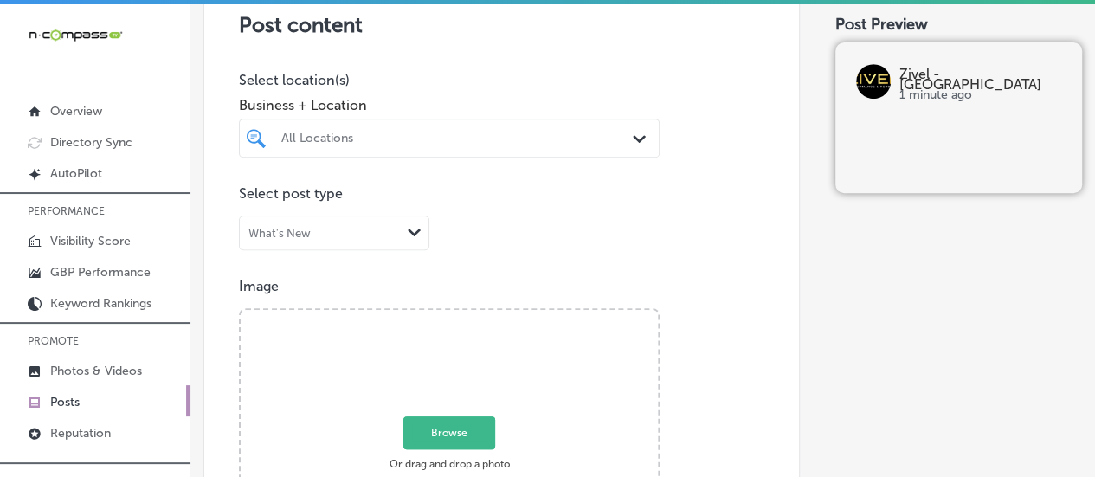
scroll to position [372, 0]
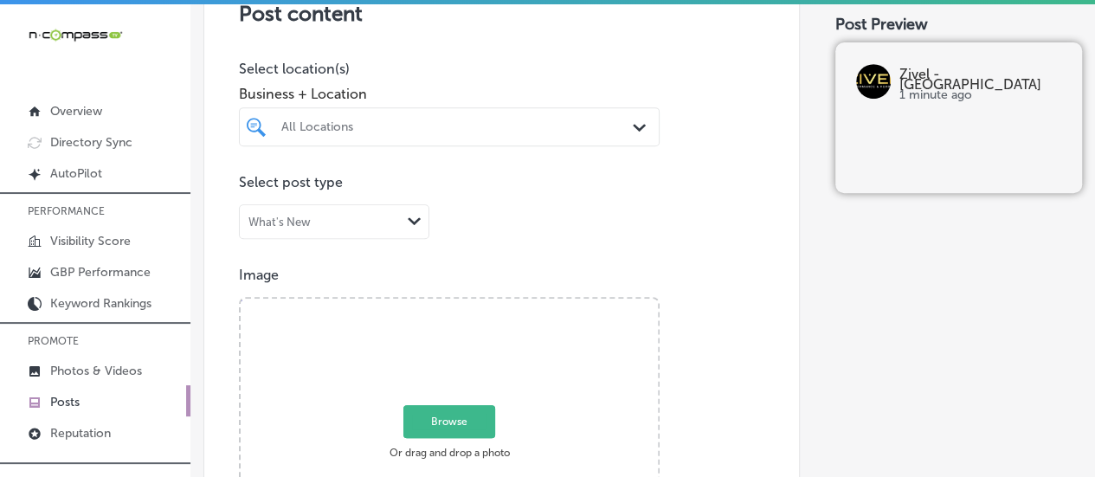
click at [443, 121] on div "All Locations" at bounding box center [457, 126] width 353 height 15
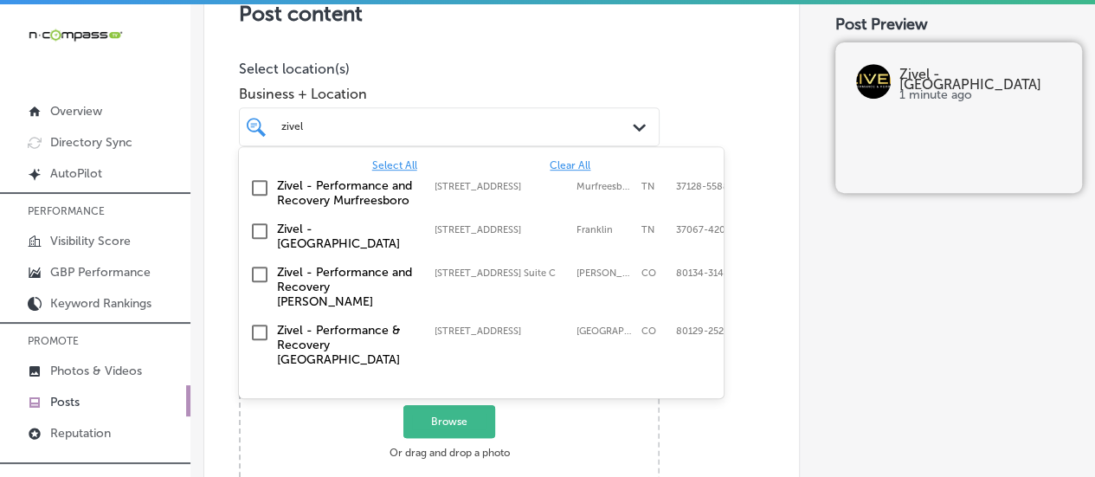
click at [366, 228] on label "Zivel - [GEOGRAPHIC_DATA]" at bounding box center [347, 236] width 140 height 29
type input "zivel"
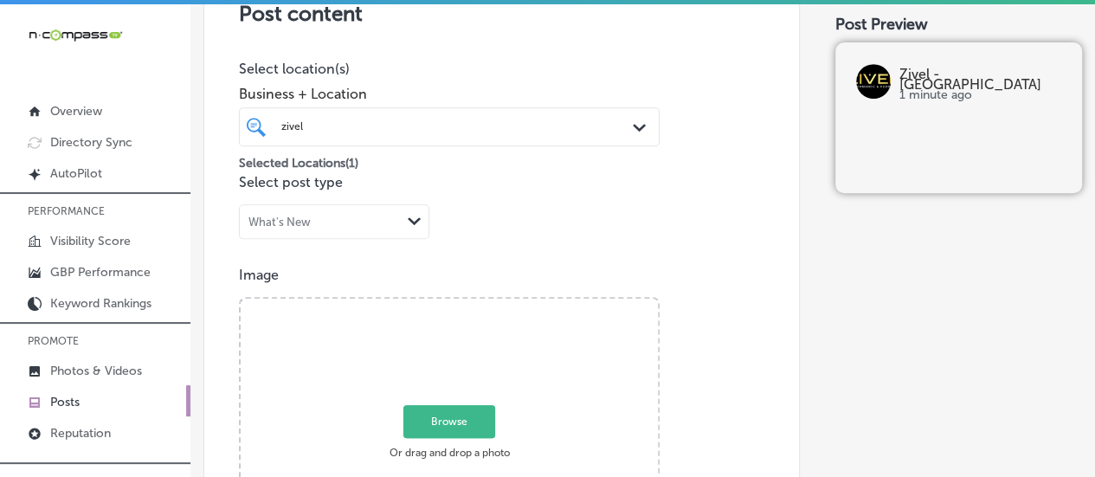
click at [471, 98] on span "Business + Location" at bounding box center [449, 94] width 421 height 16
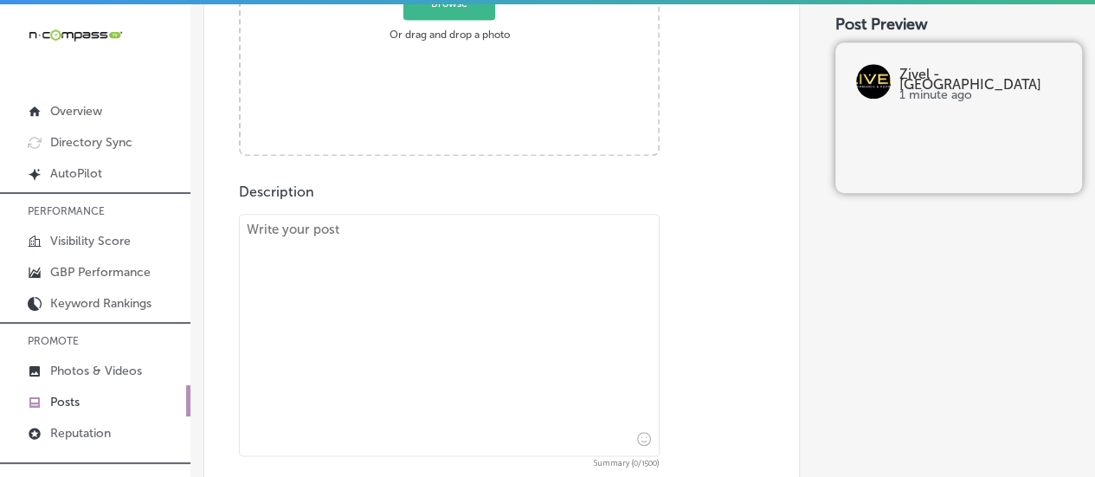
scroll to position [791, 0]
click at [469, 226] on textarea "To enrich screen reader interactions, please activate Accessibility in Grammarl…" at bounding box center [449, 334] width 421 height 242
click at [444, 311] on textarea "To enrich screen reader interactions, please activate Accessibility in Grammarl…" at bounding box center [449, 334] width 421 height 242
paste textarea "Looking for high-quality skincare that delivers results? At [GEOGRAPHIC_DATA], …"
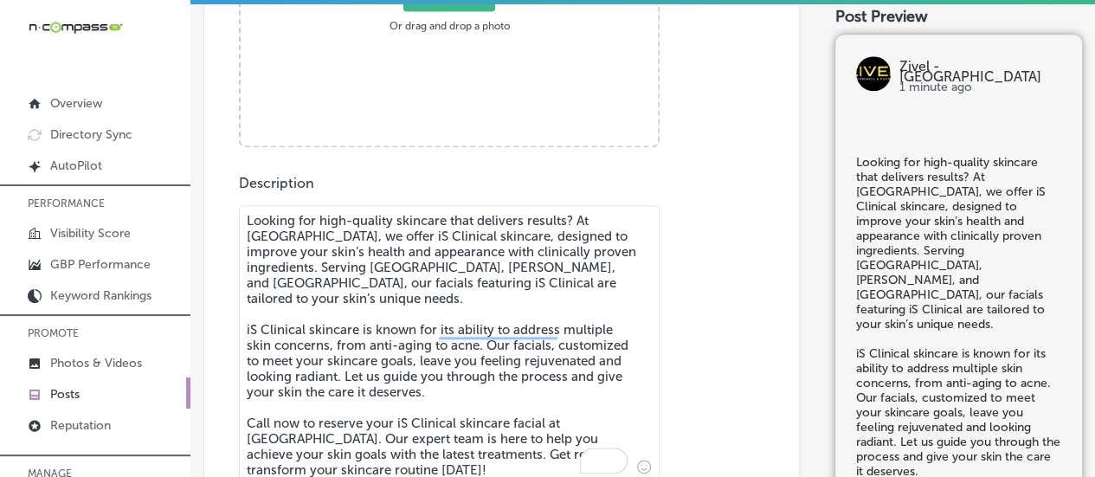
scroll to position [585, 0]
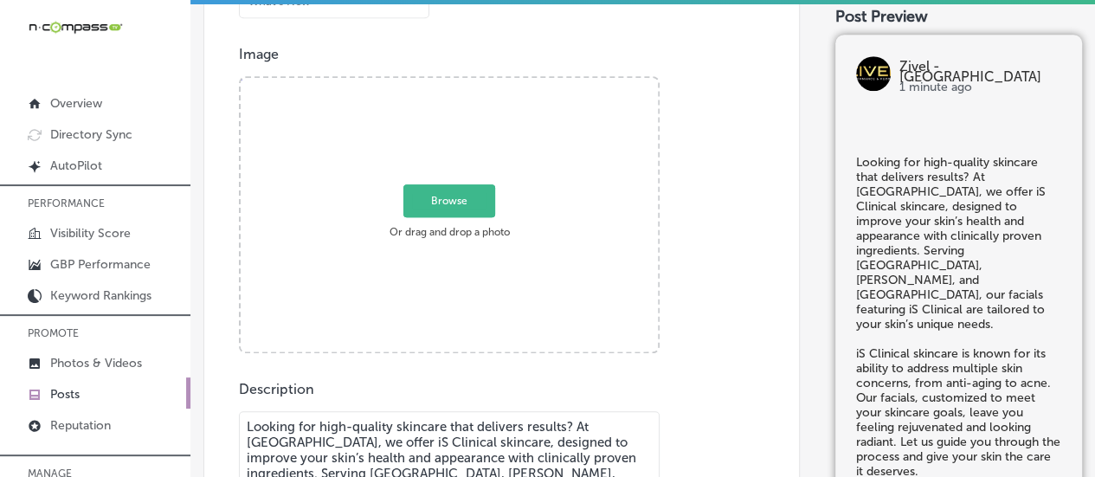
type textarea "Looking for high-quality skincare that delivers results? At [GEOGRAPHIC_DATA], …"
click at [464, 184] on span "Browse" at bounding box center [449, 200] width 92 height 33
click at [464, 83] on input "Browse Or drag and drop a photo" at bounding box center [449, 80] width 417 height 5
type input "C:\fakepath\IMG_9883 (1).jpg"
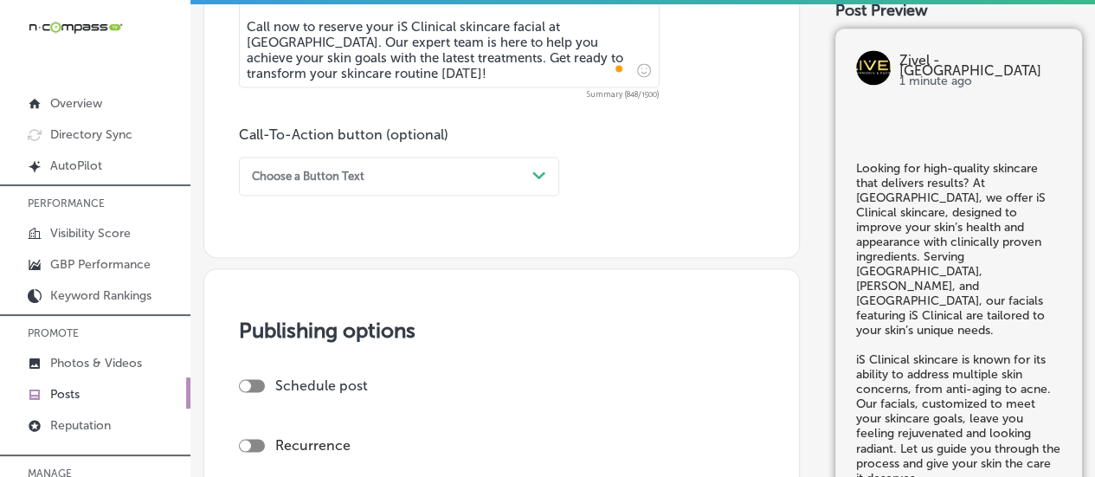
scroll to position [1192, 0]
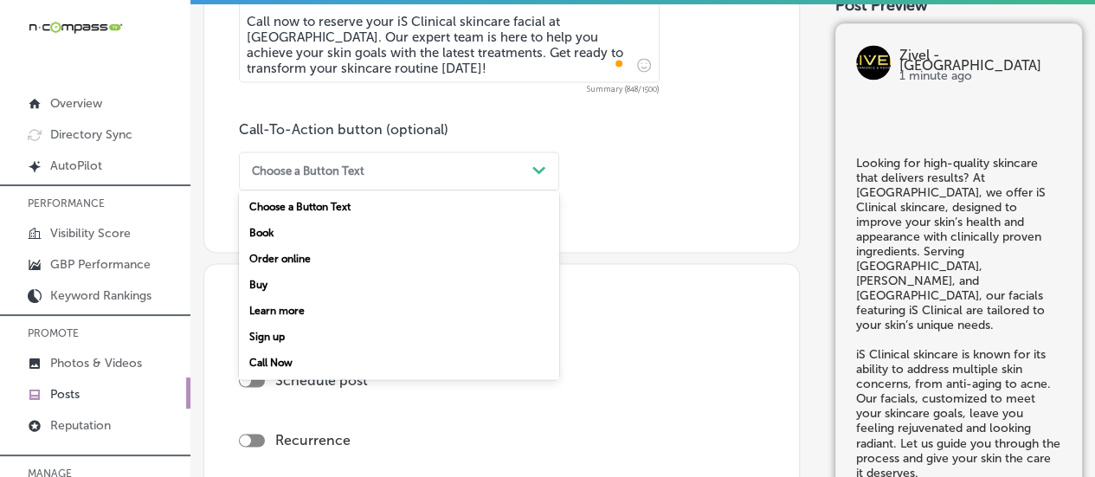
click at [456, 175] on div "Choose a Button Text" at bounding box center [385, 170] width 280 height 23
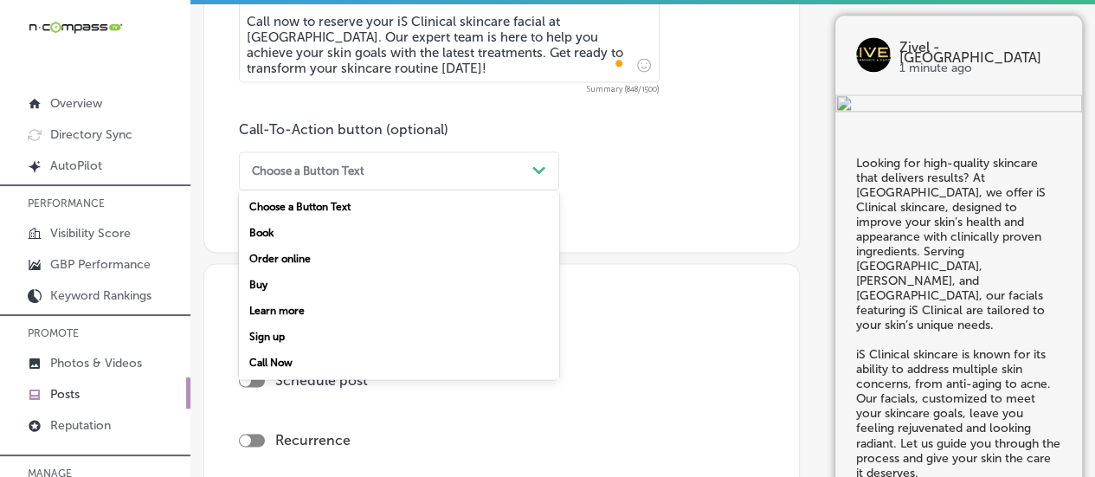
click at [303, 363] on div "Call Now" at bounding box center [399, 363] width 320 height 26
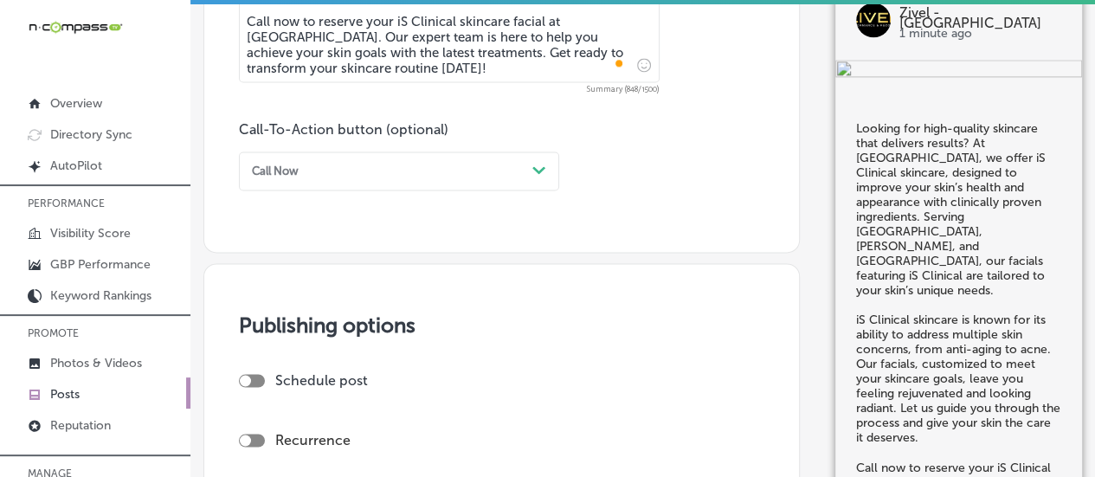
scroll to position [1382, 0]
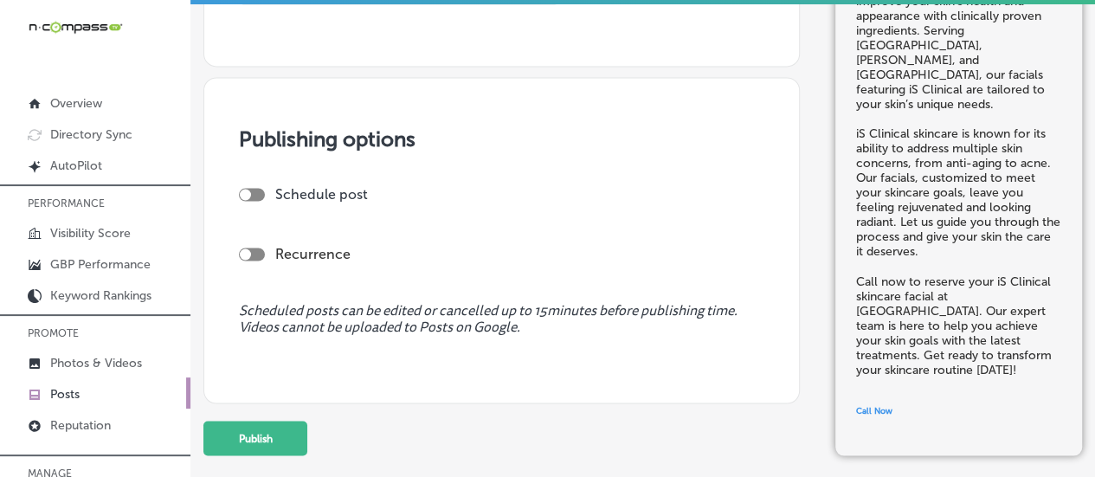
click at [252, 188] on div at bounding box center [252, 194] width 26 height 13
checkbox input "true"
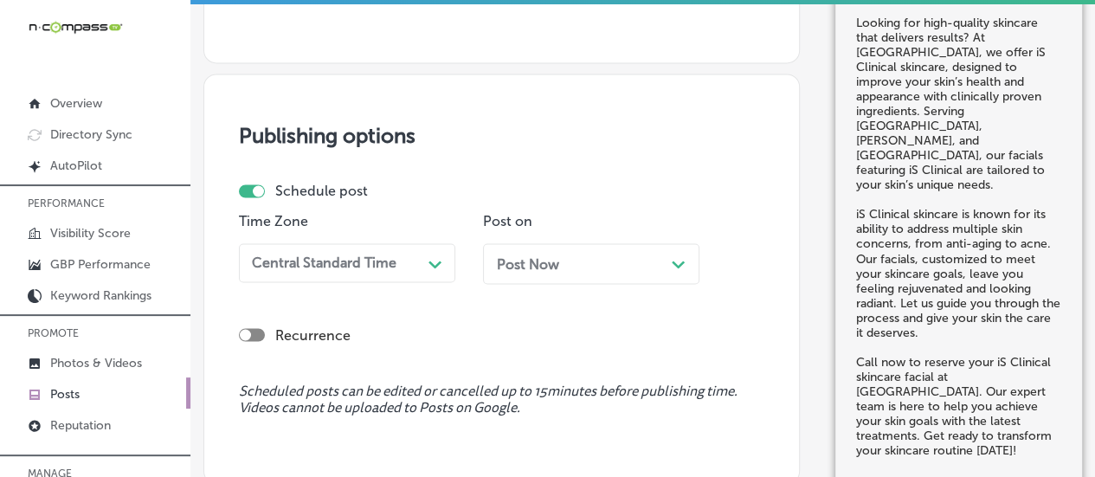
click at [421, 267] on div "Central Standard Time" at bounding box center [333, 262] width 177 height 27
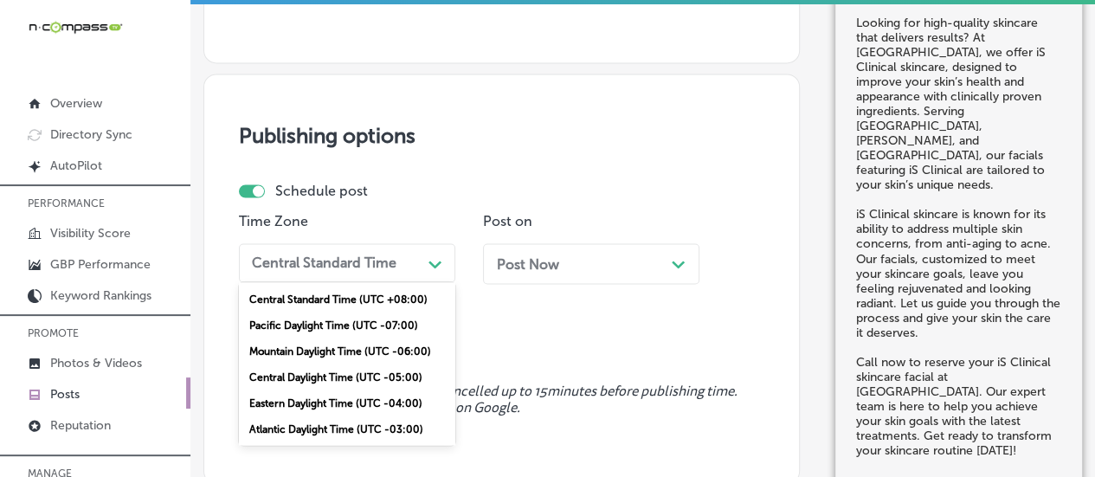
click at [341, 350] on div "Mountain Daylight Time (UTC -06:00)" at bounding box center [347, 350] width 216 height 26
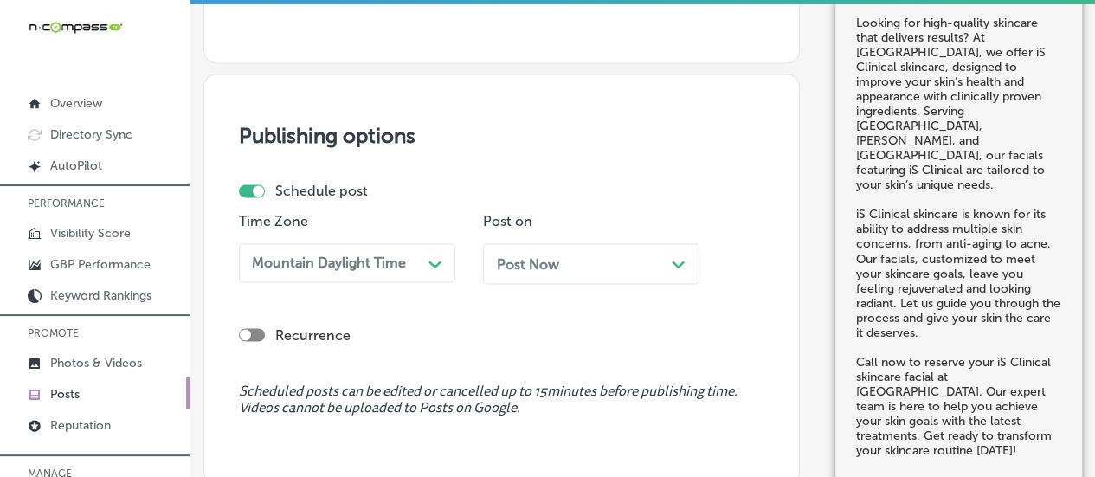
click at [682, 268] on div "Post Now Path Created with Sketch." at bounding box center [591, 263] width 189 height 16
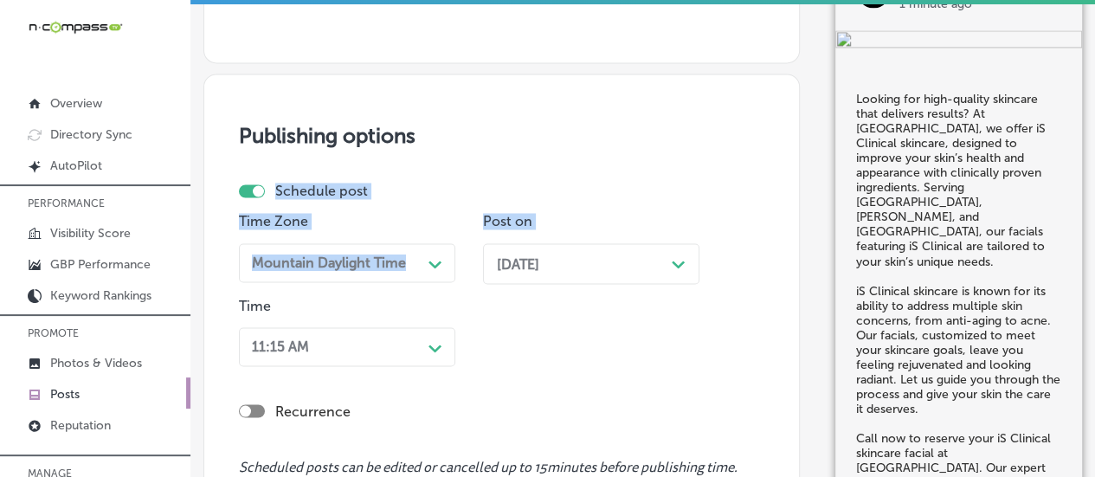
drag, startPoint x: 590, startPoint y: 72, endPoint x: 443, endPoint y: 296, distance: 268.1
click at [530, 330] on div "Time Zone Mountain Daylight Time Path Created with Sketch. Post on [DATE] Path …" at bounding box center [496, 293] width 515 height 160
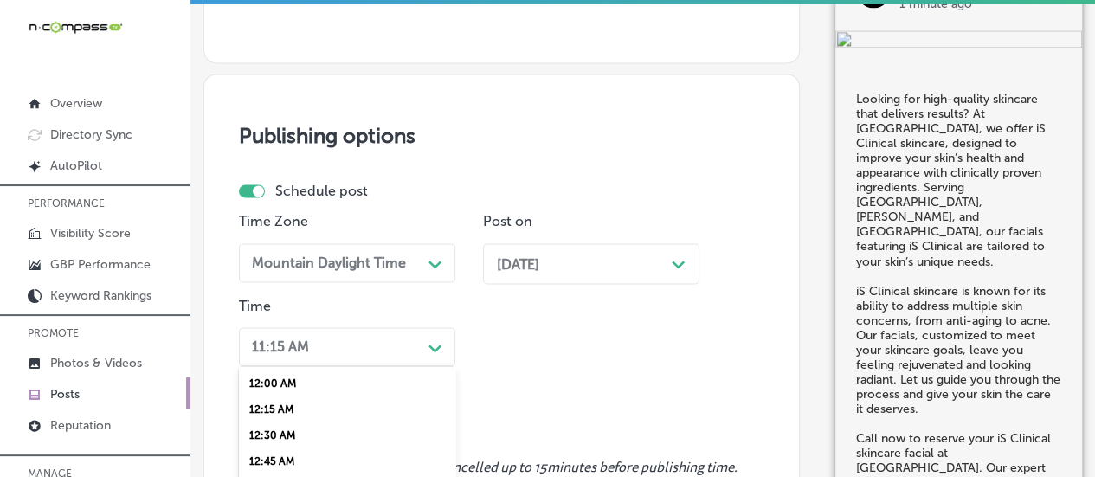
scroll to position [1537, 0]
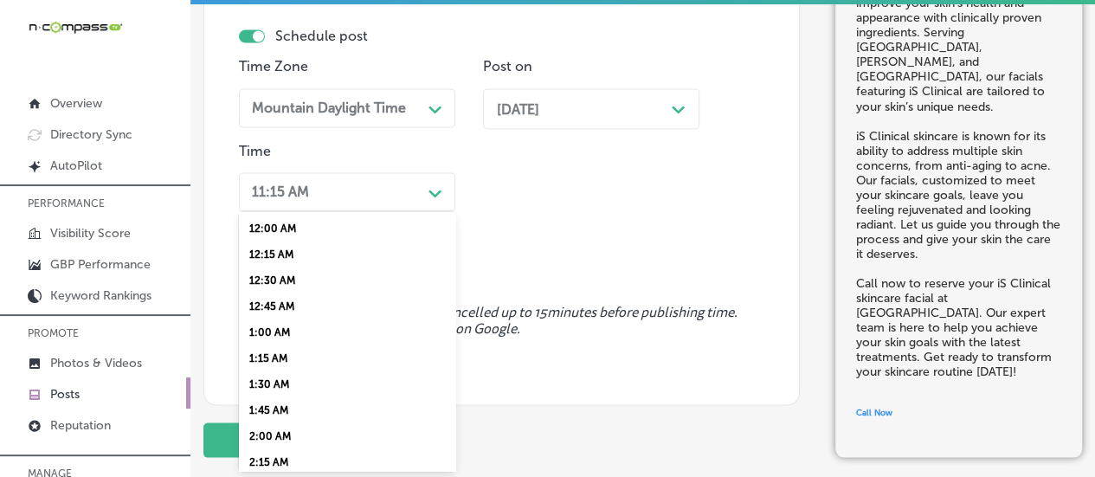
click at [432, 211] on div "option 1:15 AM focused, 6 of 96. 96 results available. Use Up and Down to choos…" at bounding box center [347, 191] width 216 height 39
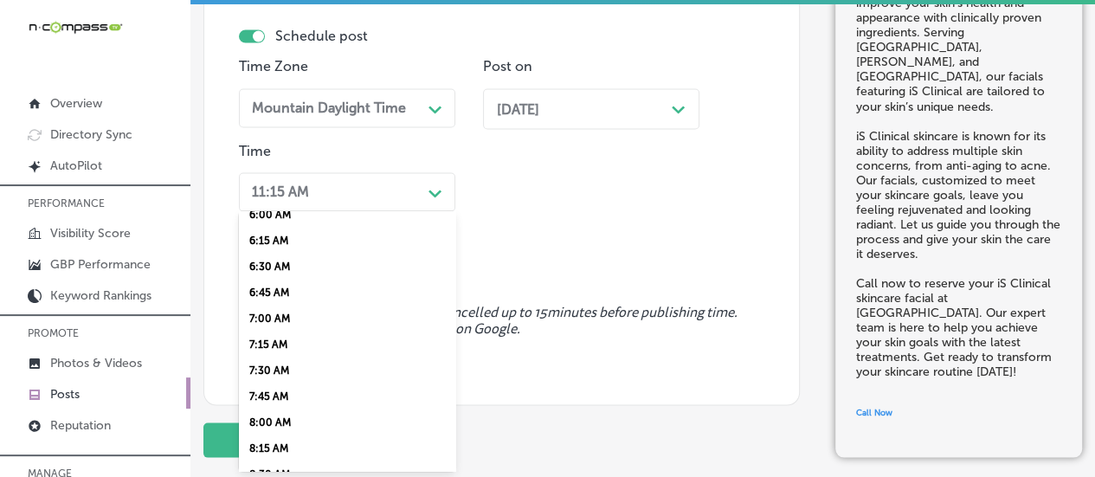
scroll to position [637, 0]
click at [286, 331] on div "7:00 AM" at bounding box center [347, 318] width 216 height 26
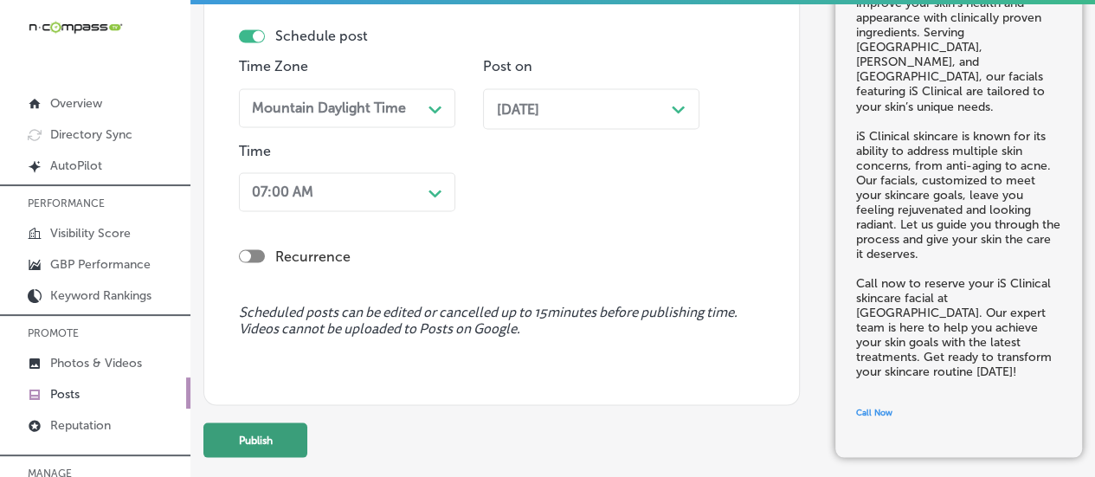
click at [283, 440] on button "Publish" at bounding box center [255, 439] width 104 height 35
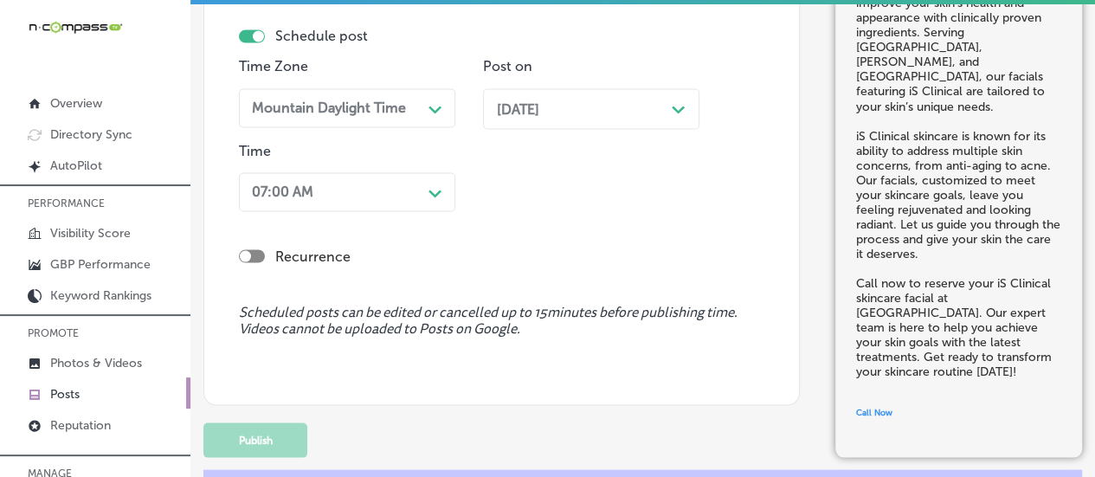
scroll to position [1466, 0]
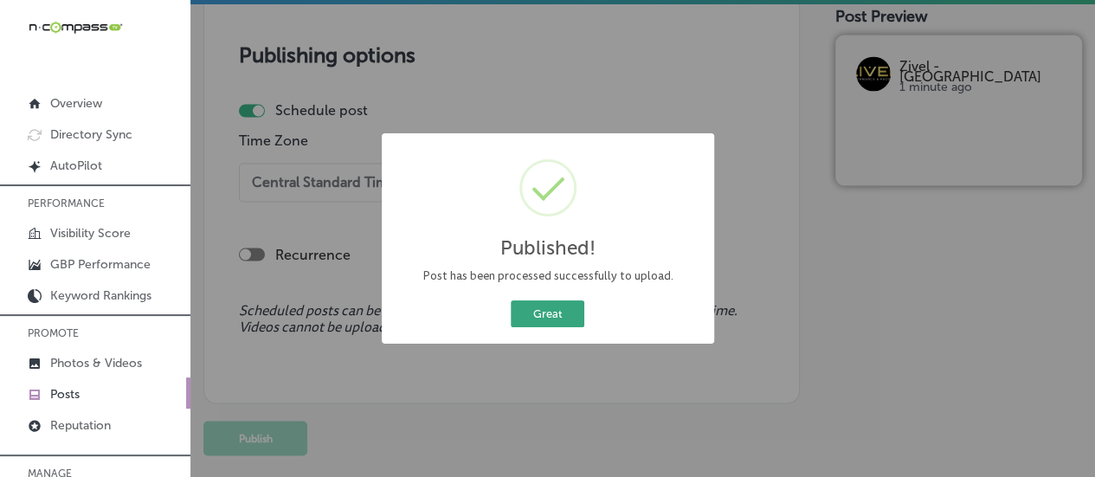
click at [545, 314] on button "Great" at bounding box center [548, 313] width 74 height 27
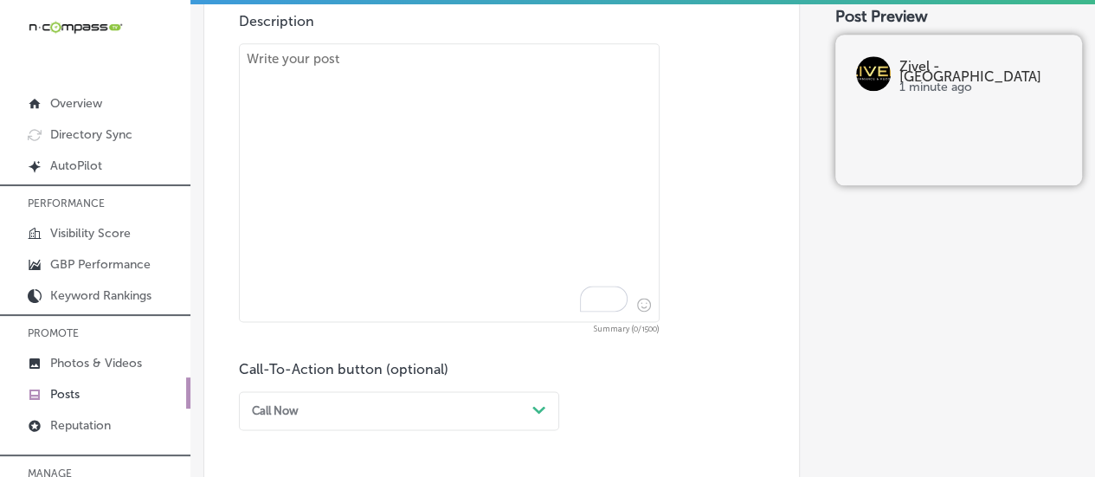
scroll to position [934, 0]
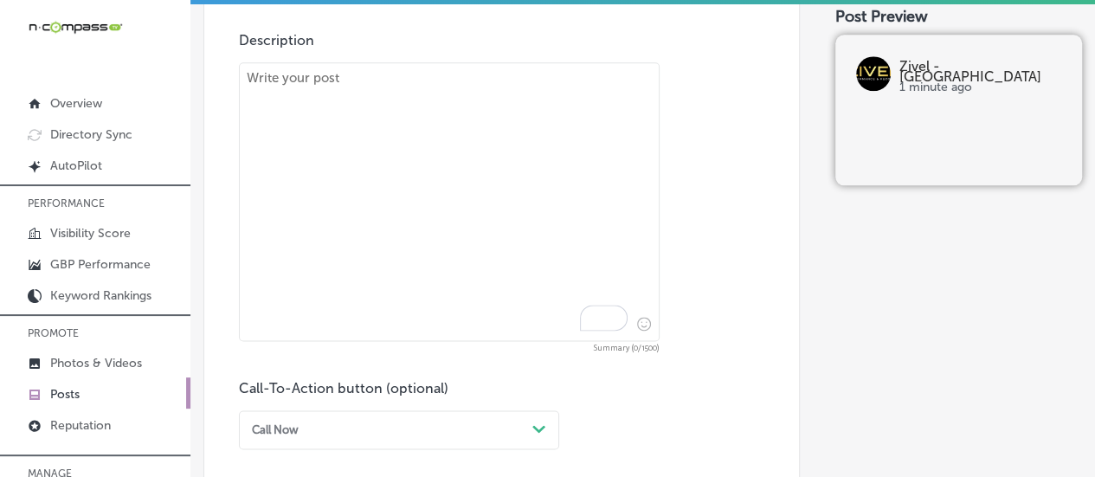
click at [489, 191] on textarea "To enrich screen reader interactions, please activate Accessibility in Grammarl…" at bounding box center [449, 201] width 421 height 279
paste textarea "Experience the many benefits of [MEDICAL_DATA] at Zivel - [GEOGRAPHIC_DATA]! Th…"
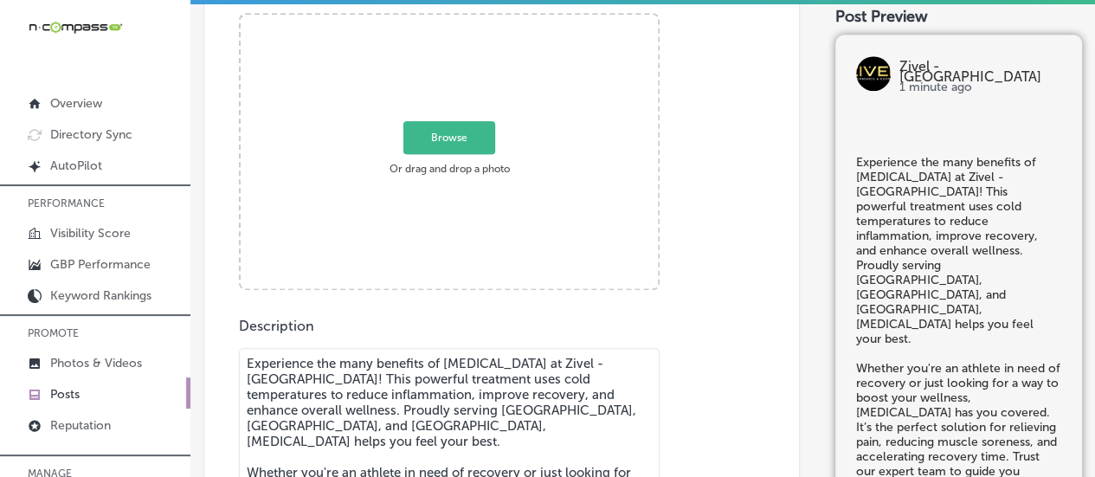
scroll to position [646, 0]
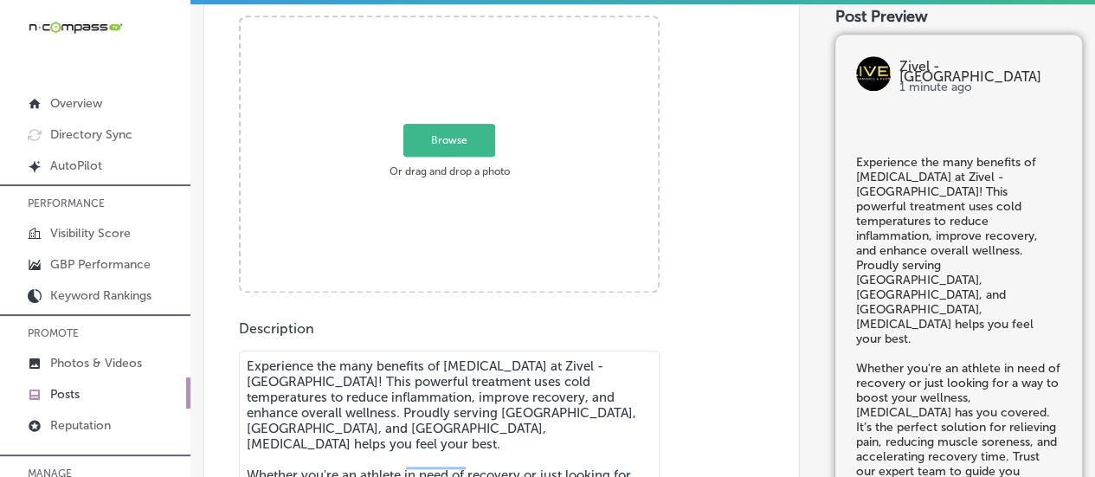
type textarea "Experience the many benefits of [MEDICAL_DATA] at Zivel - [GEOGRAPHIC_DATA]! Th…"
click at [468, 151] on span "Browse" at bounding box center [449, 140] width 92 height 33
click at [468, 22] on input "Browse Or drag and drop a photo" at bounding box center [449, 19] width 417 height 5
type input "C:\fakepath\508455785_122159937830558220_7978520301590965168_n (1).jpg"
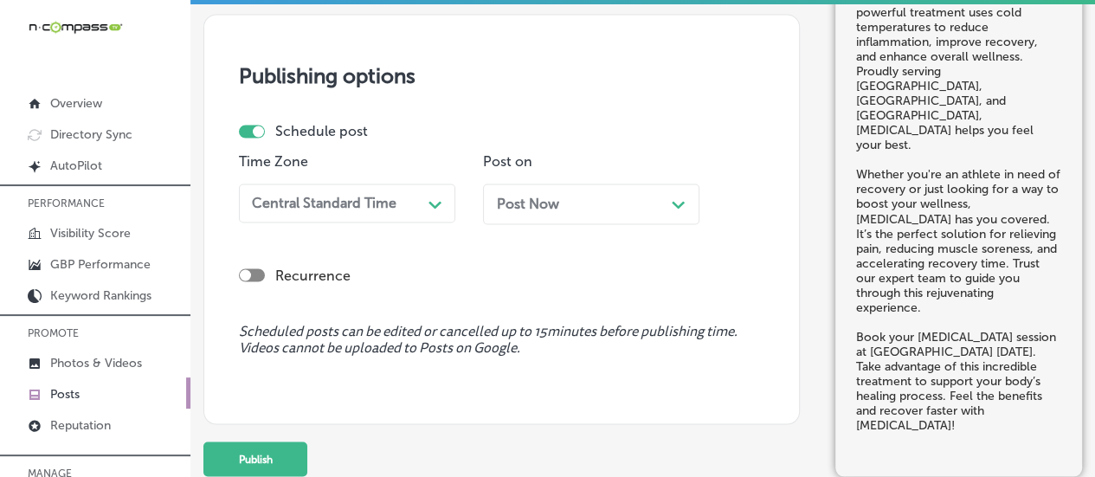
scroll to position [1450, 0]
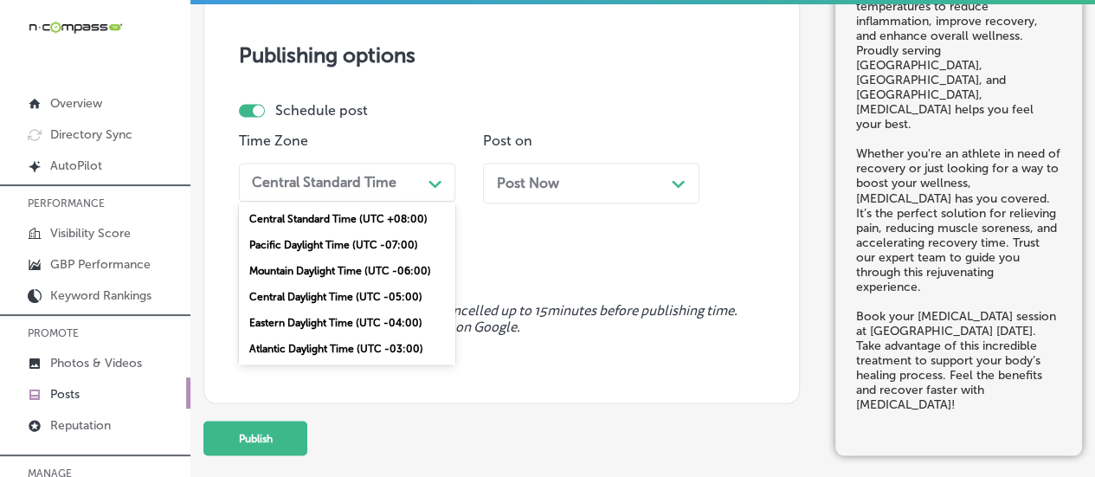
click at [421, 168] on div "Path Created with Sketch." at bounding box center [435, 182] width 28 height 28
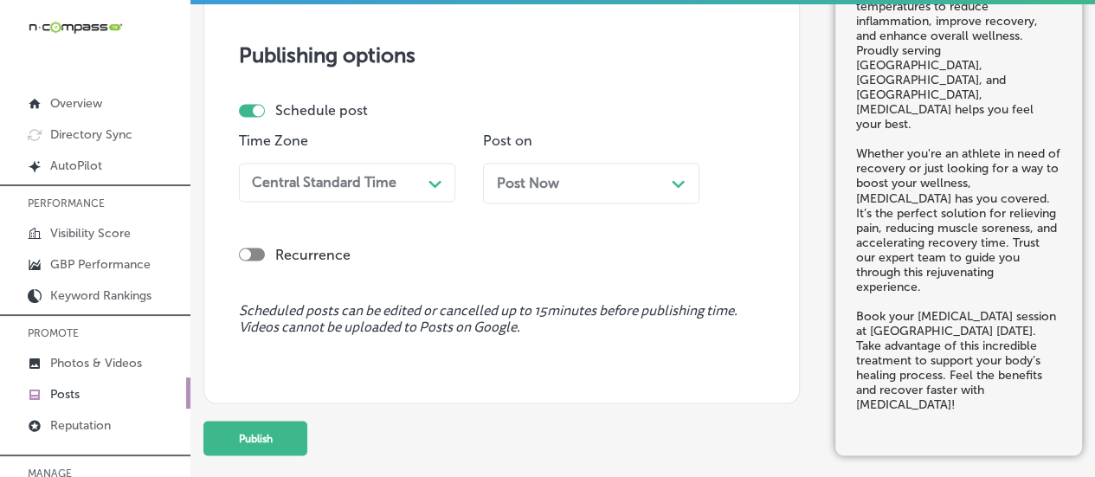
click at [470, 116] on div "Schedule post Time Zone Central Standard Time Path Created with Sketch. Post on…" at bounding box center [496, 159] width 515 height 114
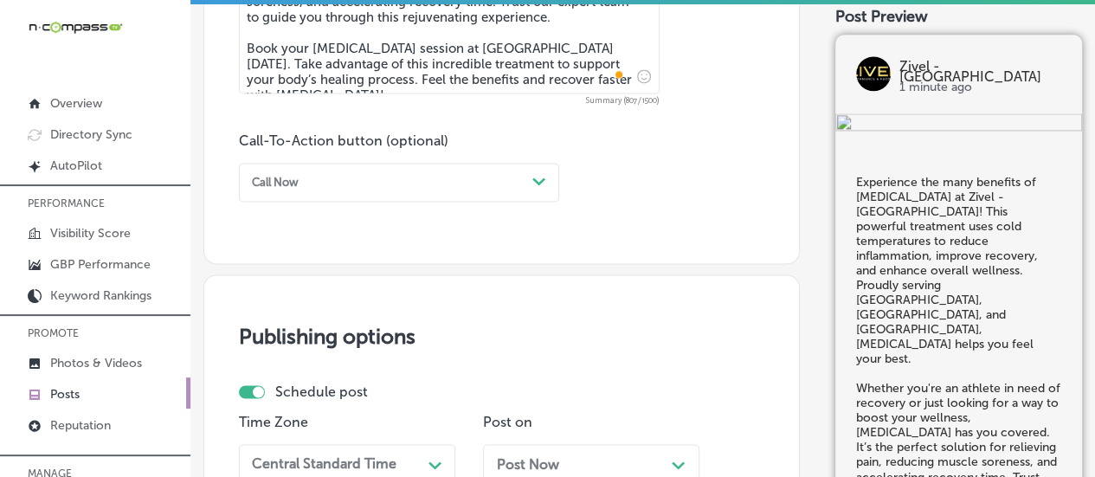
scroll to position [1165, 0]
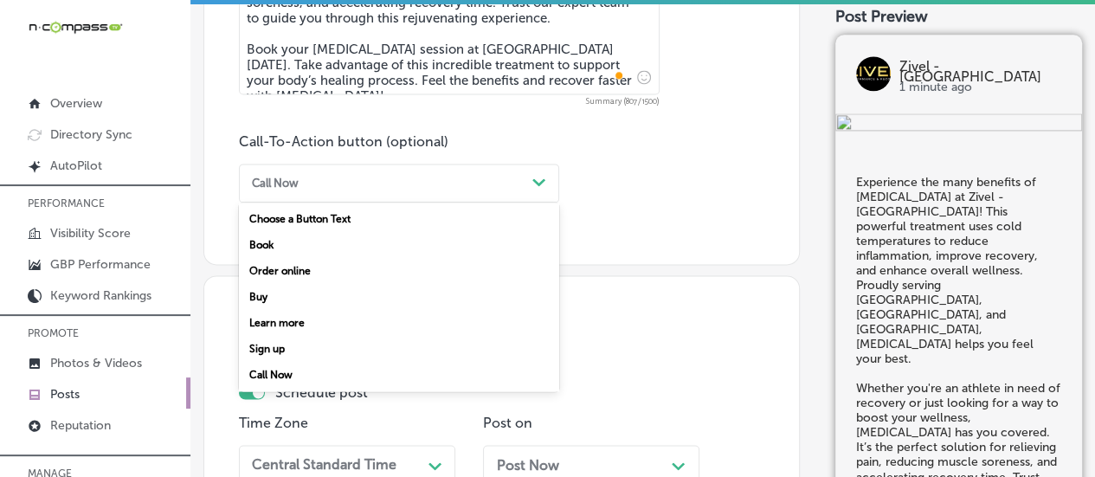
click at [440, 179] on div "Call Now" at bounding box center [385, 182] width 280 height 23
click at [272, 241] on div "Book" at bounding box center [399, 245] width 320 height 26
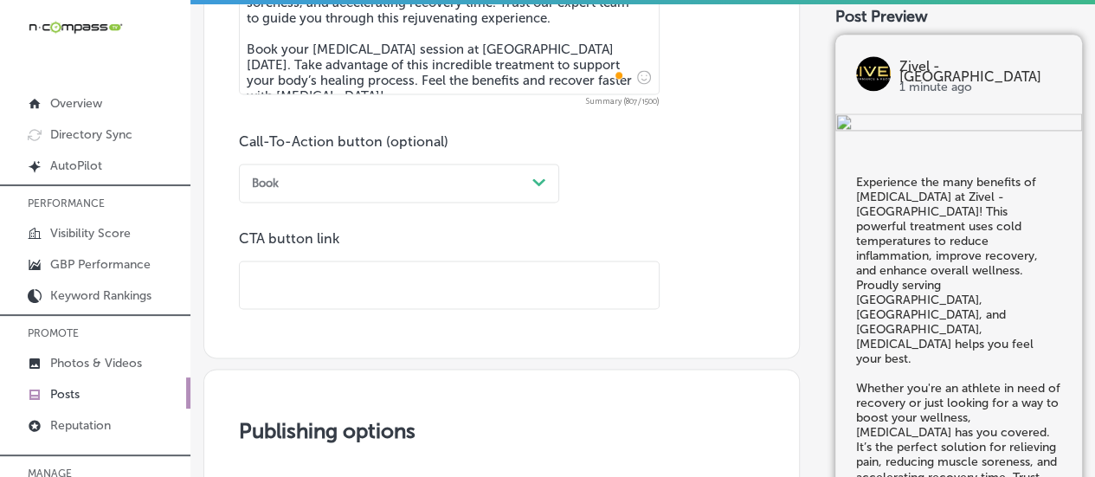
click at [321, 266] on input "text" at bounding box center [449, 285] width 419 height 48
paste input "[URL][DOMAIN_NAME]"
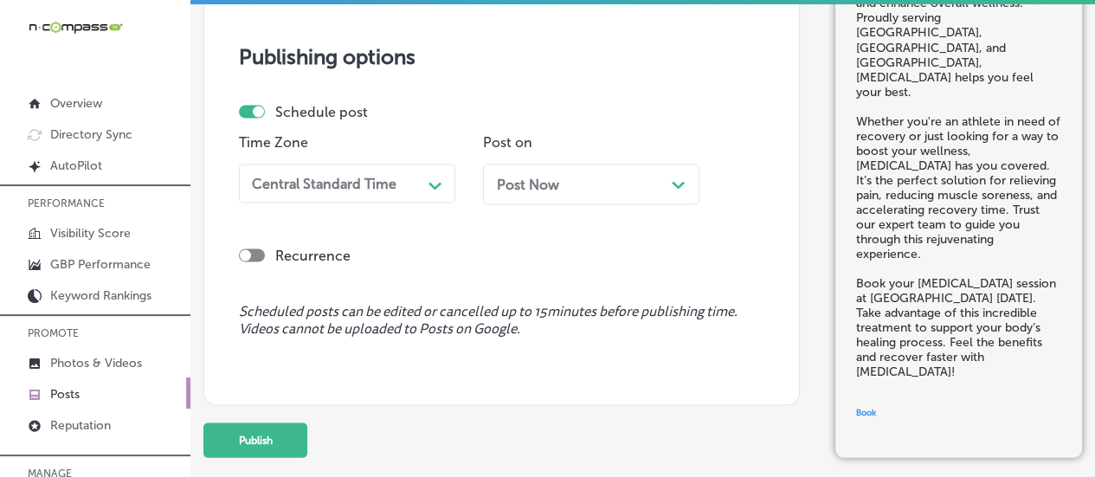
scroll to position [1599, 0]
type input "[URL][DOMAIN_NAME]"
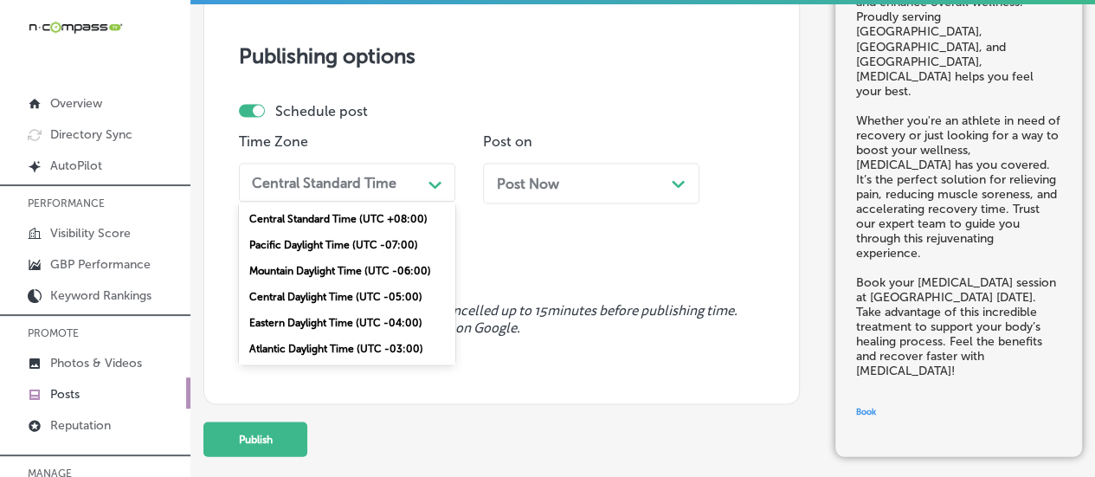
click at [369, 186] on div "Central Standard Time" at bounding box center [324, 182] width 145 height 16
click at [309, 271] on div "Mountain Daylight Time (UTC -06:00)" at bounding box center [347, 270] width 216 height 26
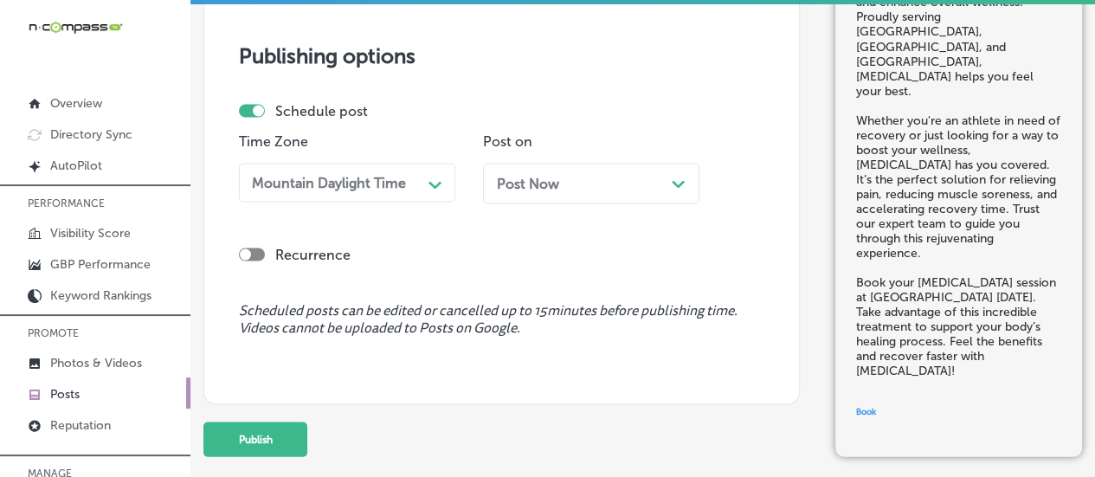
click at [671, 197] on div "Post Now Path Created with Sketch." at bounding box center [591, 183] width 216 height 41
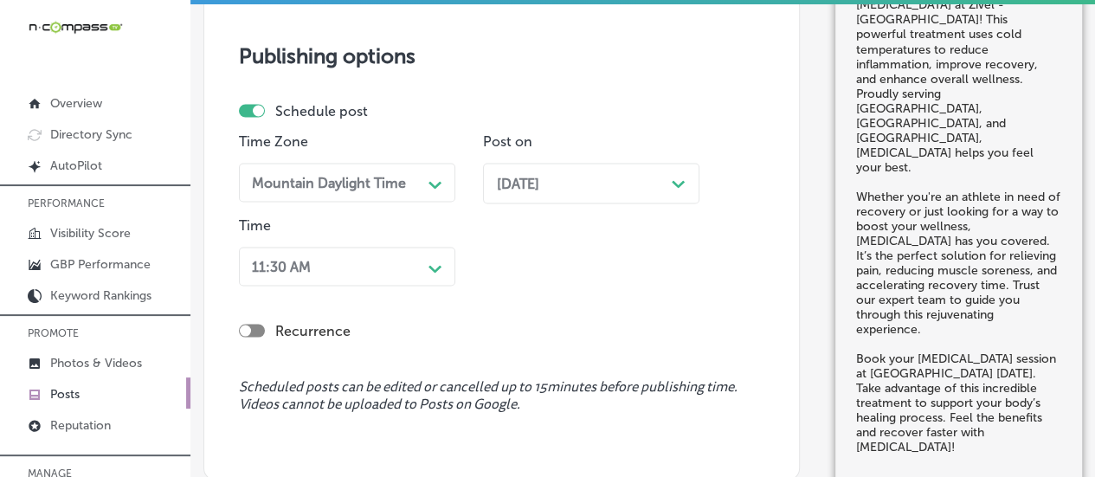
scroll to position [1674, 0]
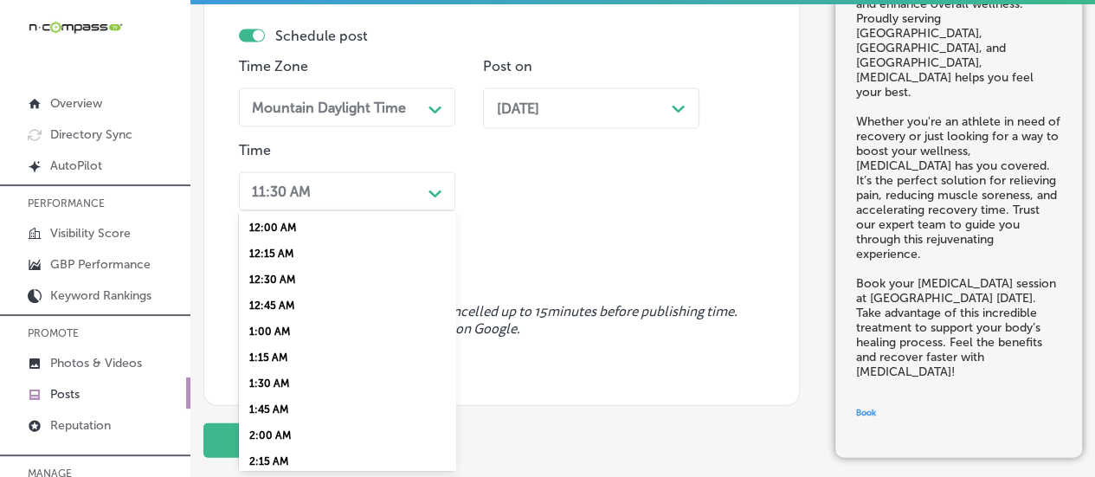
click at [393, 211] on div "option 7:00 AM, selected. option 12:30 AM focused, 3 of 96. 96 results availabl…" at bounding box center [347, 191] width 216 height 39
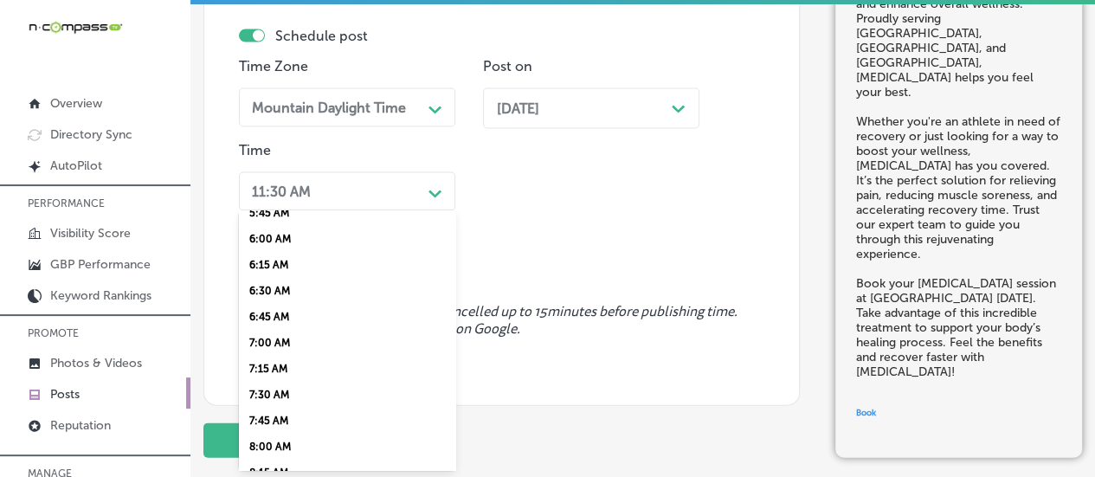
click at [281, 353] on div "7:00 AM" at bounding box center [347, 344] width 216 height 26
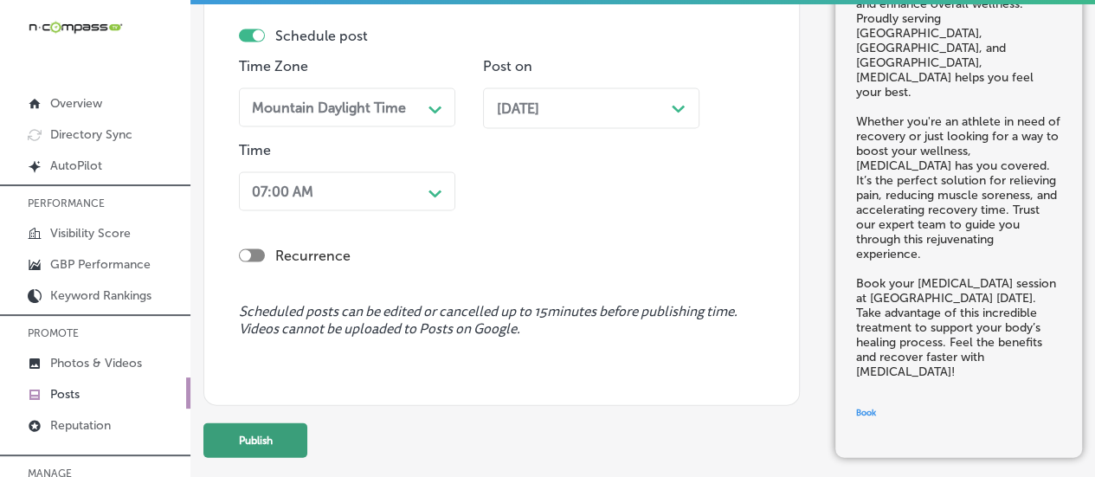
click at [267, 447] on button "Publish" at bounding box center [255, 440] width 104 height 35
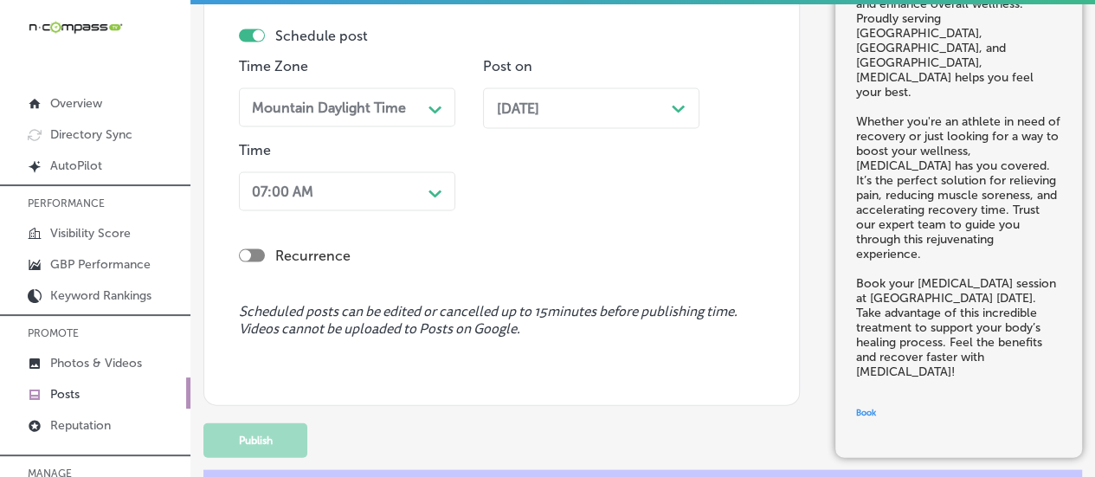
scroll to position [1450, 0]
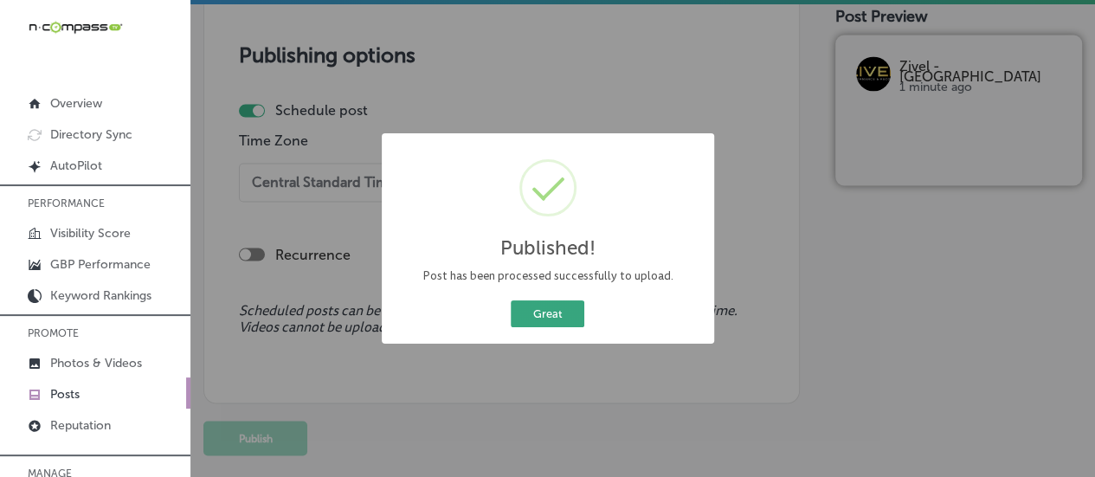
click at [562, 306] on button "Great" at bounding box center [548, 313] width 74 height 27
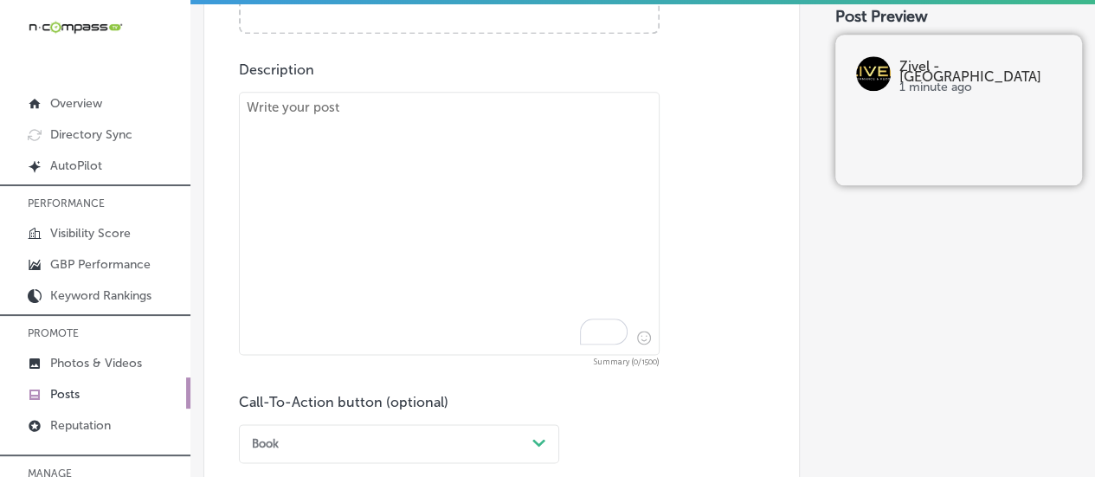
scroll to position [889, 0]
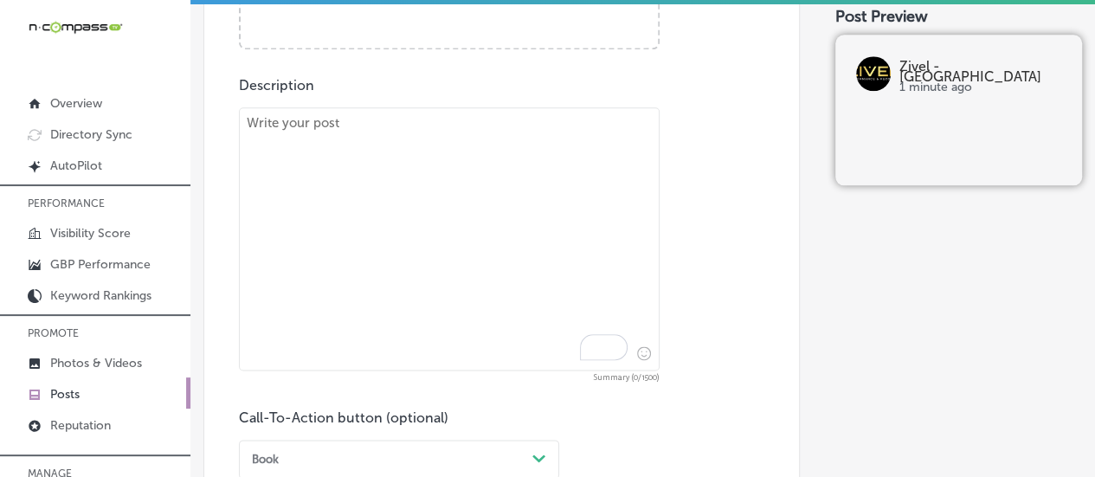
click at [439, 169] on textarea "To enrich screen reader interactions, please activate Accessibility in Grammarl…" at bounding box center [449, 238] width 421 height 263
paste textarea "At Zivel - [GEOGRAPHIC_DATA], we specialize in performance and recovery service…"
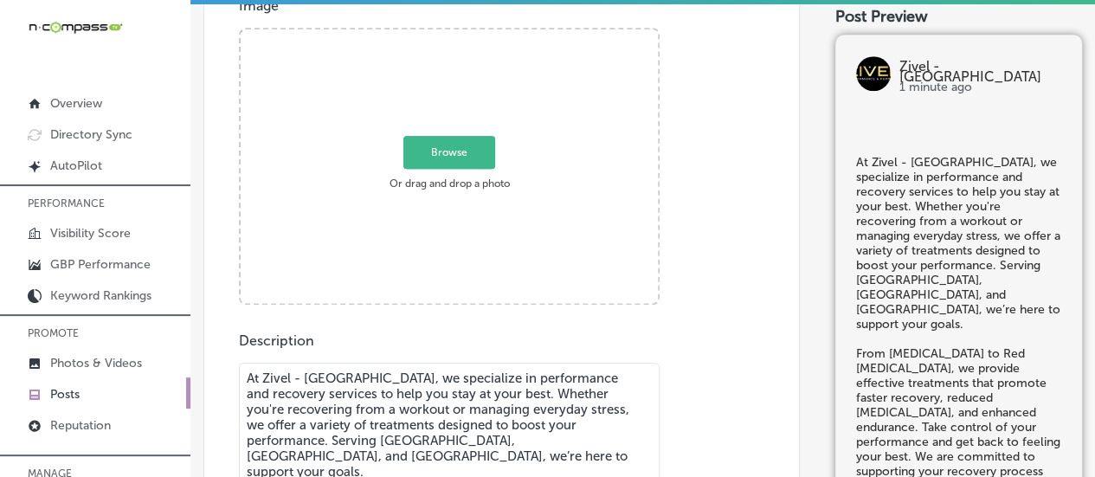
scroll to position [634, 0]
type textarea "At Zivel - [GEOGRAPHIC_DATA], we specialize in performance and recovery service…"
click at [439, 169] on label "Browse Or drag and drop a photo" at bounding box center [448, 166] width 131 height 57
click at [439, 34] on input "Browse Or drag and drop a photo" at bounding box center [449, 31] width 417 height 5
type input "C:\fakepath\IMG_7466 (1).JPG"
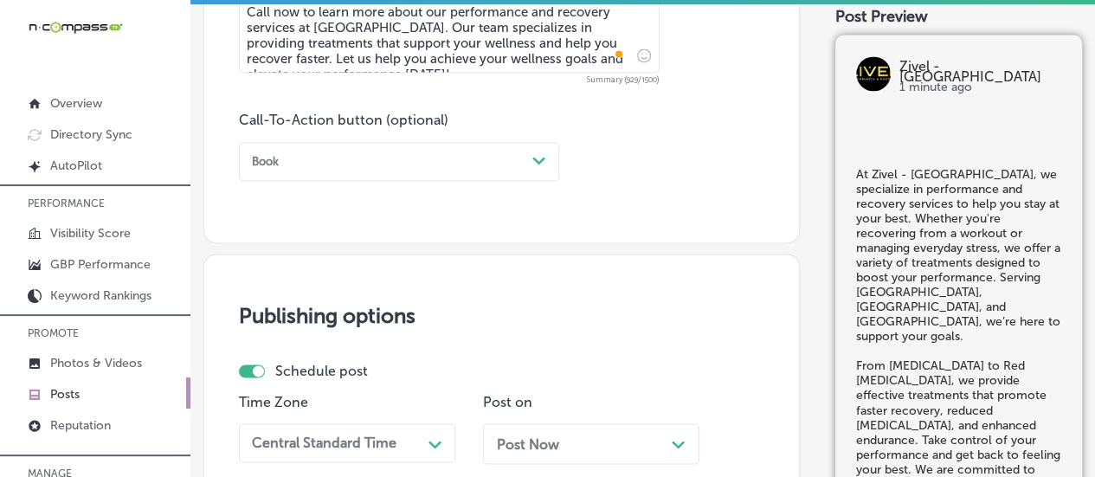
scroll to position [1236, 0]
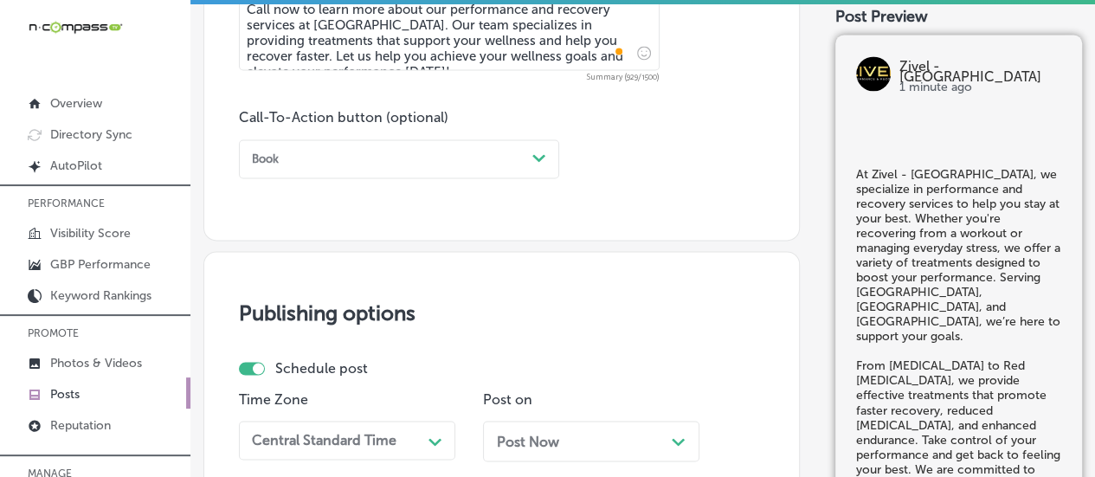
click at [461, 156] on div "Book" at bounding box center [385, 158] width 280 height 23
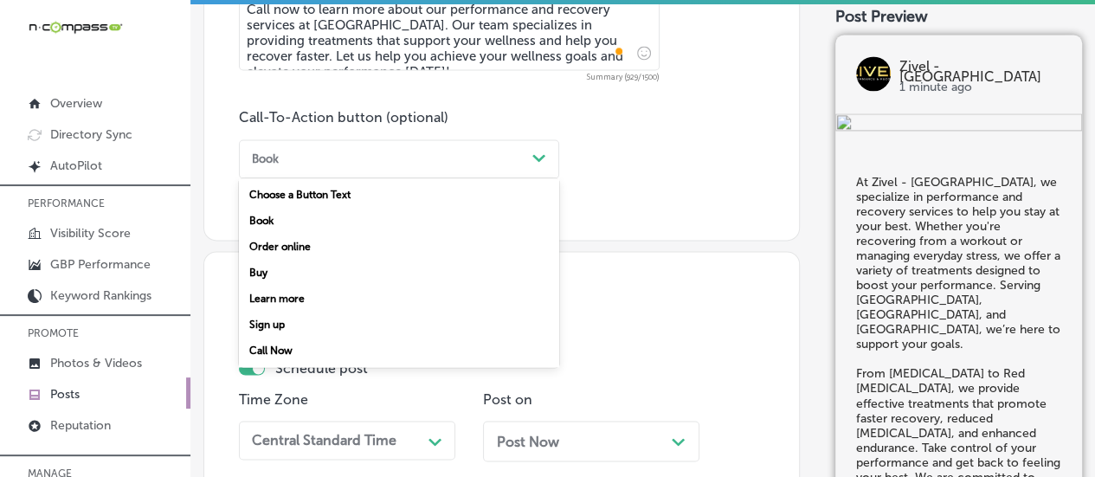
click at [294, 344] on div "Call Now" at bounding box center [399, 350] width 320 height 26
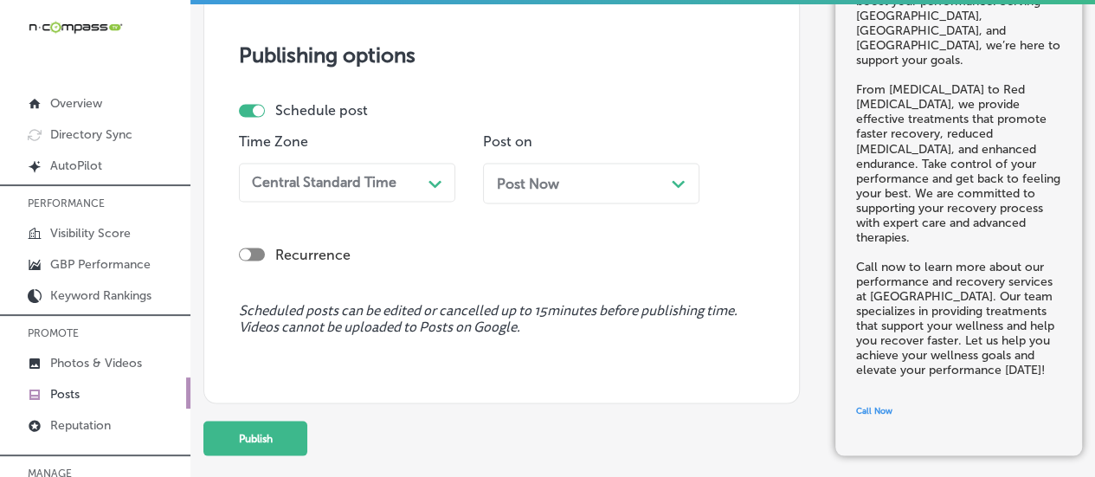
scroll to position [1497, 0]
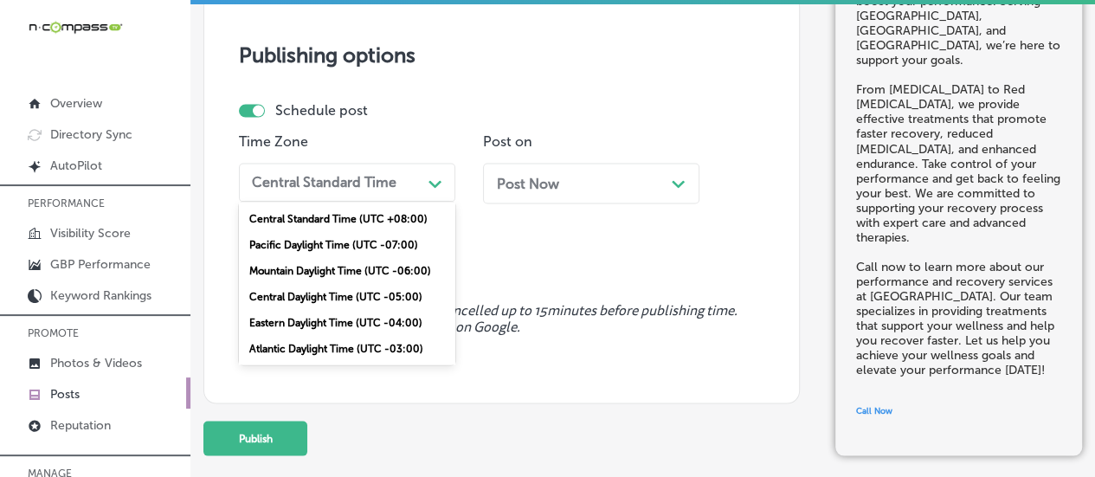
click at [384, 174] on div "Central Standard Time" at bounding box center [324, 182] width 145 height 16
click at [316, 266] on div "Mountain Daylight Time (UTC -06:00)" at bounding box center [347, 270] width 216 height 26
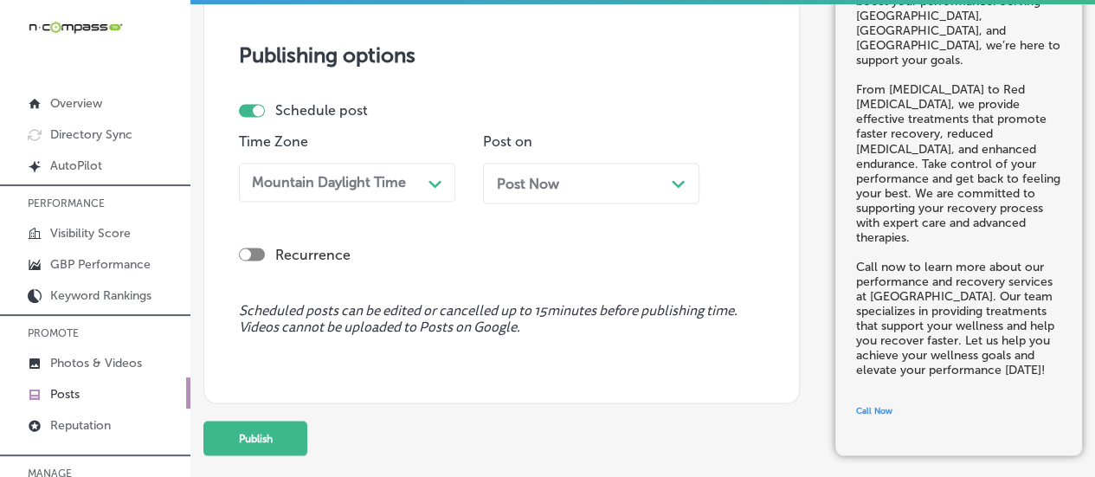
click at [535, 188] on div "Post Now Path Created with Sketch." at bounding box center [591, 183] width 216 height 41
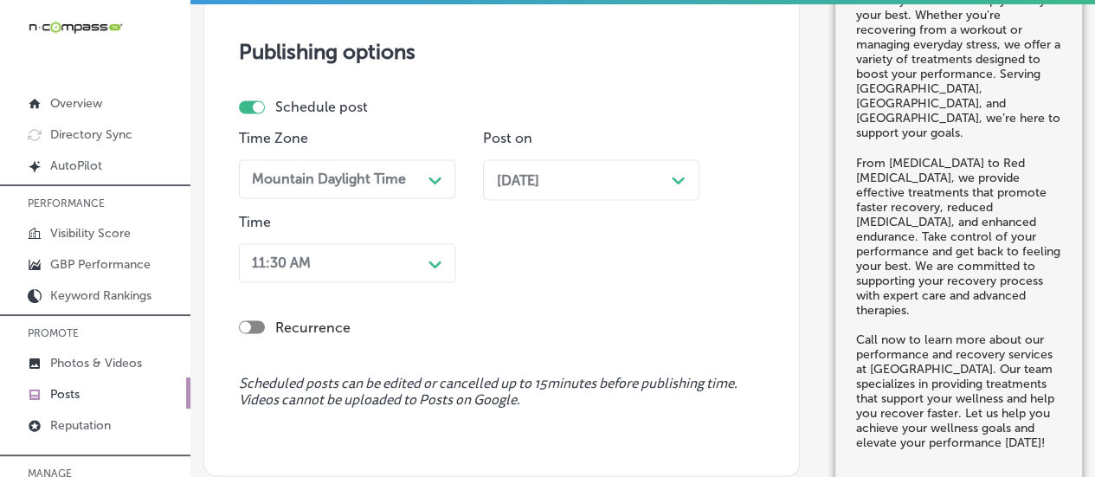
scroll to position [1568, 0]
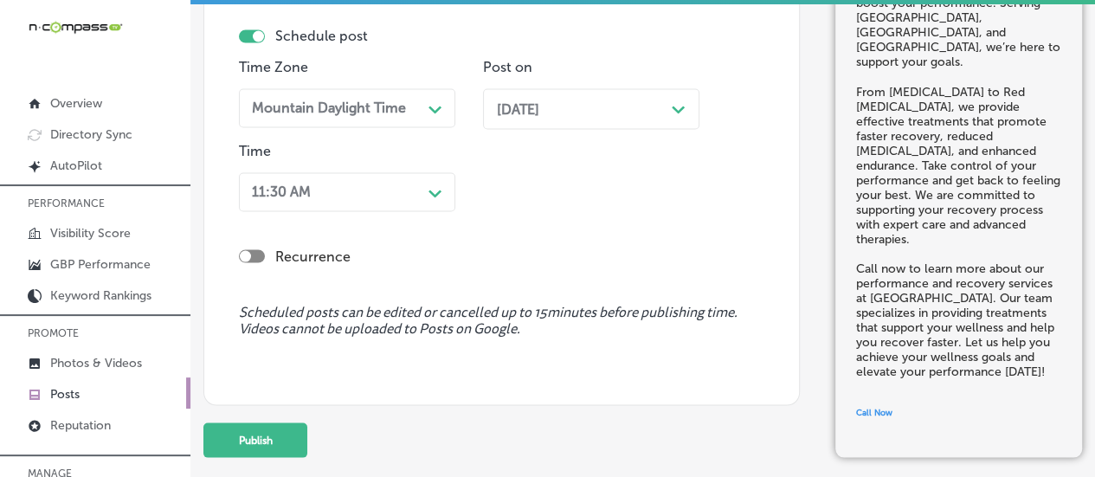
click at [382, 211] on div "11:30 AM Path Created with Sketch." at bounding box center [347, 191] width 216 height 39
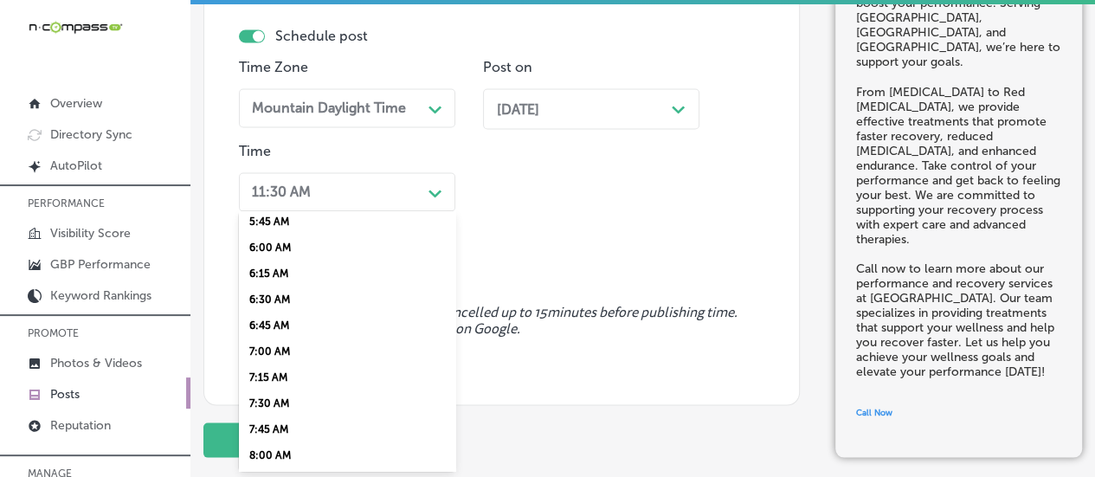
scroll to position [614, 0]
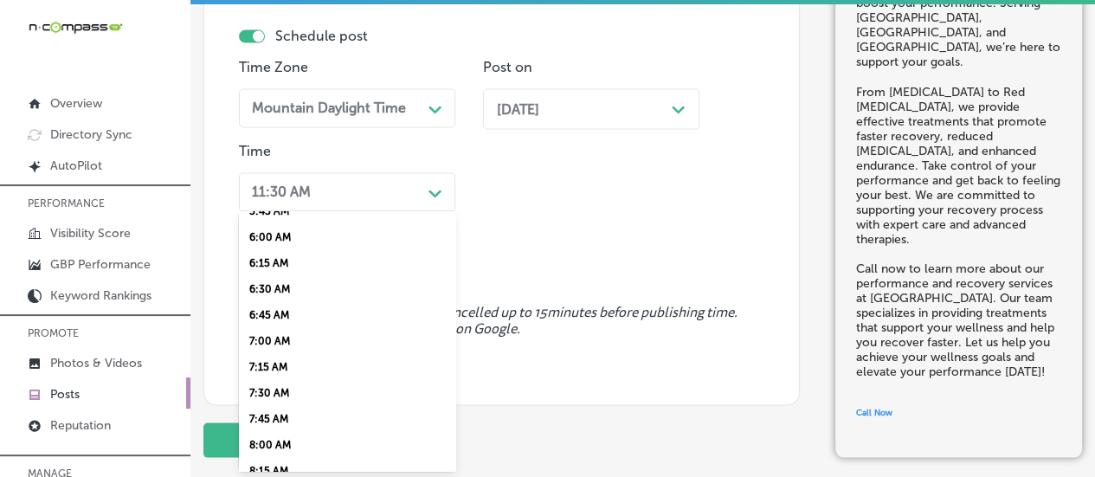
click at [267, 347] on div "7:00 AM" at bounding box center [347, 341] width 216 height 26
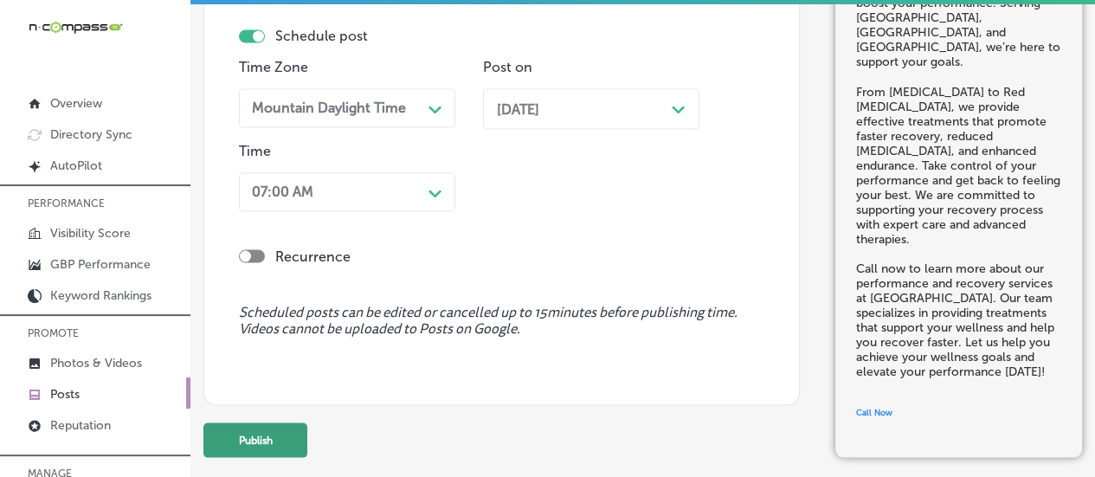
click at [264, 448] on button "Publish" at bounding box center [255, 439] width 104 height 35
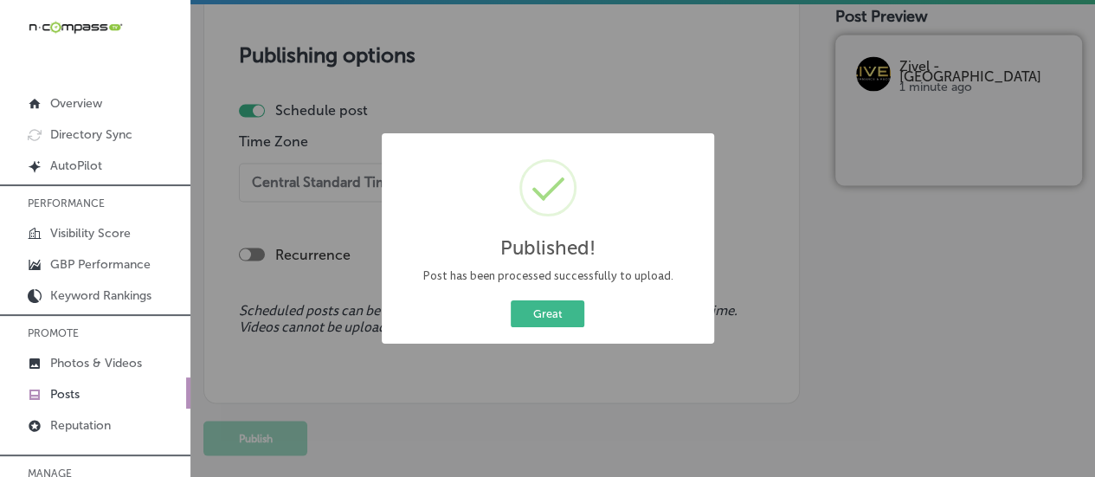
scroll to position [1497, 0]
click at [556, 310] on button "Great" at bounding box center [548, 313] width 74 height 27
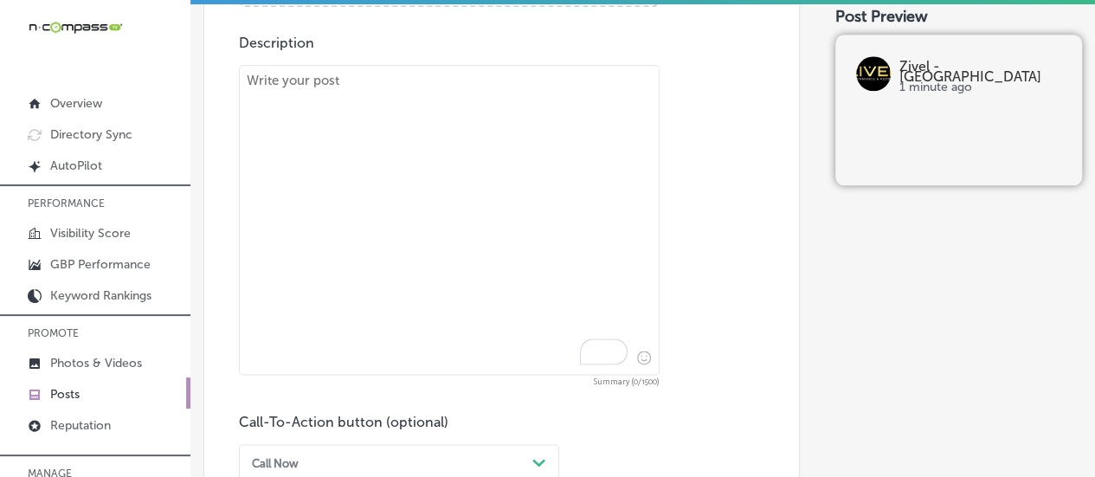
scroll to position [908, 0]
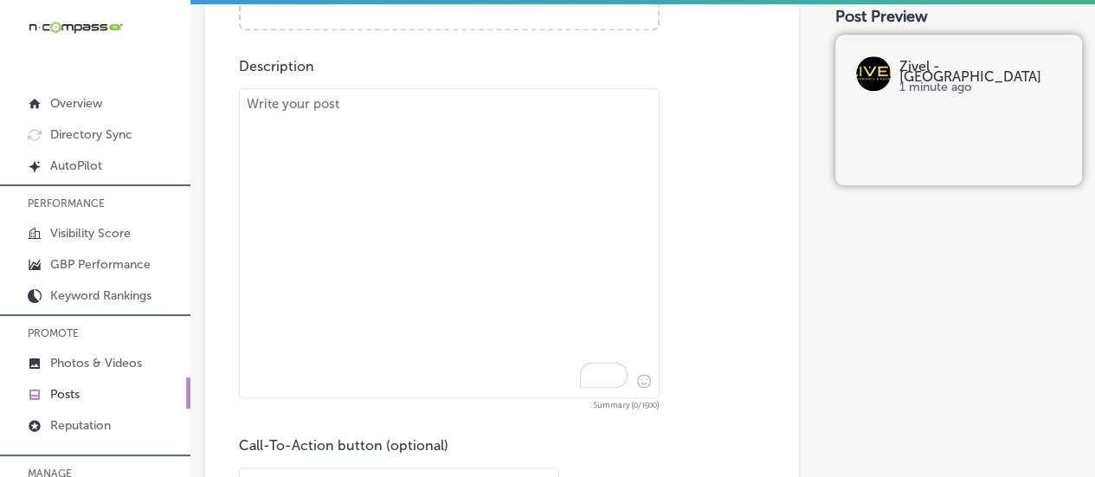
click at [432, 195] on textarea "To enrich screen reader interactions, please activate Accessibility in Grammarl…" at bounding box center [449, 243] width 421 height 310
paste textarea "Breathe in the fresh, revitalizing air at our Oxygen Bar at [GEOGRAPHIC_DATA]. …"
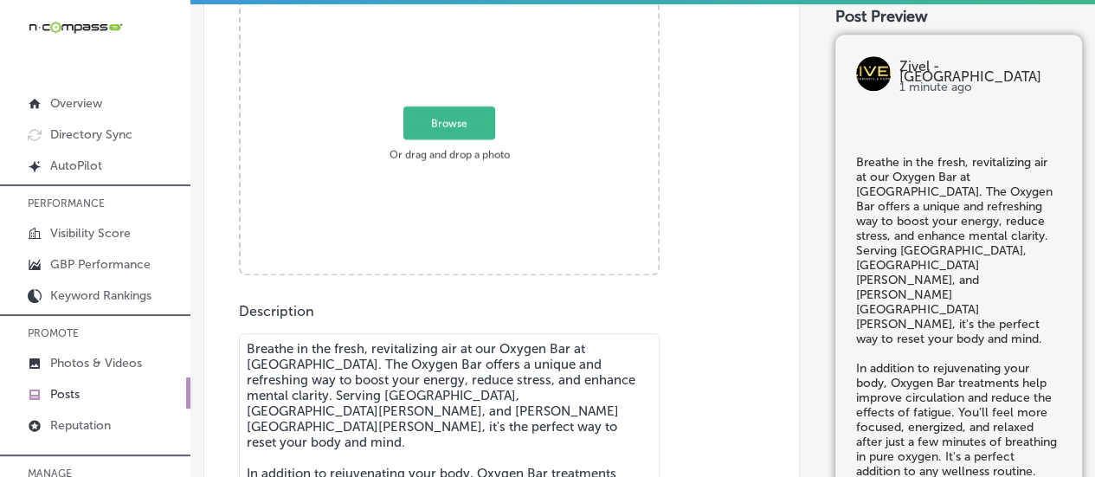
scroll to position [653, 0]
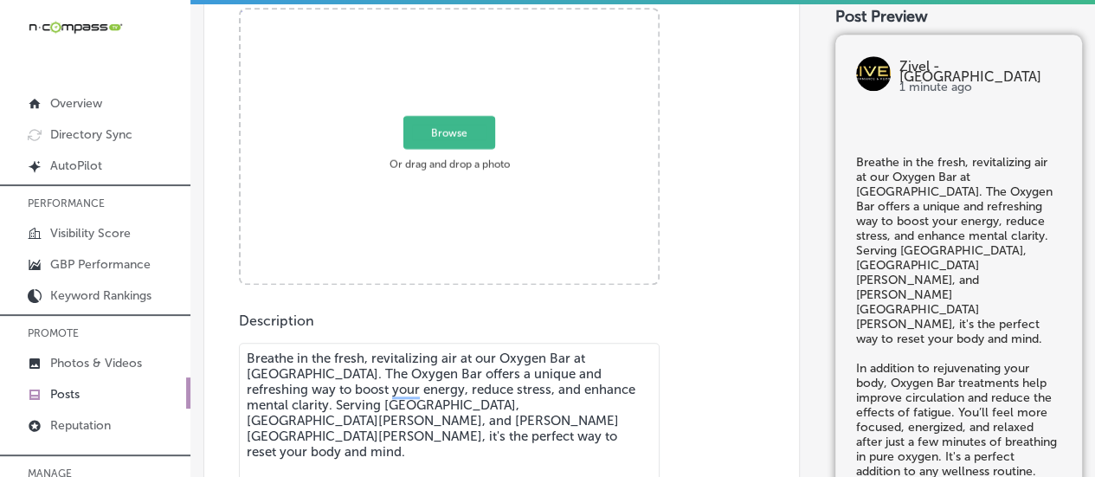
type textarea "Breathe in the fresh, revitalizing air at our Oxygen Bar at [GEOGRAPHIC_DATA]. …"
click at [453, 127] on span "Browse" at bounding box center [449, 132] width 92 height 33
click at [453, 15] on input "Browse Or drag and drop a photo" at bounding box center [449, 12] width 417 height 5
type input "C:\fakepath\IMG_9846 (1) (1).jpg"
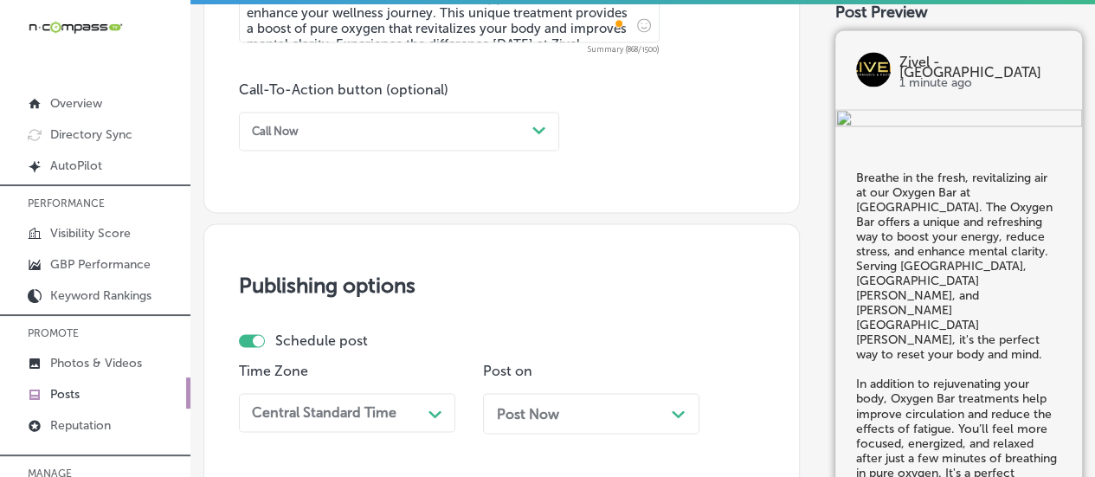
scroll to position [1178, 0]
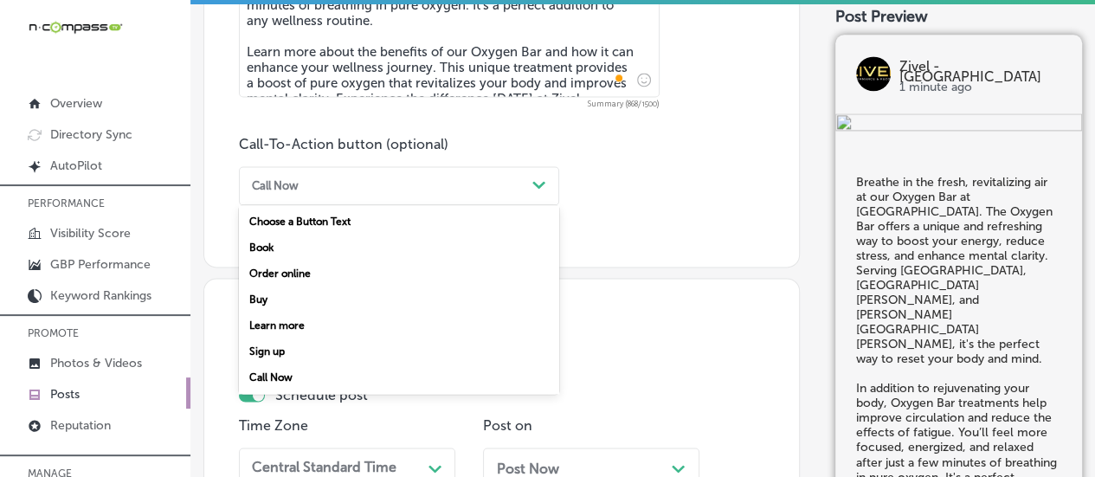
click at [338, 196] on div "Call Now" at bounding box center [385, 185] width 280 height 23
click at [305, 323] on div "Learn more" at bounding box center [399, 325] width 320 height 26
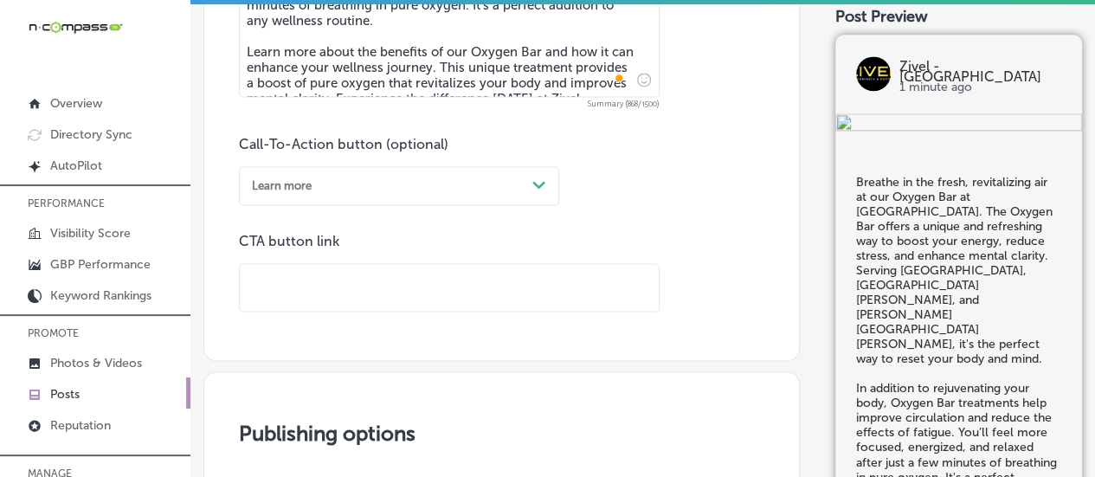
click at [334, 294] on input "text" at bounding box center [449, 288] width 419 height 48
paste input "[URL][DOMAIN_NAME]"
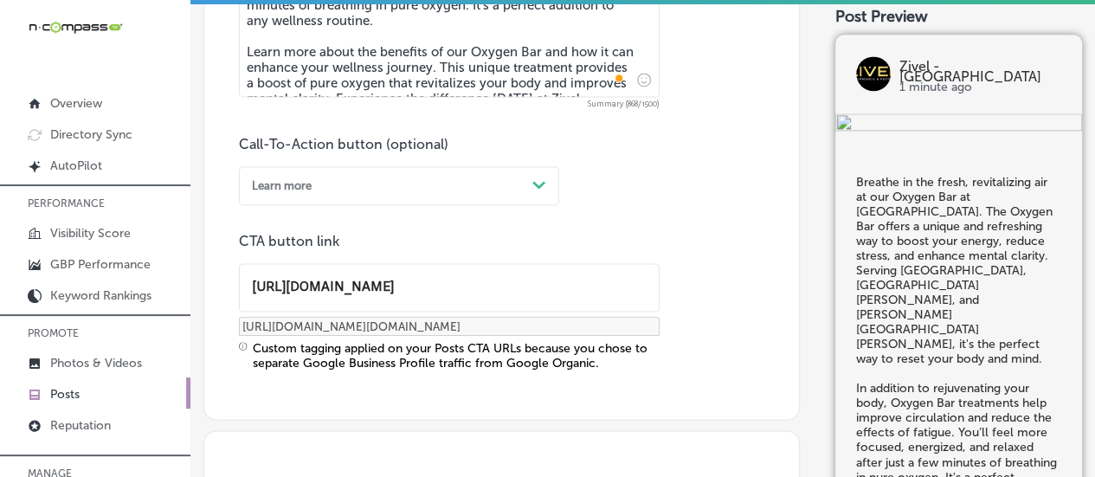
type input "[URL][DOMAIN_NAME]"
drag, startPoint x: 459, startPoint y: 220, endPoint x: 456, endPoint y: 344, distance: 124.6
click at [456, 344] on div "Call-To-Action button (optional) Learn more Path Created with Sketch. CTA butto…" at bounding box center [501, 253] width 525 height 235
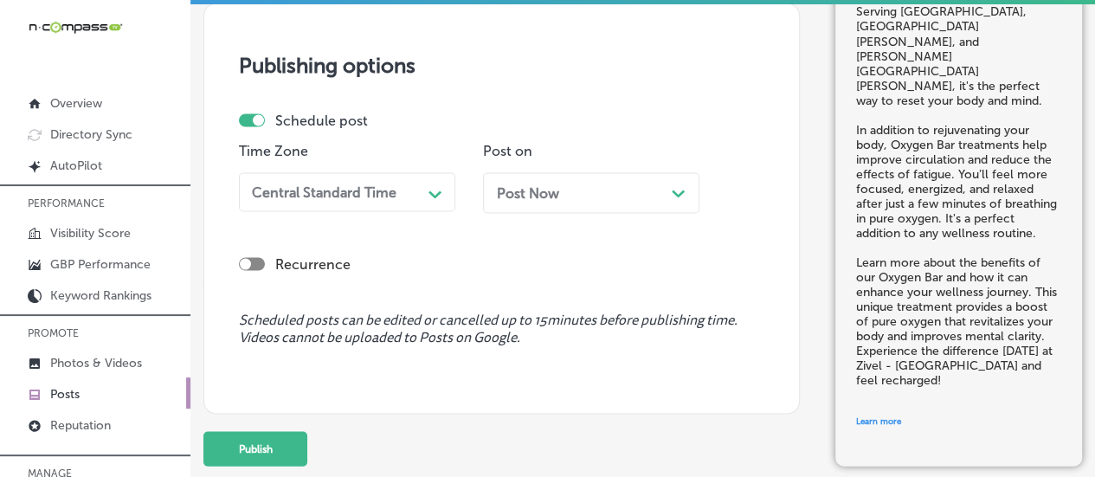
scroll to position [1606, 0]
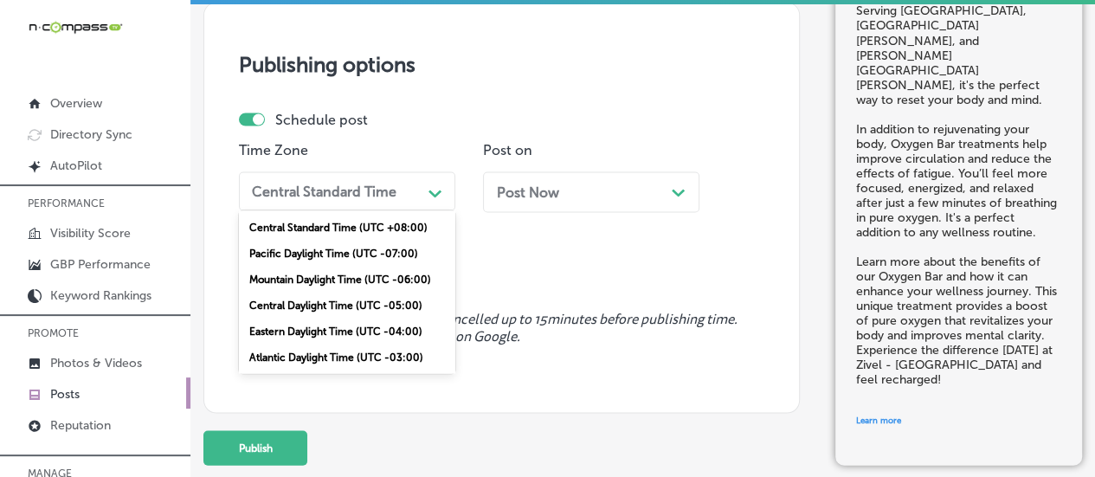
click at [408, 200] on div "Central Standard Time" at bounding box center [333, 190] width 177 height 27
click at [336, 274] on div "Mountain Daylight Time (UTC -06:00)" at bounding box center [347, 279] width 216 height 26
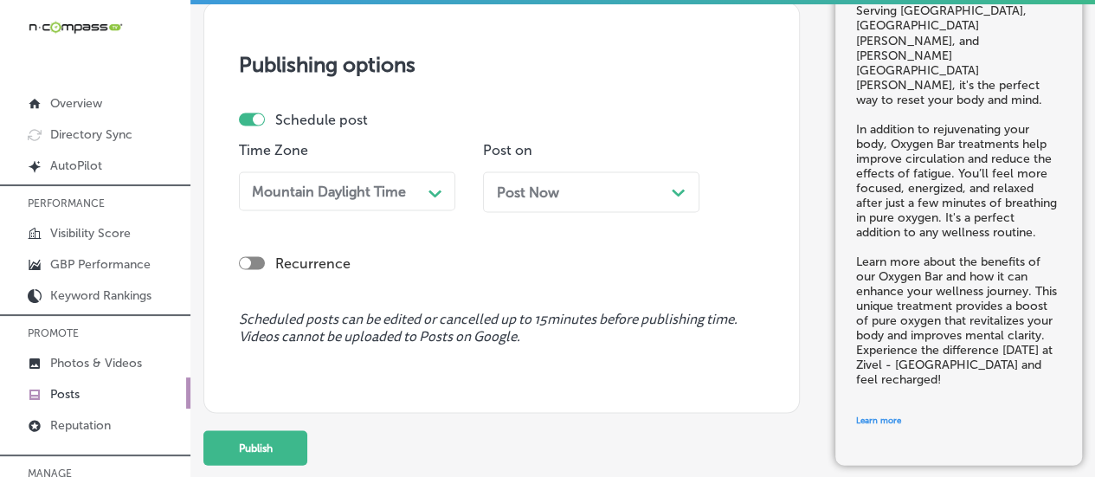
click at [670, 196] on div "Post Now Path Created with Sketch." at bounding box center [591, 191] width 189 height 16
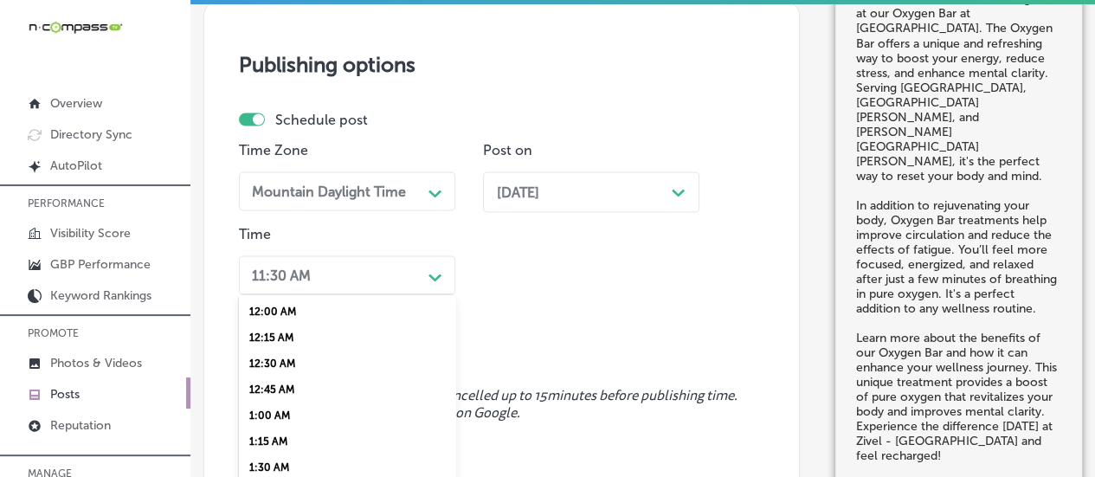
scroll to position [1689, 0]
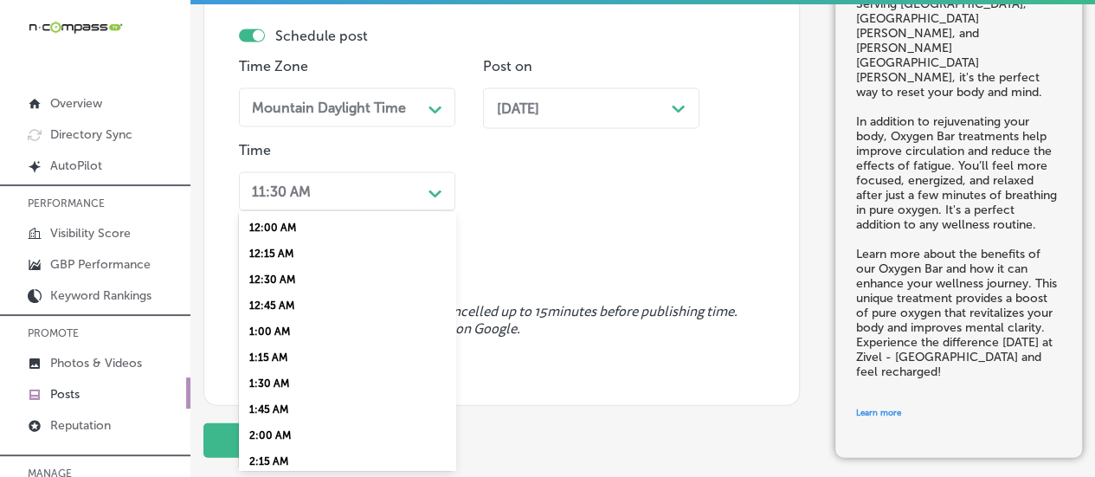
click at [402, 211] on div "option 7:00 AM, selected. option 12:45 AM focused, 4 of 96. 96 results availabl…" at bounding box center [347, 191] width 216 height 39
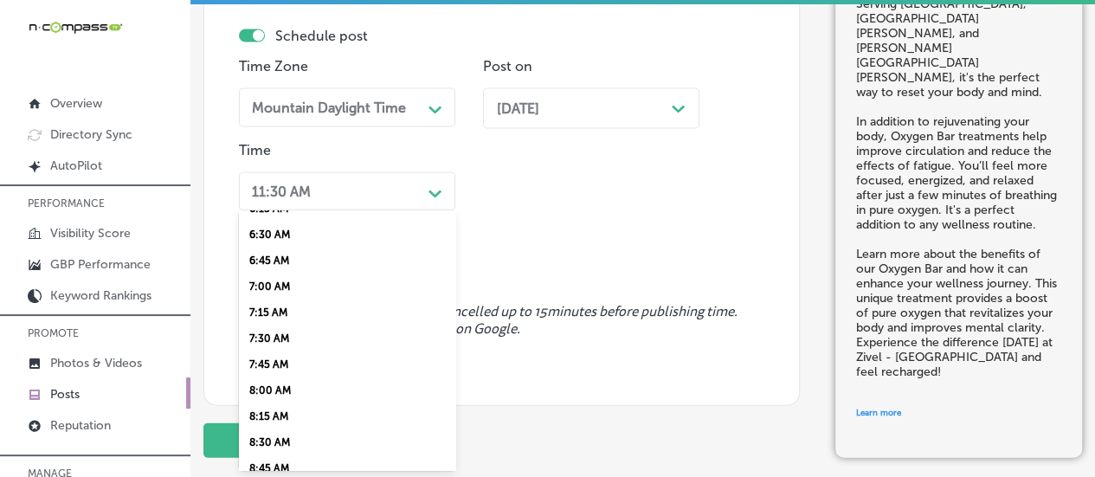
scroll to position [690, 0]
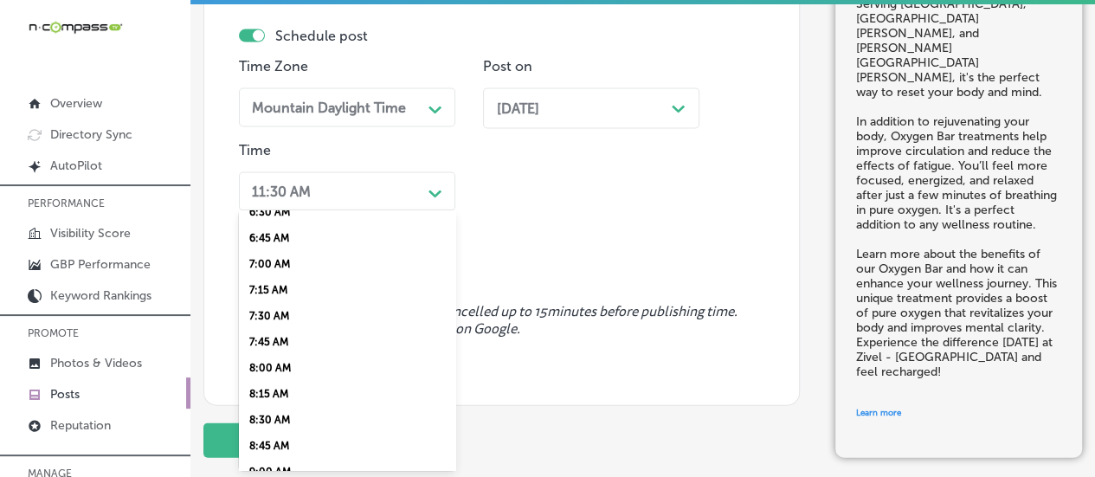
click at [262, 278] on div "7:00 AM" at bounding box center [347, 265] width 216 height 26
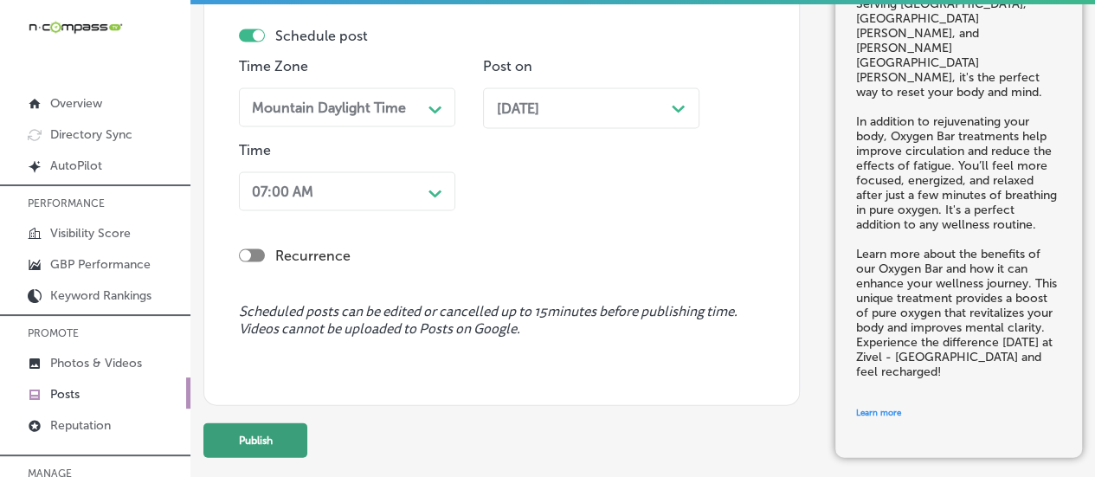
click at [286, 439] on button "Publish" at bounding box center [255, 440] width 104 height 35
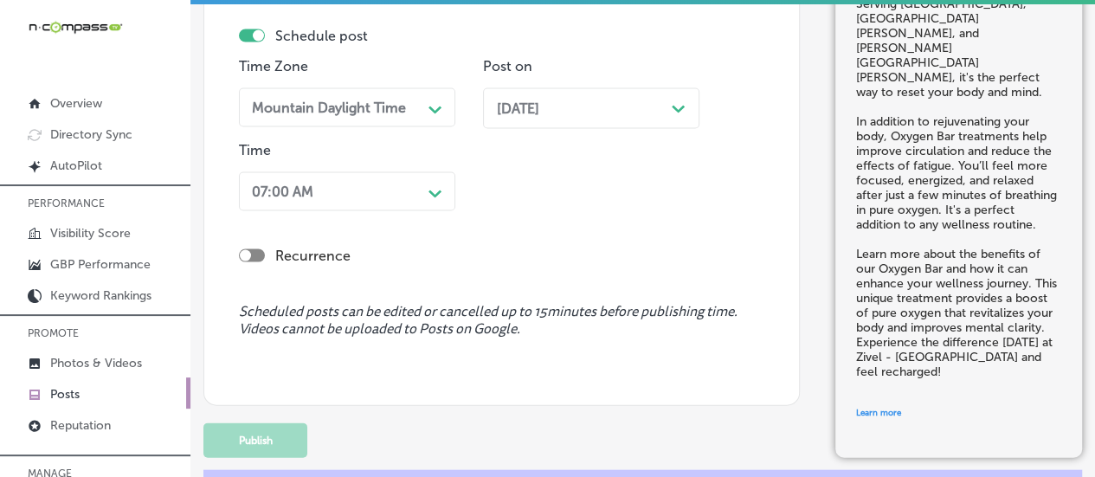
scroll to position [1466, 0]
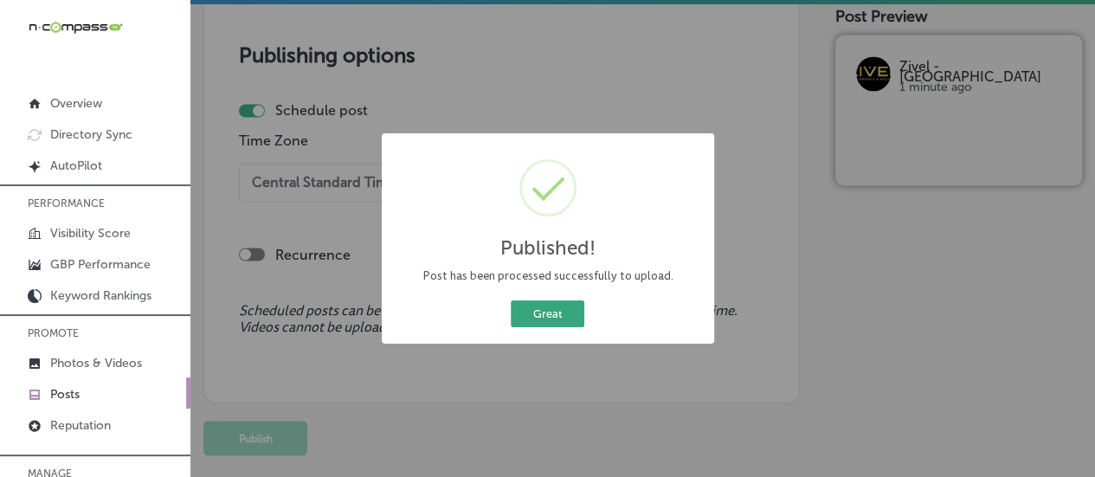
click at [544, 317] on button "Great" at bounding box center [548, 313] width 74 height 27
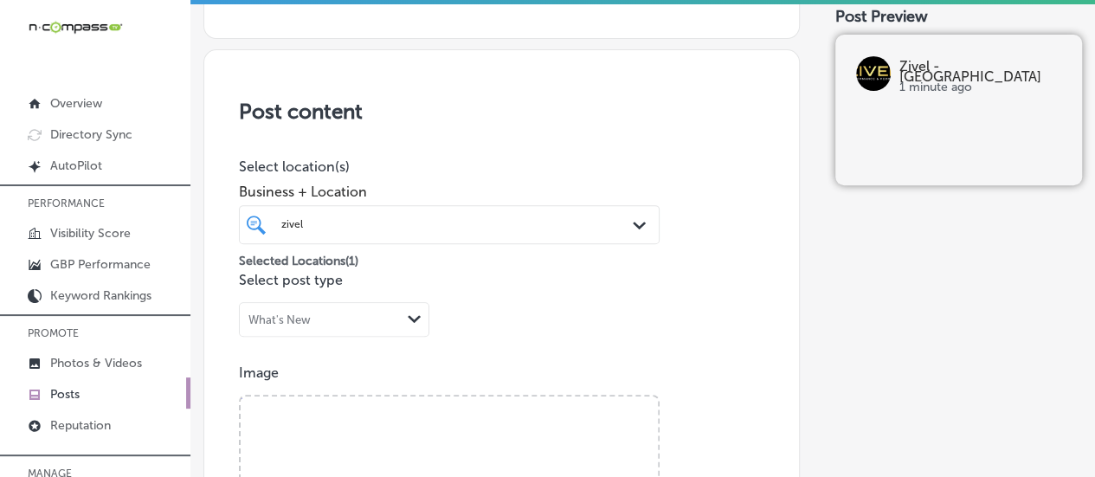
scroll to position [0, 0]
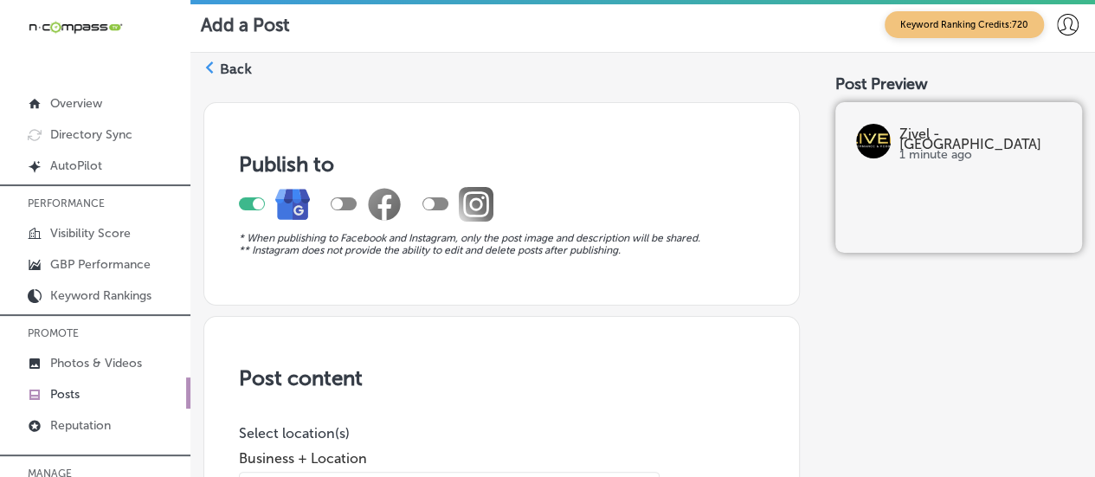
click at [211, 67] on icon at bounding box center [209, 67] width 12 height 12
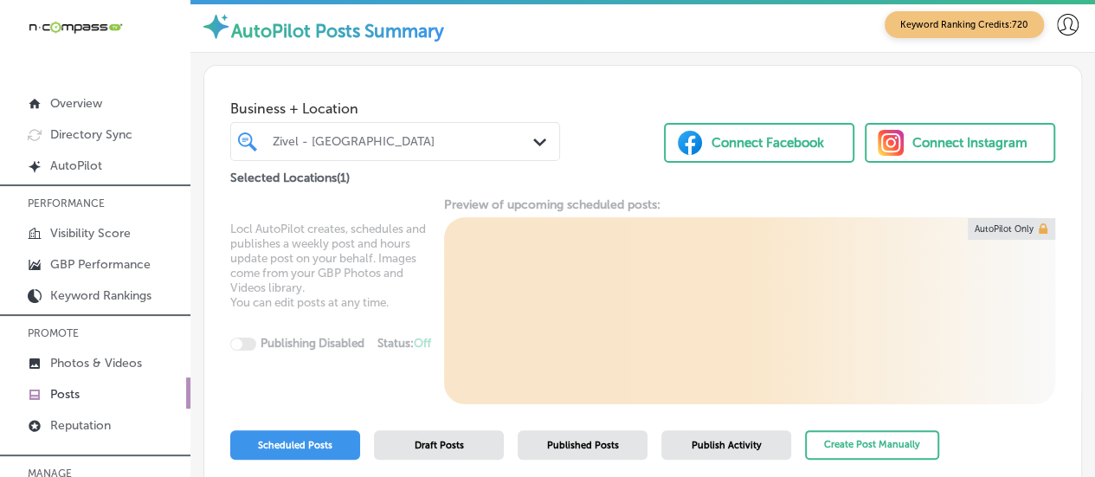
click at [426, 138] on div "Zivel - [GEOGRAPHIC_DATA]" at bounding box center [404, 141] width 262 height 15
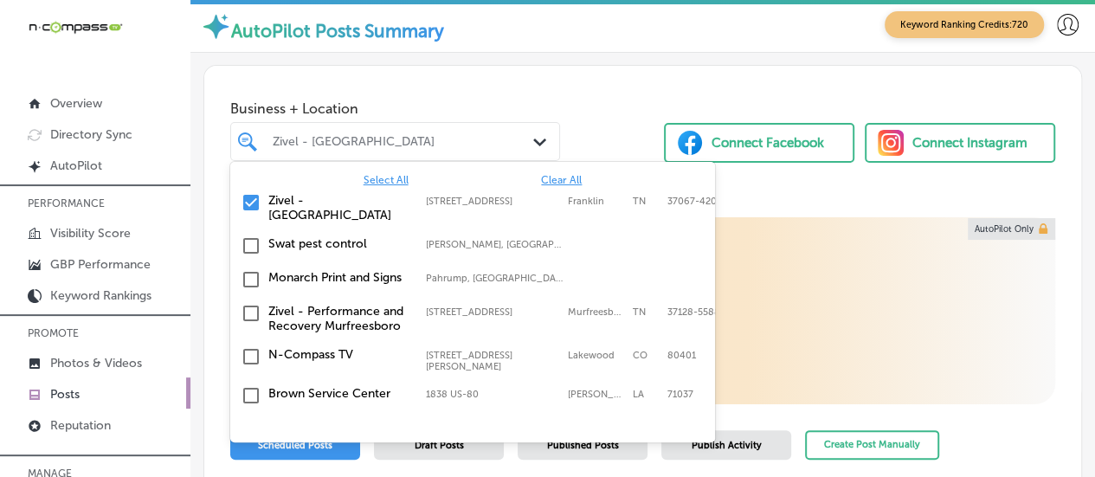
click at [562, 177] on span "Clear All" at bounding box center [561, 180] width 41 height 12
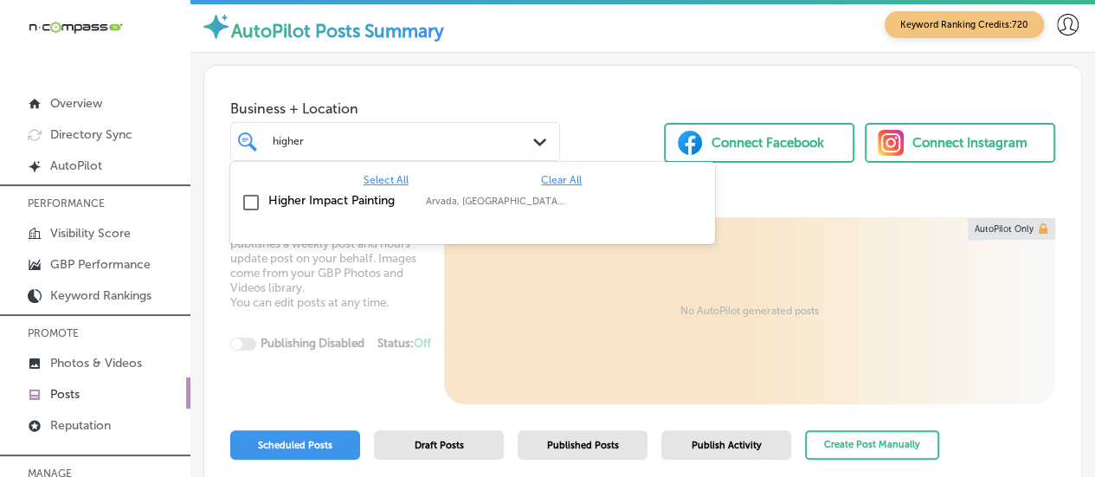
click at [336, 207] on label "Higher Impact Painting" at bounding box center [338, 200] width 140 height 15
type input "higher"
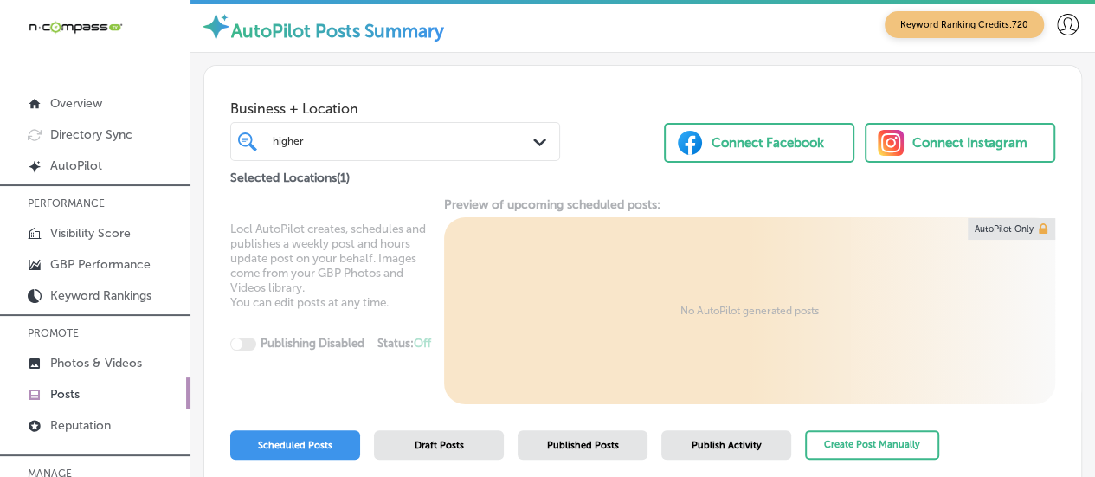
click at [582, 103] on div "Business + Location higher higher Path Created with Sketch. Selected Locations …" at bounding box center [642, 127] width 877 height 123
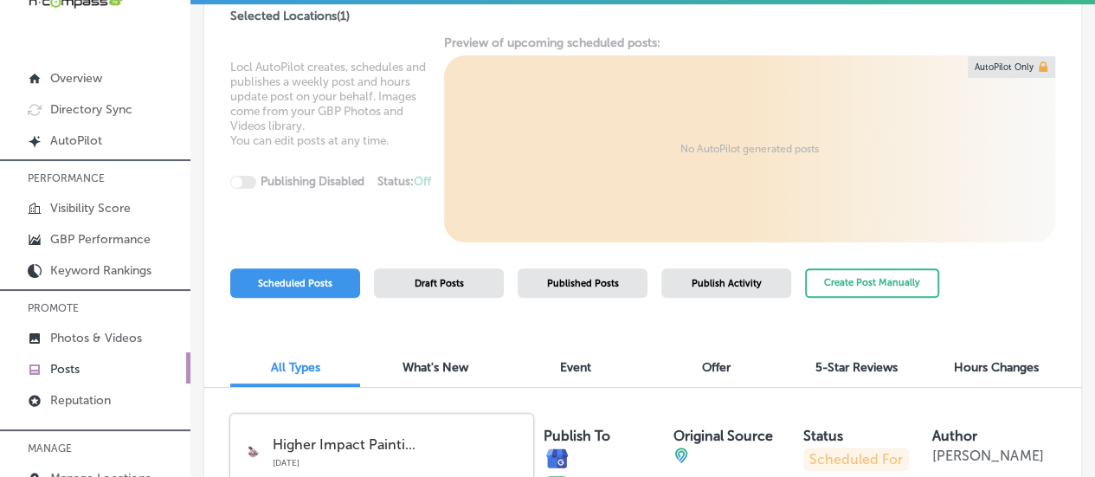
scroll to position [135, 0]
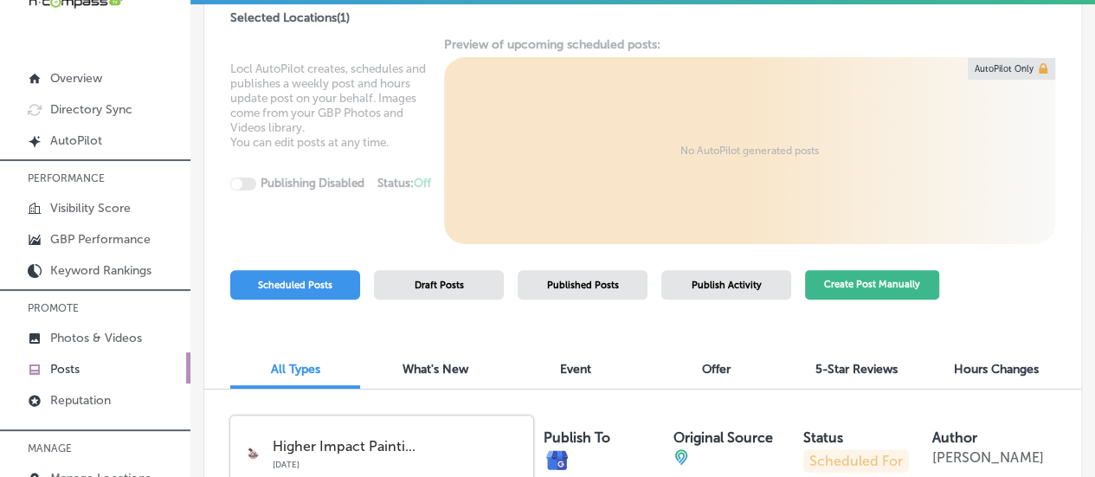
click at [856, 283] on button "Create Post Manually" at bounding box center [872, 285] width 134 height 30
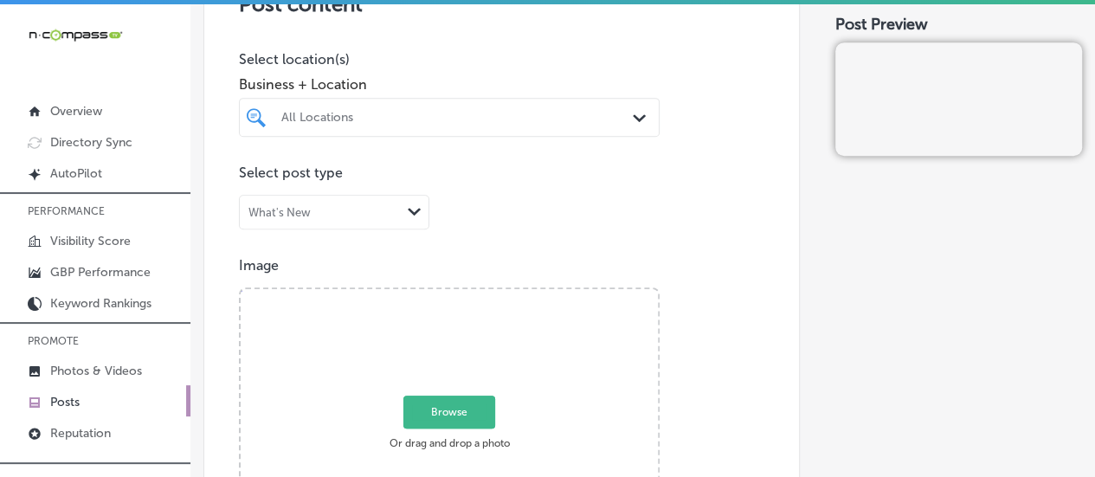
scroll to position [388, 0]
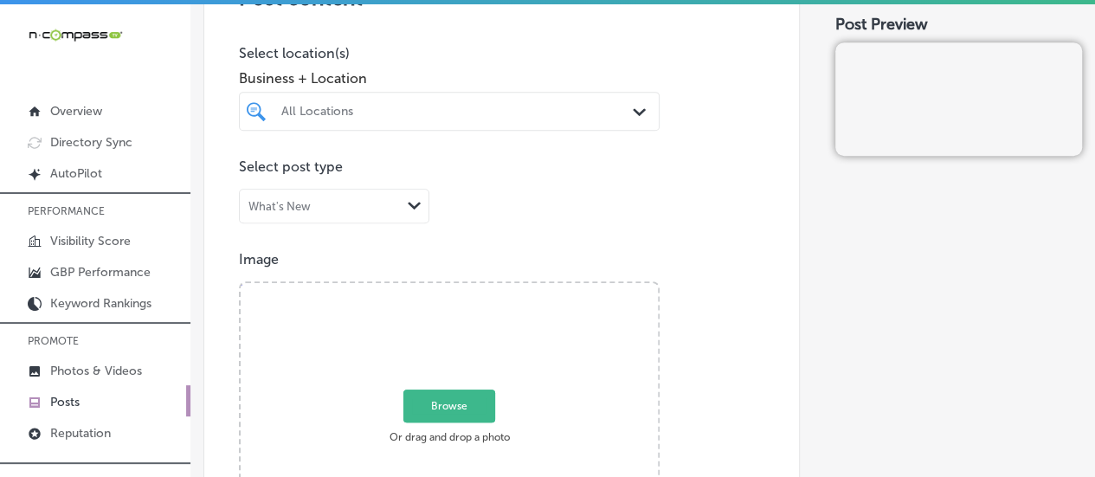
click at [492, 106] on div "All Locations" at bounding box center [457, 111] width 353 height 15
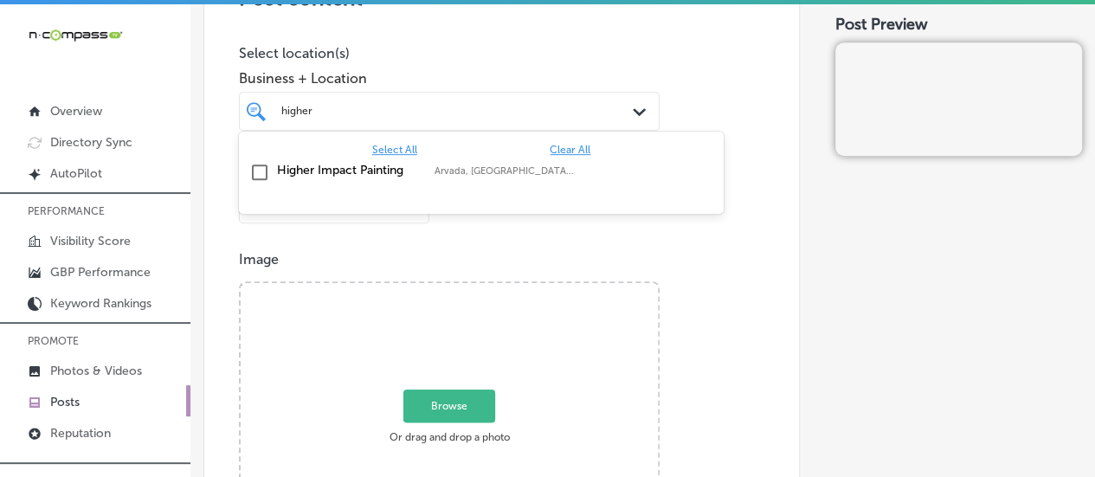
click at [381, 167] on label "Higher Impact Painting" at bounding box center [347, 170] width 140 height 15
type input "higher"
click at [478, 51] on p "Select location(s)" at bounding box center [449, 53] width 421 height 16
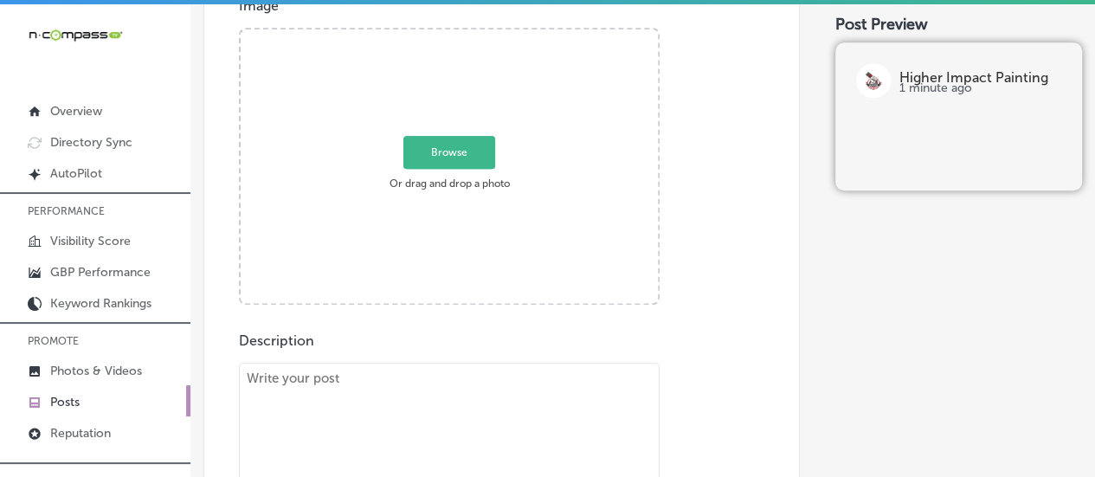
scroll to position [642, 0]
click at [427, 374] on textarea at bounding box center [449, 483] width 421 height 242
paste textarea "Give your home a polished, finished look with baseboard painting from Higher Im…"
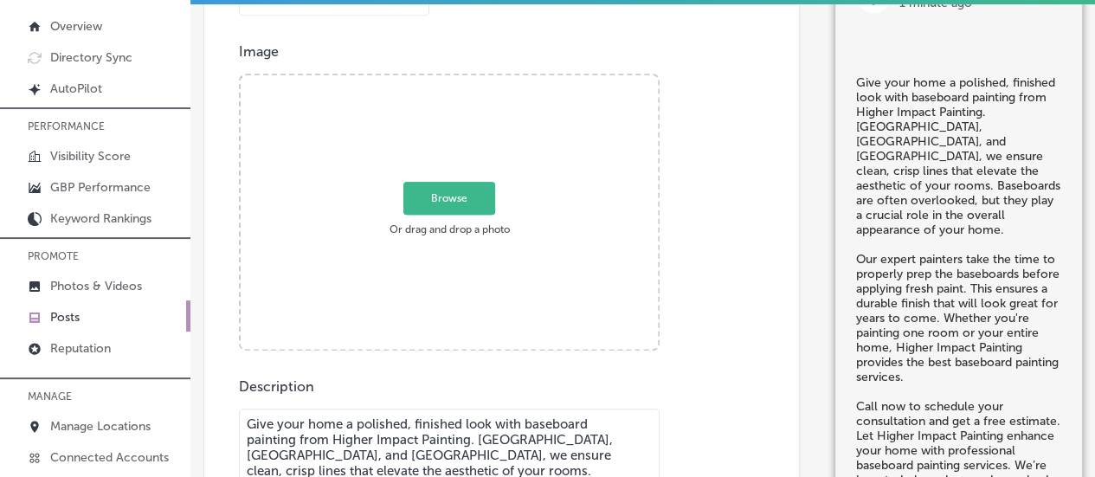
scroll to position [509, 0]
type textarea "Give your home a polished, finished look with baseboard painting from Higher Im…"
click at [455, 195] on span "Browse" at bounding box center [449, 199] width 92 height 33
click at [455, 82] on input "Browse Or drag and drop a photo" at bounding box center [449, 79] width 417 height 5
type input "C:\fakepath\Higher Impact Painting-2.png"
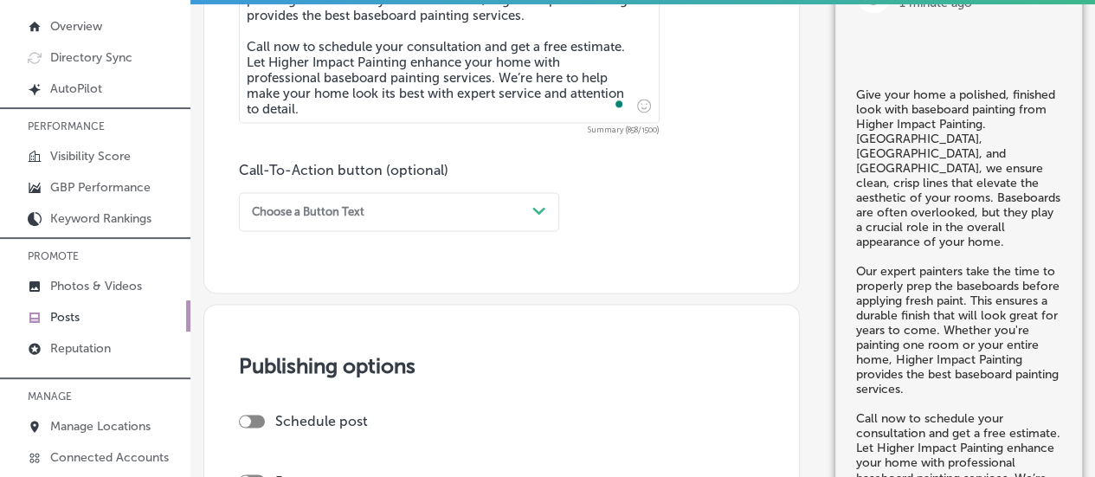
scroll to position [1092, 0]
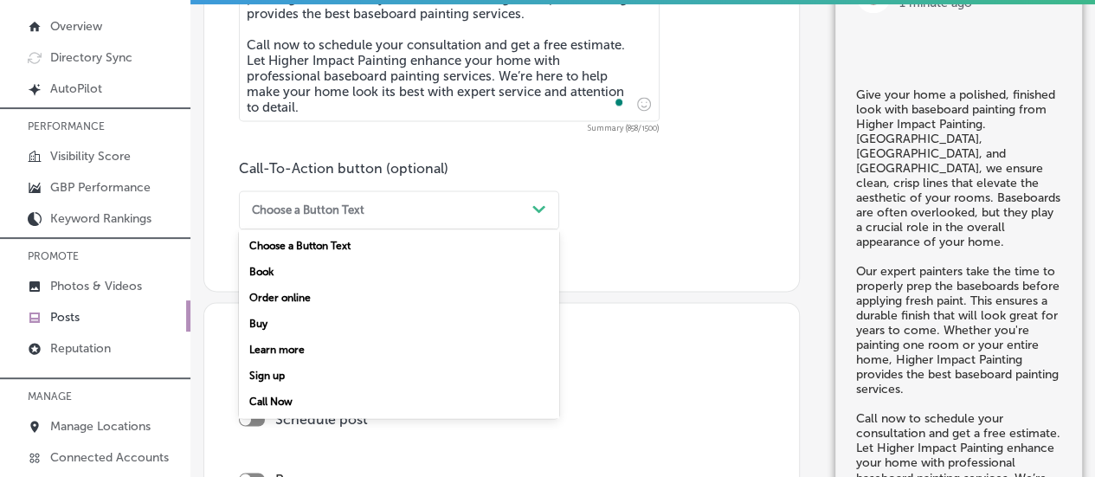
click at [422, 211] on div "Choose a Button Text" at bounding box center [385, 209] width 280 height 23
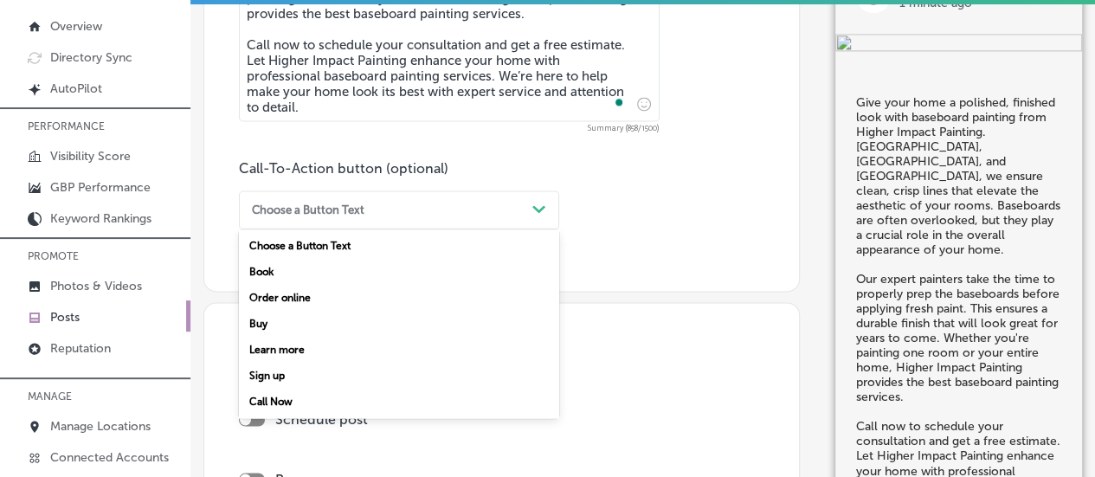
click at [288, 402] on div "Call Now" at bounding box center [399, 402] width 320 height 26
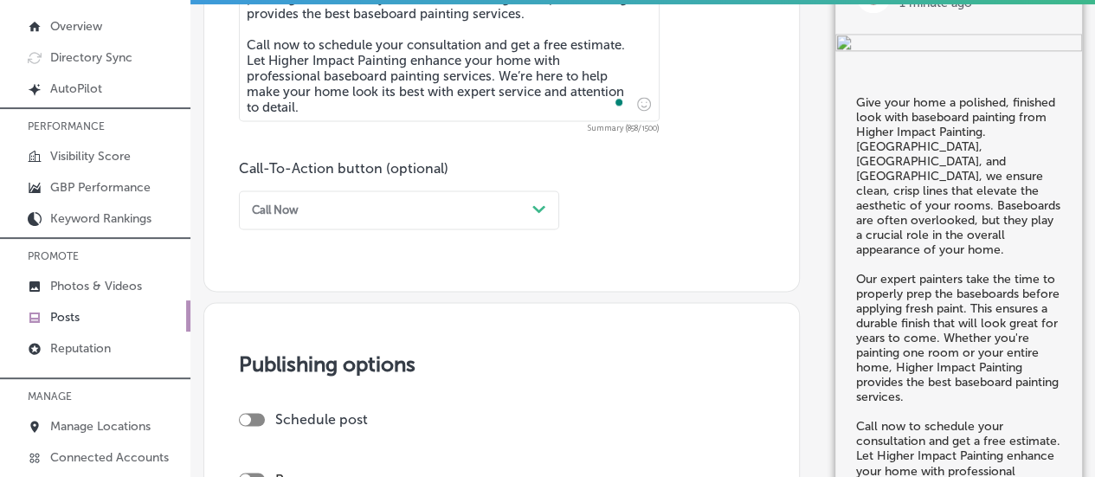
click at [242, 414] on div at bounding box center [245, 419] width 11 height 11
checkbox input "true"
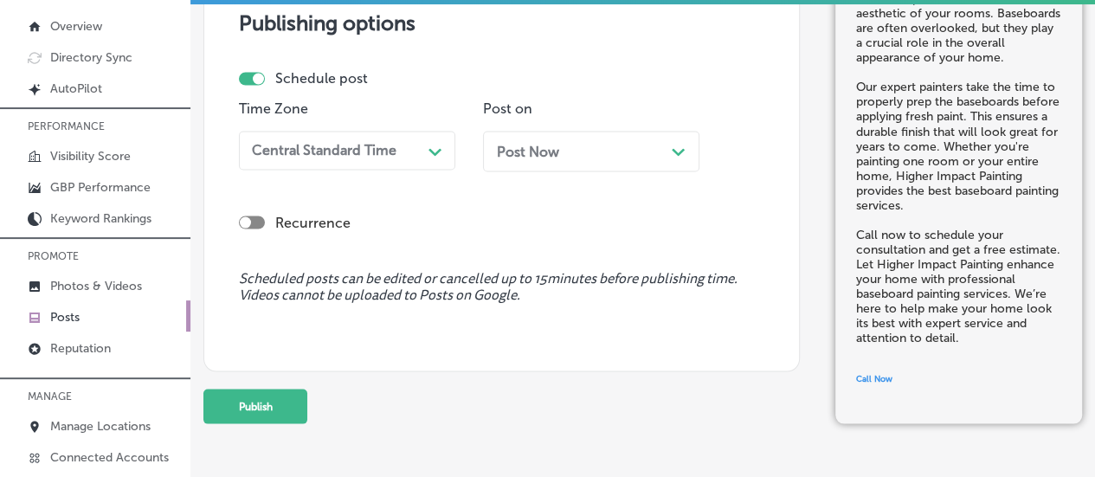
scroll to position [1433, 0]
click at [360, 153] on div "Central Standard Time" at bounding box center [324, 150] width 145 height 16
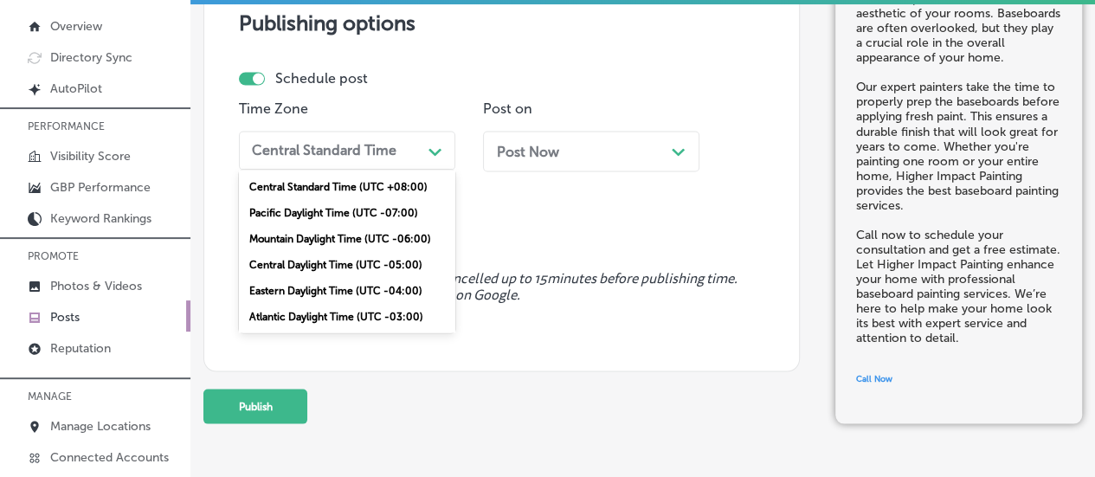
click at [346, 235] on div "Mountain Daylight Time (UTC -06:00)" at bounding box center [347, 238] width 216 height 26
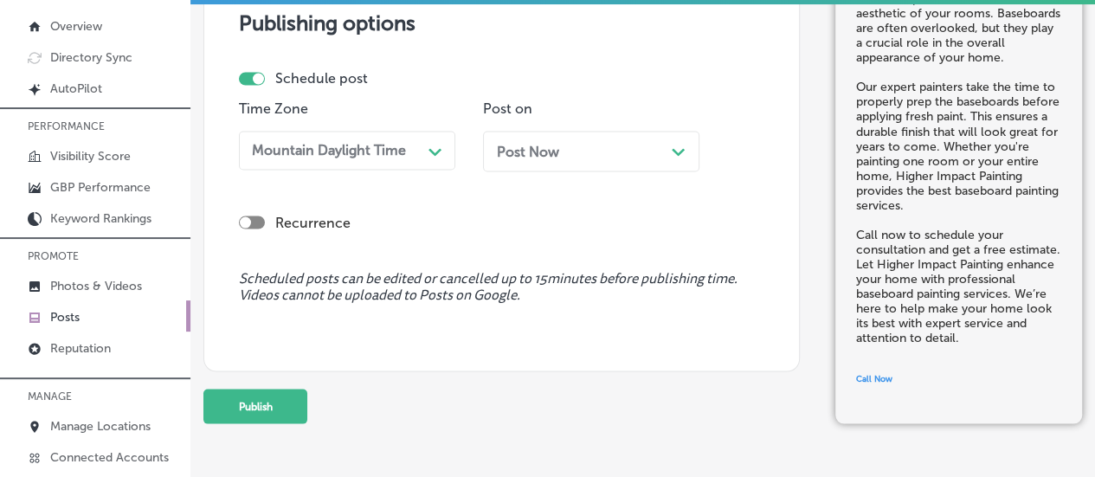
click at [672, 145] on div "Path Created with Sketch." at bounding box center [679, 150] width 14 height 14
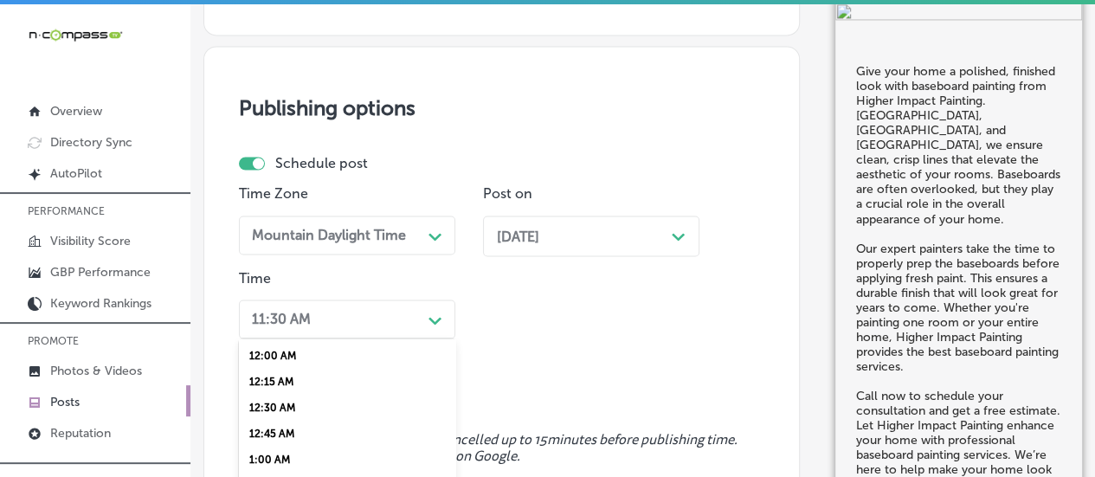
scroll to position [1558, 0]
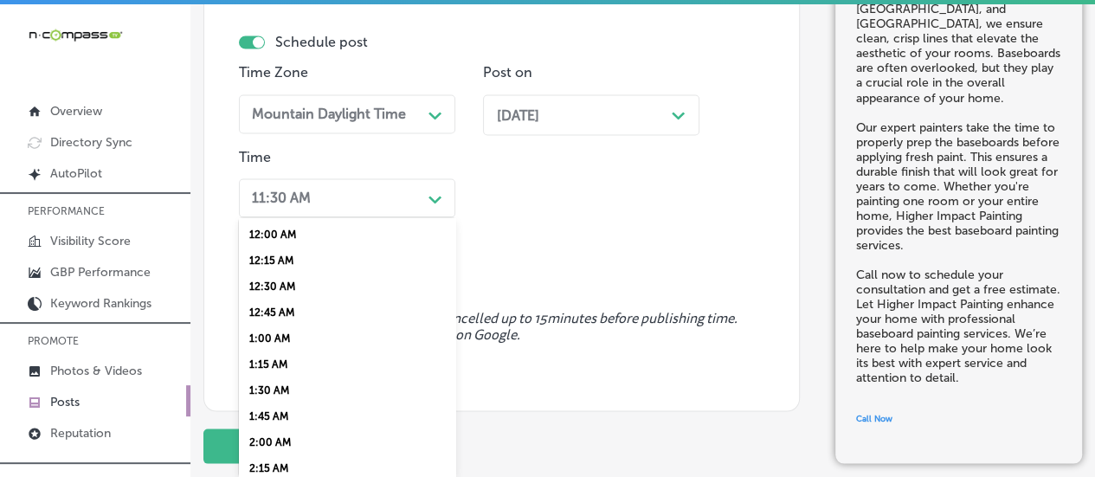
click at [418, 217] on div "option 12:45 AM focused, 4 of 96. 96 results available. Use Up and Down to choo…" at bounding box center [347, 197] width 216 height 39
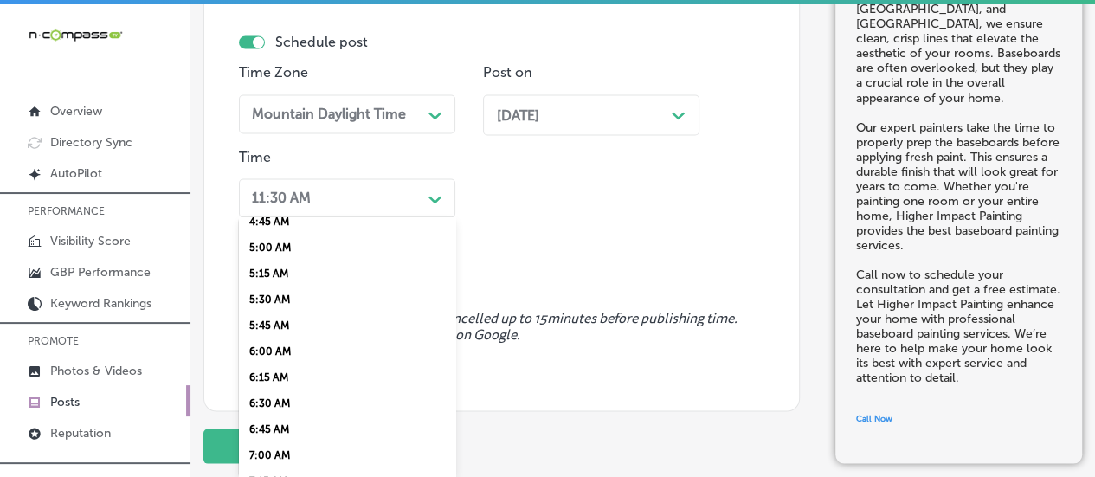
scroll to position [566, 0]
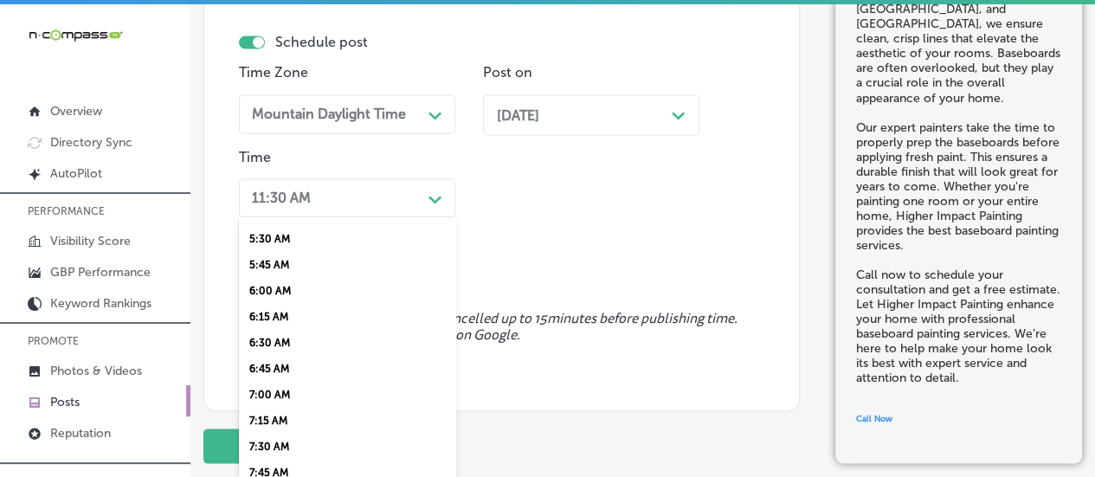
click at [282, 402] on div "7:00 AM" at bounding box center [347, 395] width 216 height 26
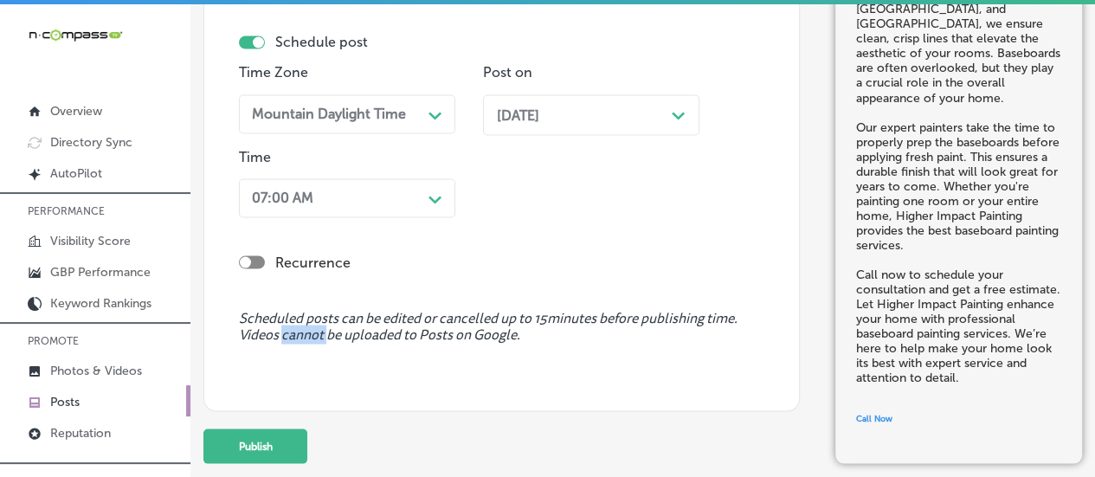
click at [282, 402] on div "Publishing options Schedule post Time Zone Mountain Daylight Time Path Created …" at bounding box center [501, 168] width 596 height 486
click at [274, 434] on button "Publish" at bounding box center [255, 445] width 104 height 35
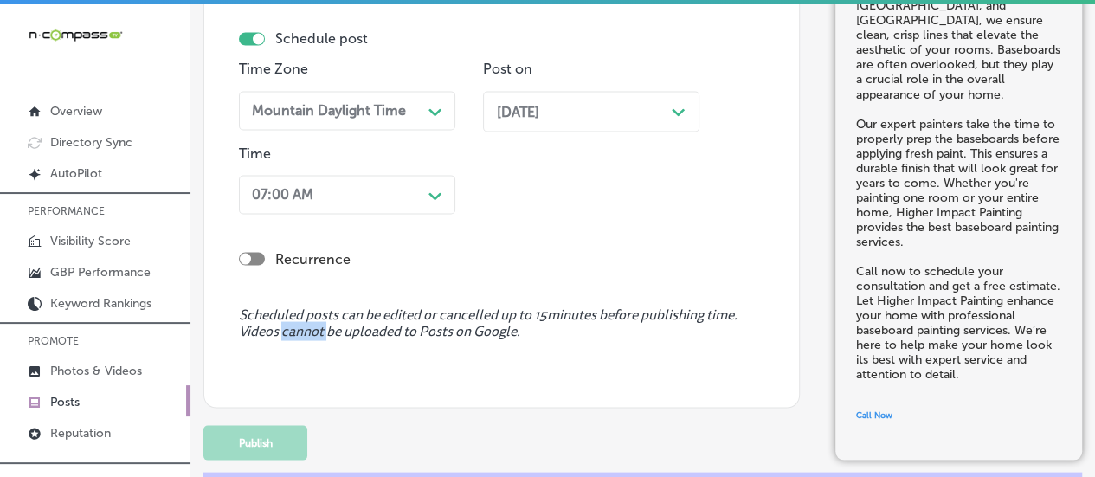
scroll to position [1482, 0]
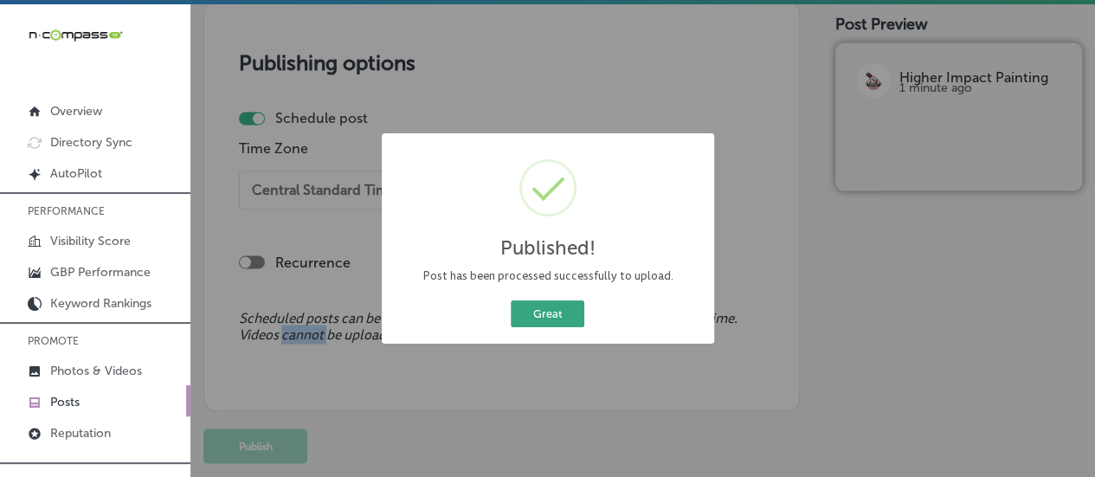
click at [543, 312] on button "Great" at bounding box center [548, 313] width 74 height 27
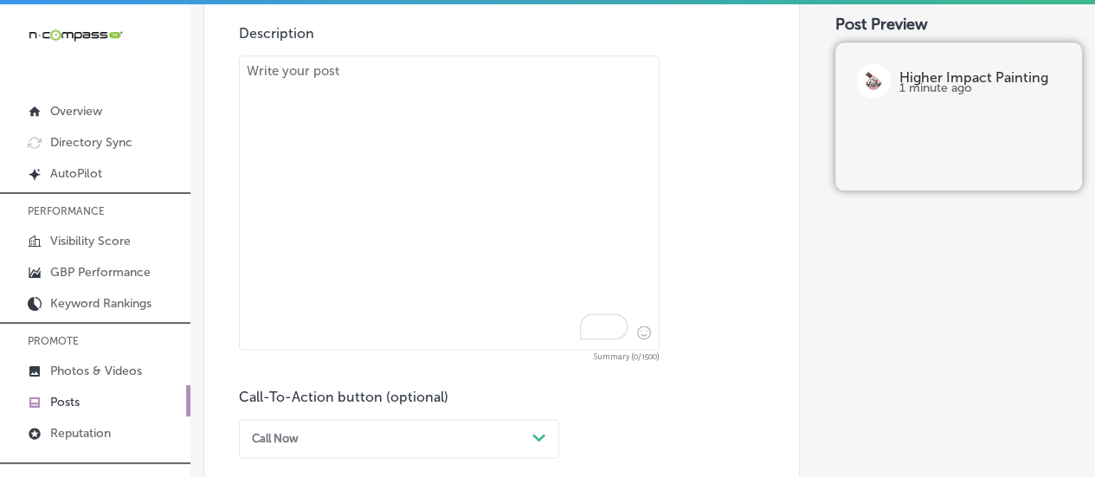
scroll to position [950, 0]
click at [415, 213] on textarea "To enrich screen reader interactions, please activate Accessibility in Grammarl…" at bounding box center [449, 201] width 421 height 294
paste textarea "Transform your kitchen with professional cabinet painting from Higher Impact Pa…"
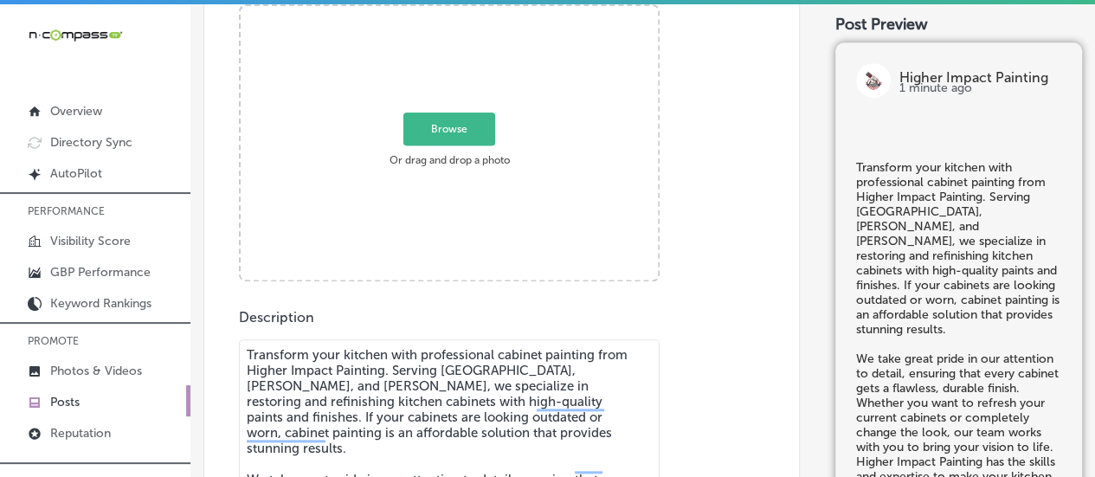
scroll to position [656, 0]
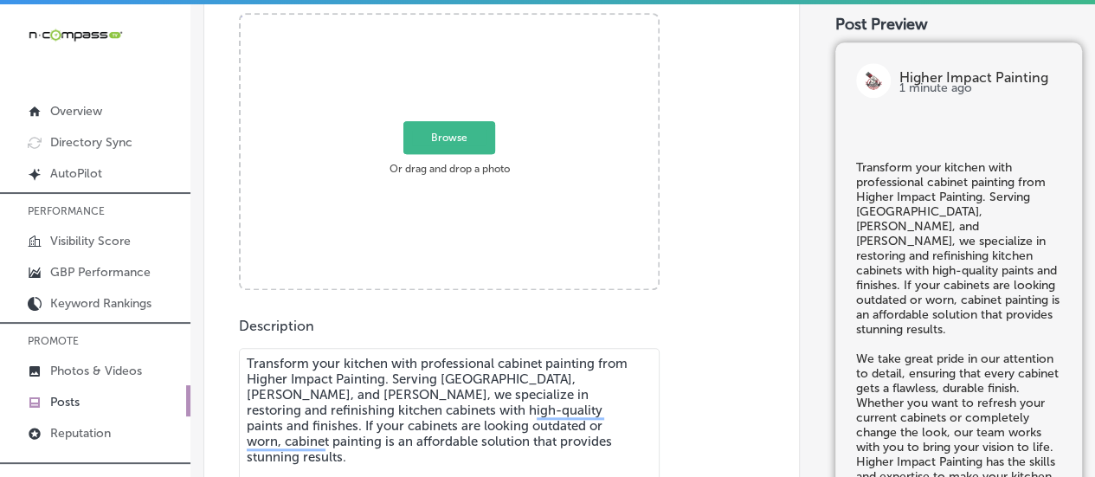
type textarea "Transform your kitchen with professional cabinet painting from Higher Impact Pa…"
click at [459, 124] on span "Browse" at bounding box center [449, 137] width 92 height 33
click at [459, 20] on input "Browse Or drag and drop a photo" at bounding box center [449, 17] width 417 height 5
type input "C:\fakepath\Higher Impact Painting-3.png"
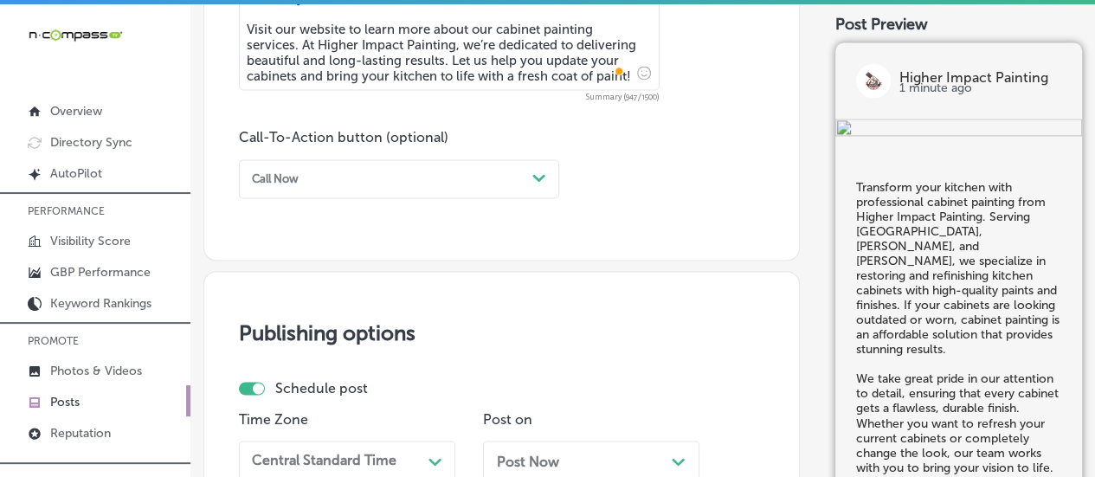
scroll to position [1329, 0]
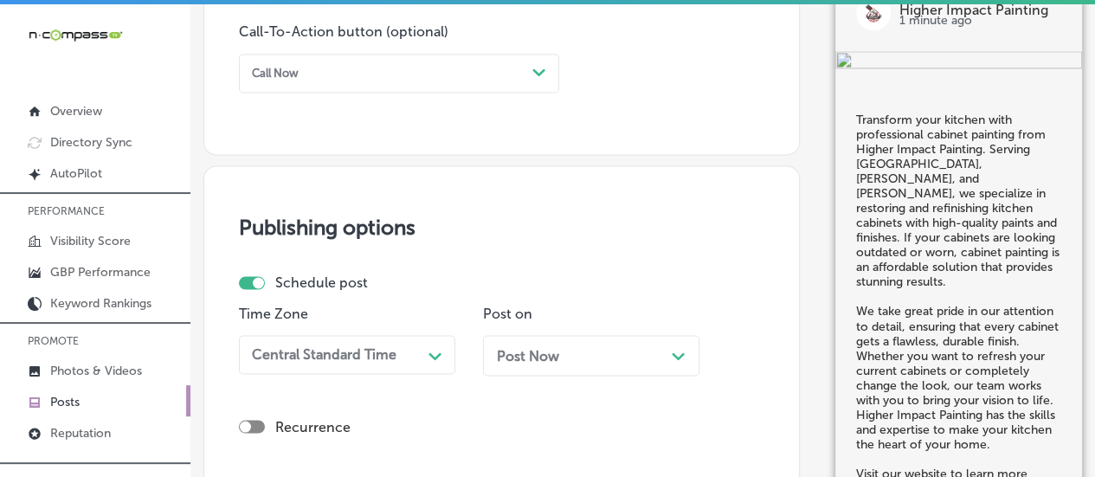
click at [355, 74] on div "Call Now" at bounding box center [385, 72] width 280 height 23
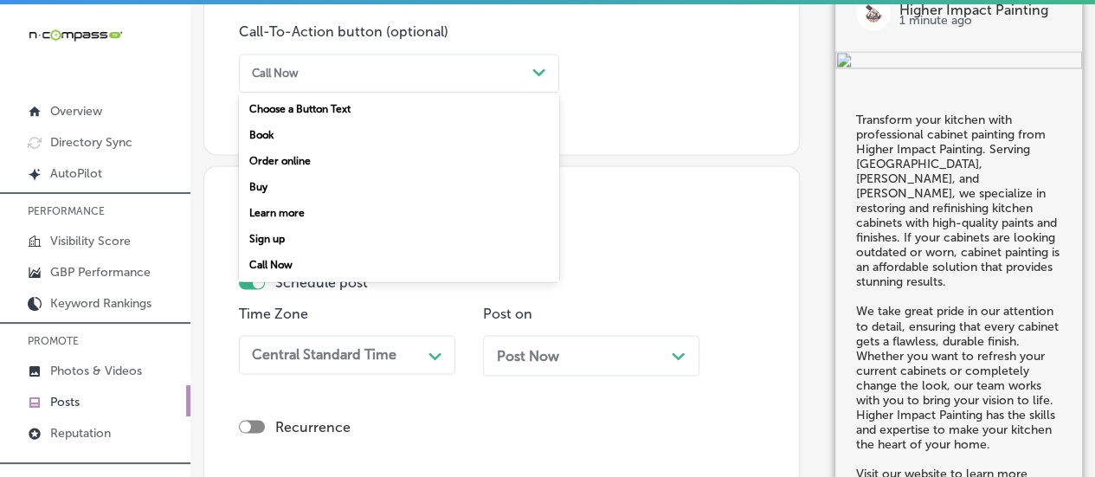
click at [290, 212] on div "Learn more" at bounding box center [399, 213] width 320 height 26
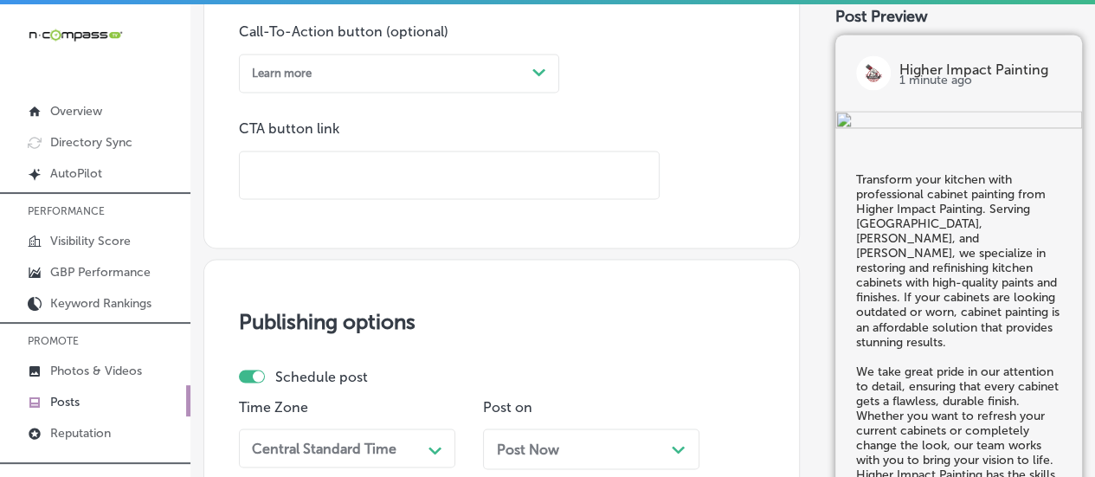
click at [325, 171] on input "text" at bounding box center [449, 175] width 419 height 48
paste input "[URL][DOMAIN_NAME]"
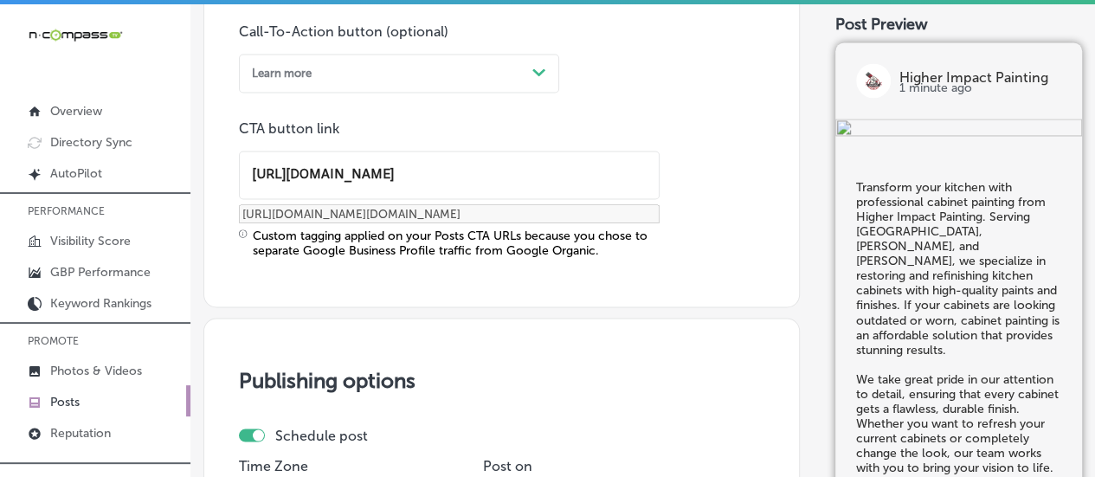
scroll to position [1649, 0]
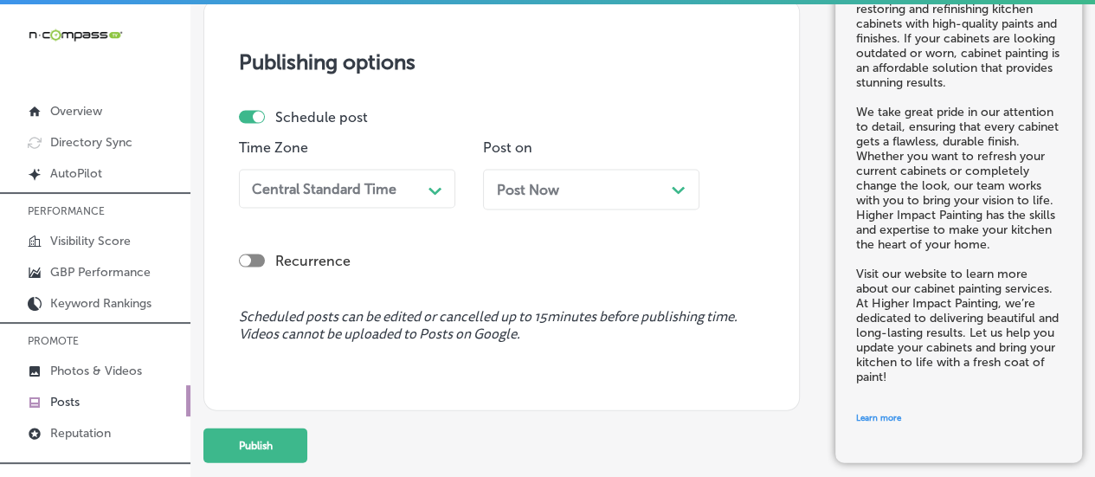
type input "[URL][DOMAIN_NAME]"
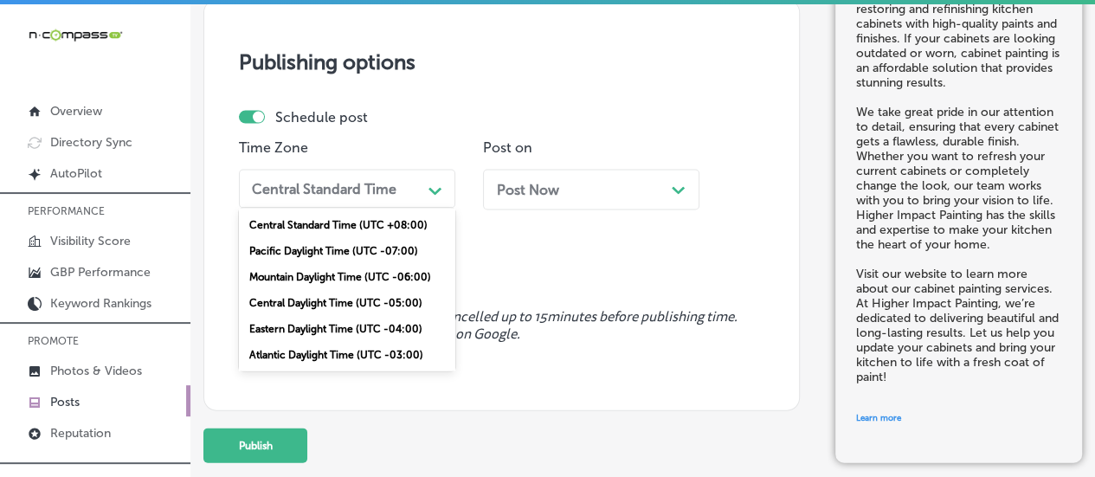
scroll to position [0, 0]
click at [360, 177] on div "Central Standard Time" at bounding box center [333, 189] width 177 height 27
click at [305, 268] on div "Mountain Daylight Time (UTC -06:00)" at bounding box center [347, 277] width 216 height 26
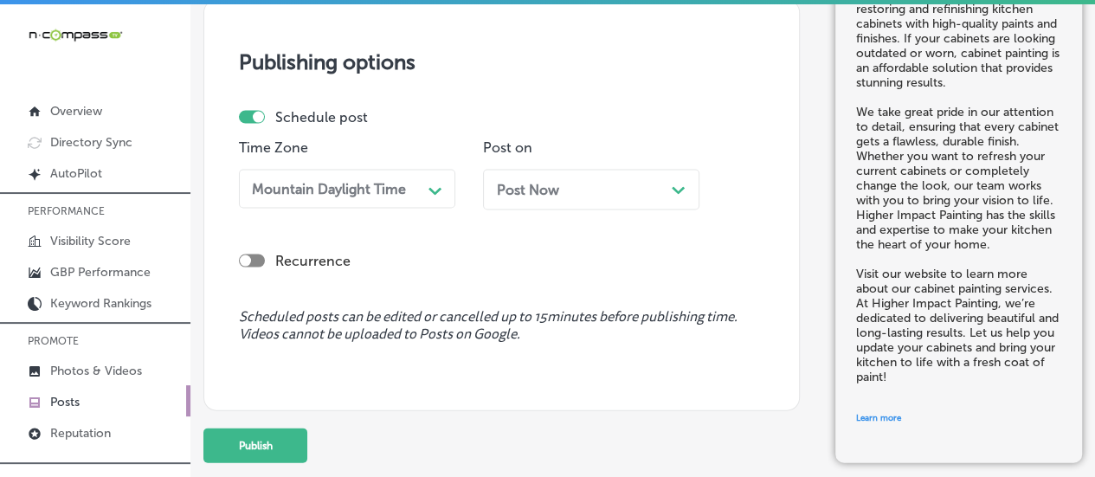
click at [663, 184] on div "Post Now Path Created with Sketch." at bounding box center [591, 190] width 189 height 16
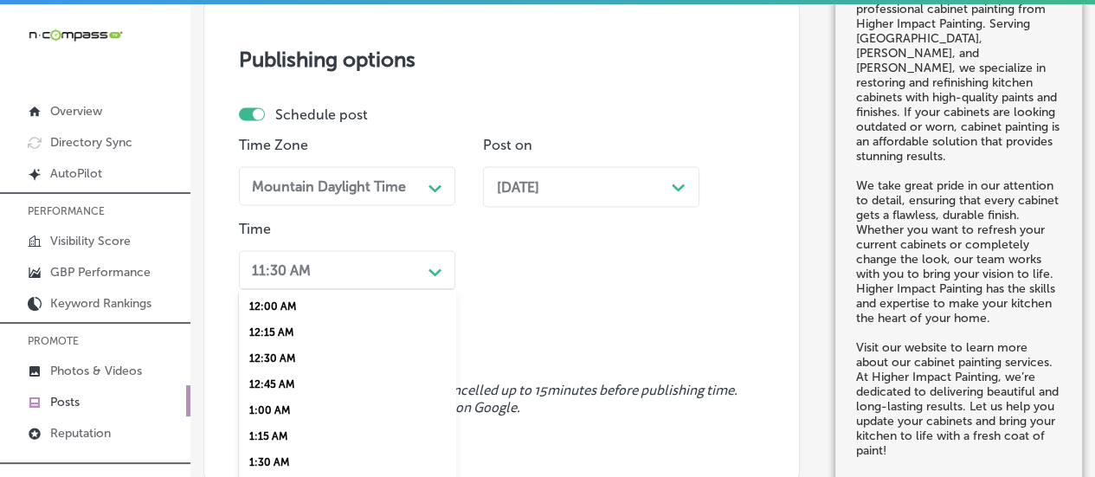
scroll to position [1726, 0]
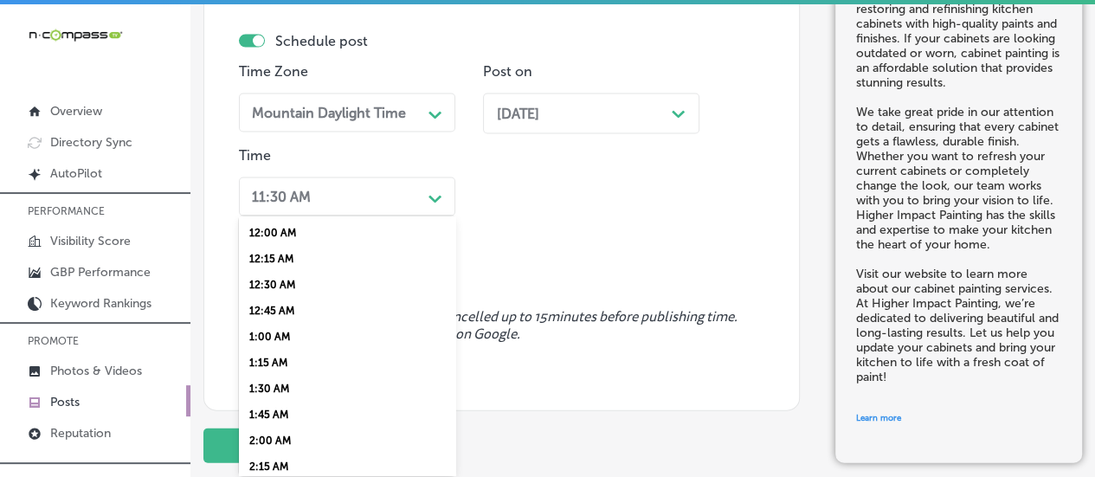
drag, startPoint x: 397, startPoint y: 263, endPoint x: 329, endPoint y: 420, distance: 170.9
click at [329, 216] on div "option 7:00 AM, selected. option 12:15 AM focused, 2 of 96. 96 results availabl…" at bounding box center [347, 196] width 216 height 39
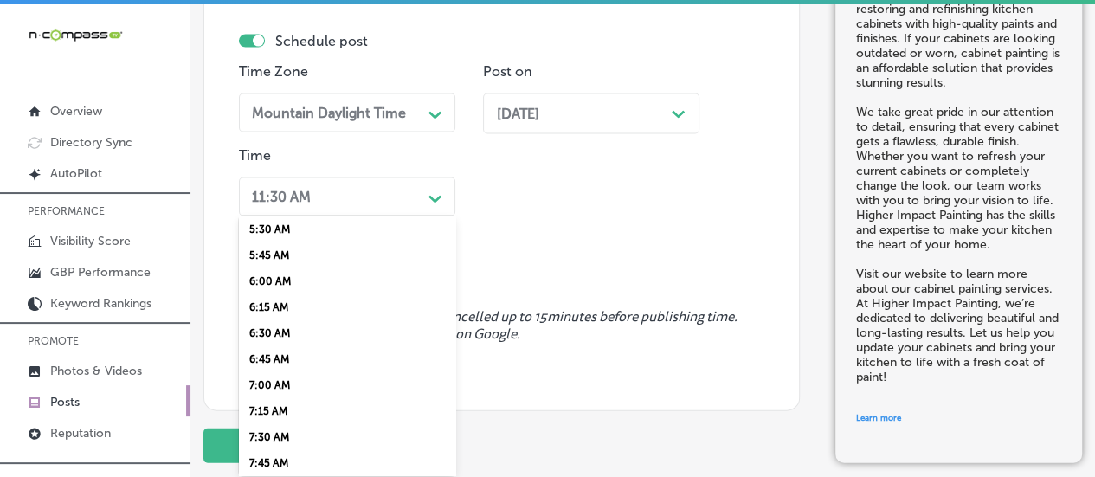
scroll to position [577, 0]
click at [273, 389] on div "7:00 AM" at bounding box center [347, 383] width 216 height 26
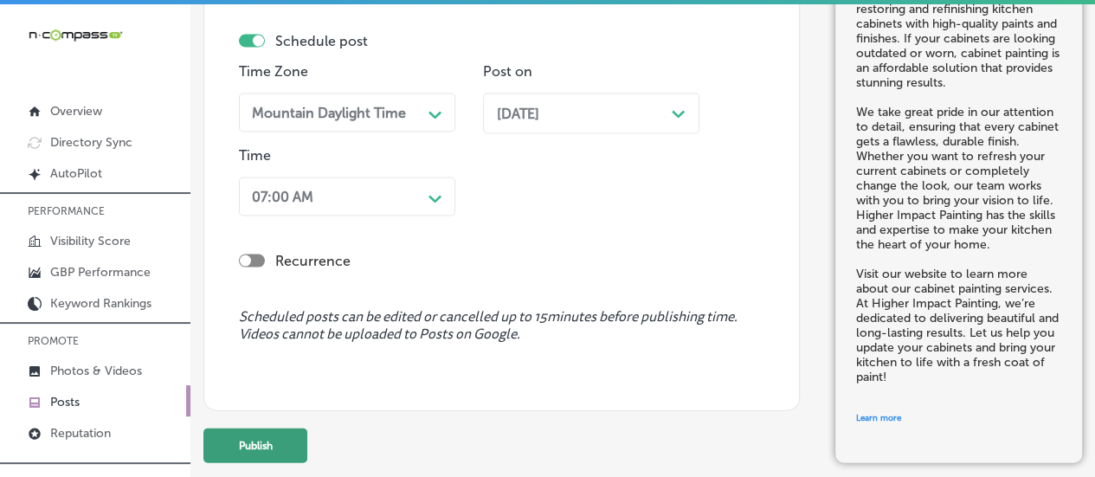
click at [267, 453] on button "Publish" at bounding box center [255, 445] width 104 height 35
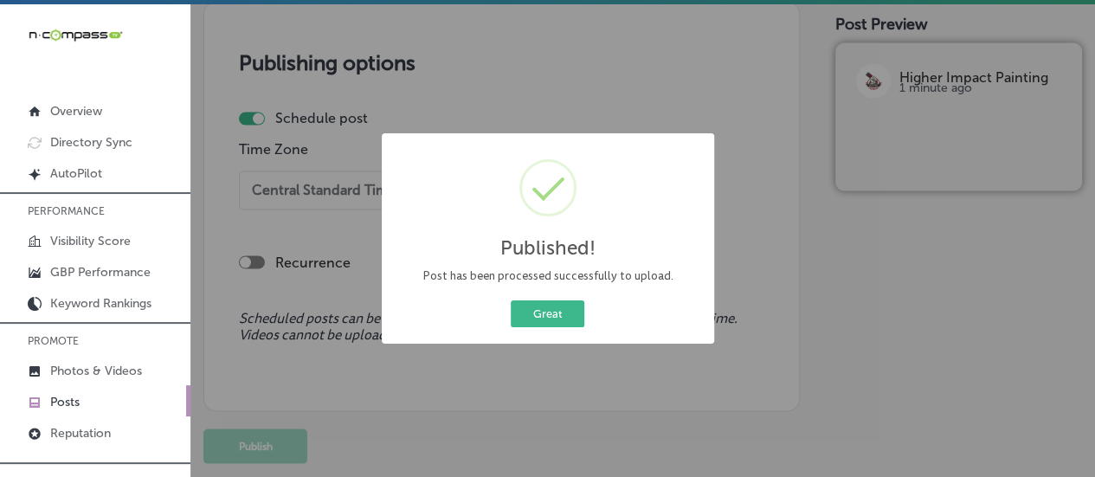
scroll to position [1497, 0]
click at [556, 313] on button "Great" at bounding box center [548, 313] width 74 height 27
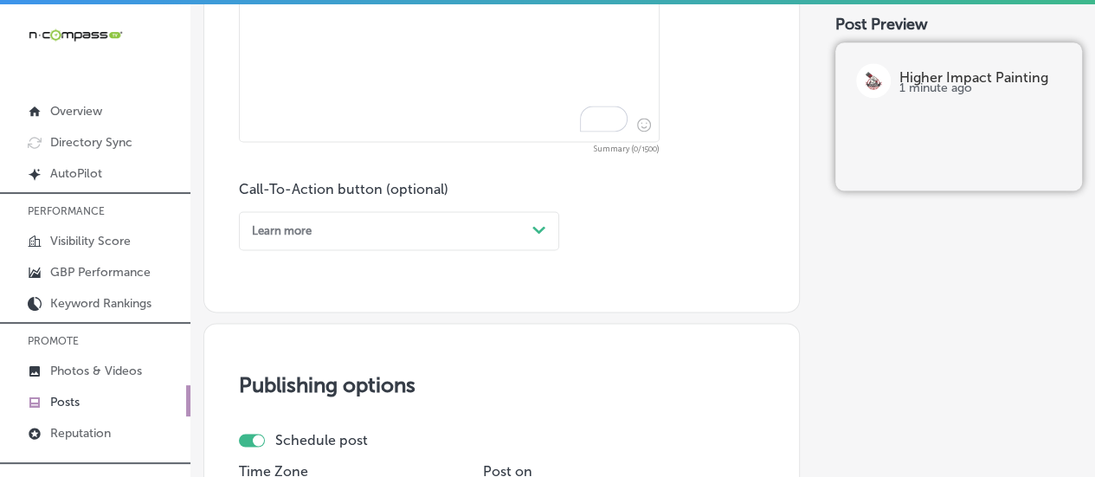
click at [561, 235] on div "Call-To-Action button (optional) Learn more Path Created with Sketch." at bounding box center [501, 215] width 525 height 69
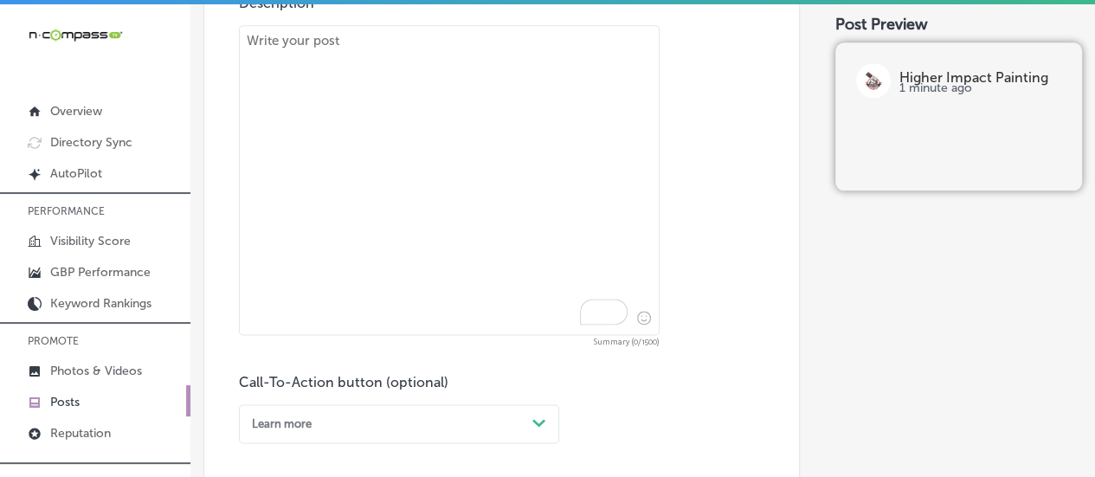
scroll to position [978, 0]
click at [492, 132] on textarea "To enrich screen reader interactions, please activate Accessibility in Grammarl…" at bounding box center [449, 181] width 421 height 310
paste textarea "Refresh the look of your home with expert indoor wall painting services from Hi…"
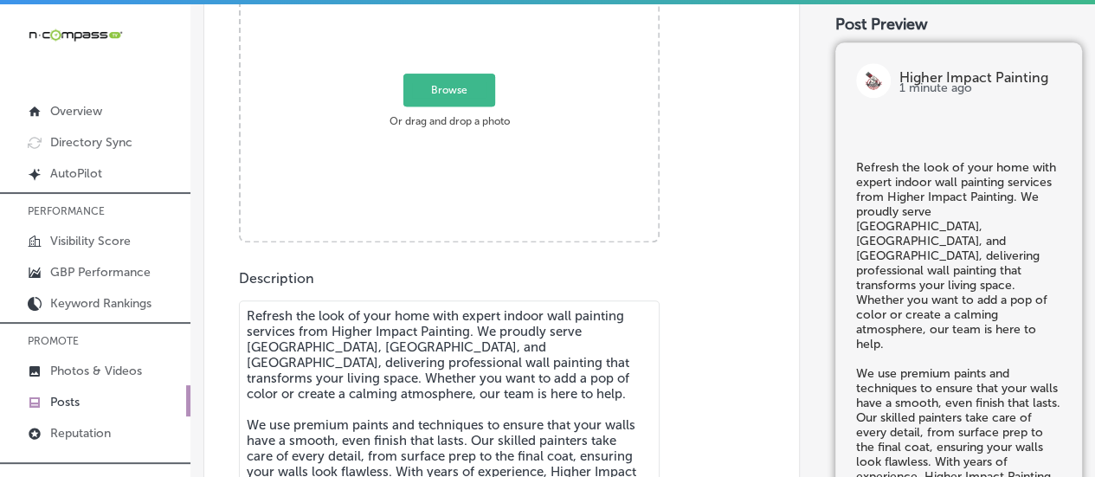
scroll to position [697, 0]
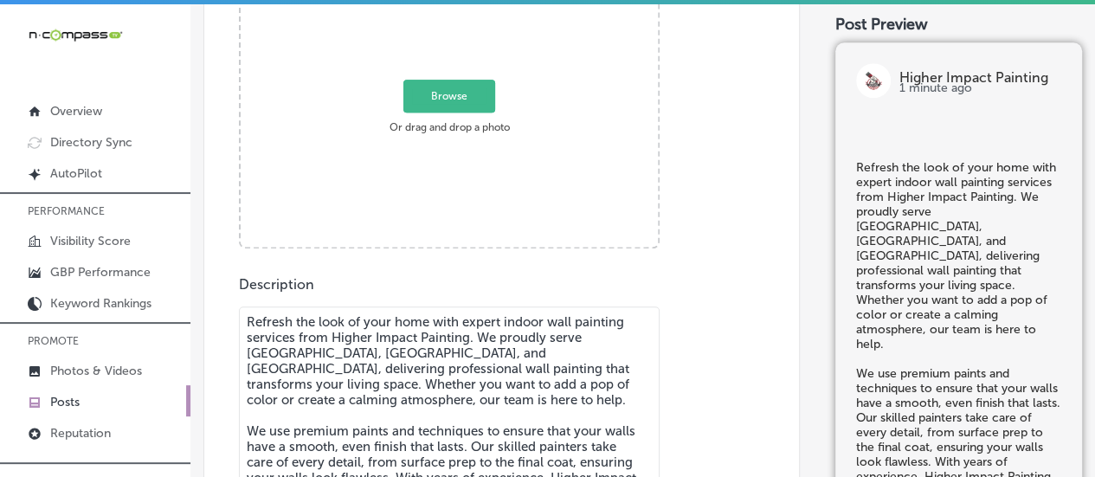
type textarea "Refresh the look of your home with expert indoor wall painting services from Hi…"
click at [462, 100] on span "Browse" at bounding box center [449, 96] width 92 height 33
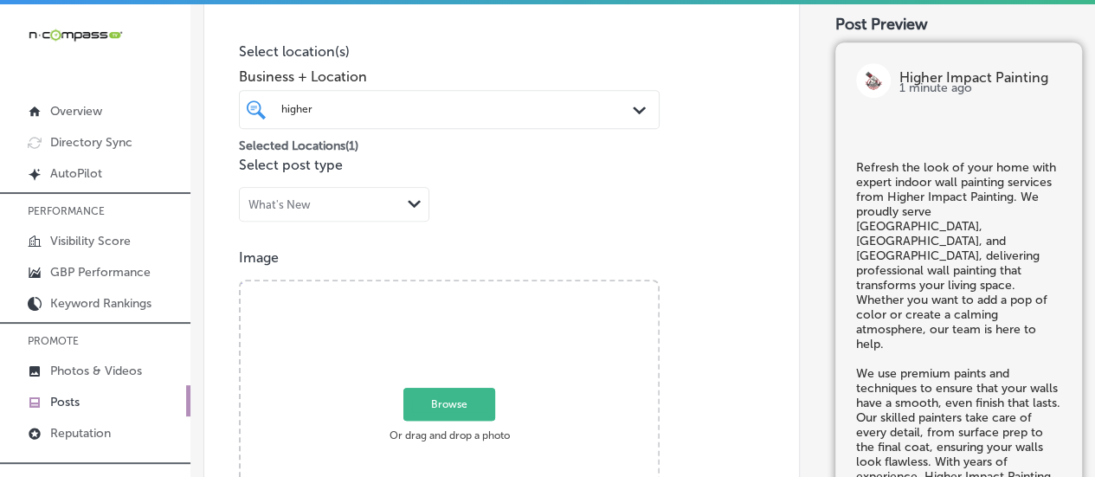
type input "C:\fakepath\Higher Impact Painting-4.png"
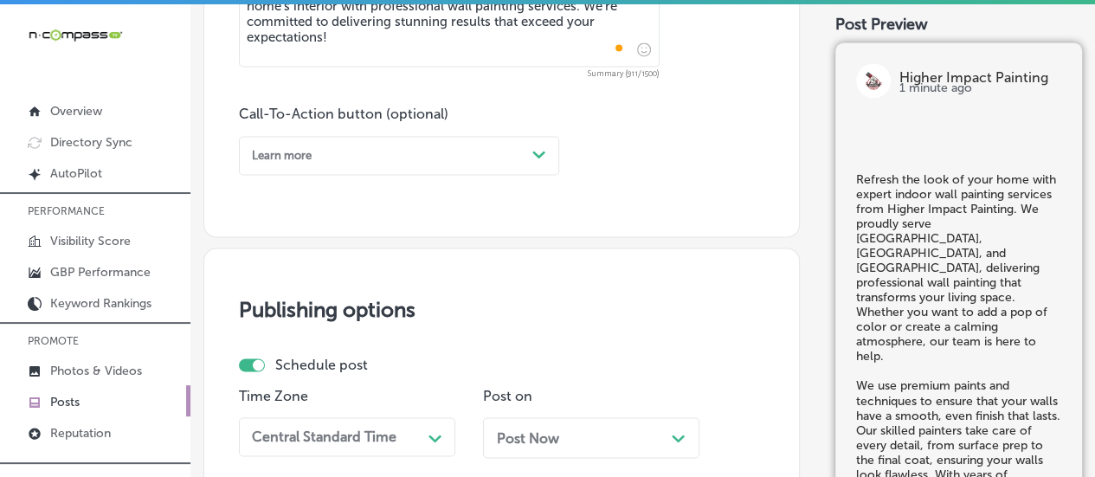
scroll to position [1248, 0]
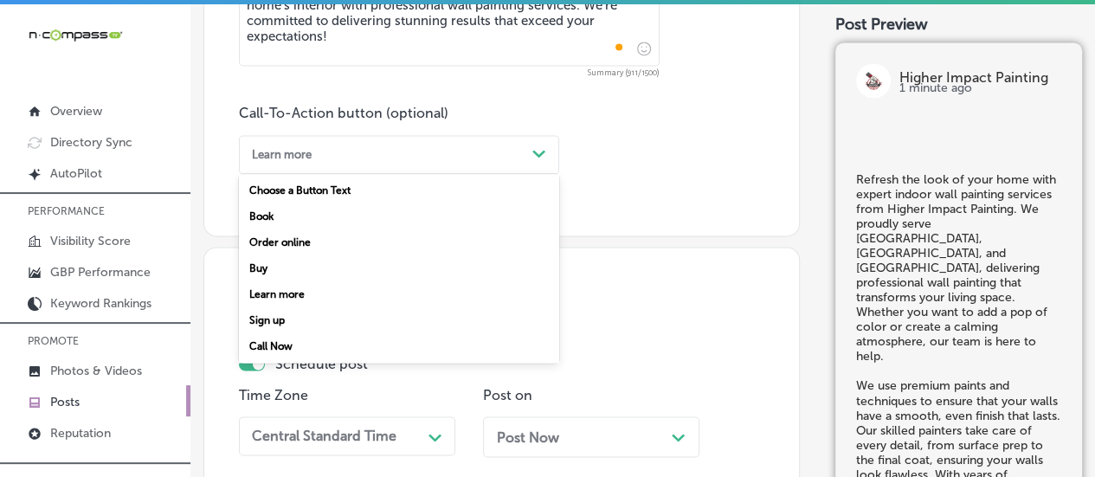
click at [436, 146] on div "Learn more" at bounding box center [385, 154] width 280 height 23
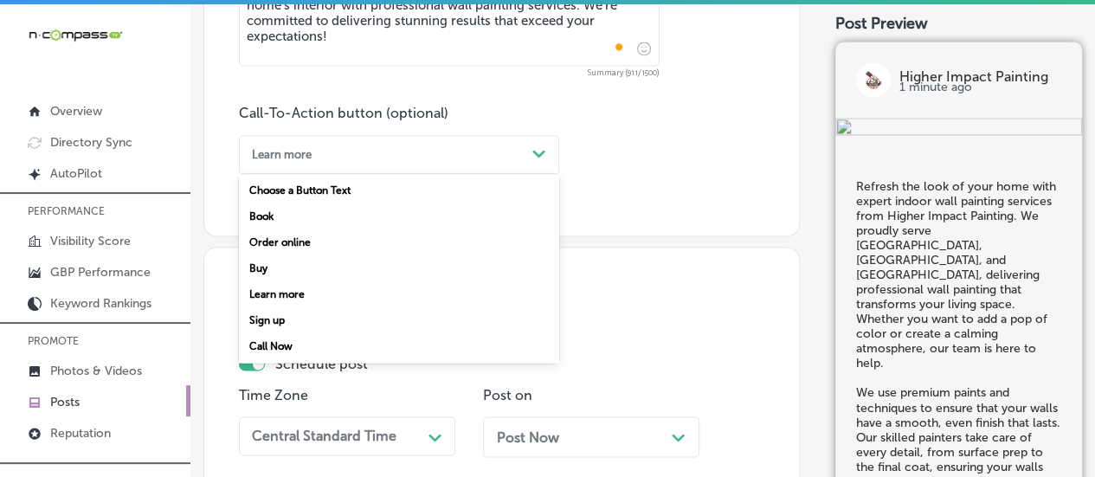
click at [291, 352] on div "Call Now" at bounding box center [399, 346] width 320 height 26
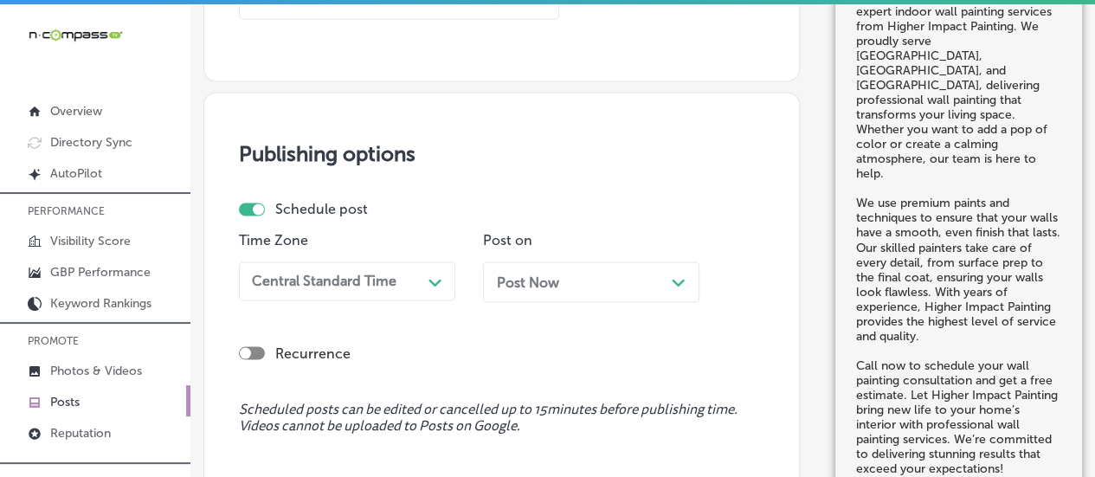
scroll to position [1461, 0]
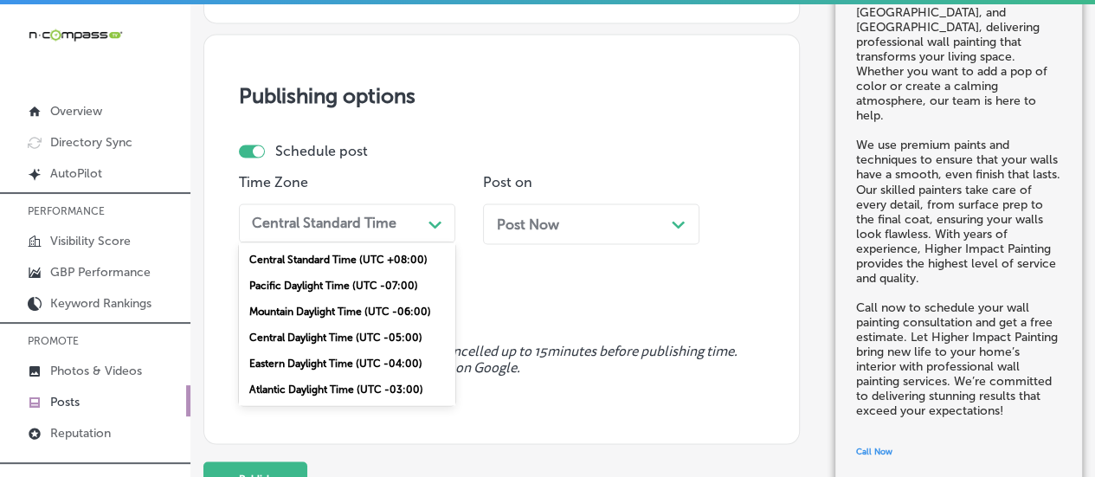
click at [381, 231] on div "Central Standard Time" at bounding box center [333, 222] width 177 height 27
click at [358, 306] on div "Mountain Daylight Time (UTC -06:00)" at bounding box center [347, 311] width 216 height 26
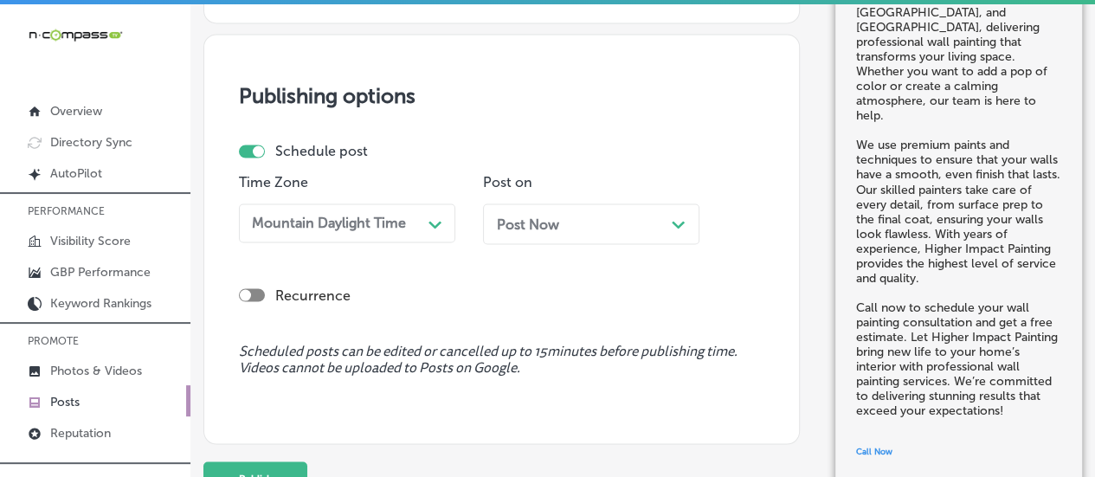
click at [677, 222] on icon "Path Created with Sketch." at bounding box center [678, 225] width 13 height 8
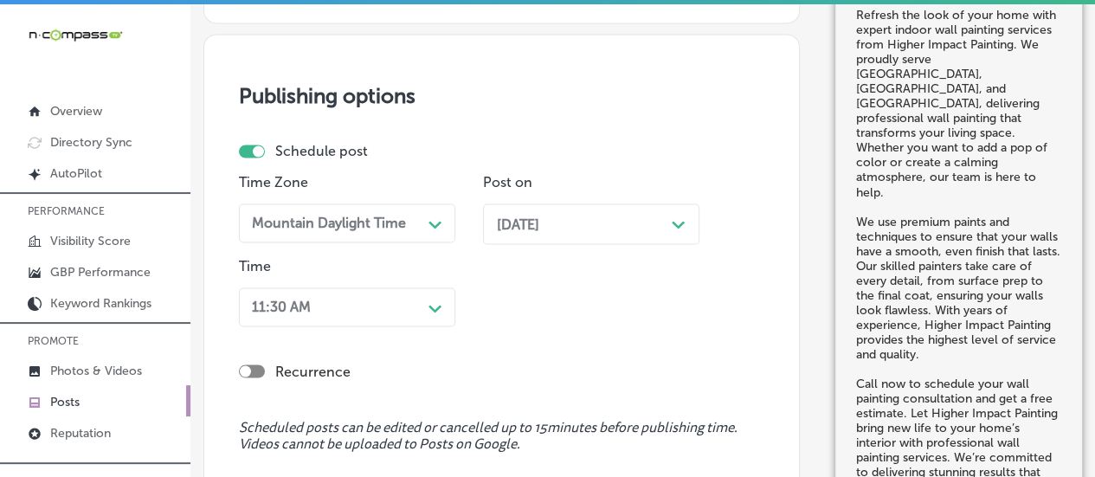
scroll to position [1573, 0]
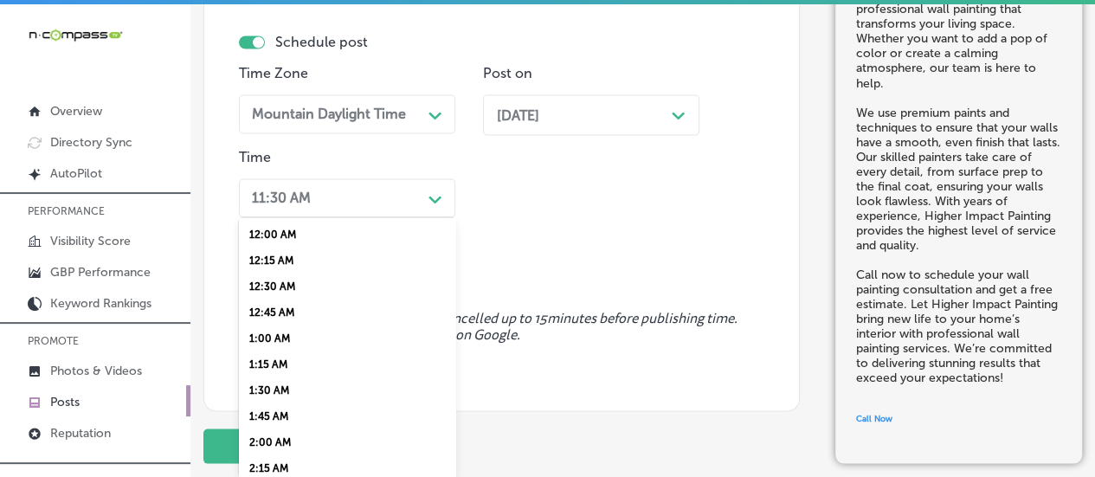
click at [430, 196] on polygon at bounding box center [434, 200] width 13 height 8
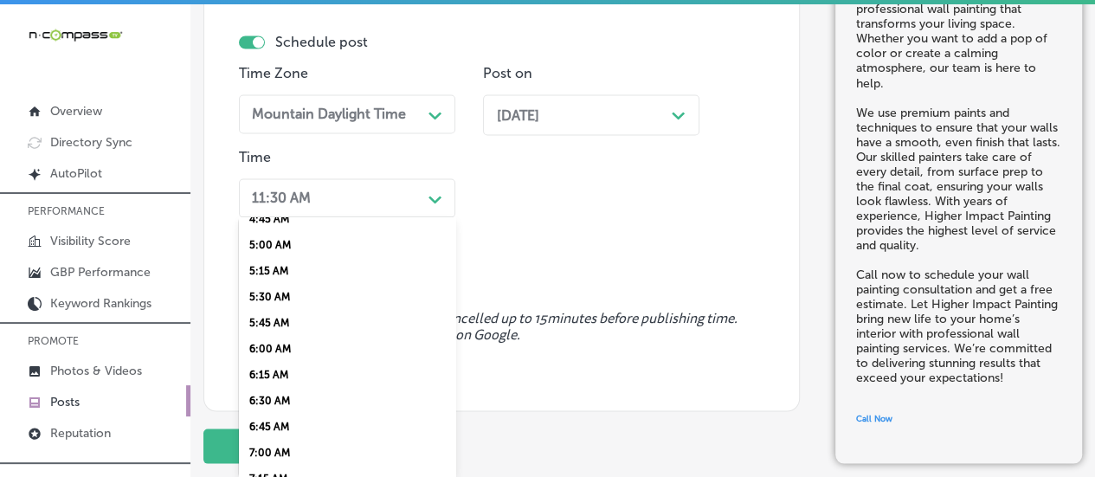
scroll to position [535, 0]
click at [286, 432] on div "7:00 AM" at bounding box center [347, 426] width 216 height 26
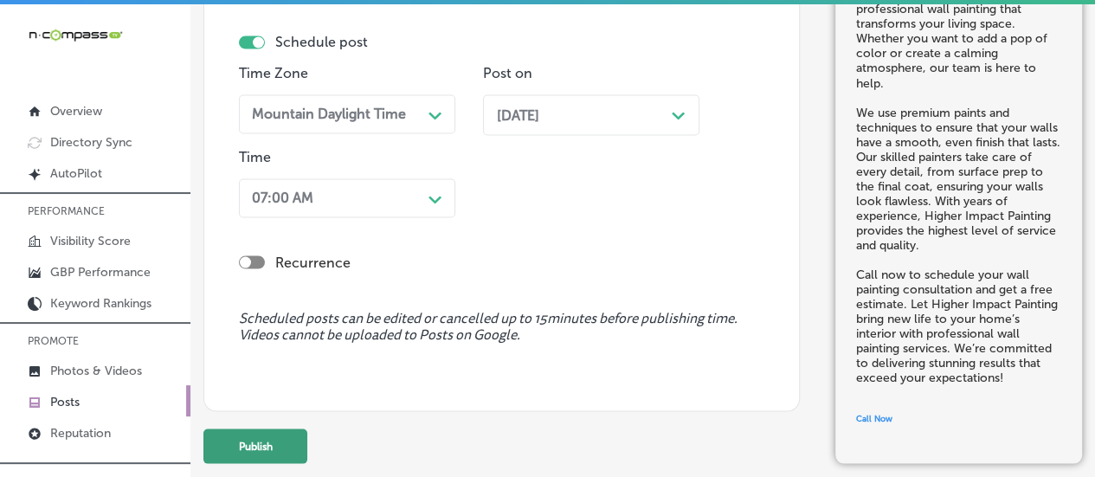
click at [260, 454] on button "Publish" at bounding box center [255, 445] width 104 height 35
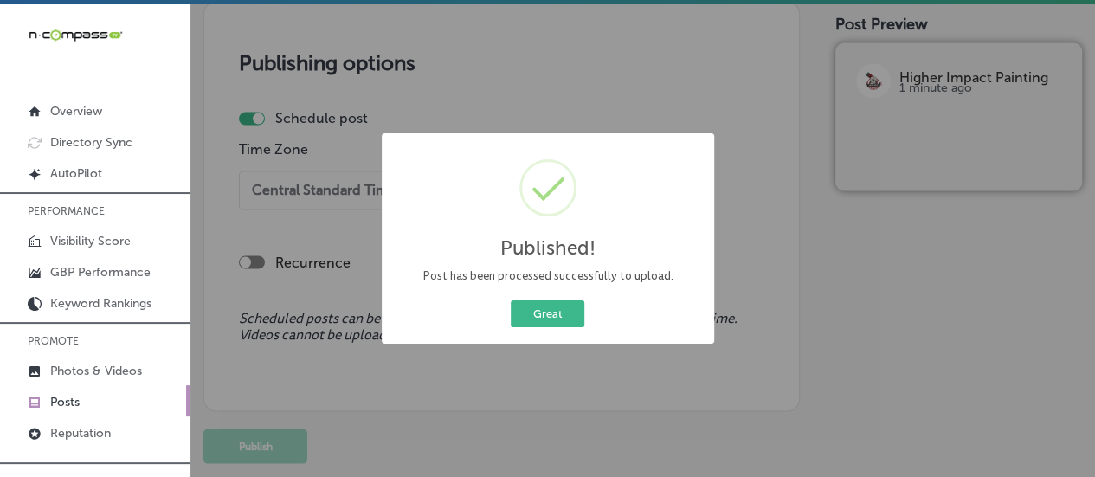
scroll to position [1497, 0]
click at [553, 321] on button "Great" at bounding box center [548, 313] width 74 height 27
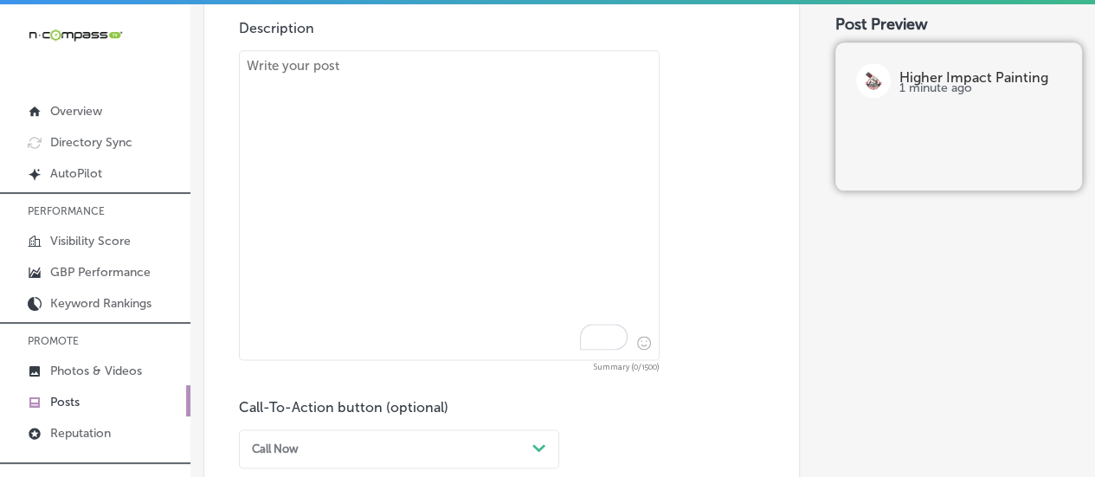
scroll to position [952, 0]
click at [418, 164] on textarea "To enrich screen reader interactions, please activate Accessibility in Grammarl…" at bounding box center [449, 207] width 421 height 310
paste textarea "Give your doors a fresh look with professional door painting from Higher Impact…"
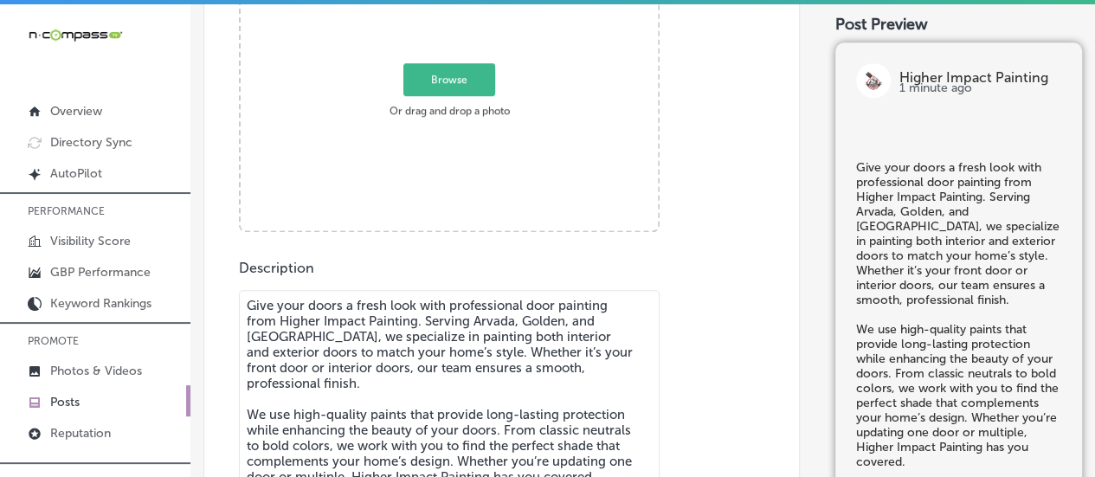
scroll to position [672, 0]
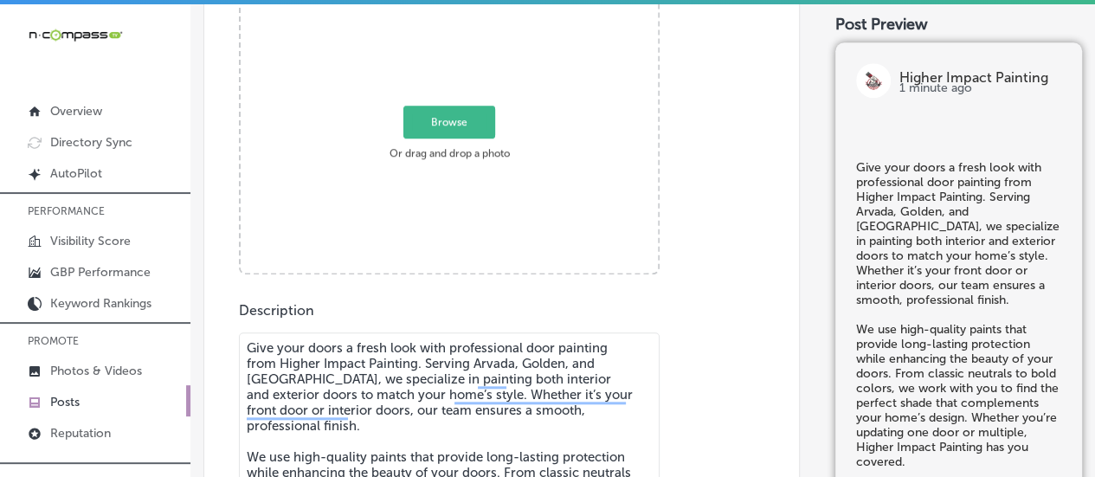
type textarea "Give your doors a fresh look with professional door painting from Higher Impact…"
click at [444, 124] on span "Browse" at bounding box center [449, 122] width 92 height 33
click at [444, 4] on input "Browse Or drag and drop a photo" at bounding box center [449, 1] width 417 height 5
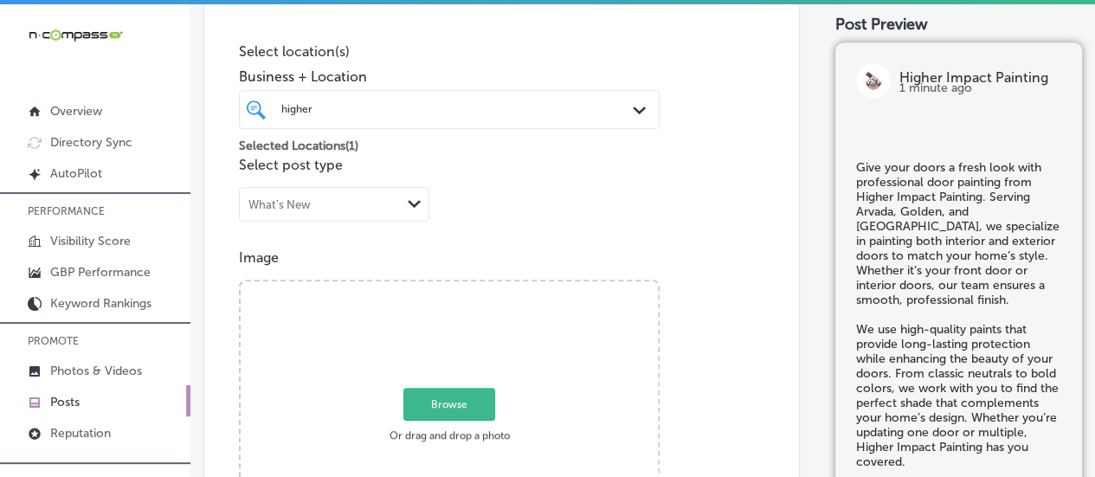
type input "C:\fakepath\Higher Impact Painting-5.png"
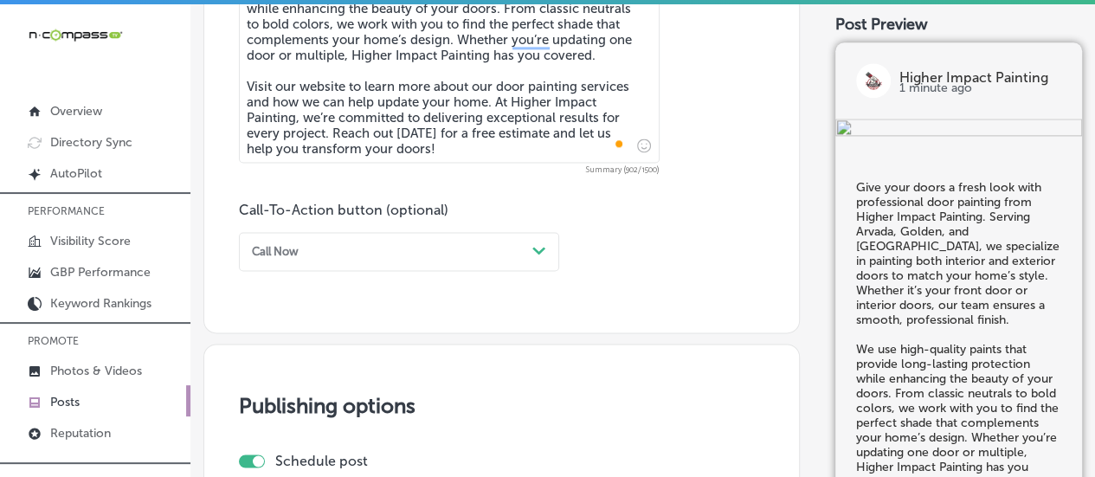
scroll to position [1234, 0]
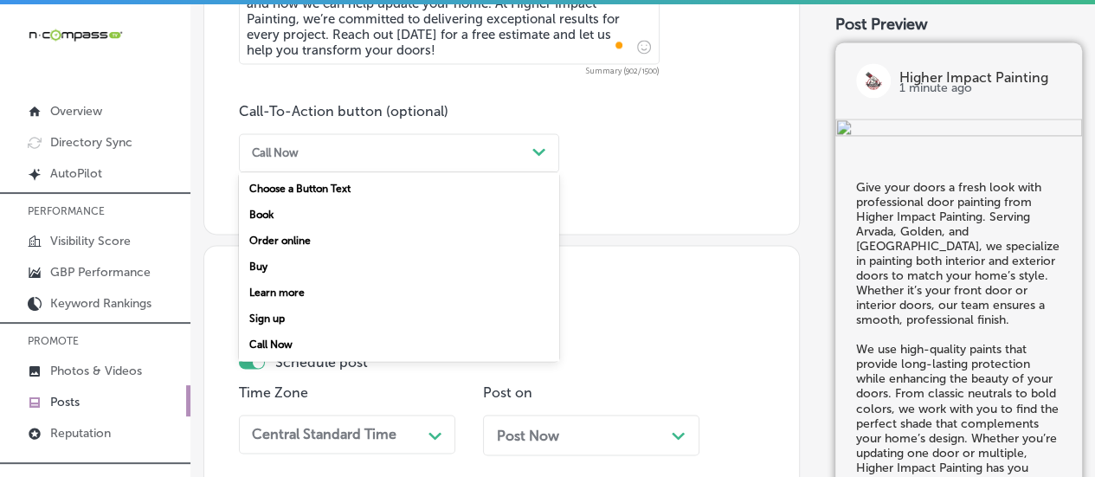
click at [413, 158] on div "Call Now" at bounding box center [385, 152] width 280 height 23
click at [299, 300] on div "Learn more" at bounding box center [399, 293] width 320 height 26
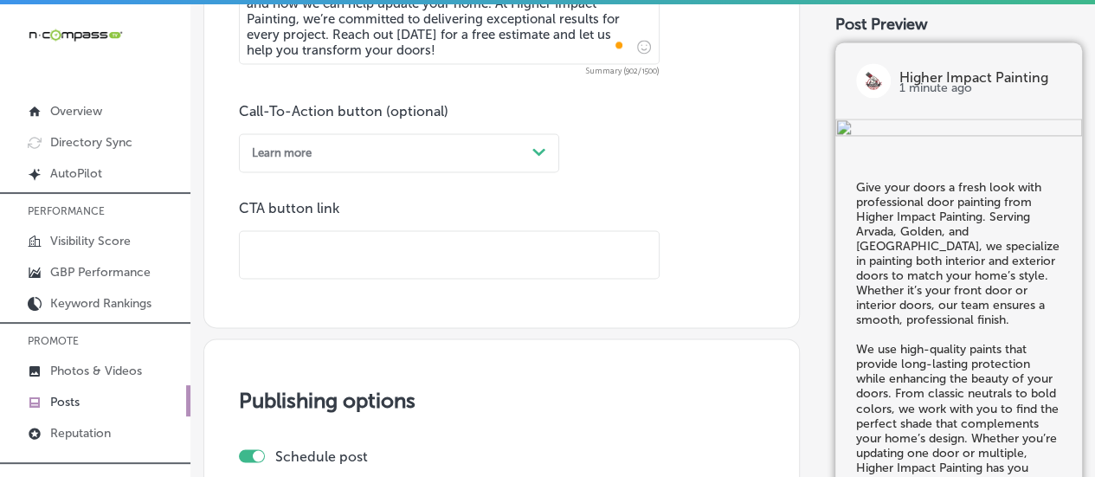
click at [329, 274] on input "text" at bounding box center [449, 255] width 419 height 48
paste input "[URL][DOMAIN_NAME]"
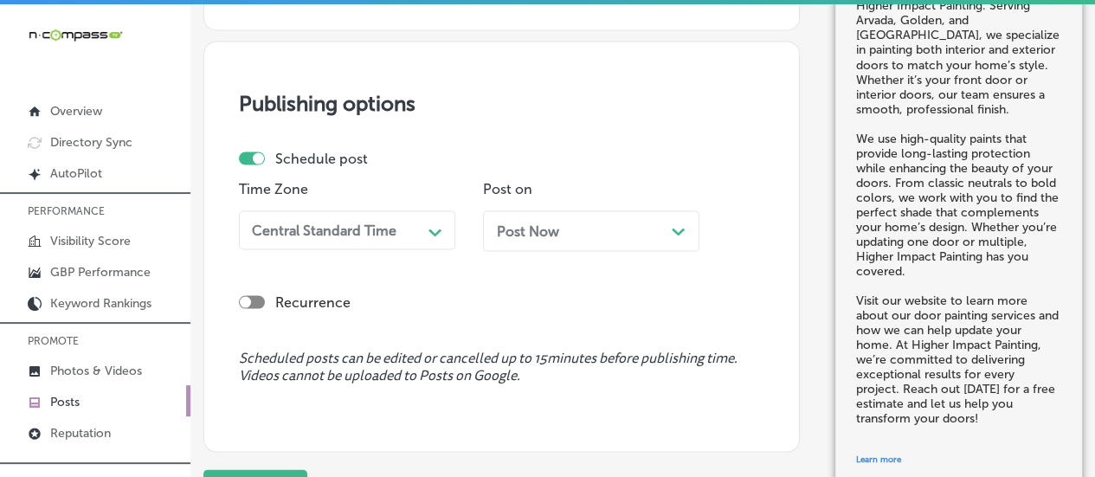
scroll to position [1591, 0]
type input "[URL][DOMAIN_NAME]"
click at [347, 233] on div "Central Standard Time" at bounding box center [324, 229] width 145 height 16
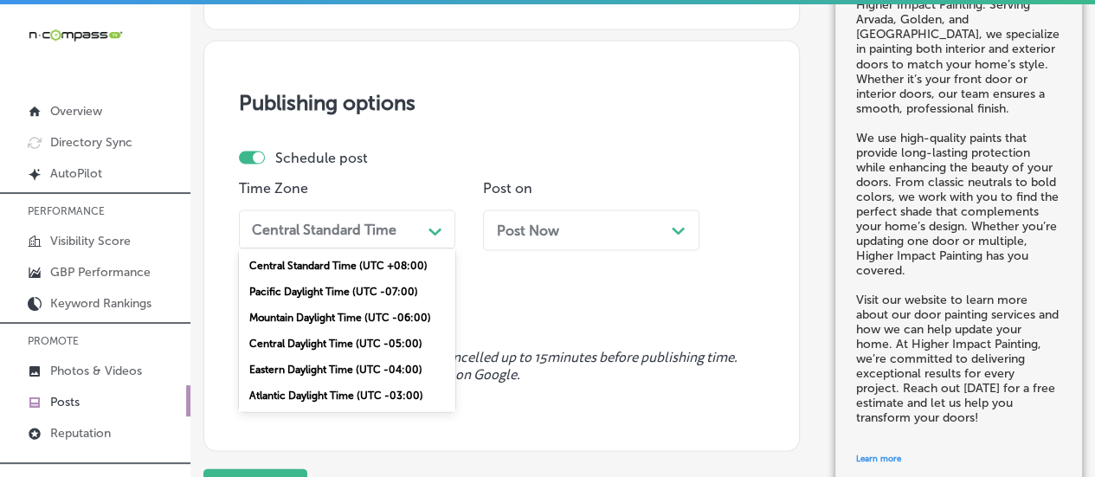
click at [312, 314] on div "Mountain Daylight Time (UTC -06:00)" at bounding box center [347, 317] width 216 height 26
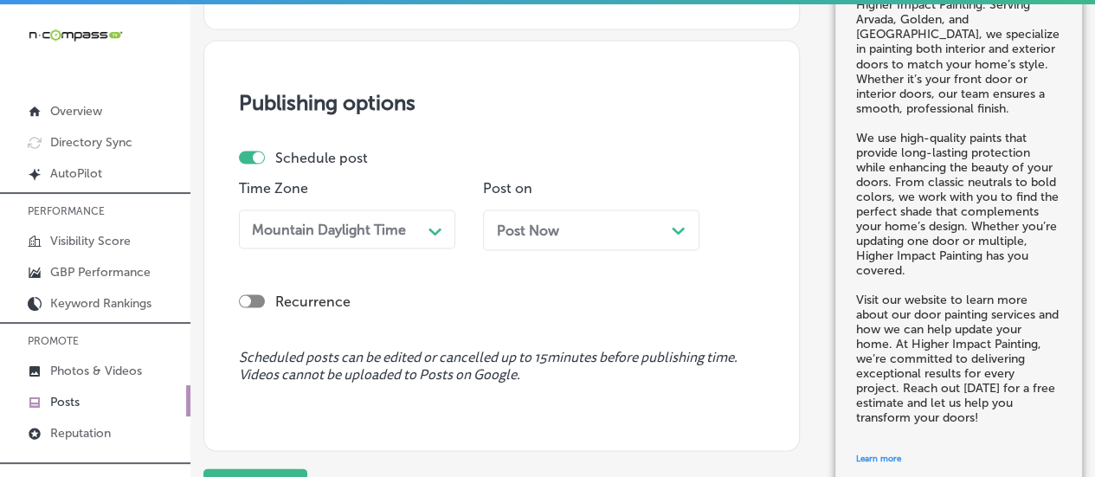
click at [562, 234] on div "Post Now Path Created with Sketch." at bounding box center [591, 230] width 189 height 16
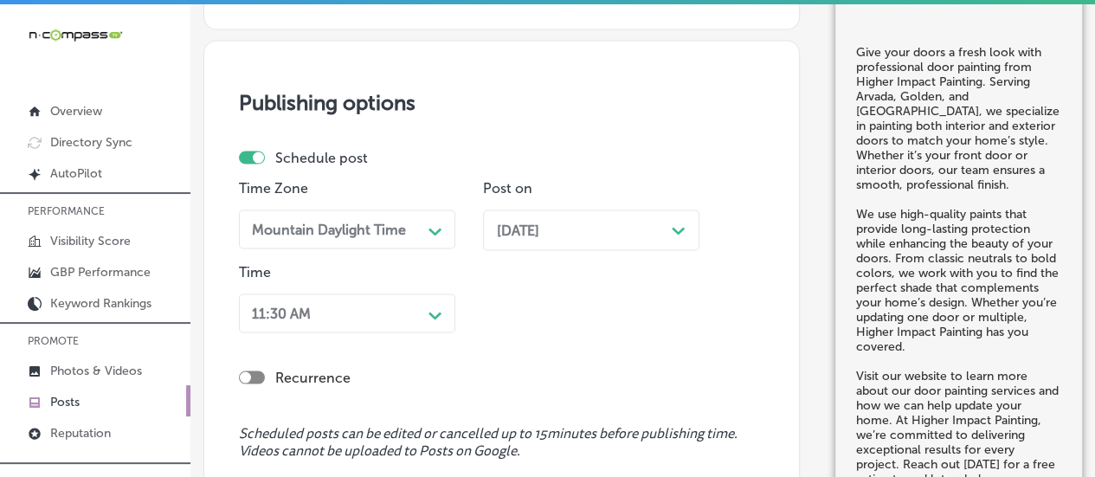
scroll to position [1710, 0]
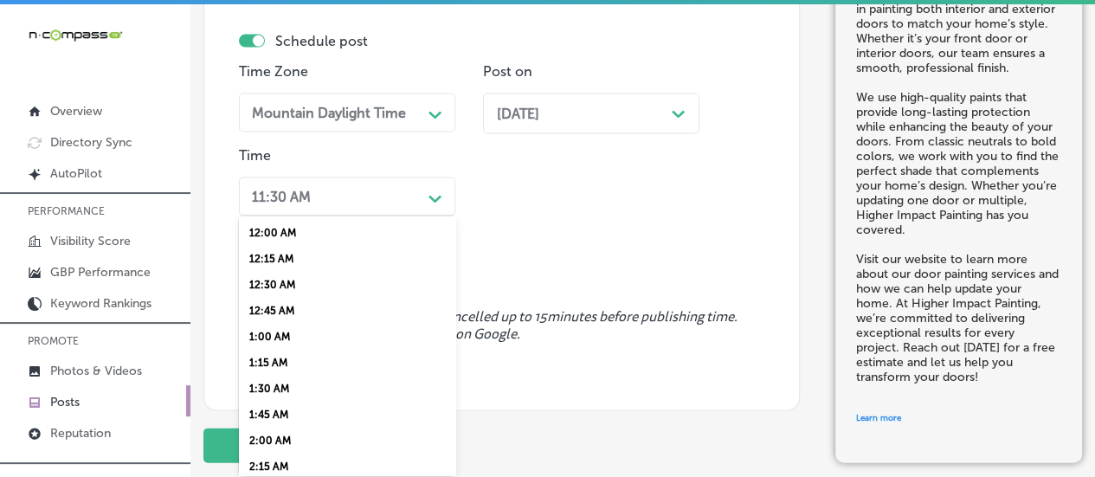
click at [403, 216] on div "option 7:00 AM, selected. option 12:45 AM focused, 4 of 96. 96 results availabl…" at bounding box center [347, 196] width 216 height 39
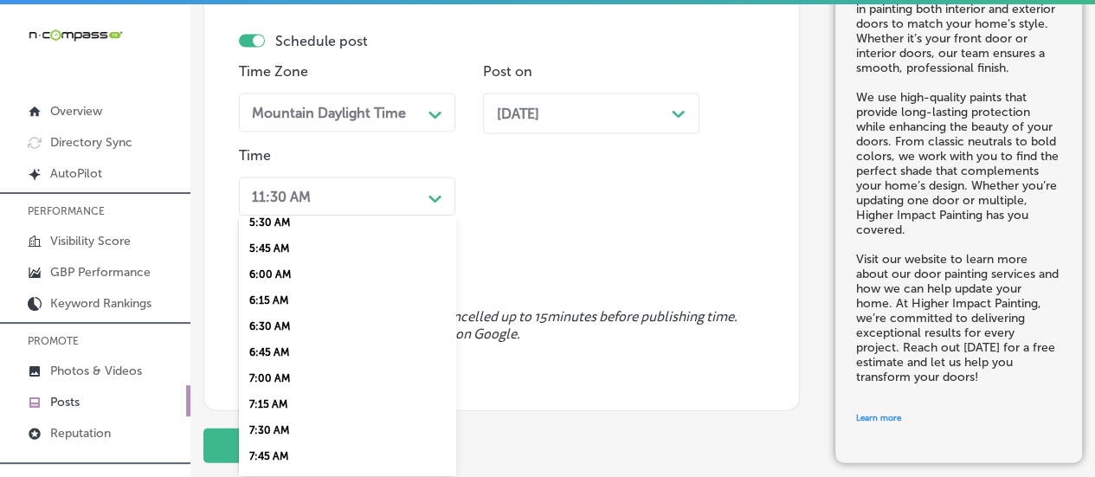
scroll to position [582, 0]
click at [273, 387] on div "7:00 AM" at bounding box center [347, 378] width 216 height 26
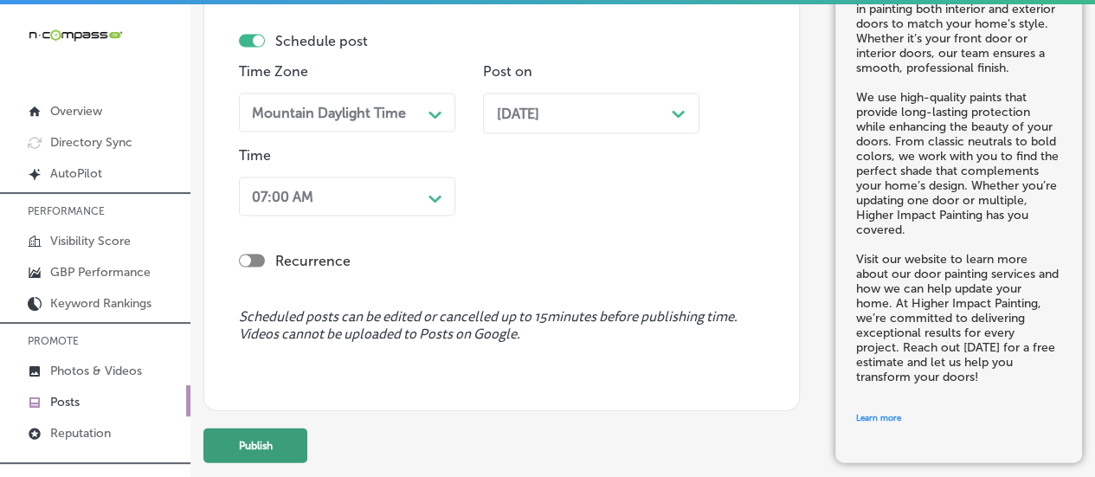
click at [265, 436] on button "Publish" at bounding box center [255, 445] width 104 height 35
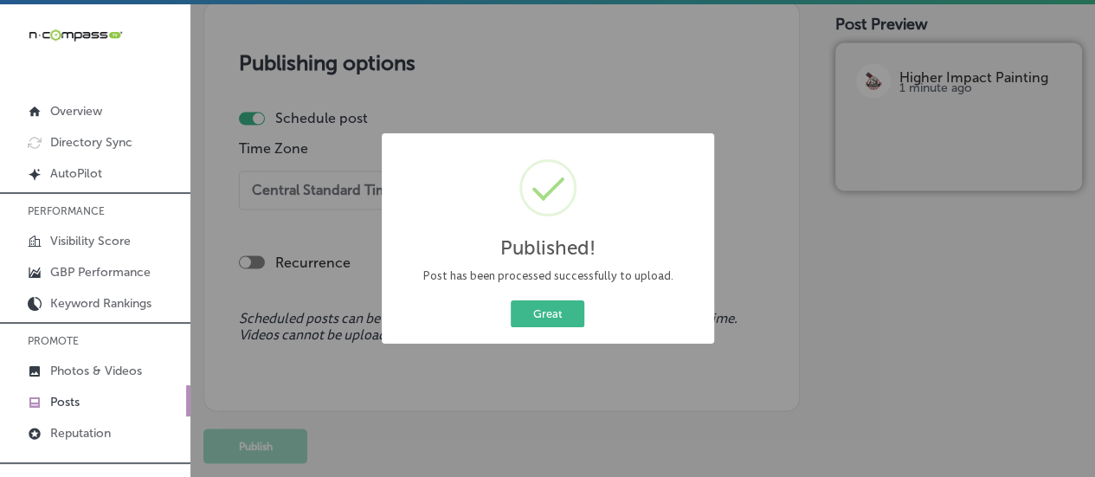
scroll to position [1482, 0]
click at [542, 322] on button "Great" at bounding box center [548, 313] width 74 height 27
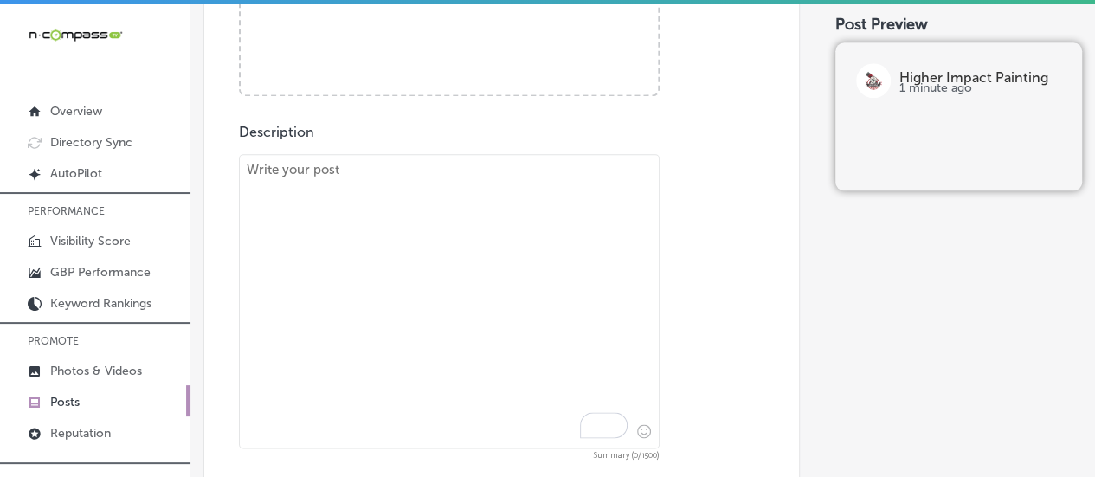
scroll to position [0, 0]
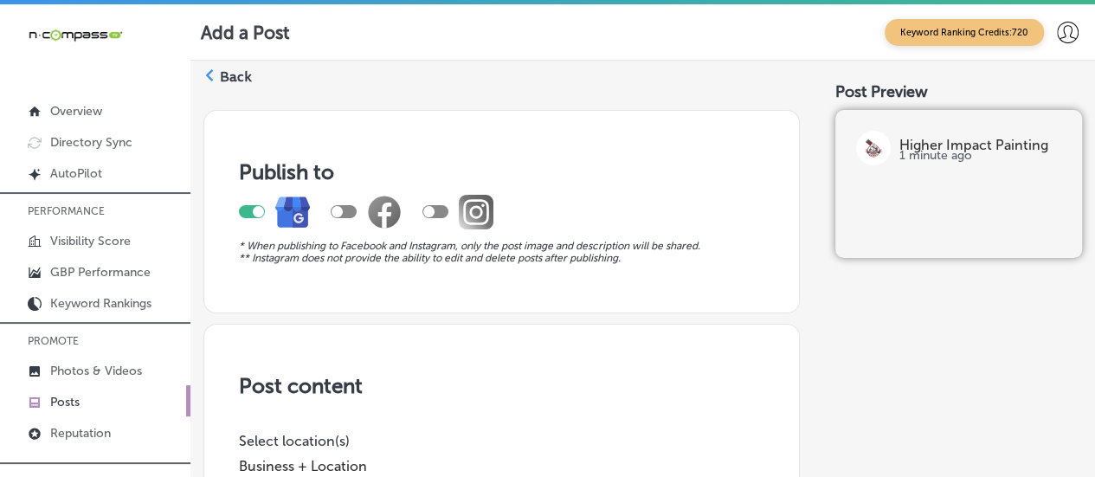
click at [218, 75] on div "Back" at bounding box center [227, 83] width 48 height 32
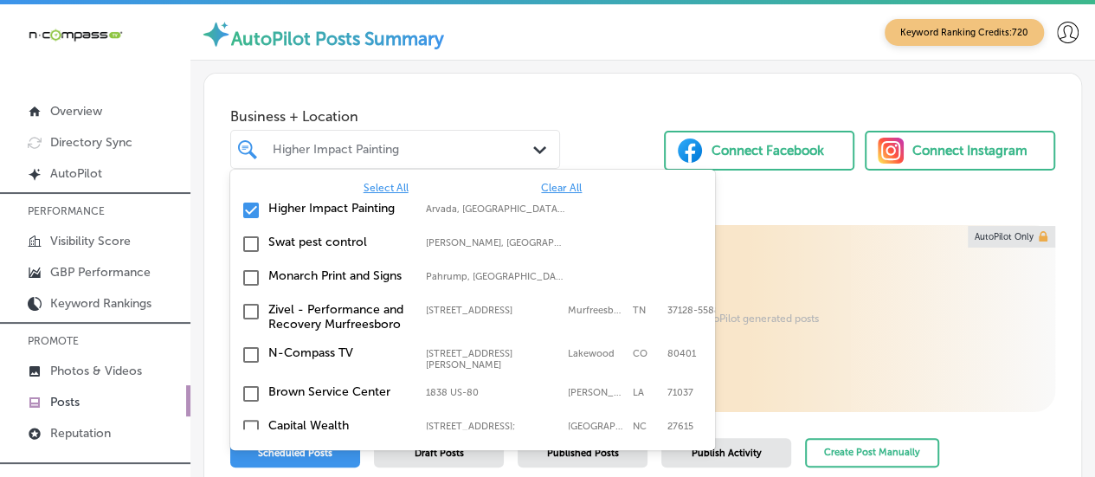
click at [412, 153] on div "Higher Impact Painting" at bounding box center [404, 149] width 262 height 15
click at [550, 184] on span "Clear All" at bounding box center [561, 188] width 41 height 12
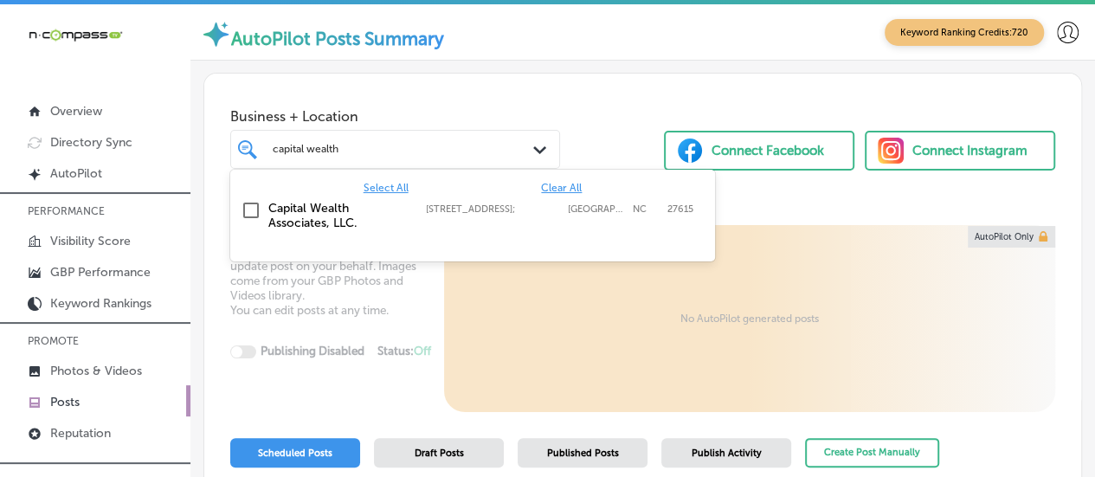
click at [344, 212] on label "Capital Wealth Associates, LLC." at bounding box center [338, 215] width 140 height 29
type input "capital wealth"
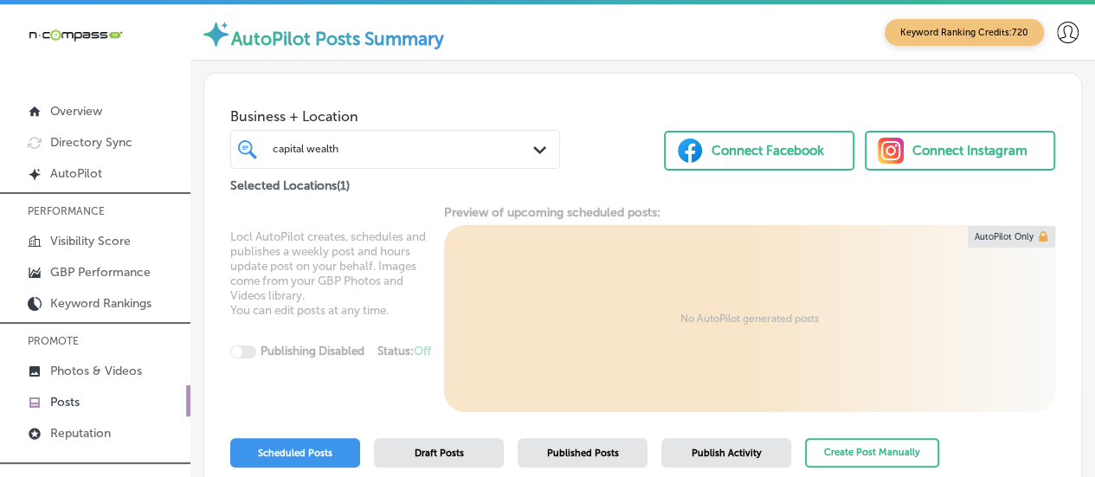
click at [474, 85] on div "Business + Location capital wealth capital wealth Path Created with Sketch. Sel…" at bounding box center [642, 135] width 877 height 123
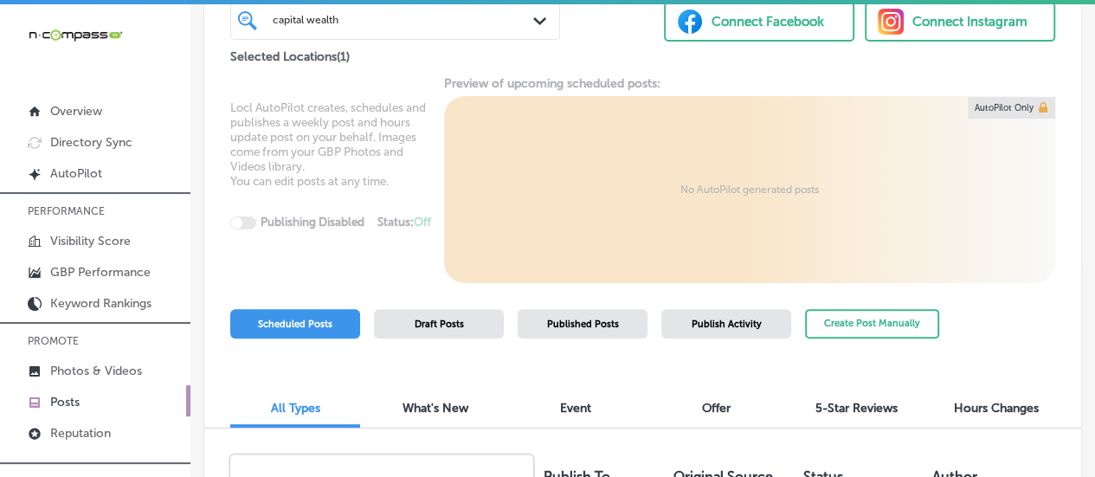
scroll to position [131, 0]
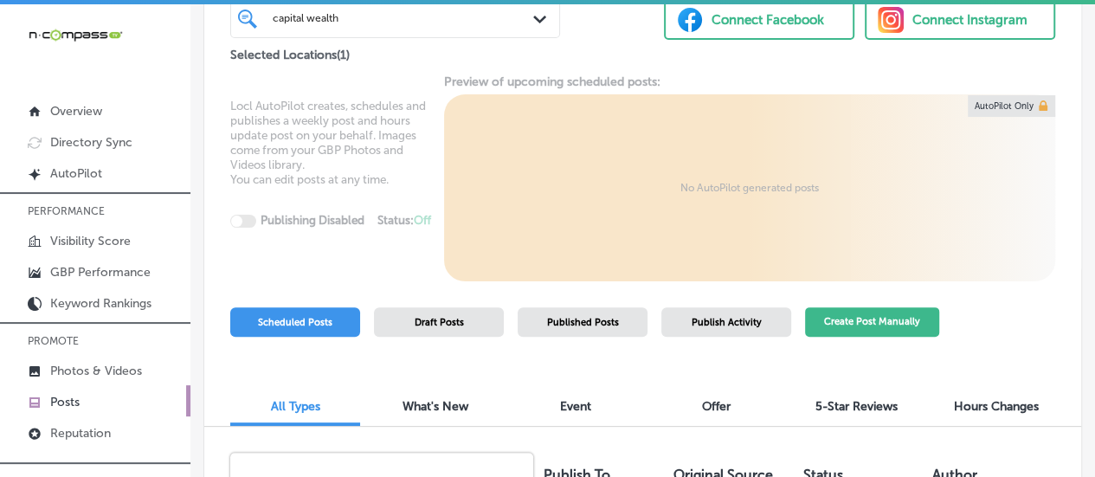
click at [852, 311] on button "Create Post Manually" at bounding box center [872, 322] width 134 height 30
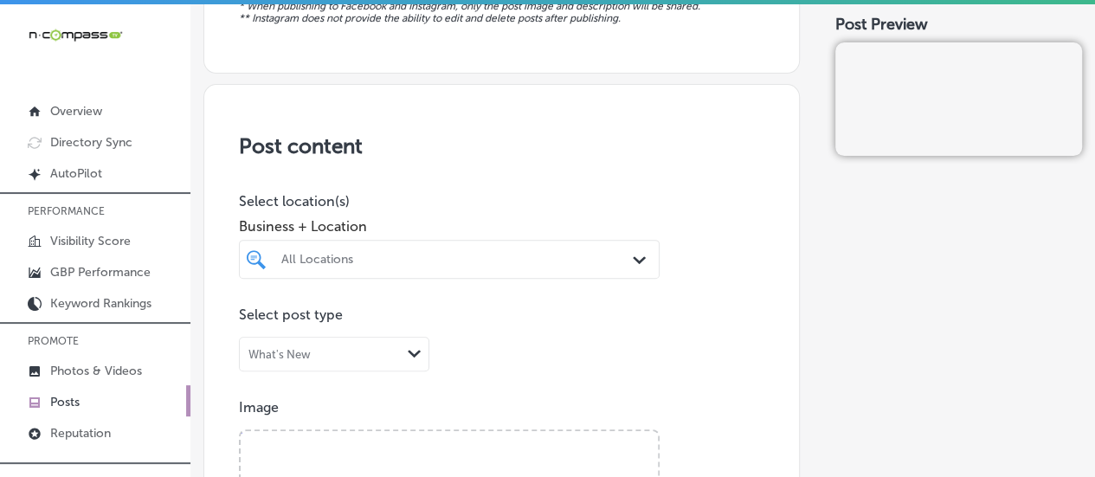
scroll to position [242, 0]
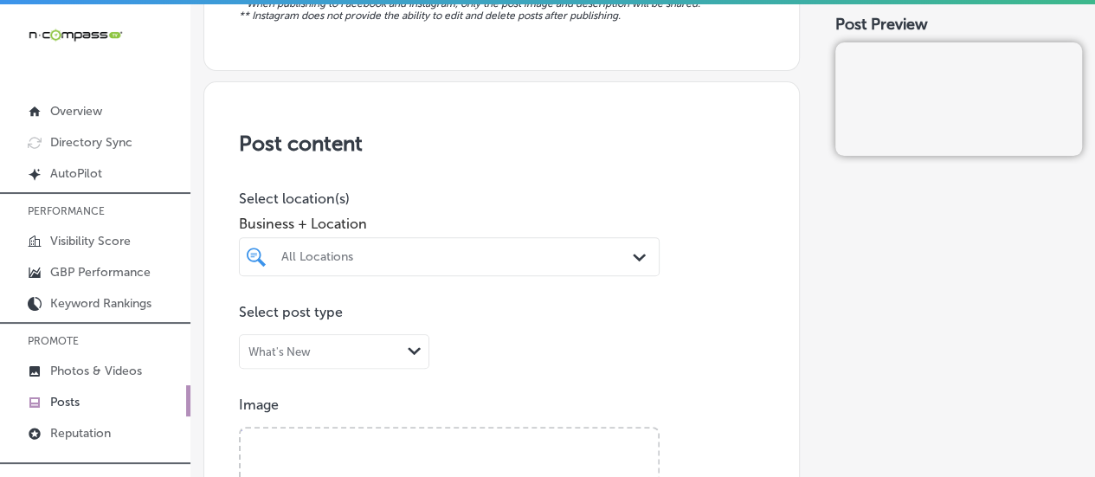
click at [358, 258] on div "All Locations Path Created with Sketch." at bounding box center [449, 256] width 421 height 39
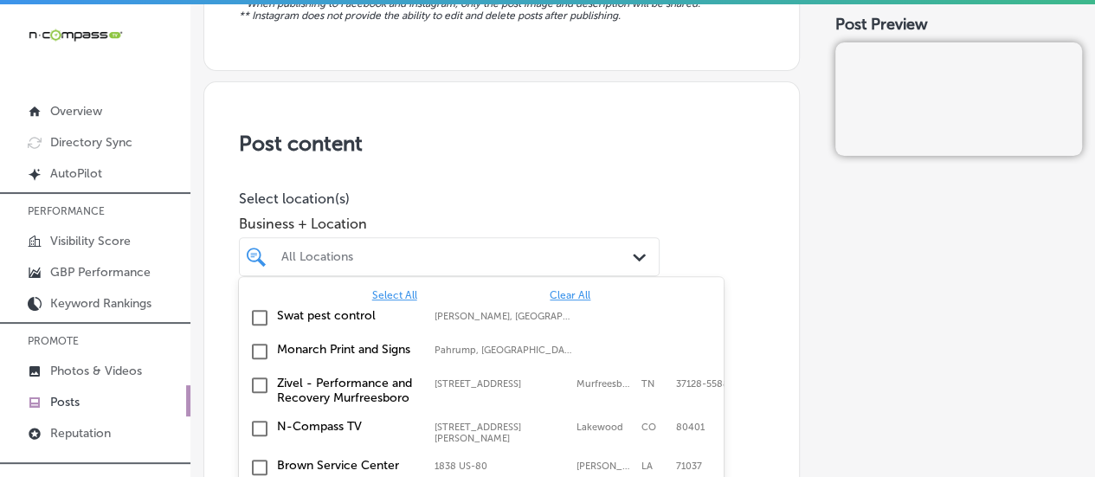
scroll to position [329, 0]
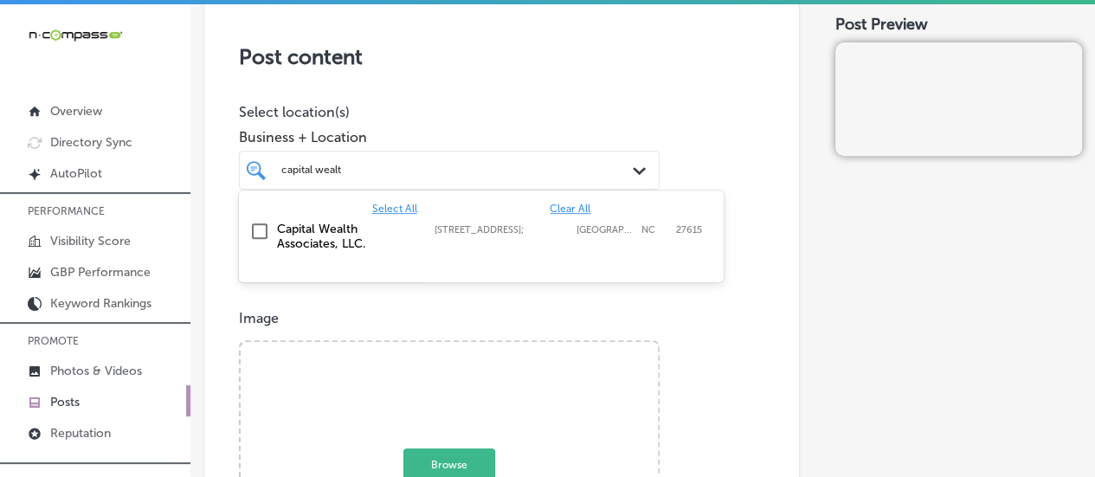
click at [337, 235] on label "Capital Wealth Associates, LLC." at bounding box center [347, 236] width 140 height 29
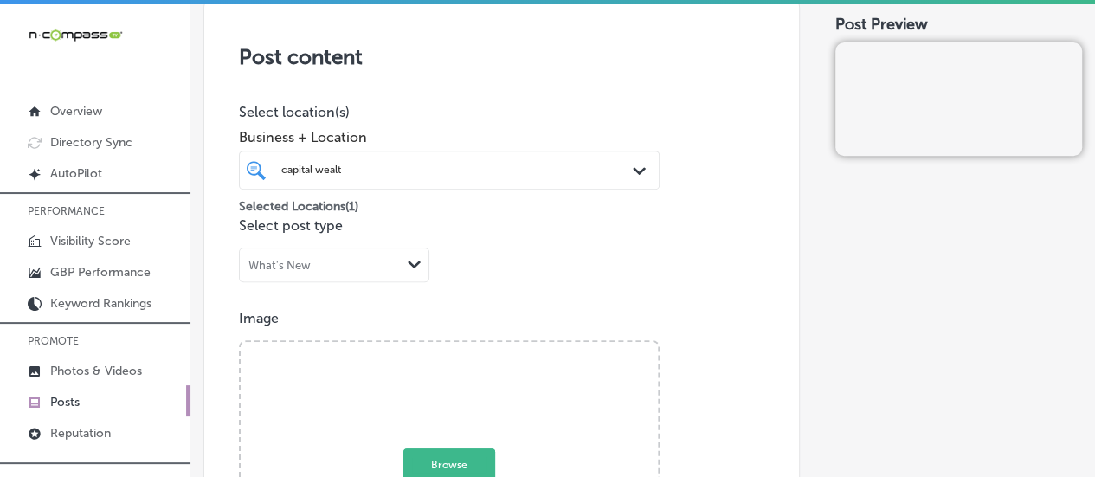
click at [447, 153] on div "capital wealt capital wealt Path Created with Sketch." at bounding box center [449, 170] width 421 height 39
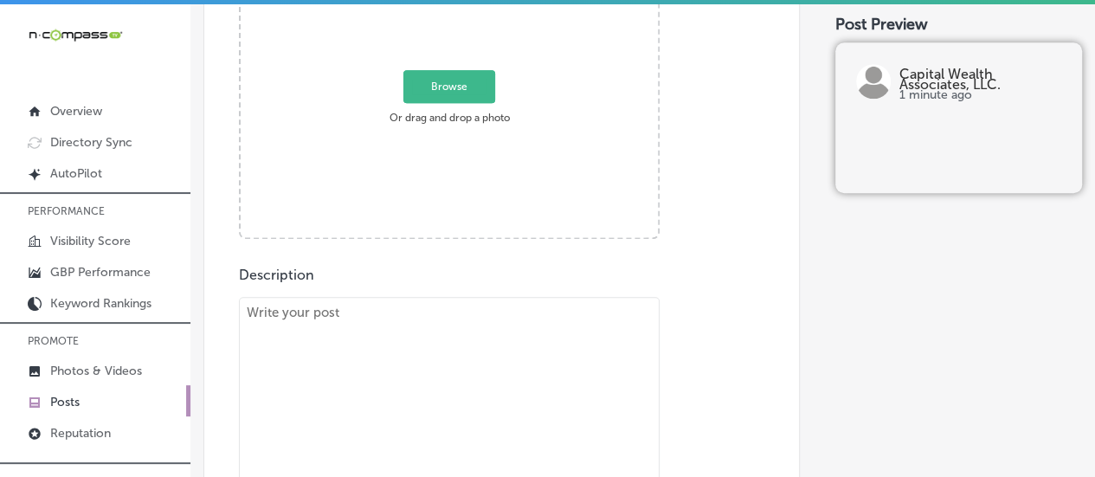
scroll to position [708, 0]
type input "capital wealt"
click at [436, 325] on textarea "To enrich screen reader interactions, please activate Accessibility in Grammarl…" at bounding box center [449, 417] width 421 height 242
paste textarea "Financial planning is the foundation of a secure financial future. At Capital W…"
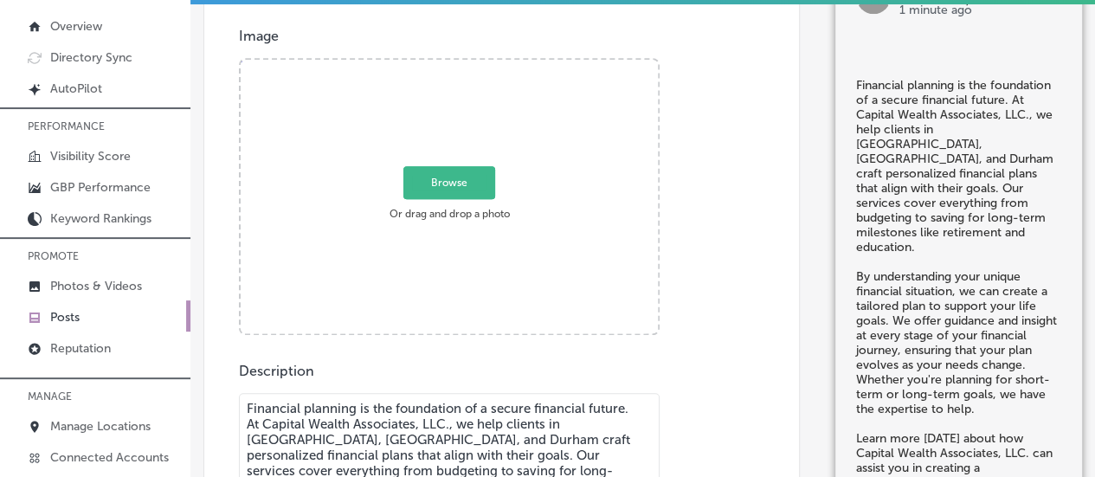
scroll to position [524, 0]
type textarea "Financial planning is the foundation of a secure financial future. At Capital W…"
click at [457, 190] on span "Browse" at bounding box center [449, 184] width 92 height 33
click at [457, 67] on input "Browse Or drag and drop a photo" at bounding box center [449, 63] width 417 height 5
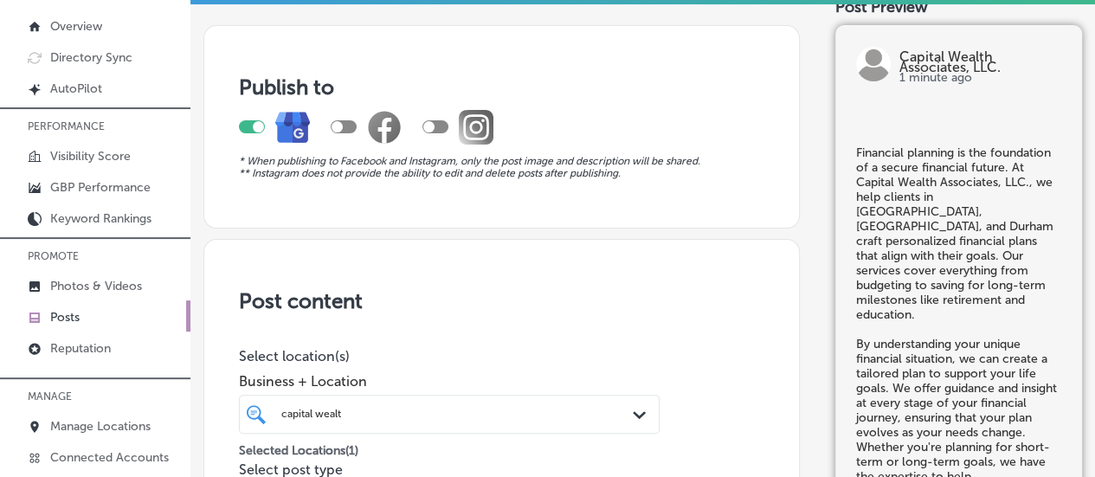
scroll to position [524, 0]
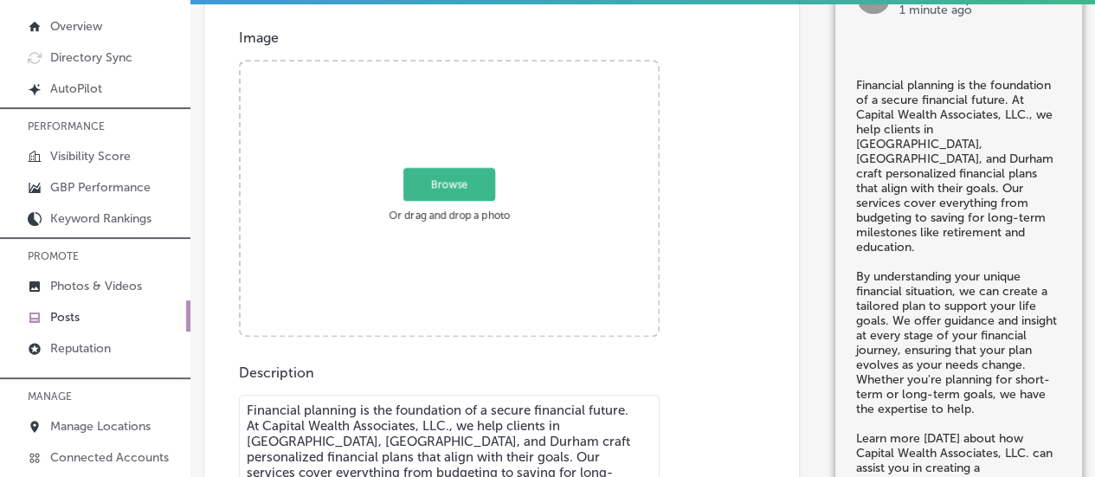
type input "C:\fakepath\057-largethumb-a.jpg"
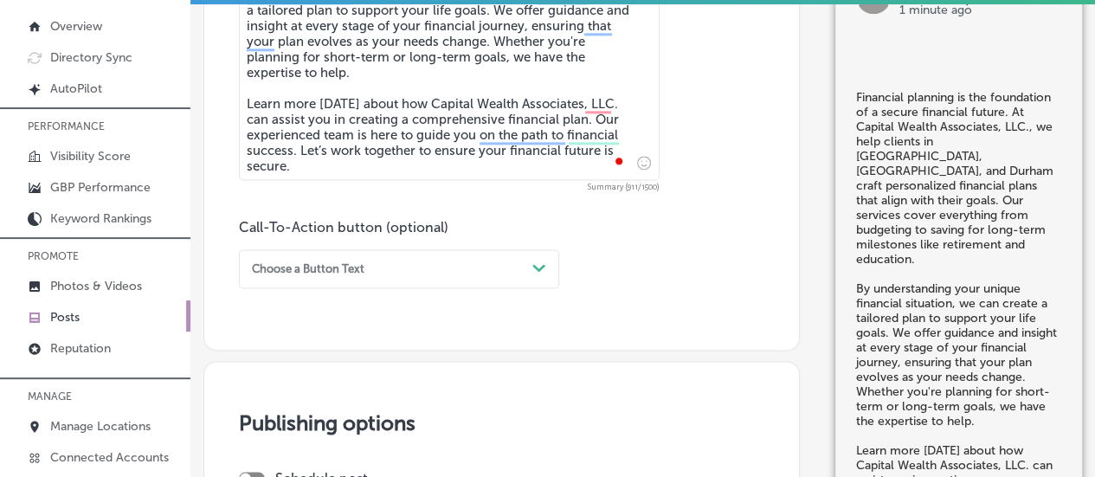
scroll to position [1059, 0]
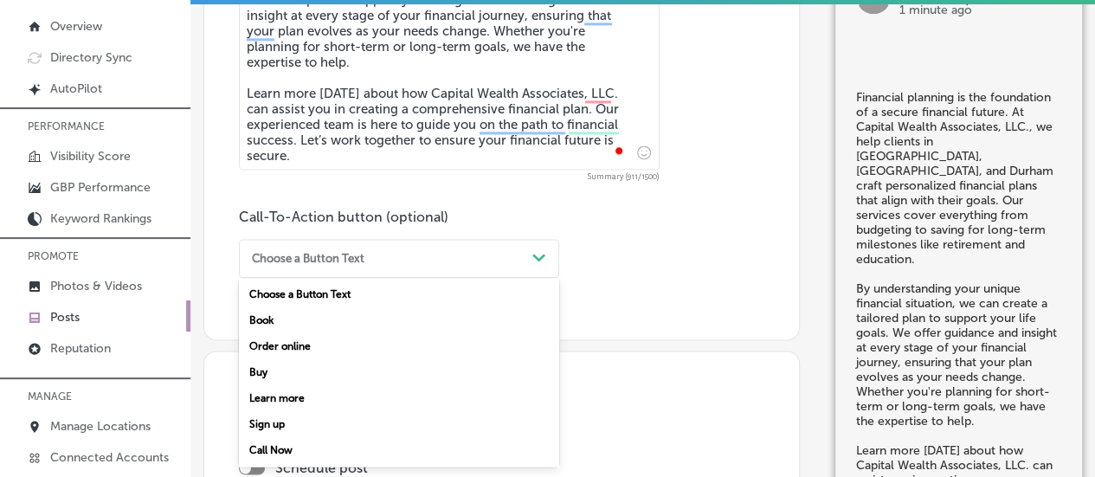
click at [493, 255] on div "Choose a Button Text" at bounding box center [385, 258] width 280 height 23
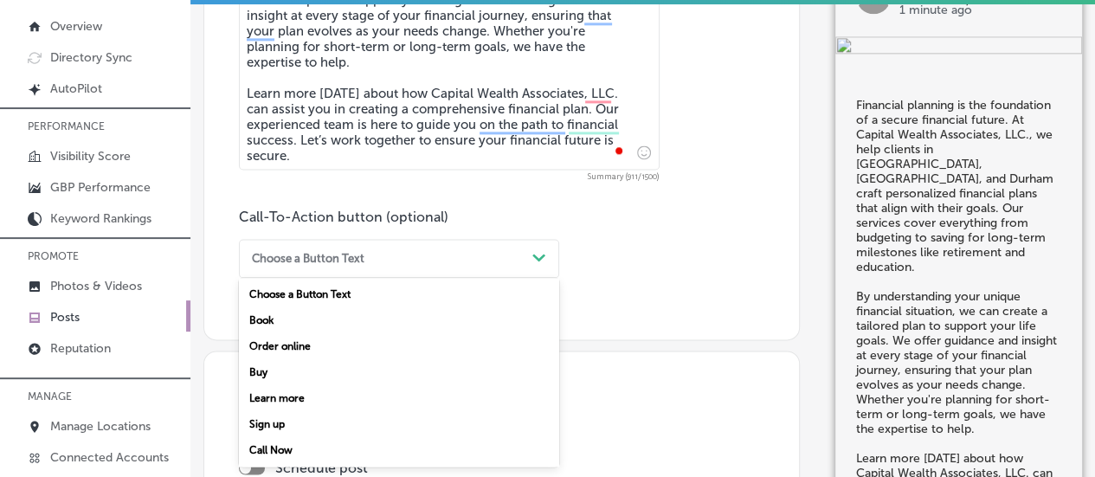
click at [311, 405] on div "Learn more" at bounding box center [399, 398] width 320 height 26
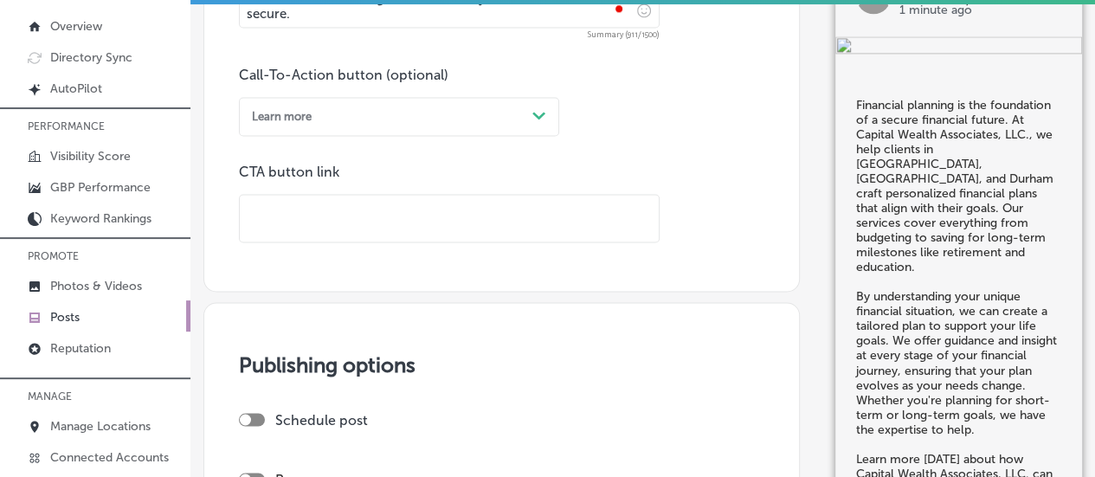
scroll to position [1203, 0]
click at [276, 221] on input "text" at bounding box center [449, 217] width 419 height 48
paste input "https://www.capwealthassociates.com/"
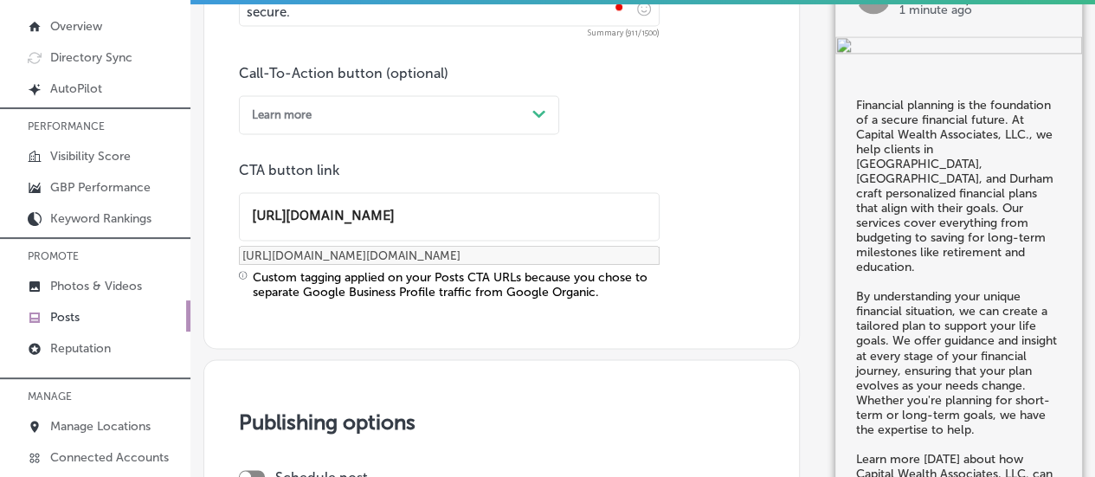
type input "https://www.capwealthassociates.com/"
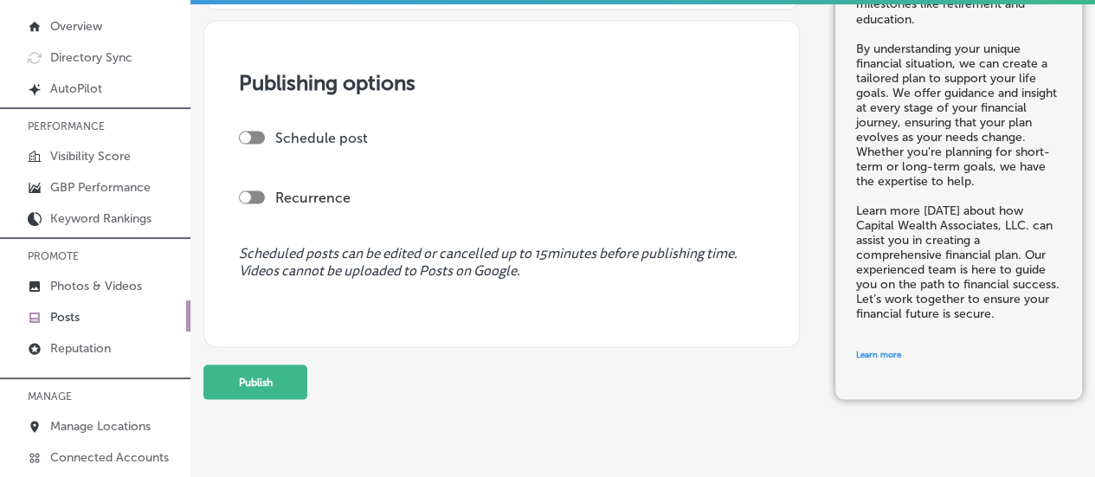
scroll to position [1552, 0]
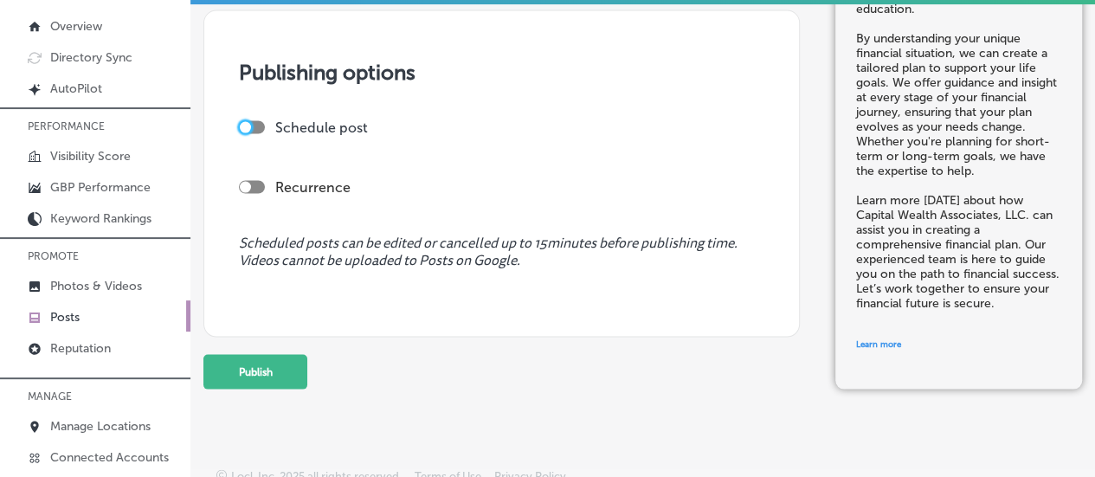
click at [245, 121] on div at bounding box center [245, 126] width 11 height 11
checkbox input "true"
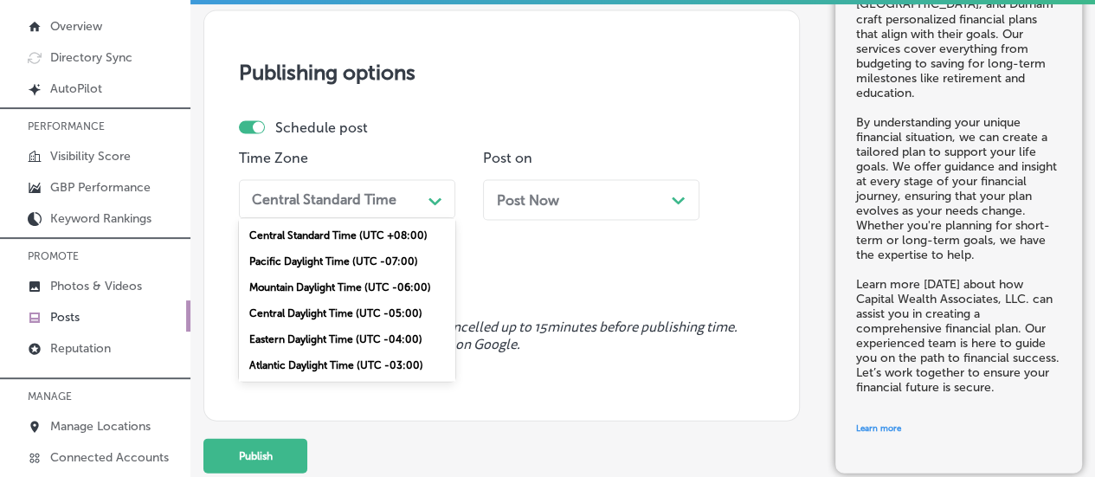
click at [357, 196] on div "Central Standard Time" at bounding box center [324, 198] width 145 height 16
click at [308, 286] on div "Mountain Daylight Time (UTC -06:00)" at bounding box center [347, 286] width 216 height 26
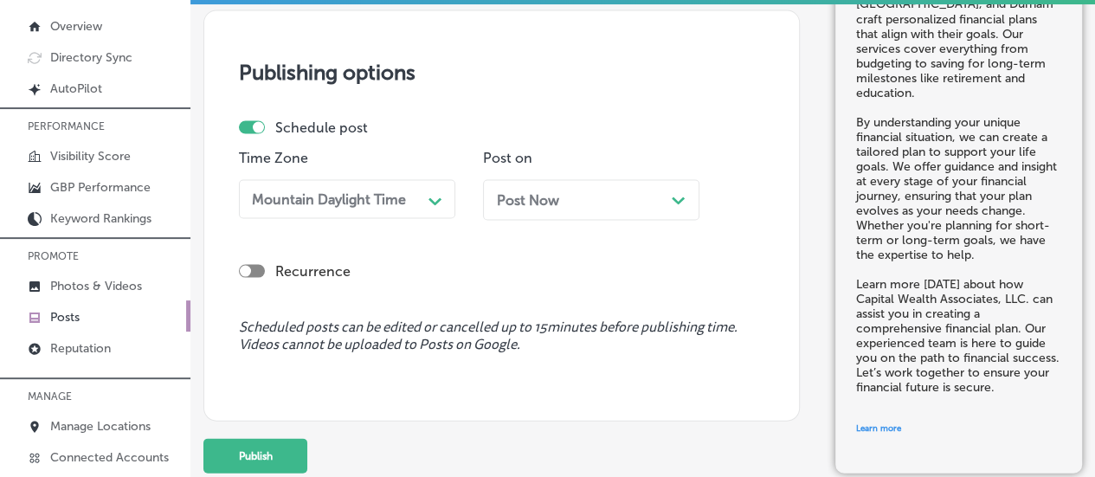
click at [612, 214] on div "Post Now Path Created with Sketch." at bounding box center [591, 199] width 216 height 41
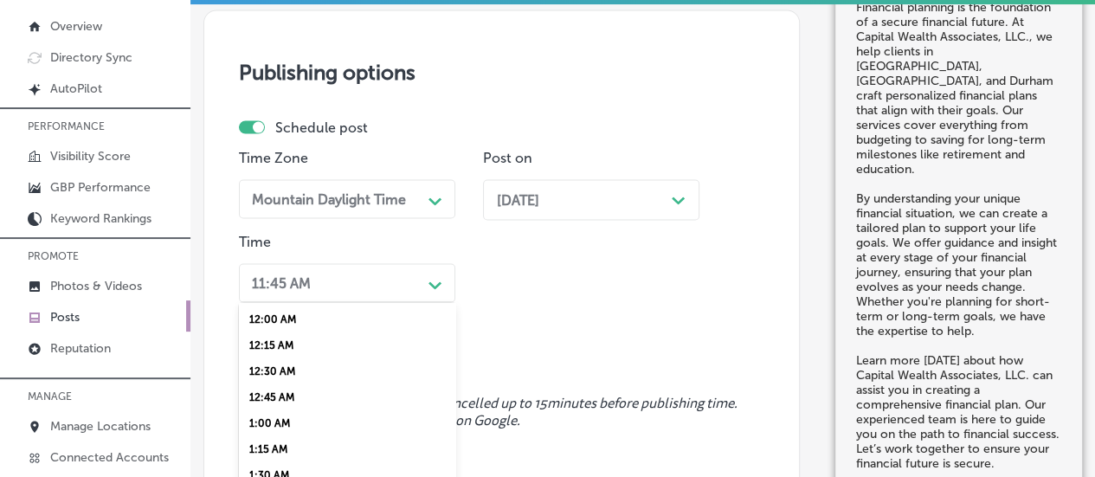
scroll to position [1642, 0]
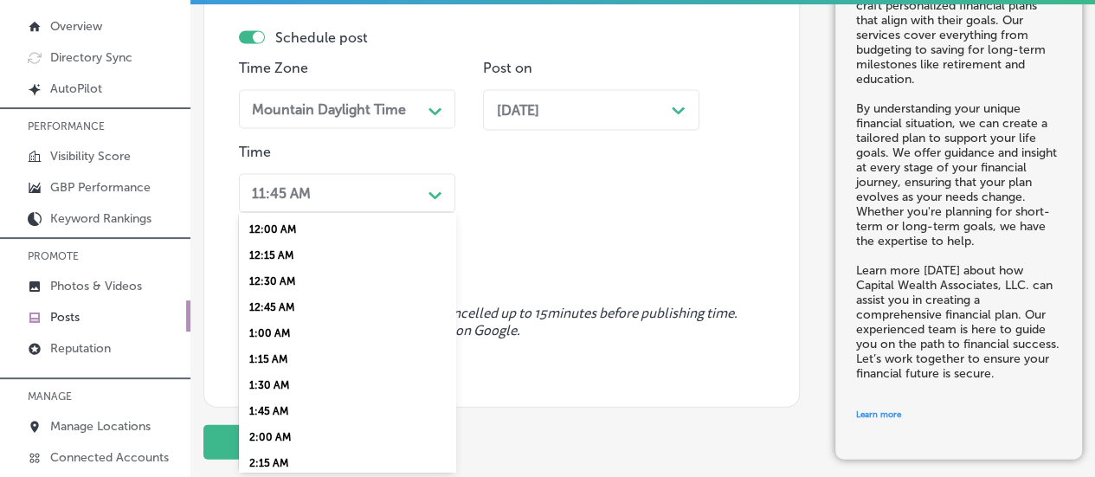
click at [355, 212] on div "option 12:30 AM focused, 3 of 96. 96 results available. Use Up and Down to choo…" at bounding box center [347, 192] width 216 height 39
click at [279, 397] on div "7:00 AM" at bounding box center [347, 384] width 216 height 26
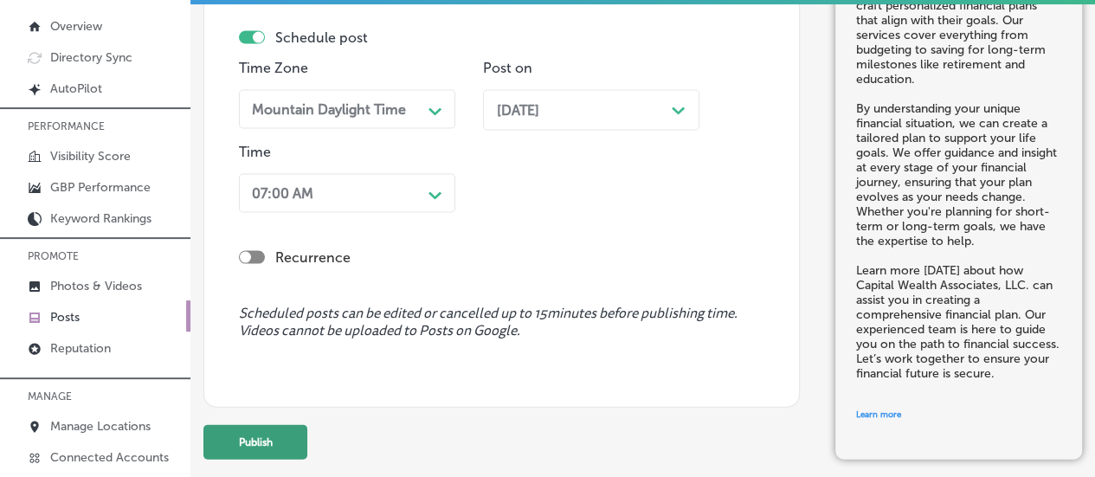
click at [249, 449] on button "Publish" at bounding box center [255, 441] width 104 height 35
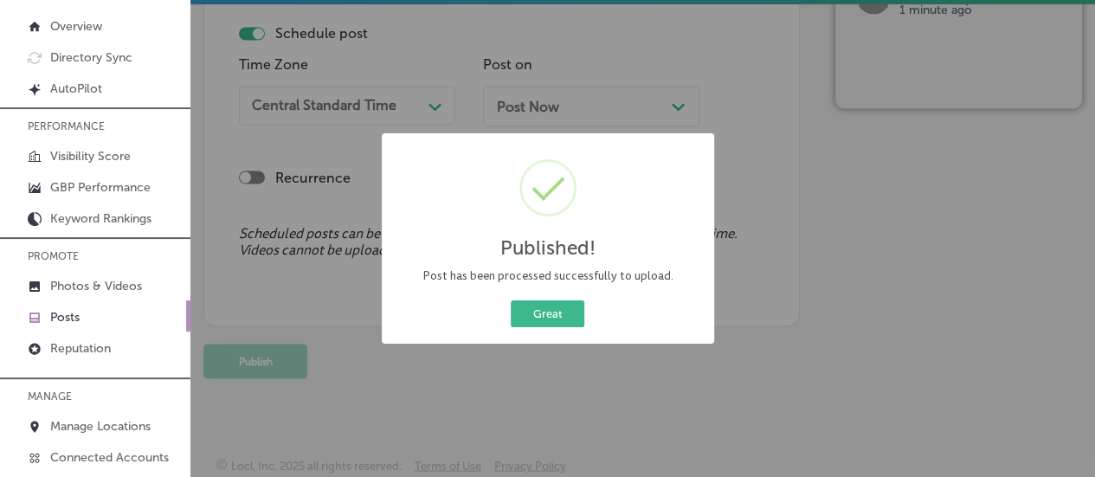
scroll to position [1491, 0]
click at [542, 305] on button "Great" at bounding box center [548, 313] width 74 height 27
